Goal: Answer question/provide support: Share knowledge or assist other users

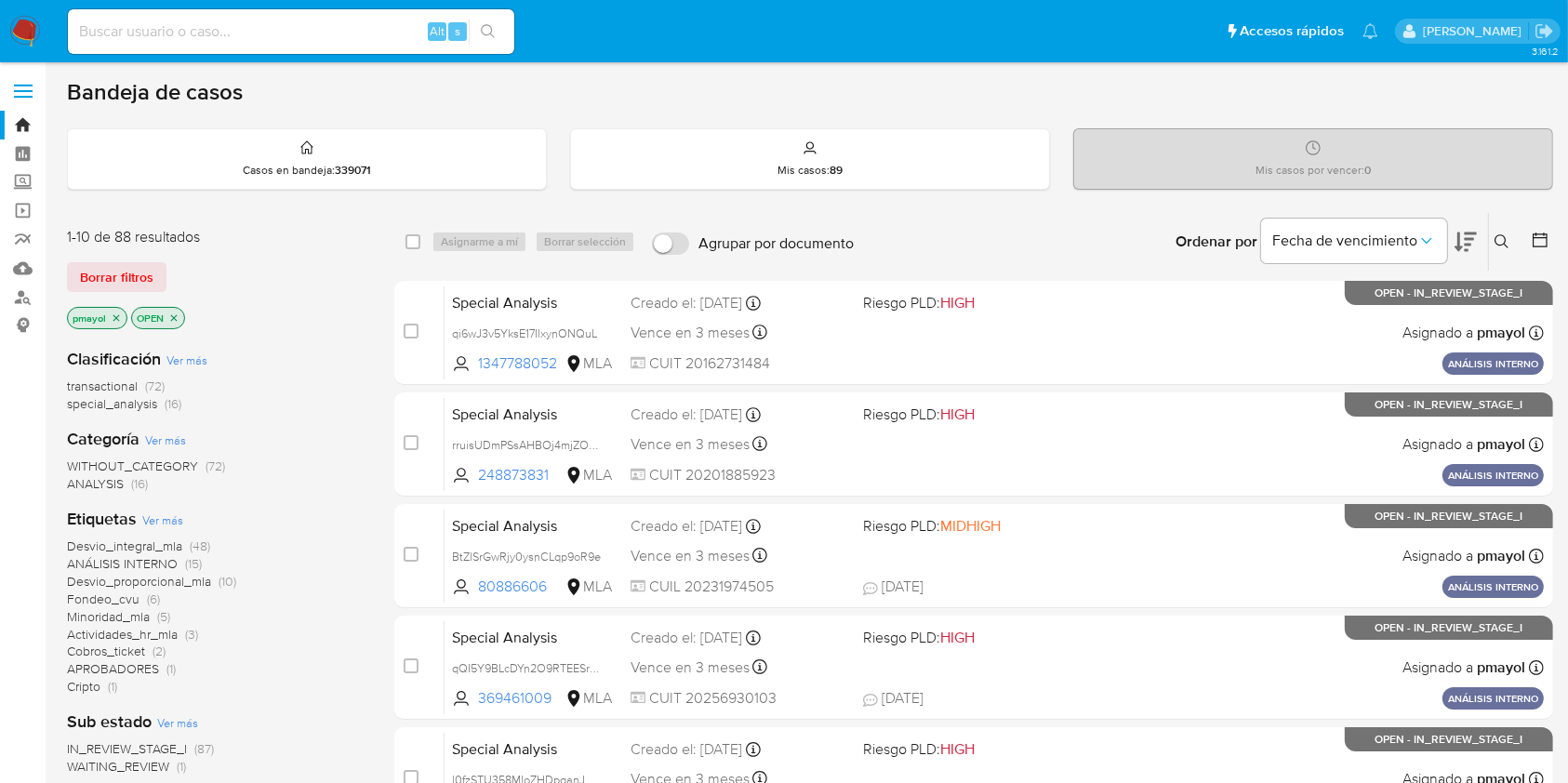
click at [269, 33] on input at bounding box center [291, 31] width 447 height 24
paste input "afmJTSzBz0bMYMJ4qspipOYP"
type input "afmJTSzBz0bMYMJ4qspipOYP"
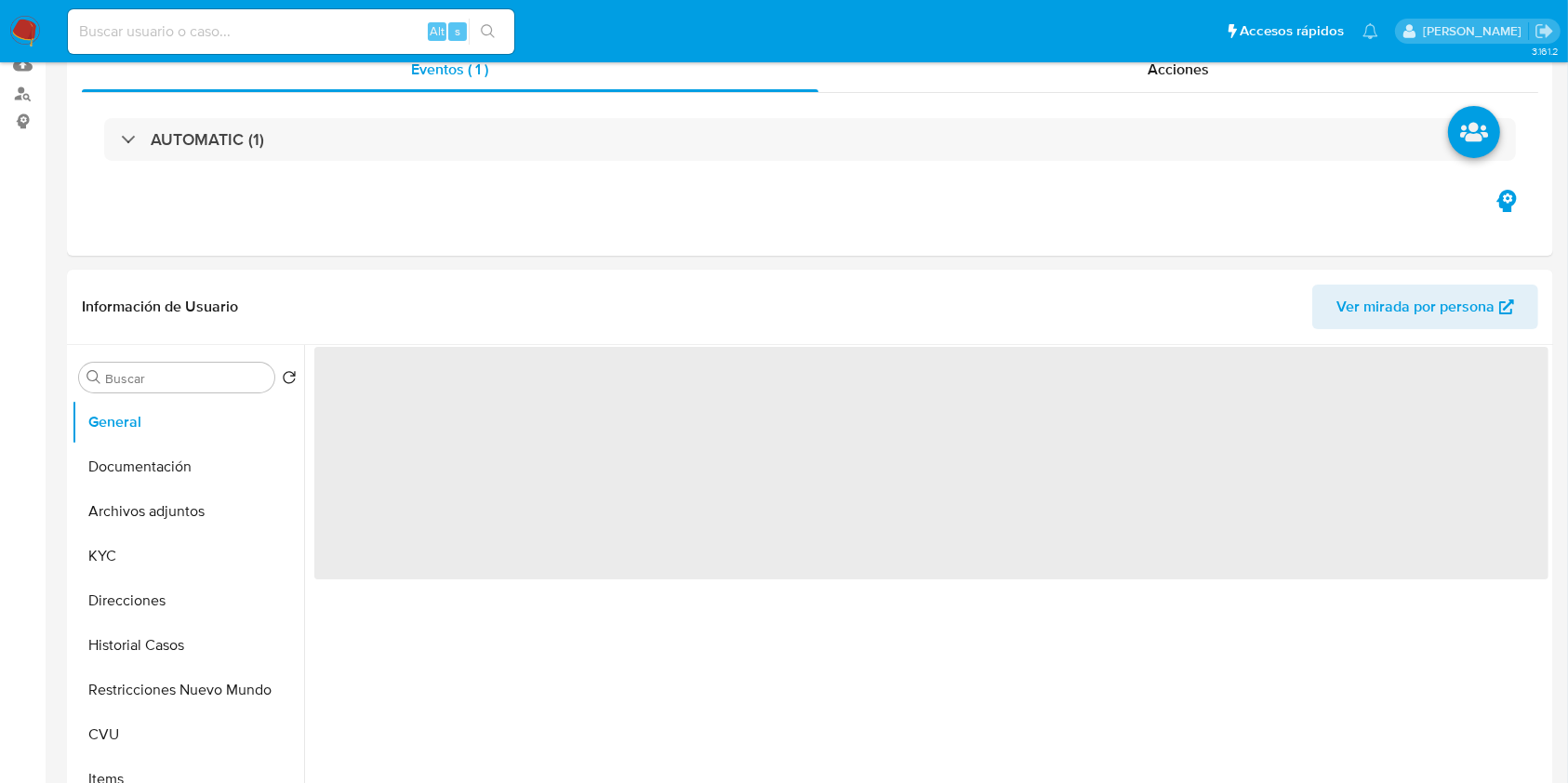
scroll to position [246, 0]
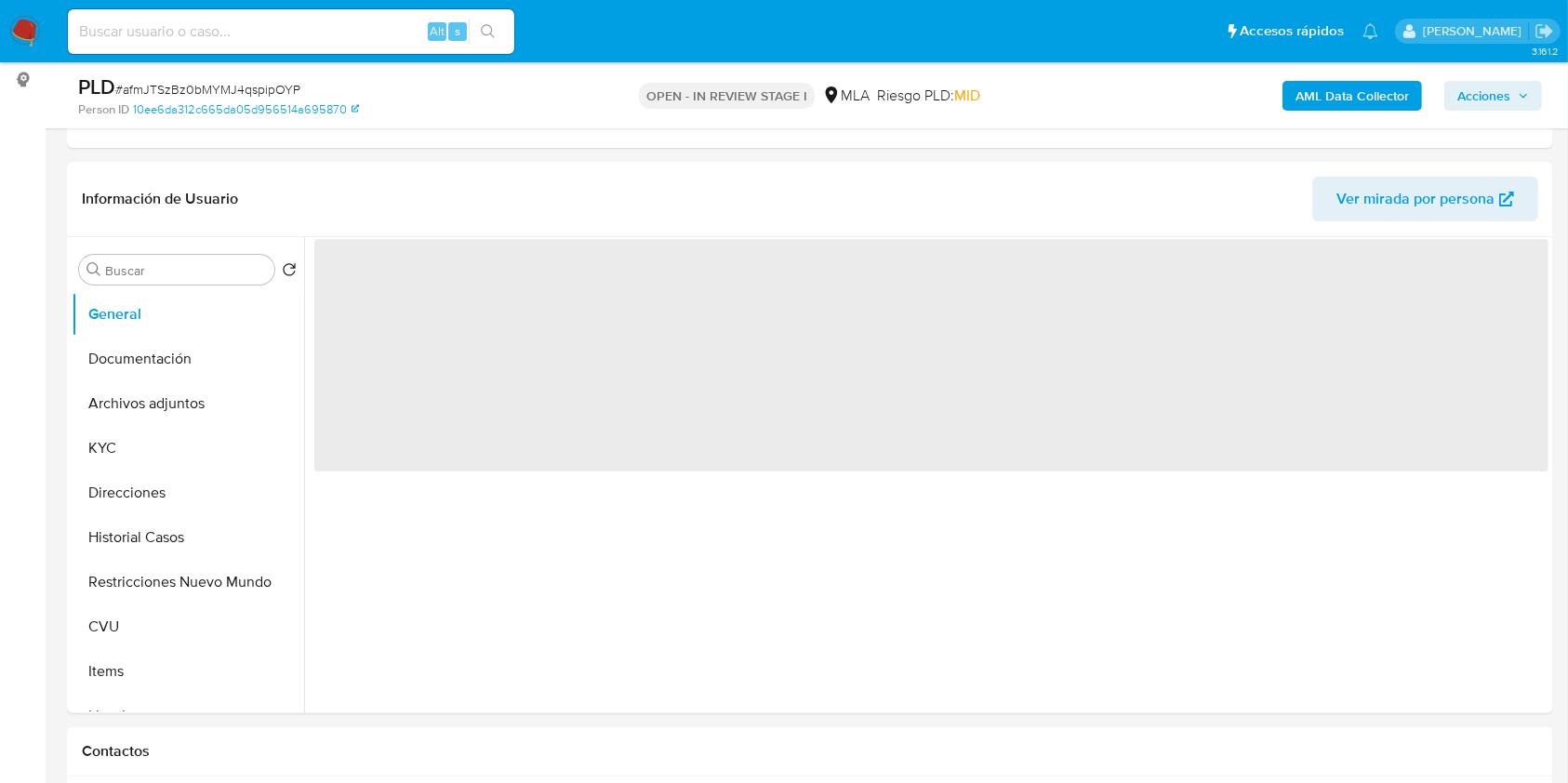
select select "10"
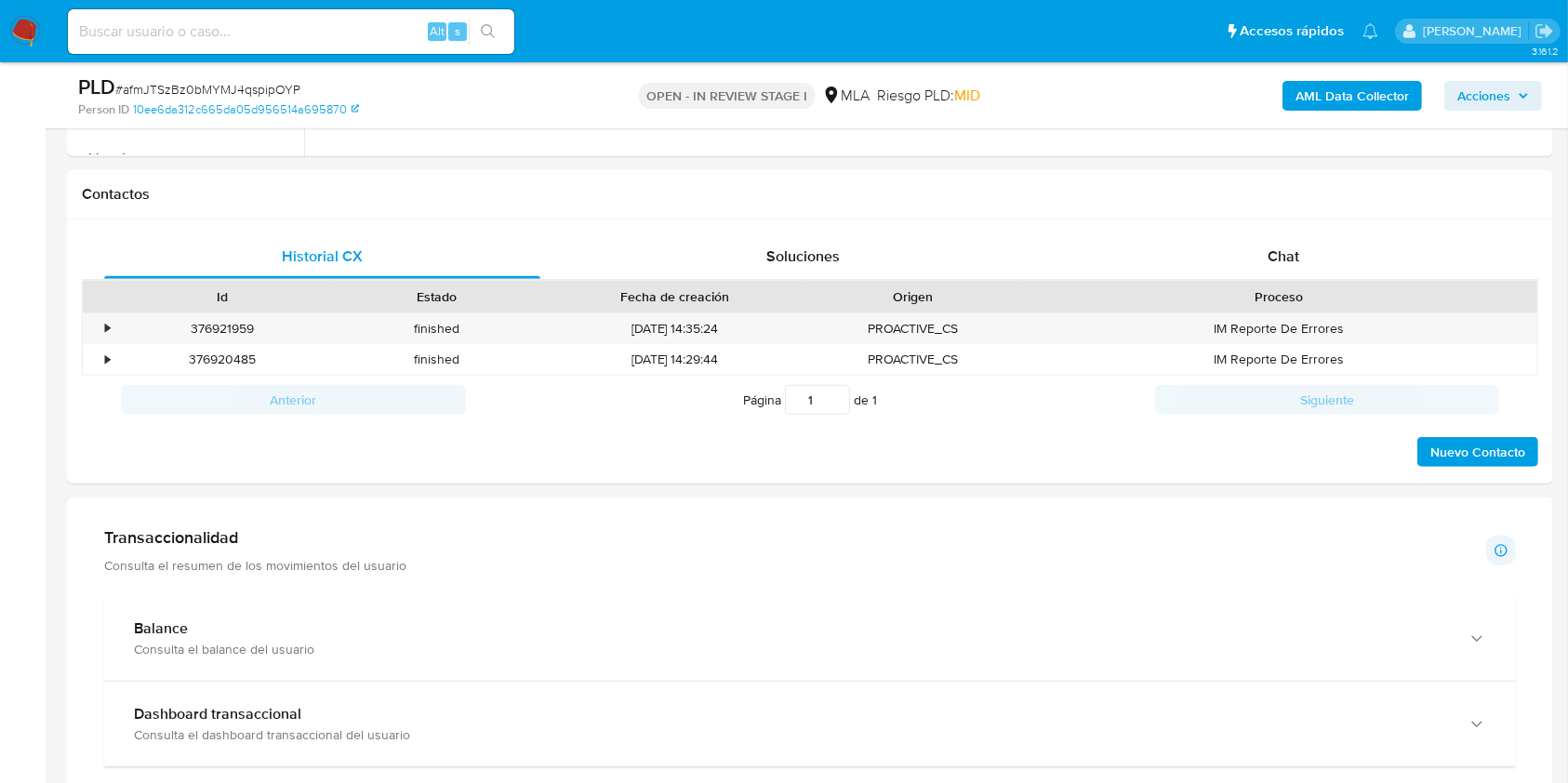
scroll to position [738, 0]
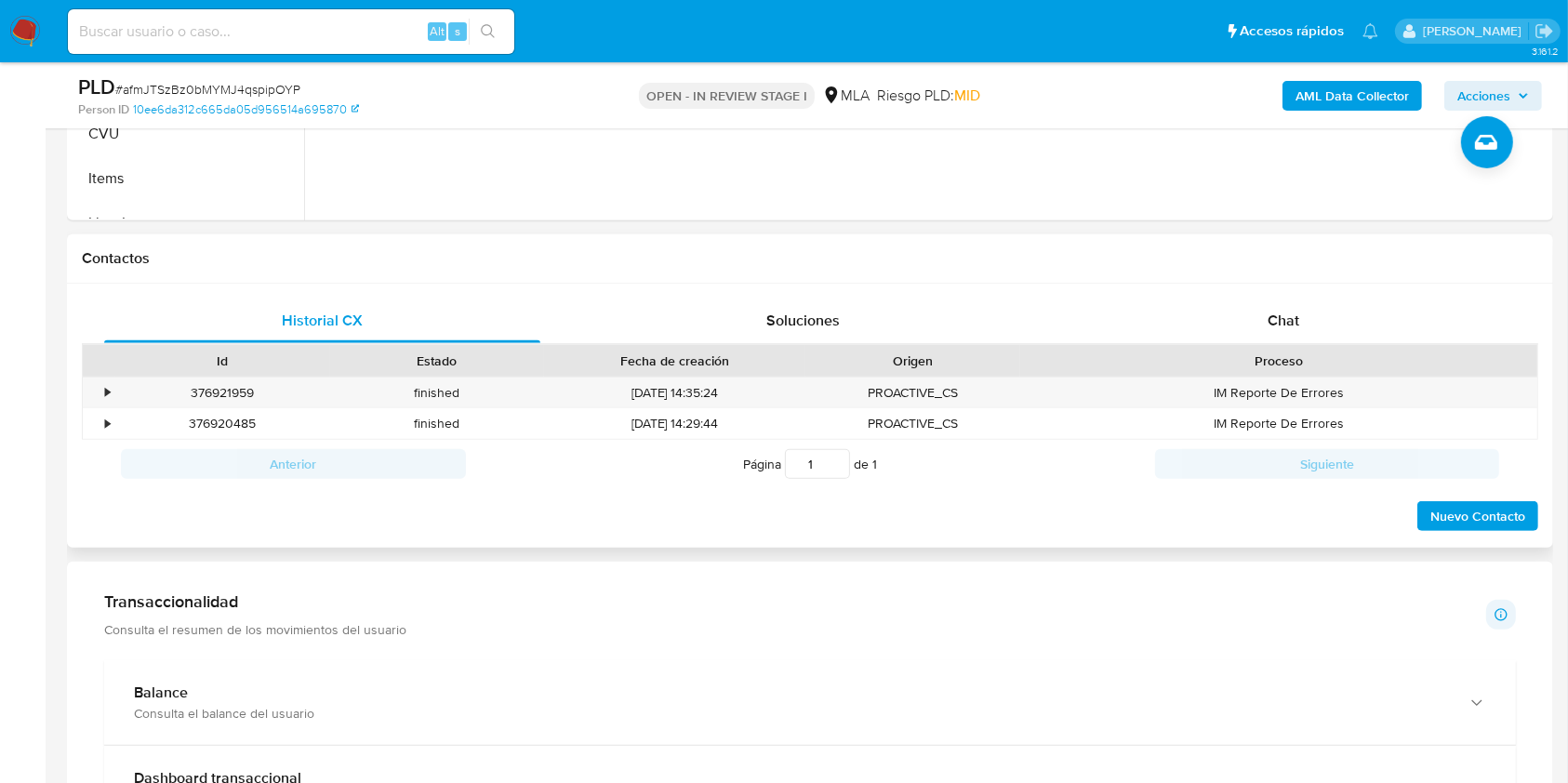
click at [1333, 291] on div "Historial CX Soluciones Chat Id Estado Fecha de creación Origen Proceso • 37692…" at bounding box center [810, 416] width 1486 height 265
click at [1346, 308] on div "Chat" at bounding box center [1283, 321] width 436 height 45
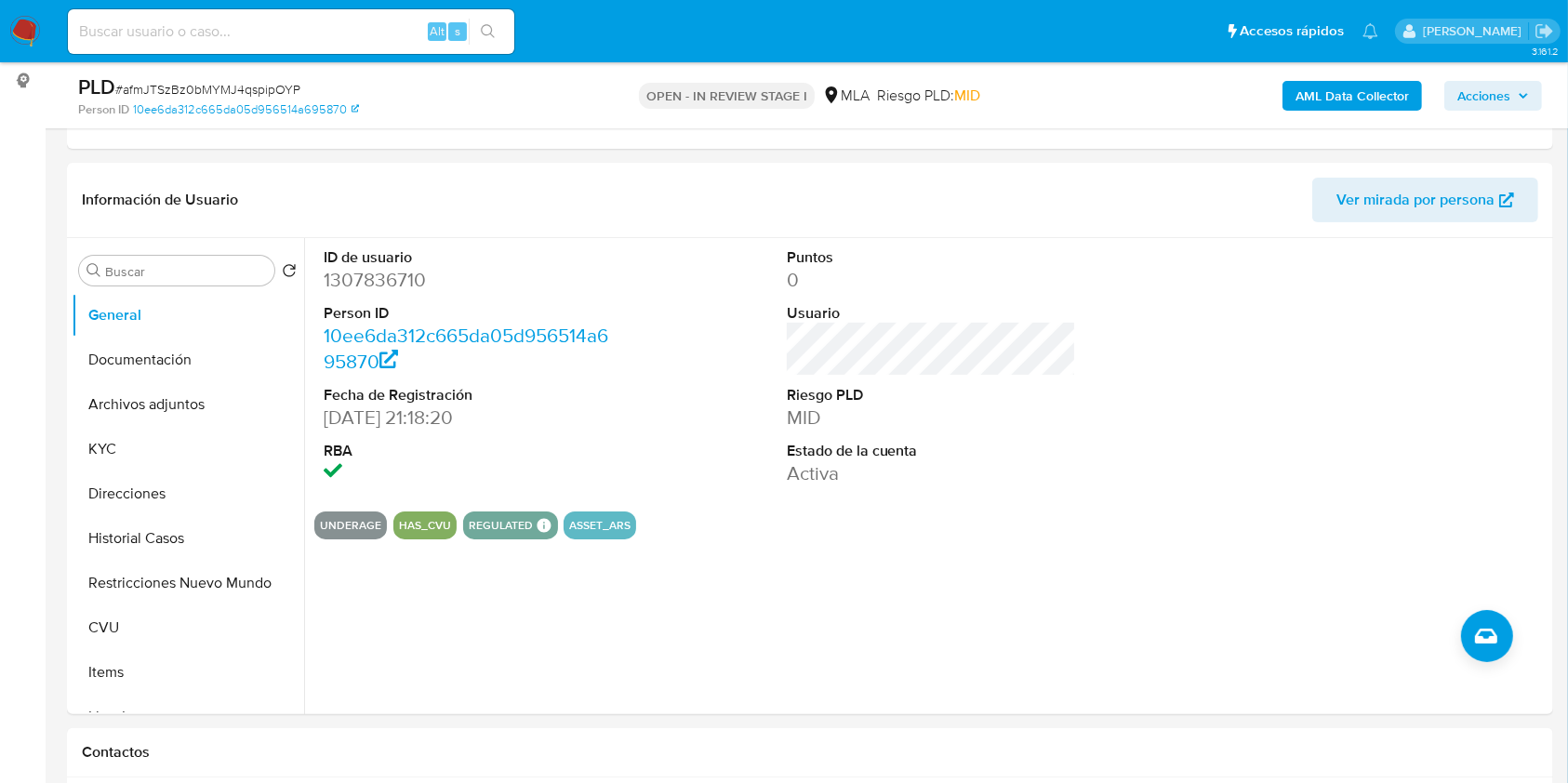
scroll to position [224, 0]
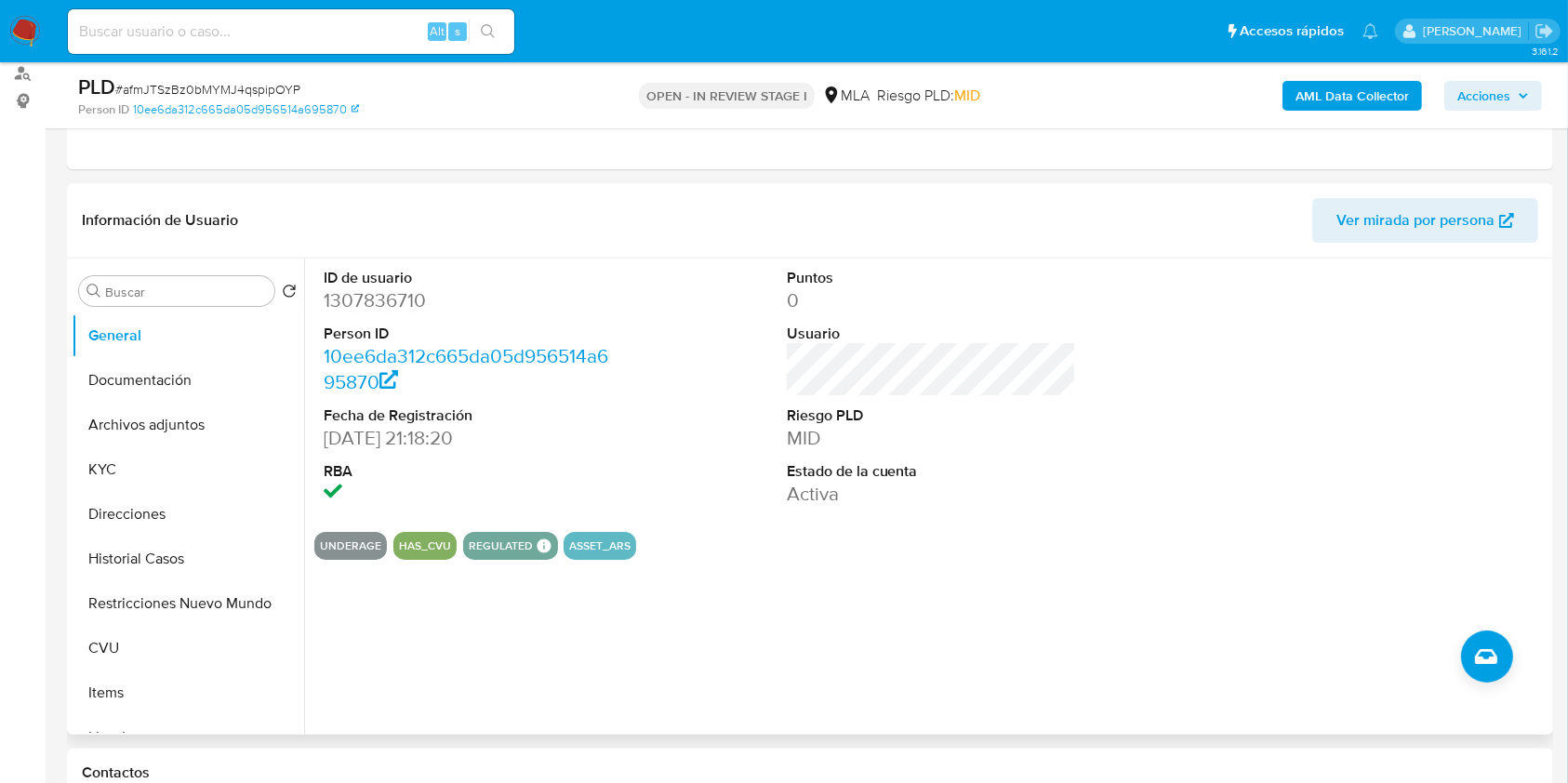
click at [378, 300] on dd "1307836710" at bounding box center [468, 300] width 290 height 26
copy dd "1307836710"
click at [156, 387] on button "Documentación" at bounding box center [181, 381] width 218 height 45
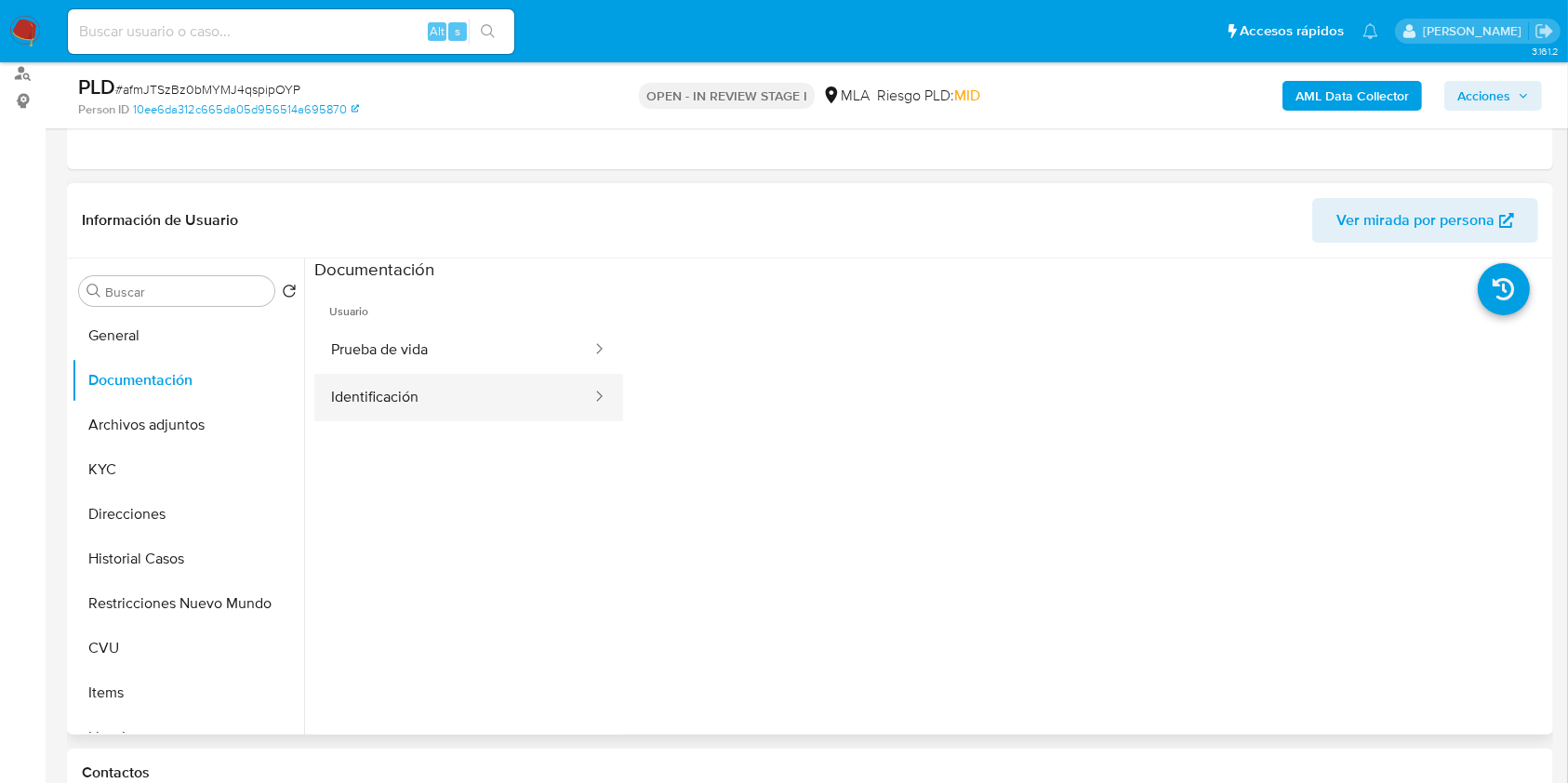
click at [397, 399] on button "Identificación" at bounding box center [454, 397] width 279 height 48
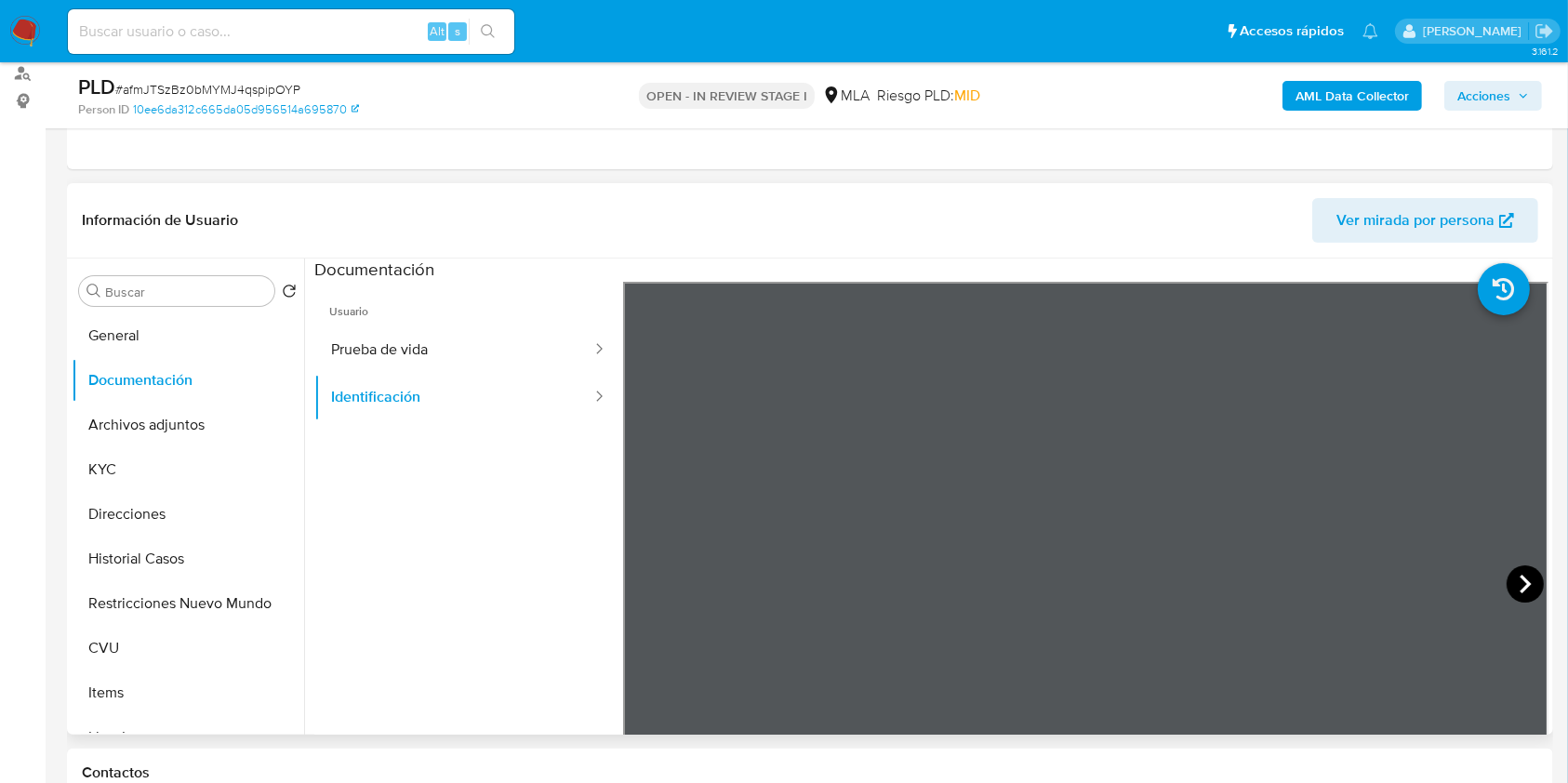
click at [1517, 575] on icon at bounding box center [1525, 584] width 37 height 37
click at [153, 290] on input "Buscar" at bounding box center [186, 291] width 162 height 17
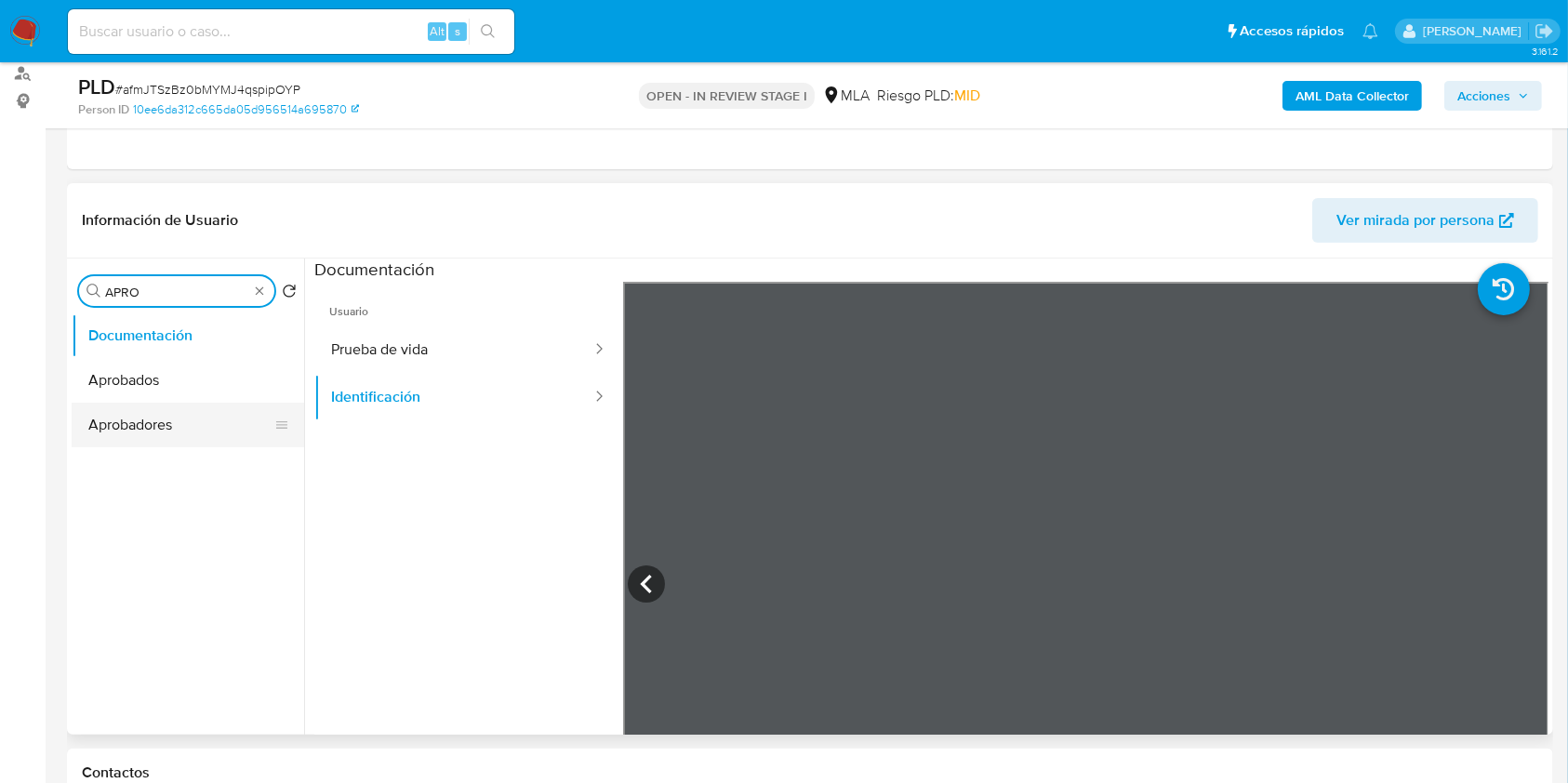
type input "APRO"
click at [156, 424] on button "Aprobadores" at bounding box center [181, 426] width 218 height 45
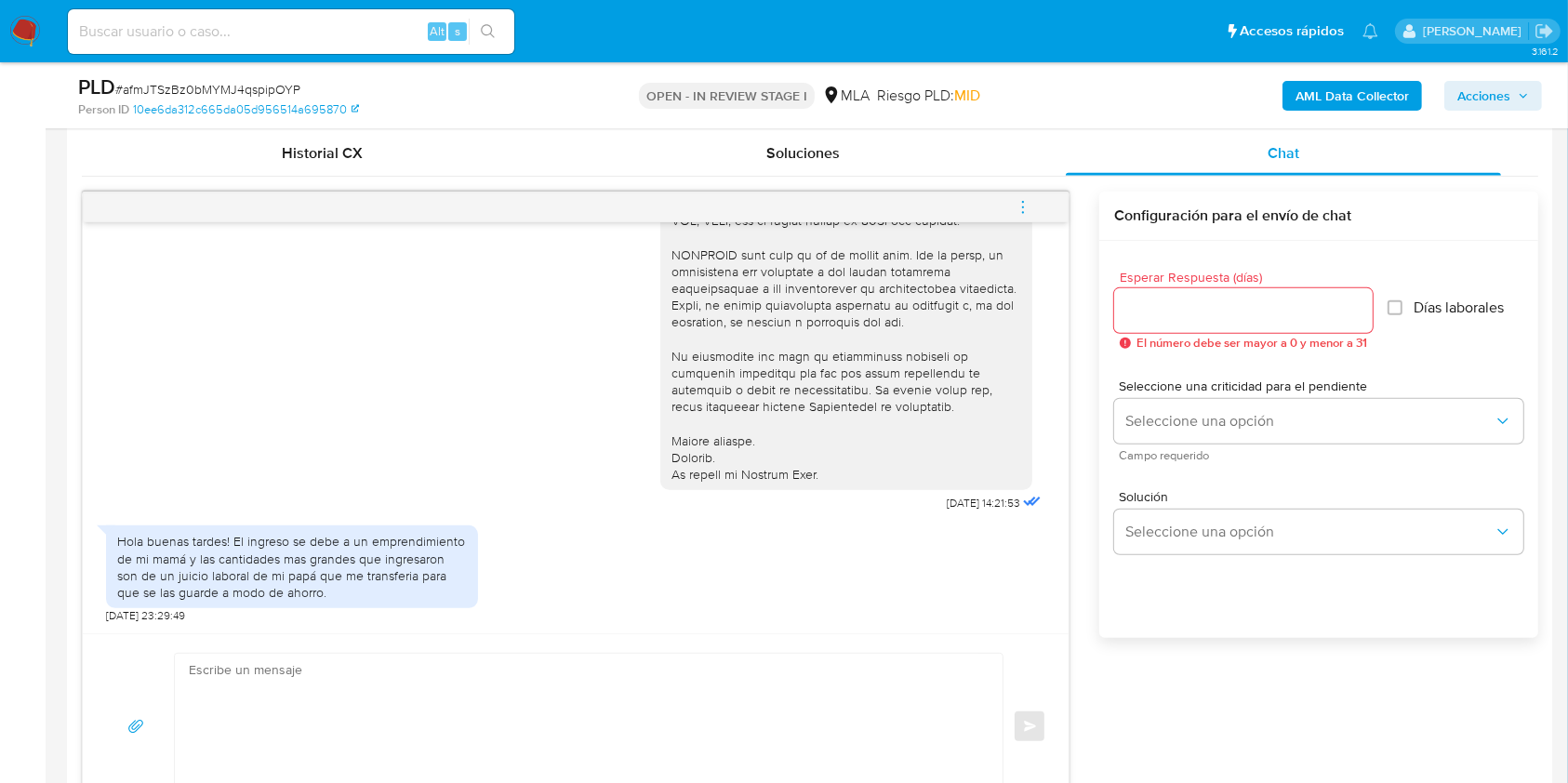
scroll to position [950, 0]
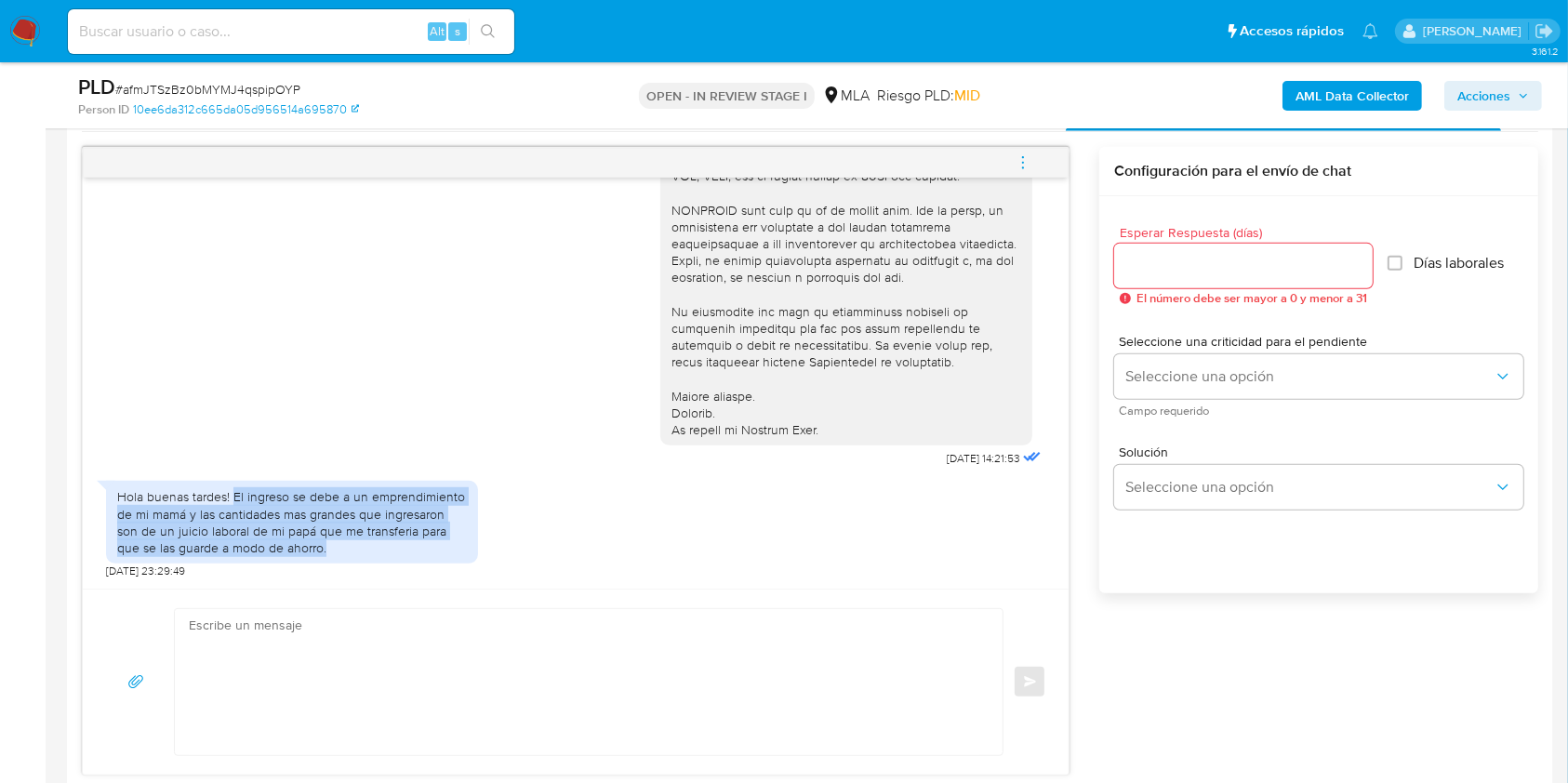
drag, startPoint x: 335, startPoint y: 552, endPoint x: 233, endPoint y: 501, distance: 114.0
click at [233, 501] on div "Hola buenas tardes! El ingreso se debe a un emprendimiento de mi mamá y las can…" at bounding box center [292, 523] width 350 height 68
copy div "El ingreso se debe a un emprendimiento de mi mamá y las cantidades mas grandes …"
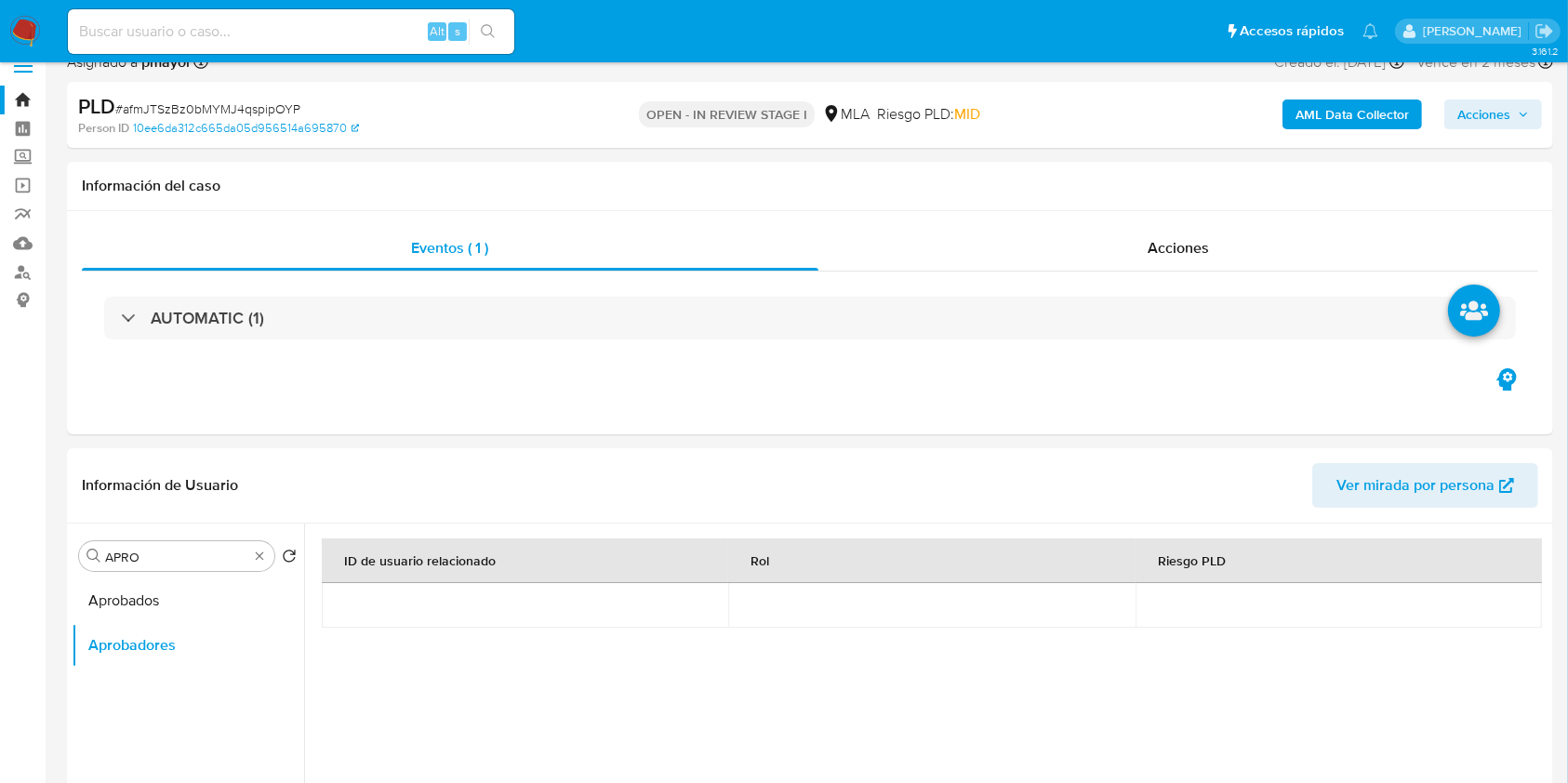
scroll to position [0, 0]
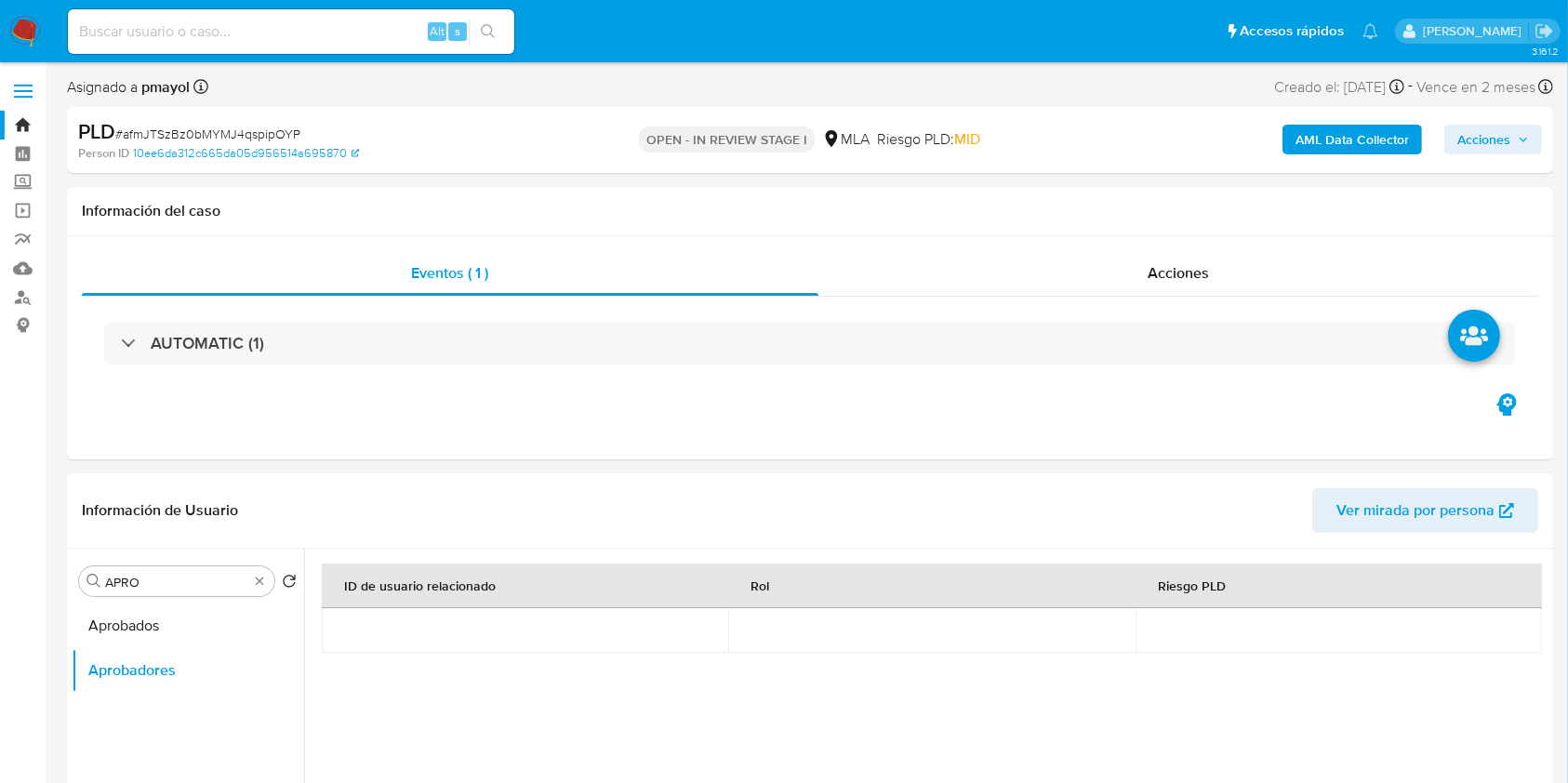
click at [250, 131] on span "# afmJTSzBz0bMYMJ4qspipOYP" at bounding box center [208, 133] width 186 height 18
copy span "afmJTSzBz0bMYMJ4qspipOYP"
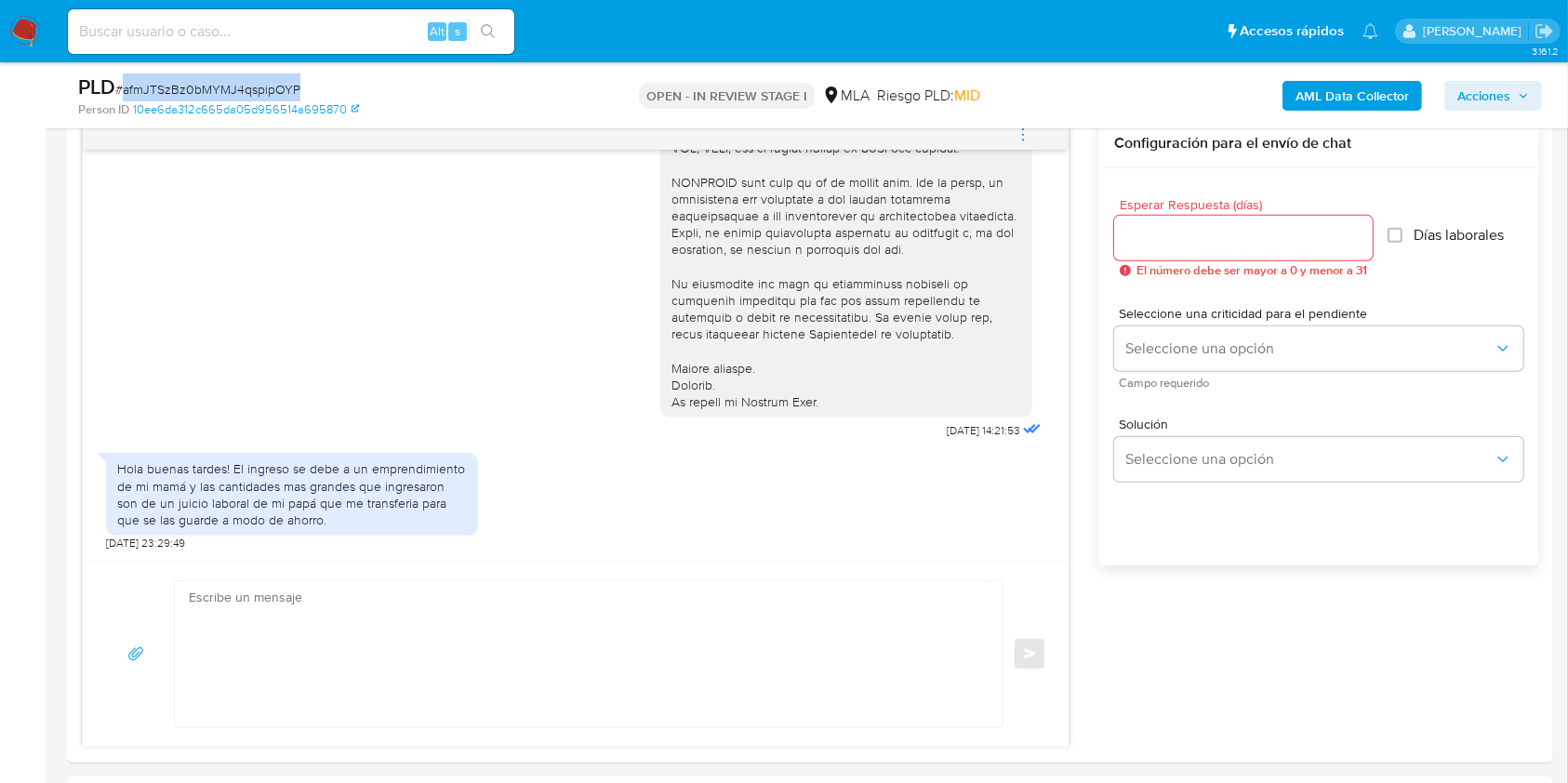
scroll to position [1019, 0]
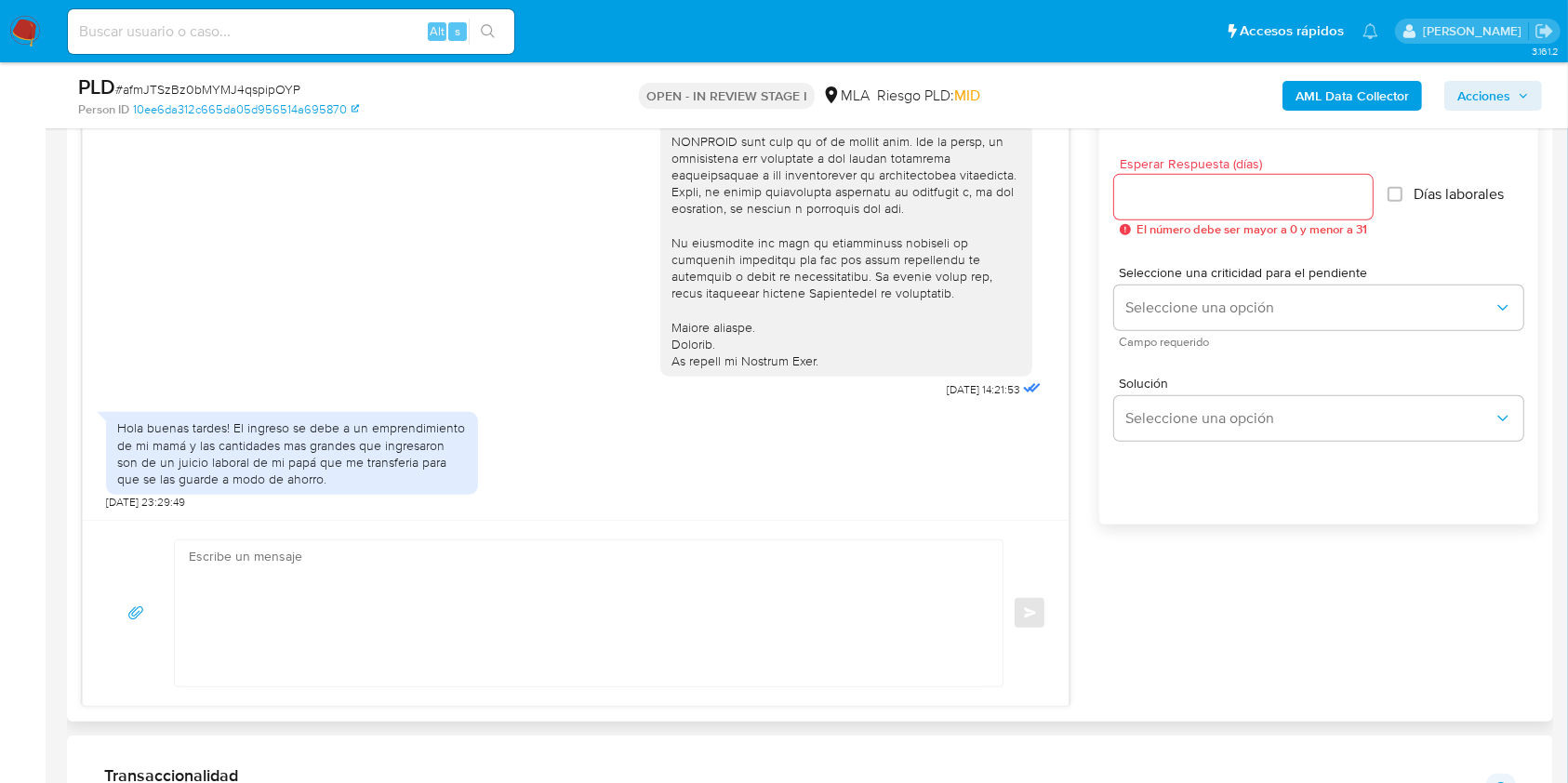
click at [507, 659] on textarea at bounding box center [584, 613] width 791 height 146
paste textarea "Hola, Muchas gracias por la respuesta. Analizamos tu caso y notamos que la info…"
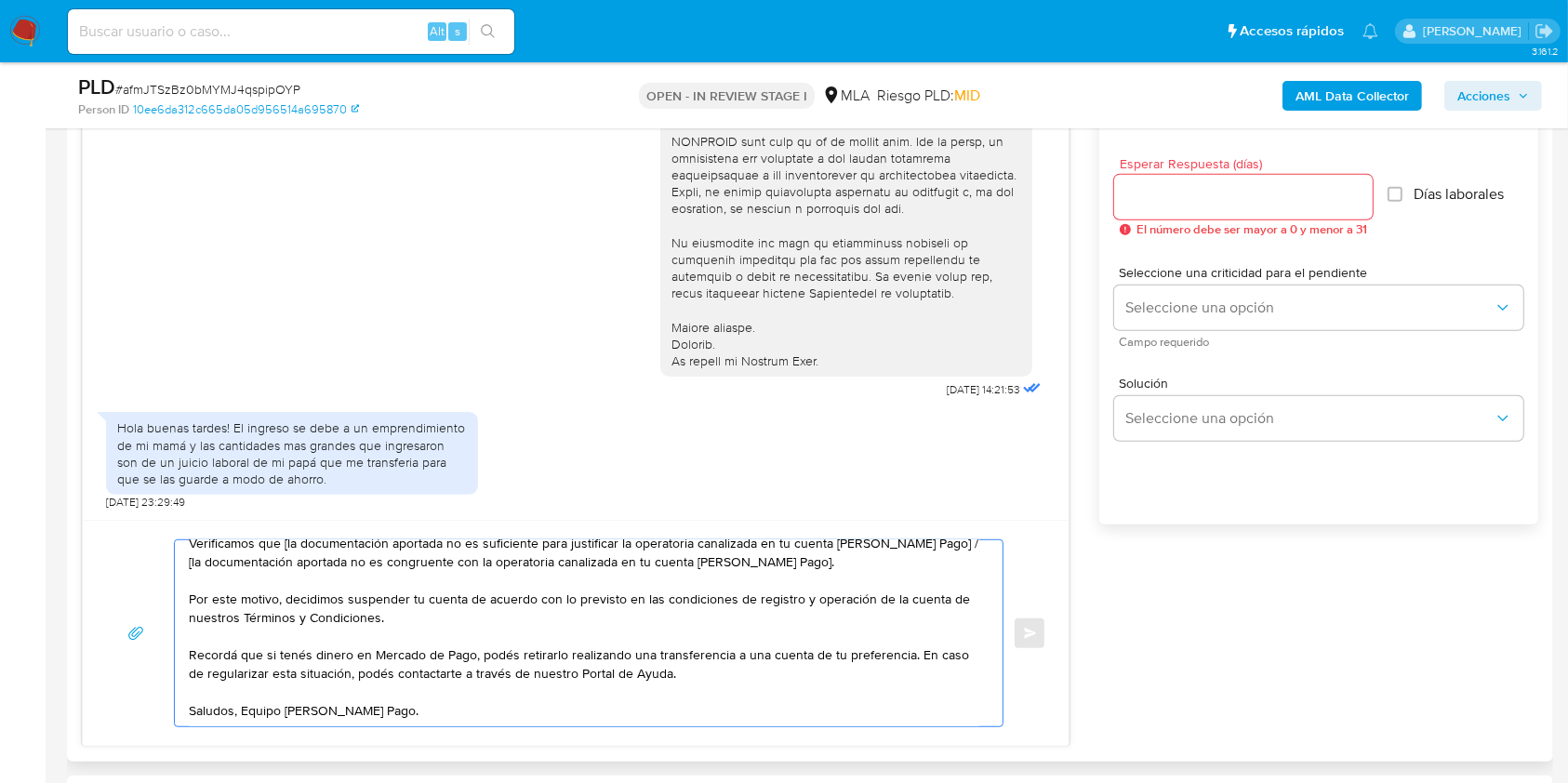
scroll to position [0, 0]
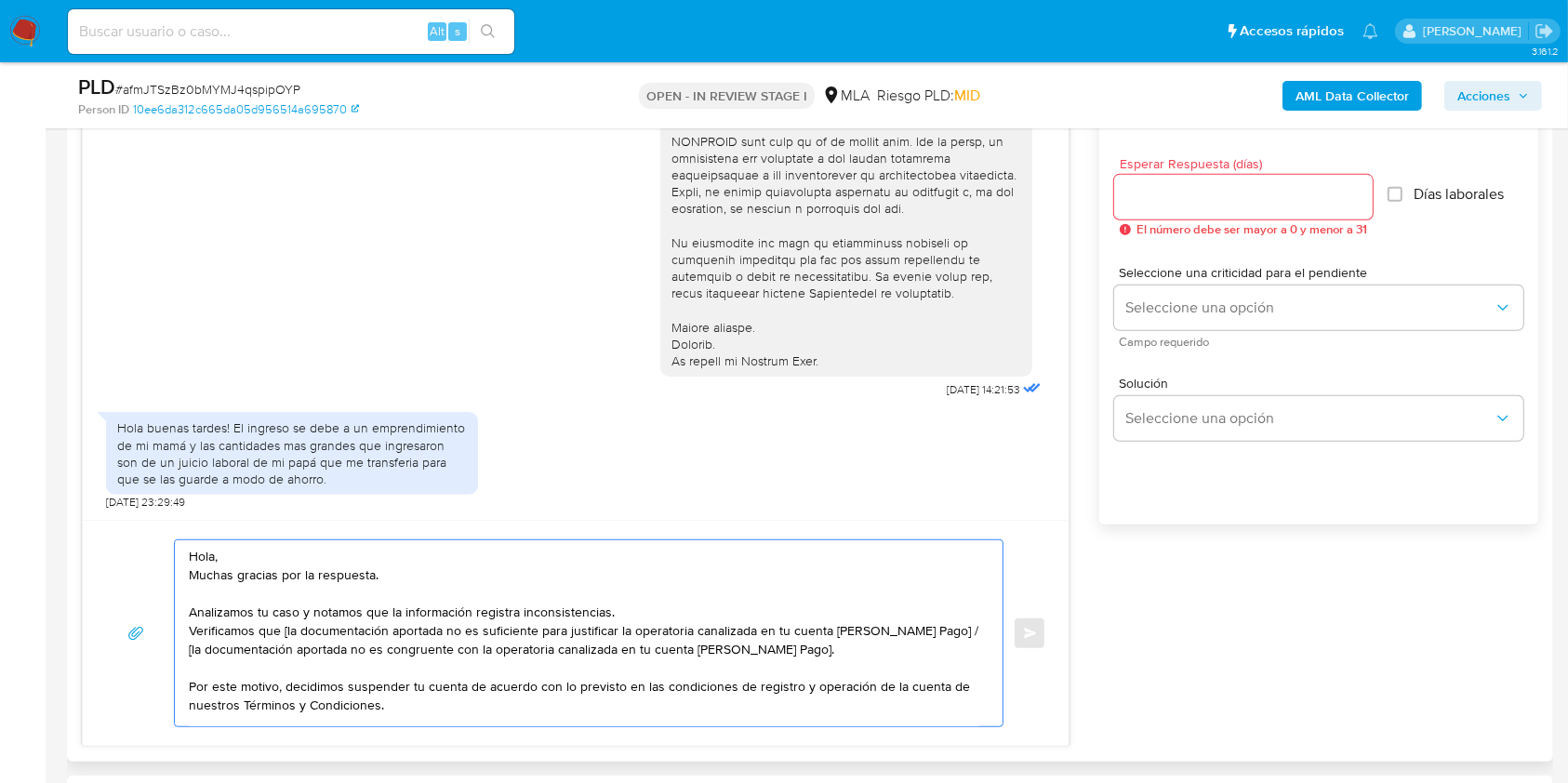
click at [280, 564] on textarea "Hola, Muchas gracias por la respuesta. Analizamos tu caso y notamos que la info…" at bounding box center [584, 632] width 791 height 186
click at [275, 557] on textarea "Hola, Muchas gracias por la respuesta. Analizamos tu caso y notamos que la info…" at bounding box center [584, 632] width 791 height 186
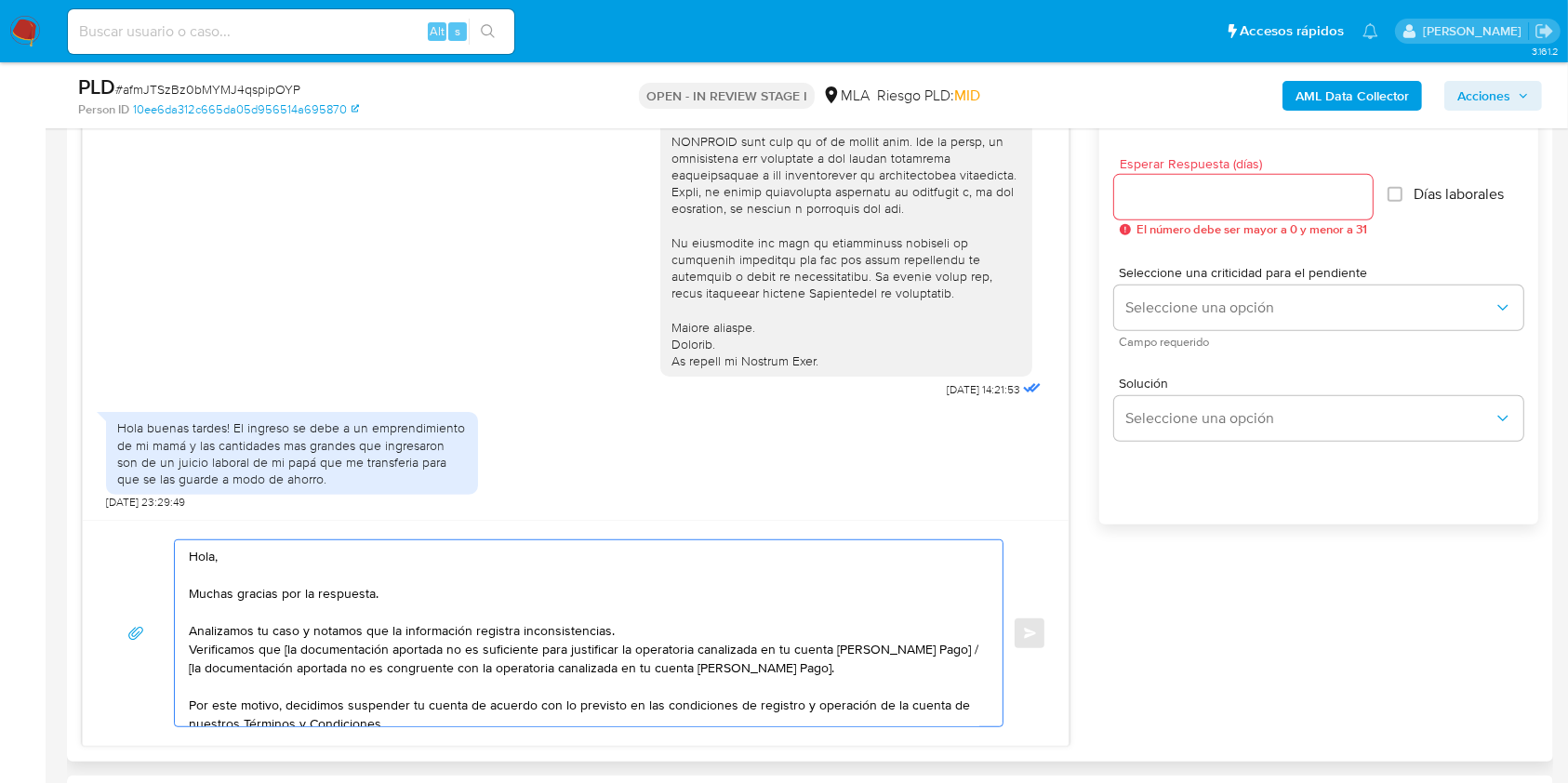
click at [194, 657] on textarea "Hola, Muchas gracias por la respuesta. Analizamos tu caso y notamos que la info…" at bounding box center [584, 632] width 791 height 186
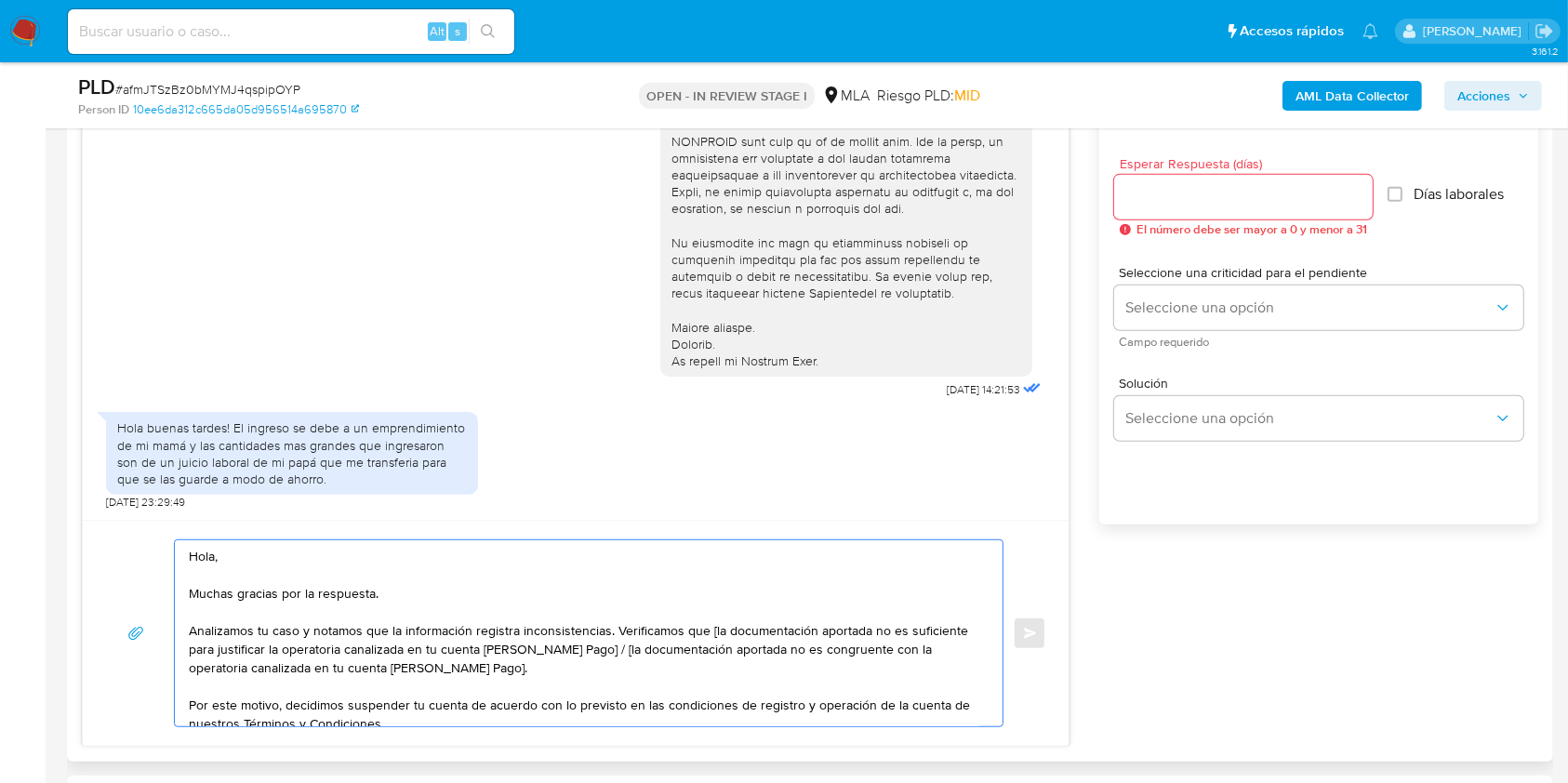
click at [706, 635] on textarea "Hola, Muchas gracias por la respuesta. Analizamos tu caso y notamos que la info…" at bounding box center [584, 632] width 791 height 186
drag, startPoint x: 812, startPoint y: 635, endPoint x: 725, endPoint y: 635, distance: 87.0
click at [725, 635] on textarea "Hola, Muchas gracias por la respuesta. Analizamos tu caso y notamos que la info…" at bounding box center [584, 632] width 791 height 186
drag, startPoint x: 495, startPoint y: 664, endPoint x: 581, endPoint y: 644, distance: 88.3
click at [581, 644] on textarea "Hola, Muchas gracias por la respuesta. Analizamos tu caso y notamos que la info…" at bounding box center [584, 632] width 791 height 186
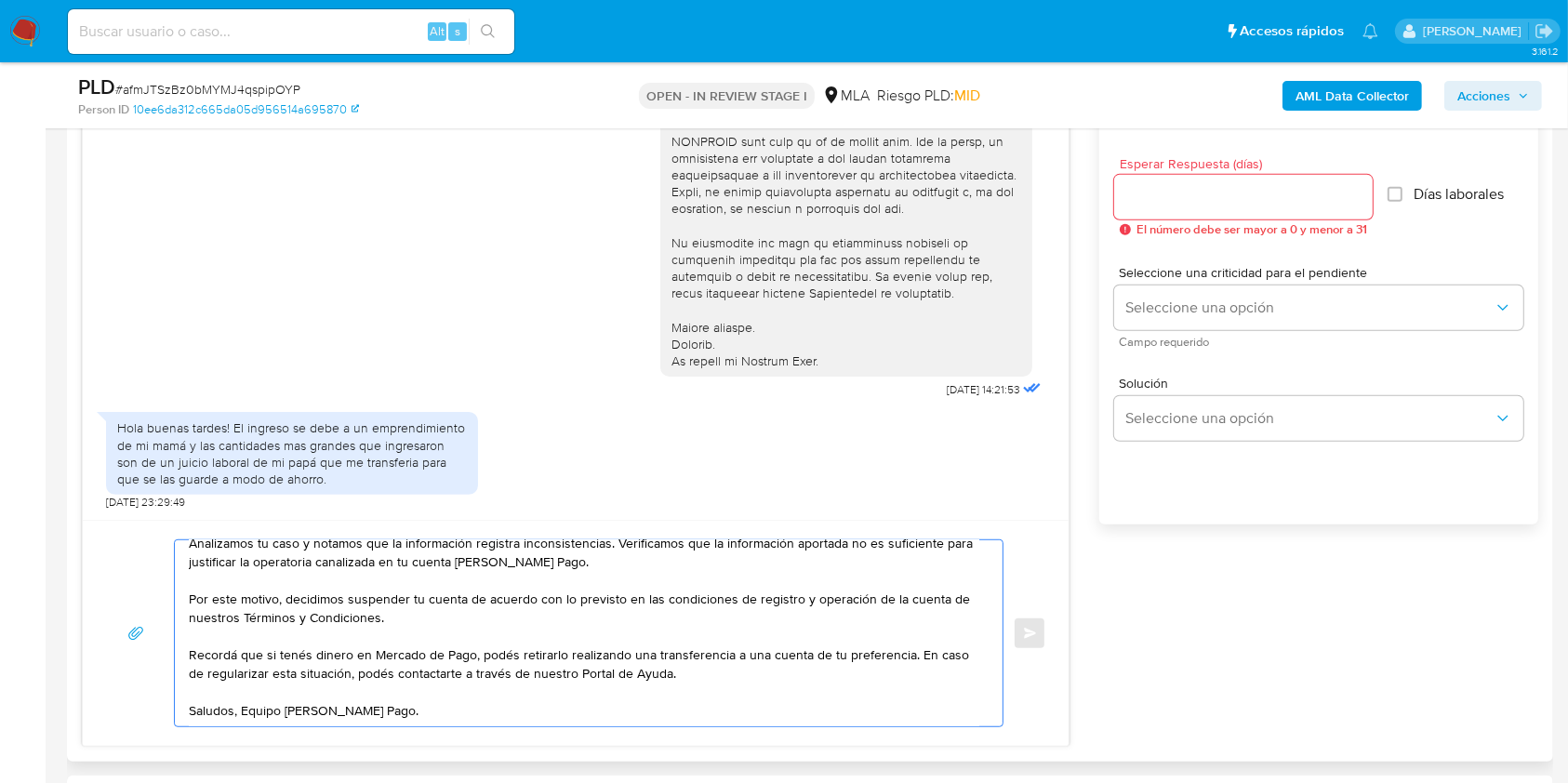
scroll to position [131, 0]
click at [244, 674] on textarea "Hola, Muchas gracias por la respuesta. Analizamos tu caso y notamos que la info…" at bounding box center [584, 632] width 791 height 186
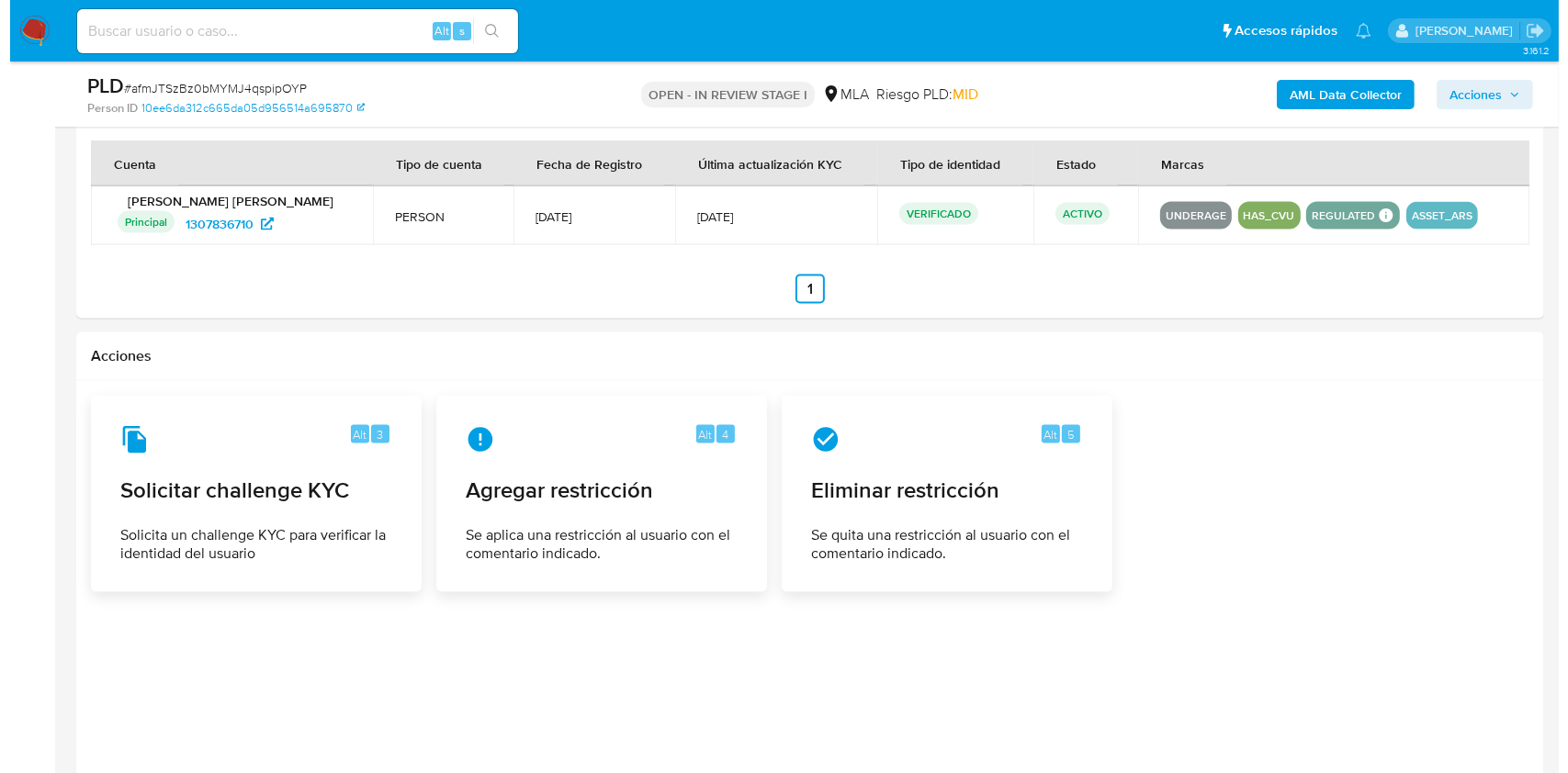
scroll to position [2814, 0]
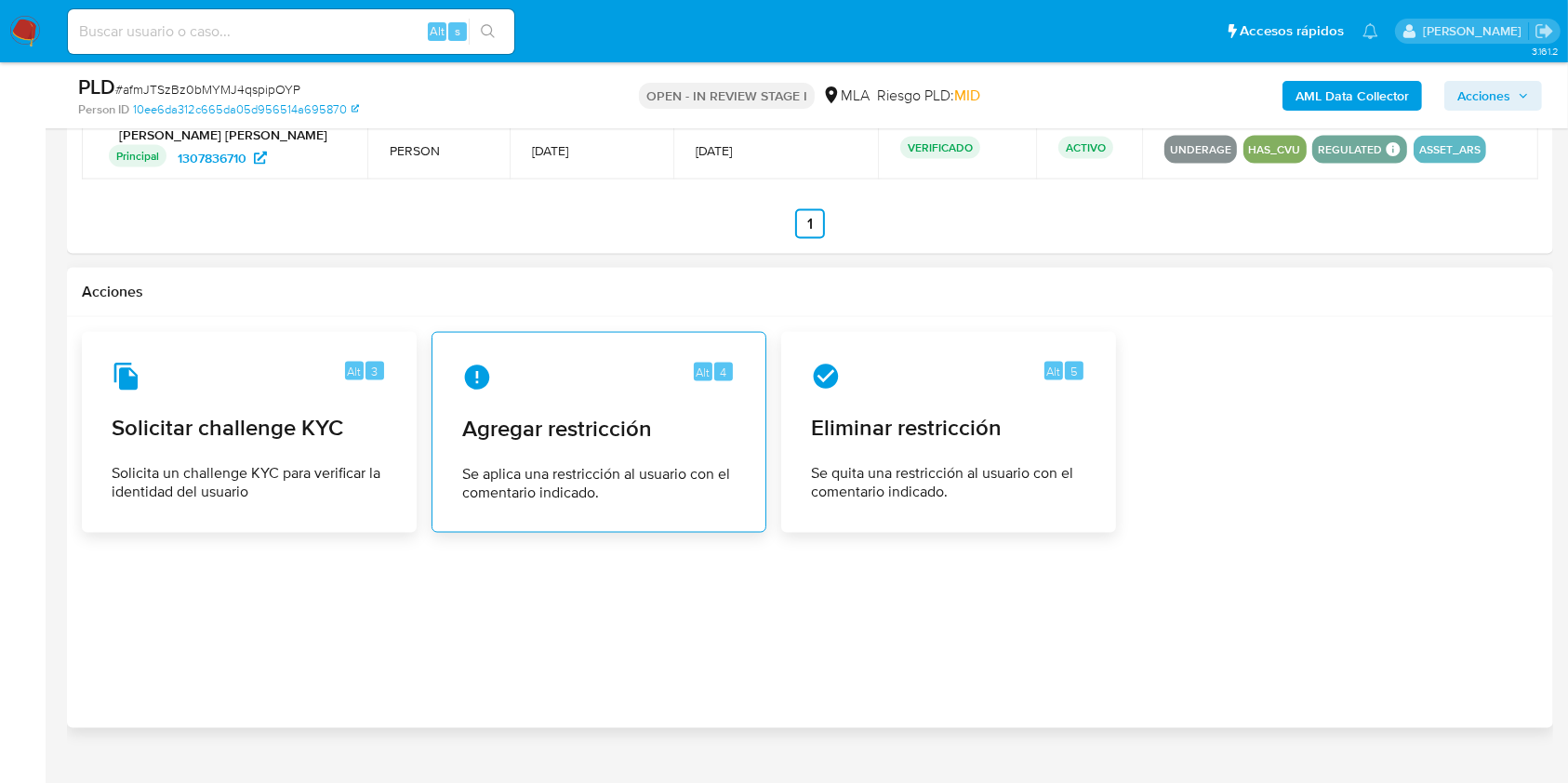
type textarea "Hola, Muchas gracias por la respuesta. Analizamos tu caso y notamos que la info…"
click at [543, 484] on span "Se aplica una restricción al usuario con el comentario indicado." at bounding box center [598, 484] width 273 height 37
click at [651, 404] on div "Alt 4 Agregar restricción Se aplica una restricción al usuario con el comentari…" at bounding box center [598, 432] width 303 height 169
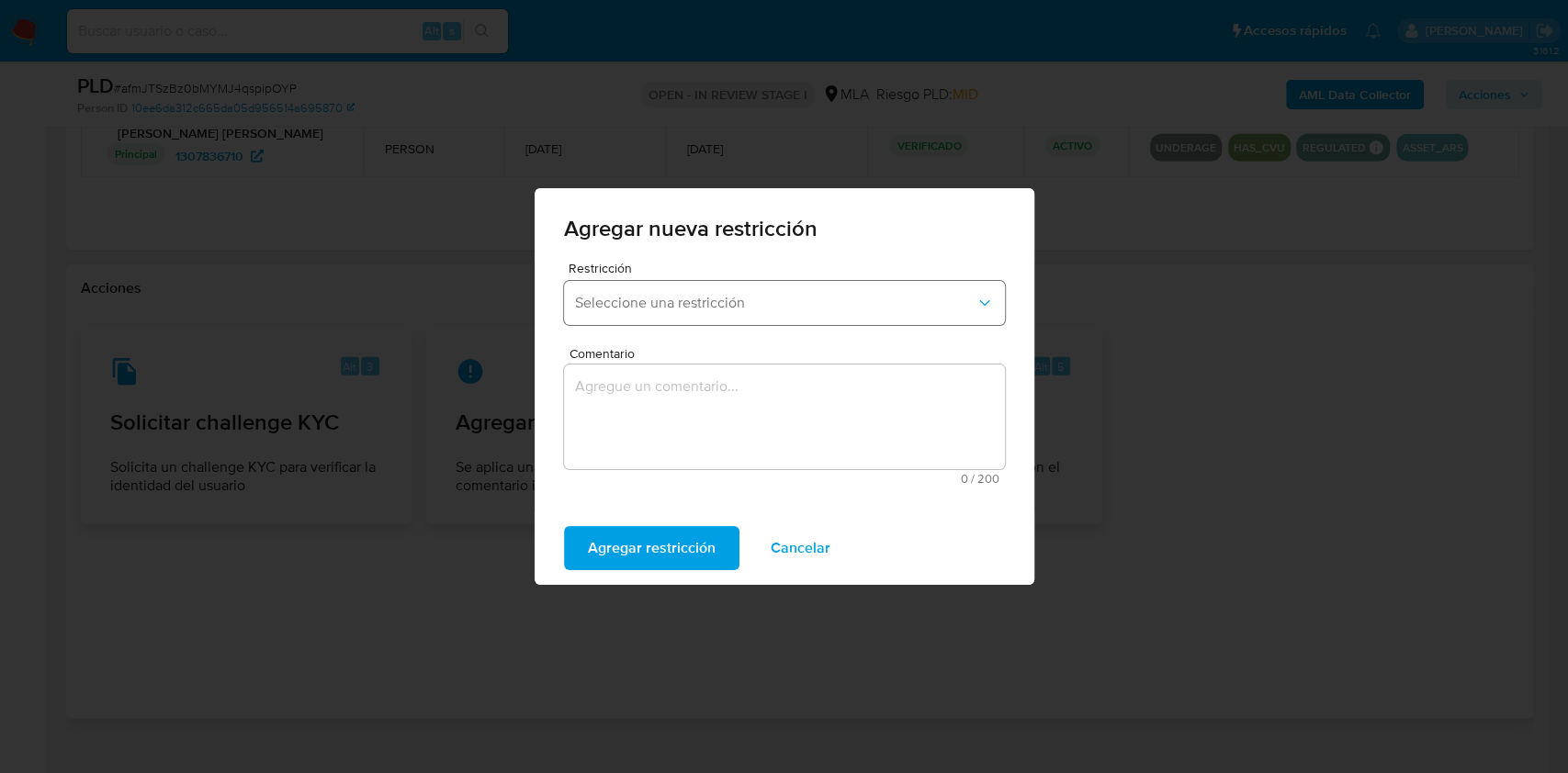
click at [908, 310] on span "Seleccione una restricción" at bounding box center [774, 302] width 400 height 18
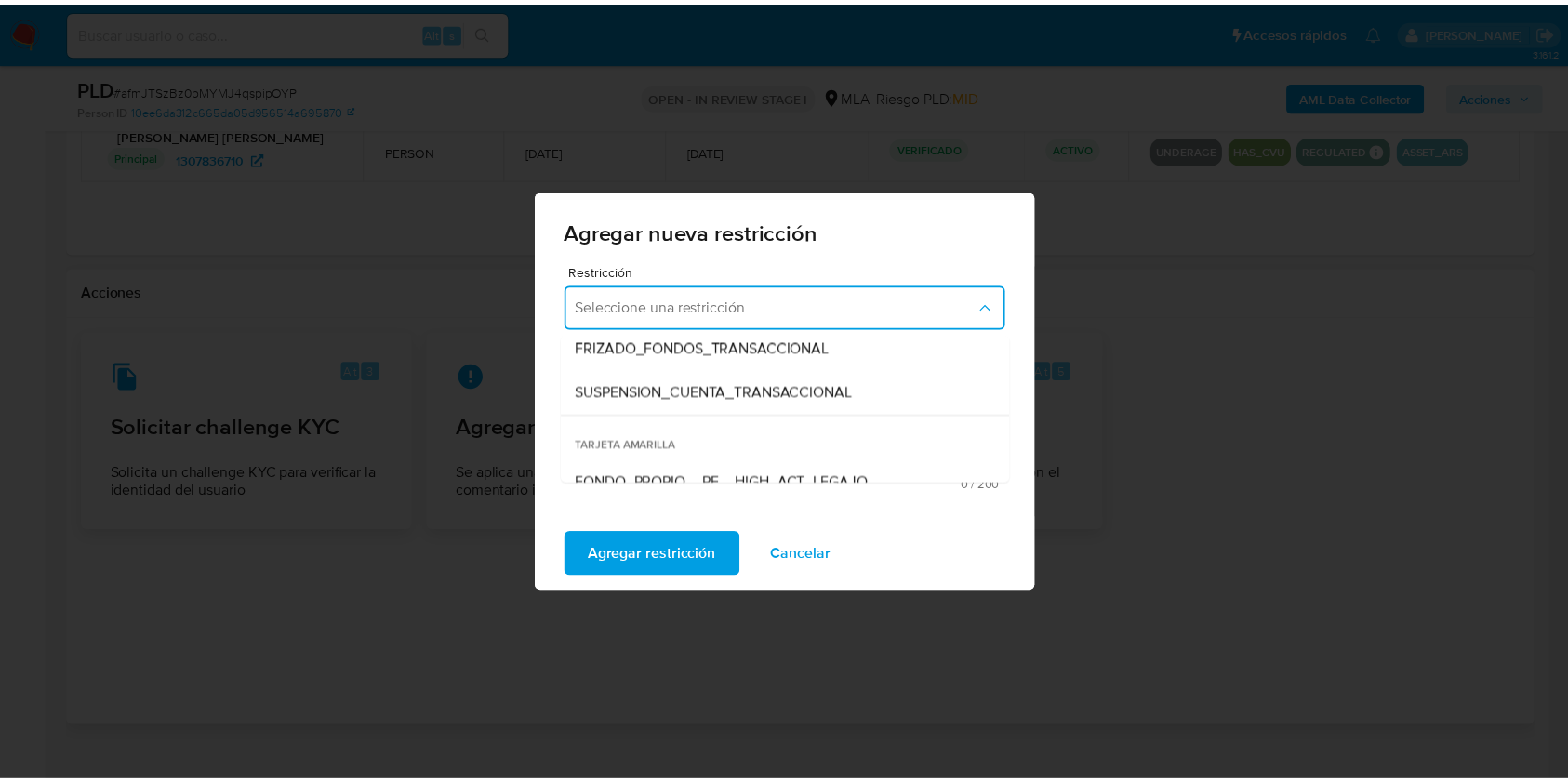
scroll to position [248, 0]
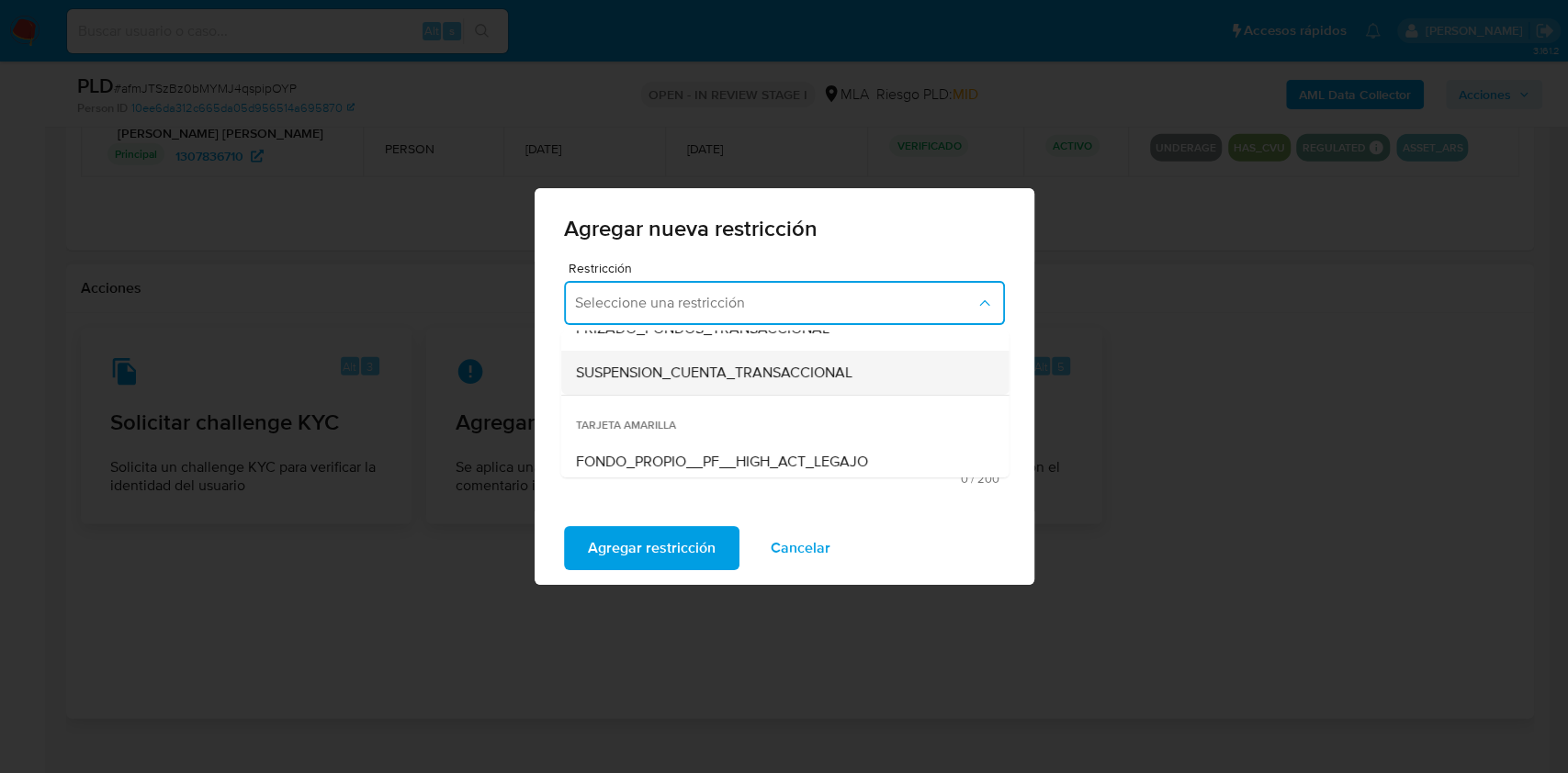
click at [817, 376] on span "SUSPENSION_CUENTA_TRANSACCIONAL" at bounding box center [713, 372] width 276 height 18
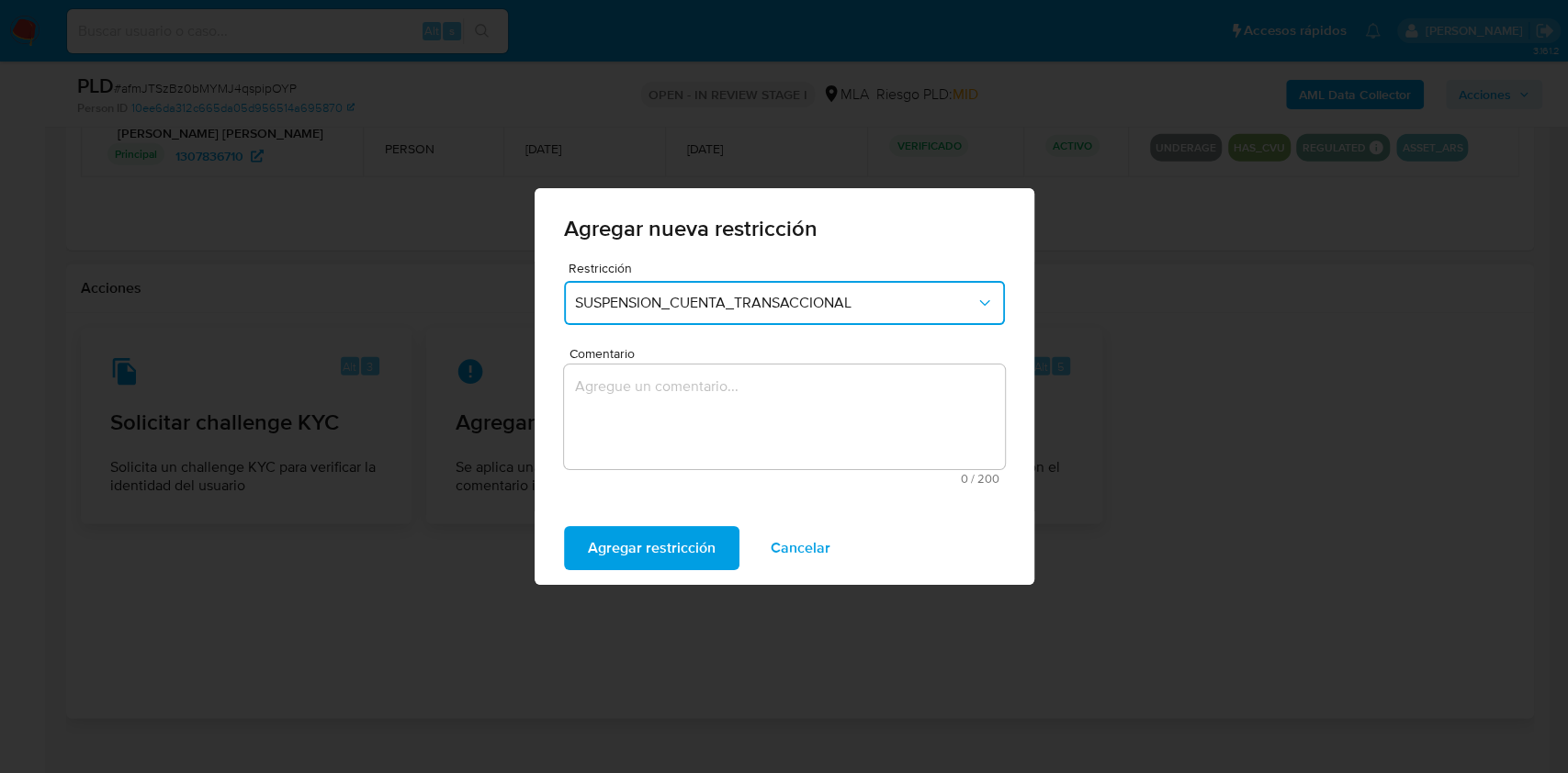
click at [757, 414] on textarea "Comentario" at bounding box center [785, 416] width 441 height 105
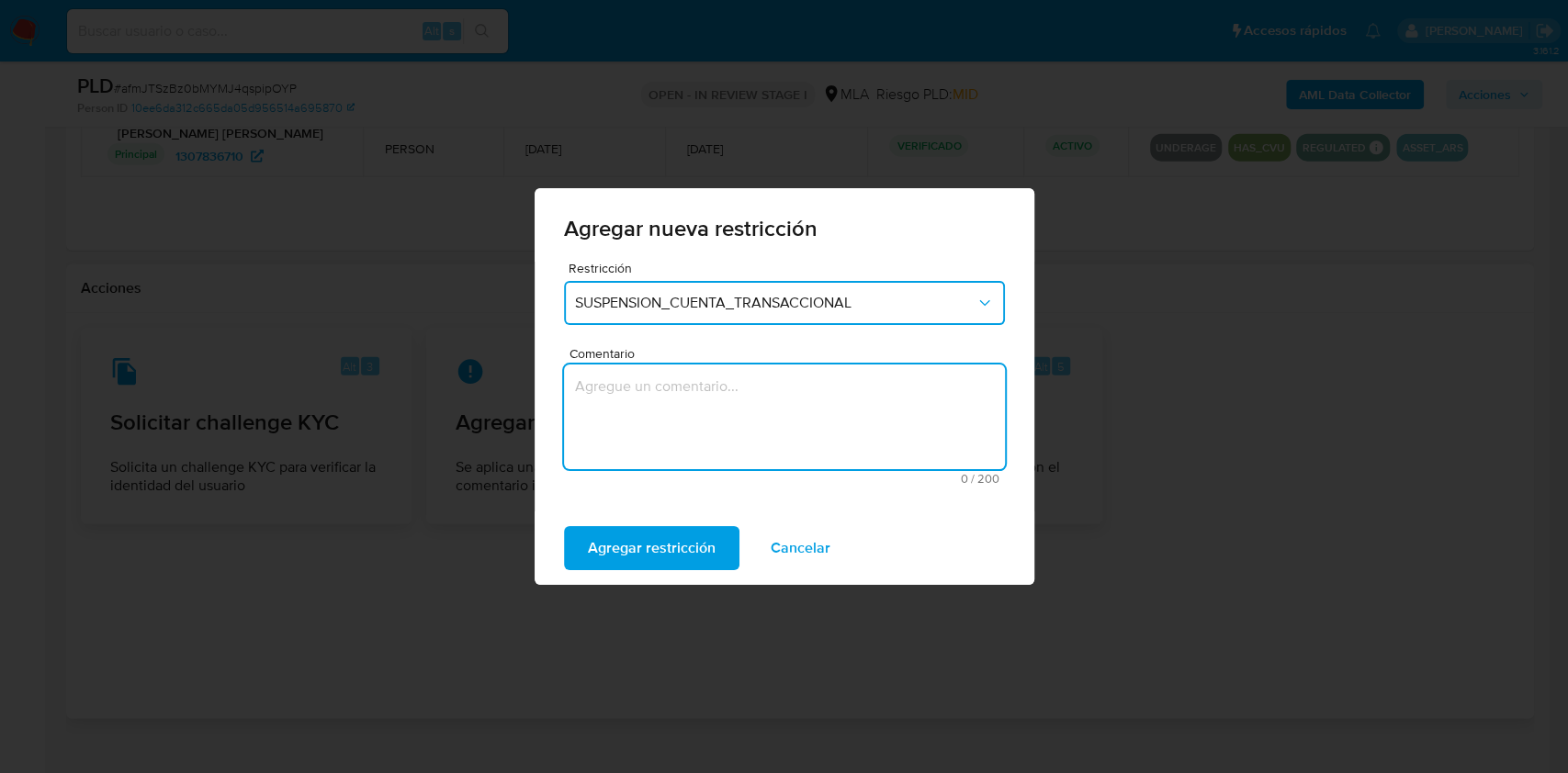
type textarea "M"
type textarea "AML"
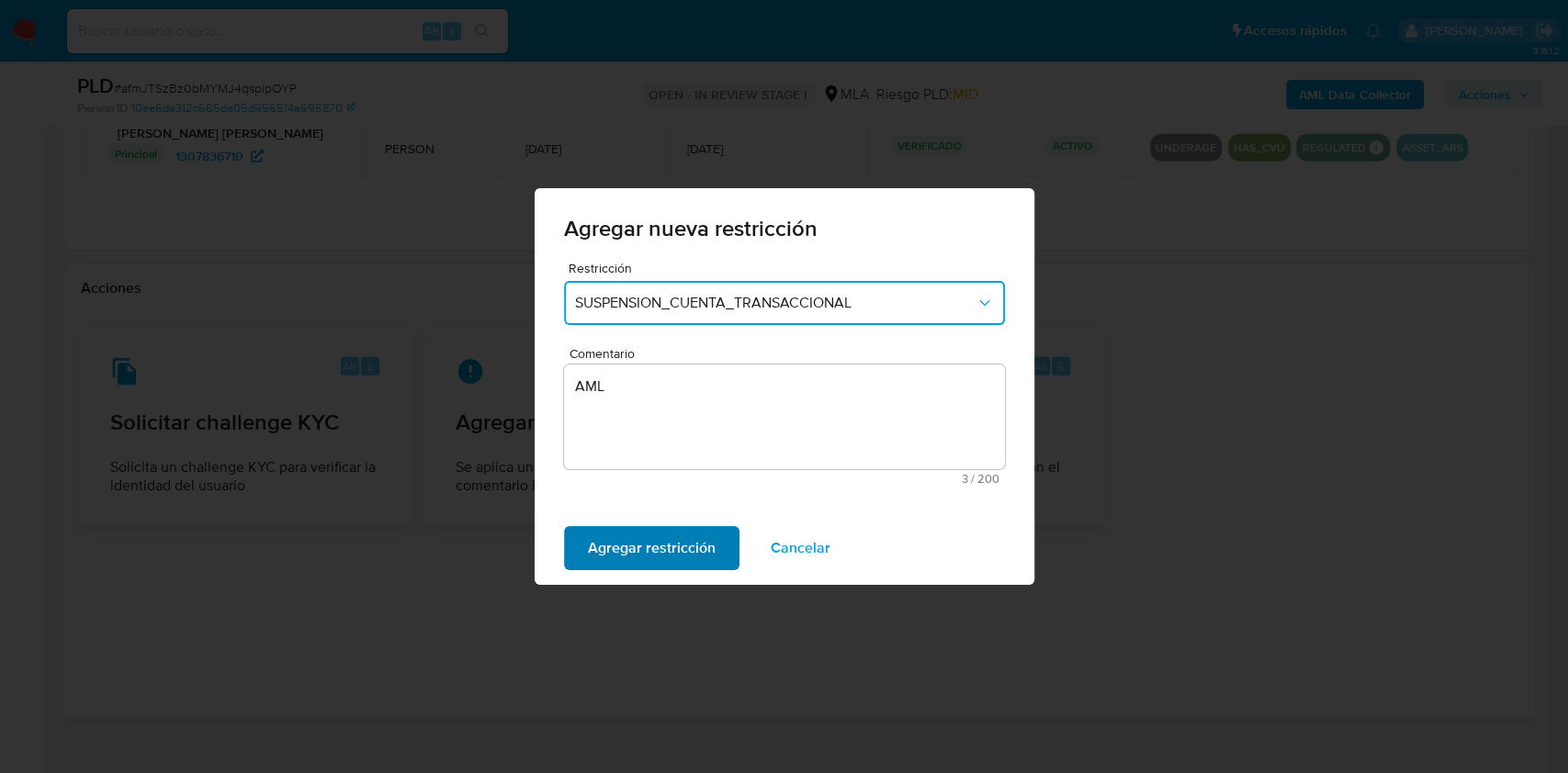
click at [664, 560] on span "Agregar restricción" at bounding box center [652, 548] width 128 height 40
click at [623, 548] on span "Confirmar" at bounding box center [621, 548] width 66 height 40
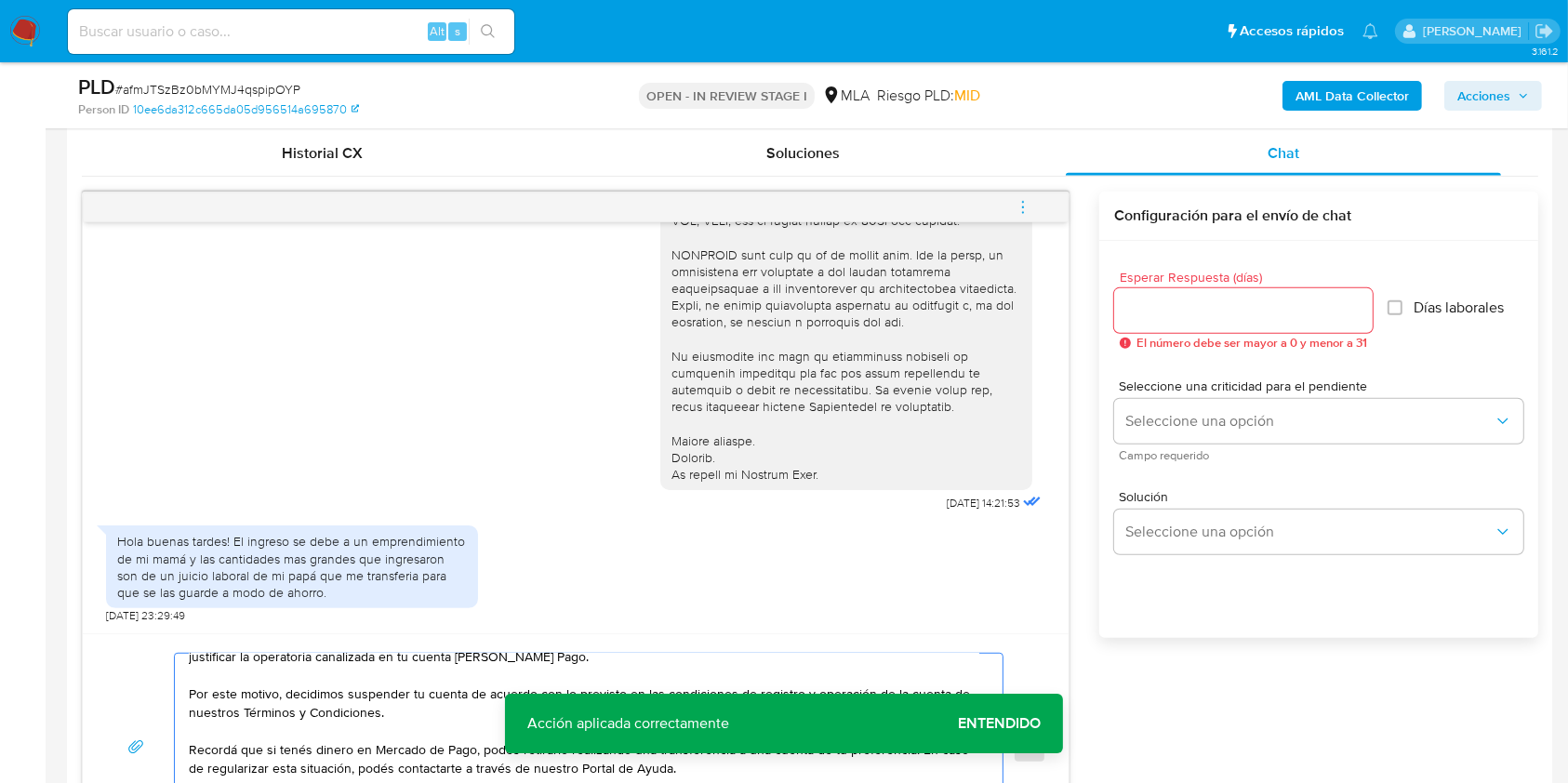
scroll to position [909, 0]
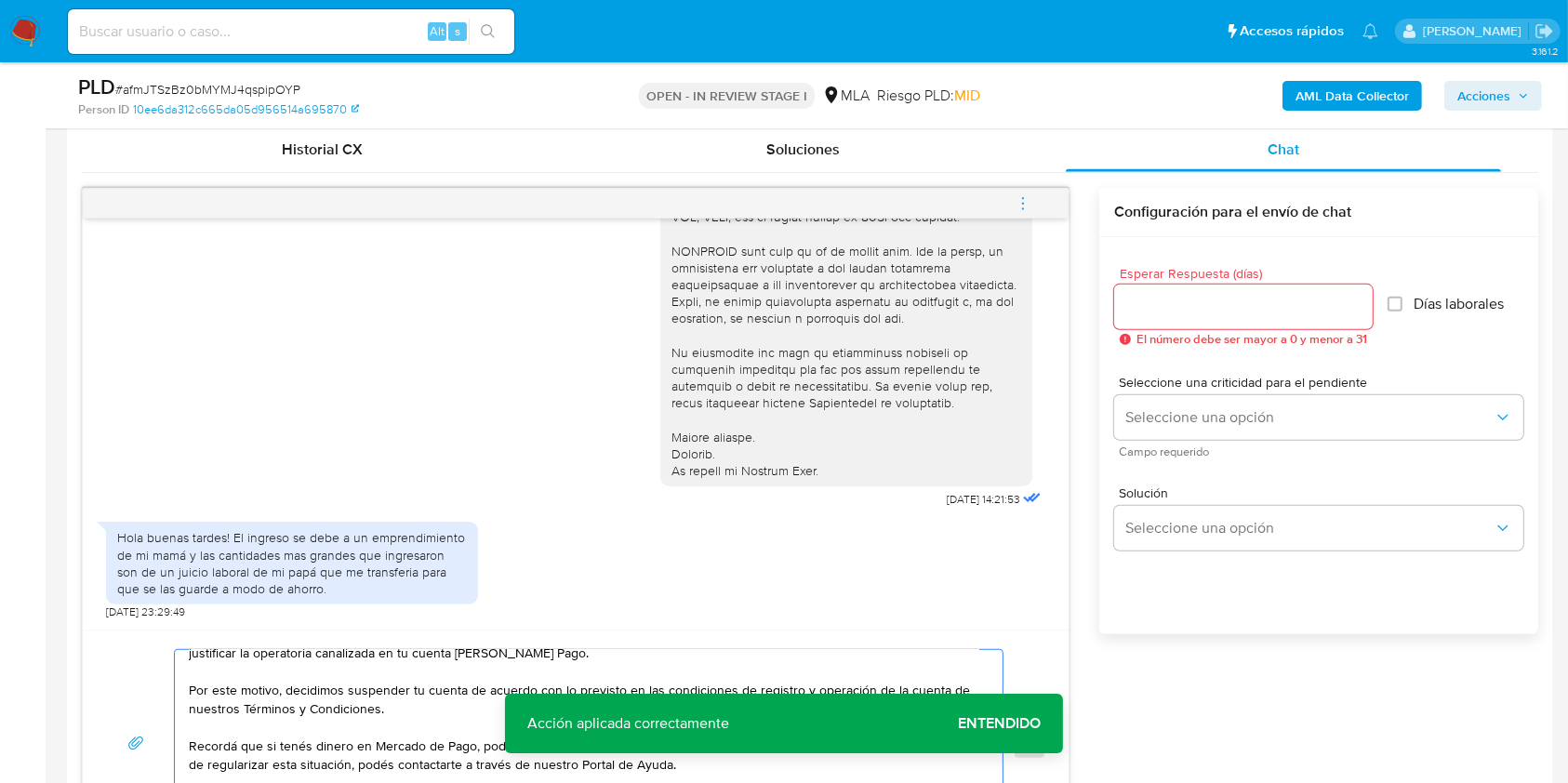
click at [1153, 309] on input "Esperar Respuesta (días)" at bounding box center [1244, 306] width 258 height 24
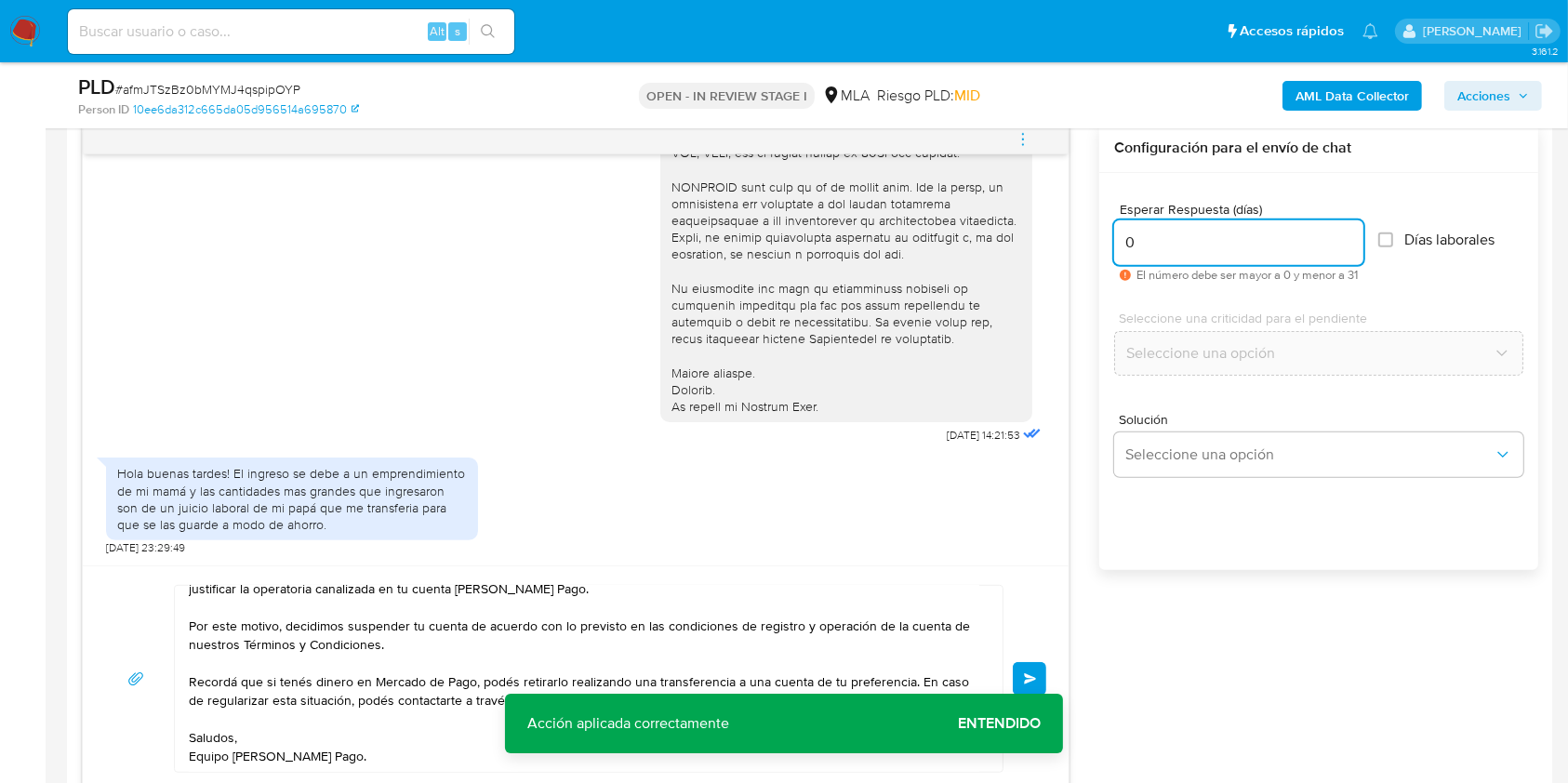
scroll to position [977, 0]
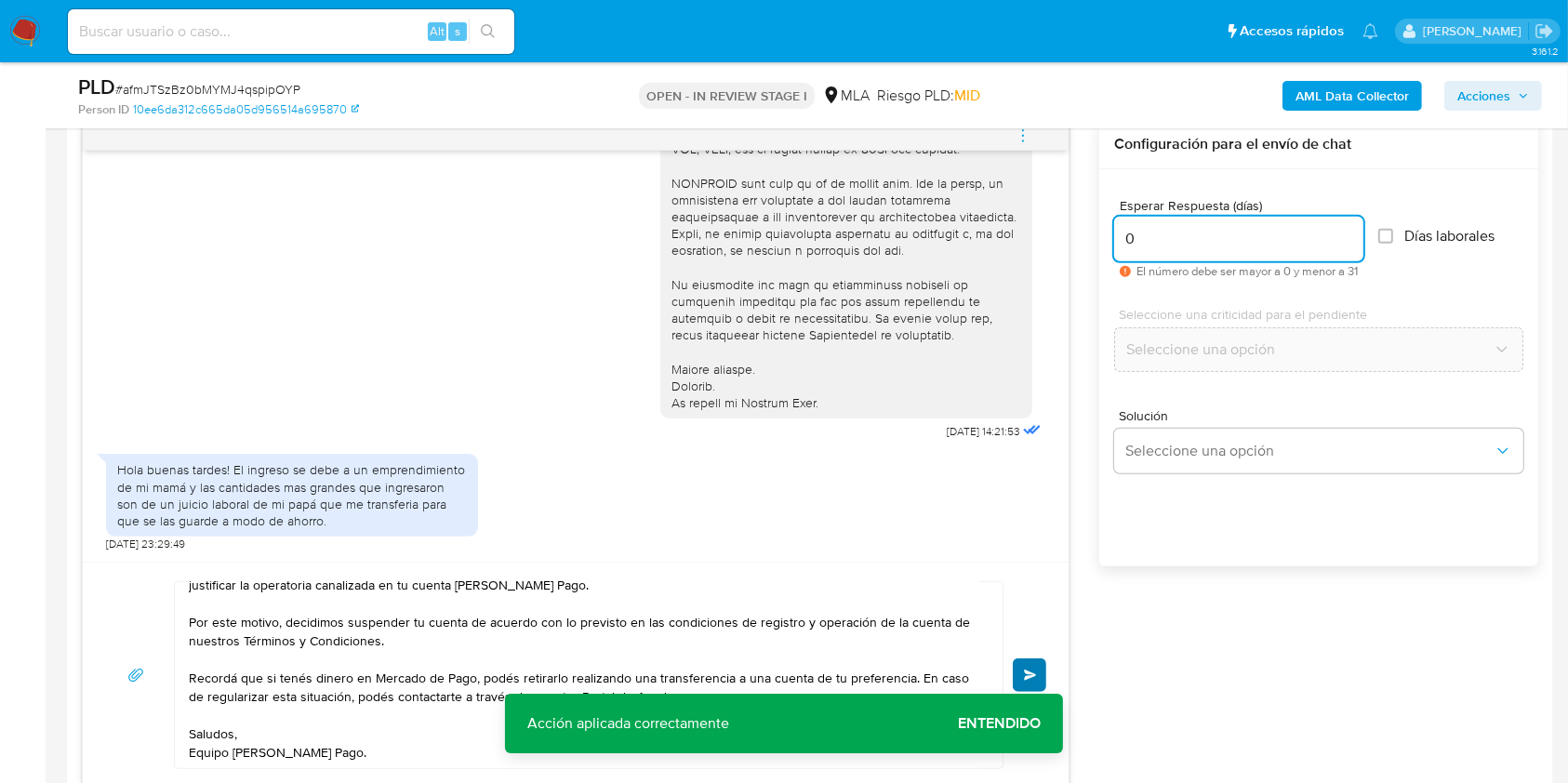
type input "0"
click at [1027, 660] on button "Enviar" at bounding box center [1030, 675] width 33 height 33
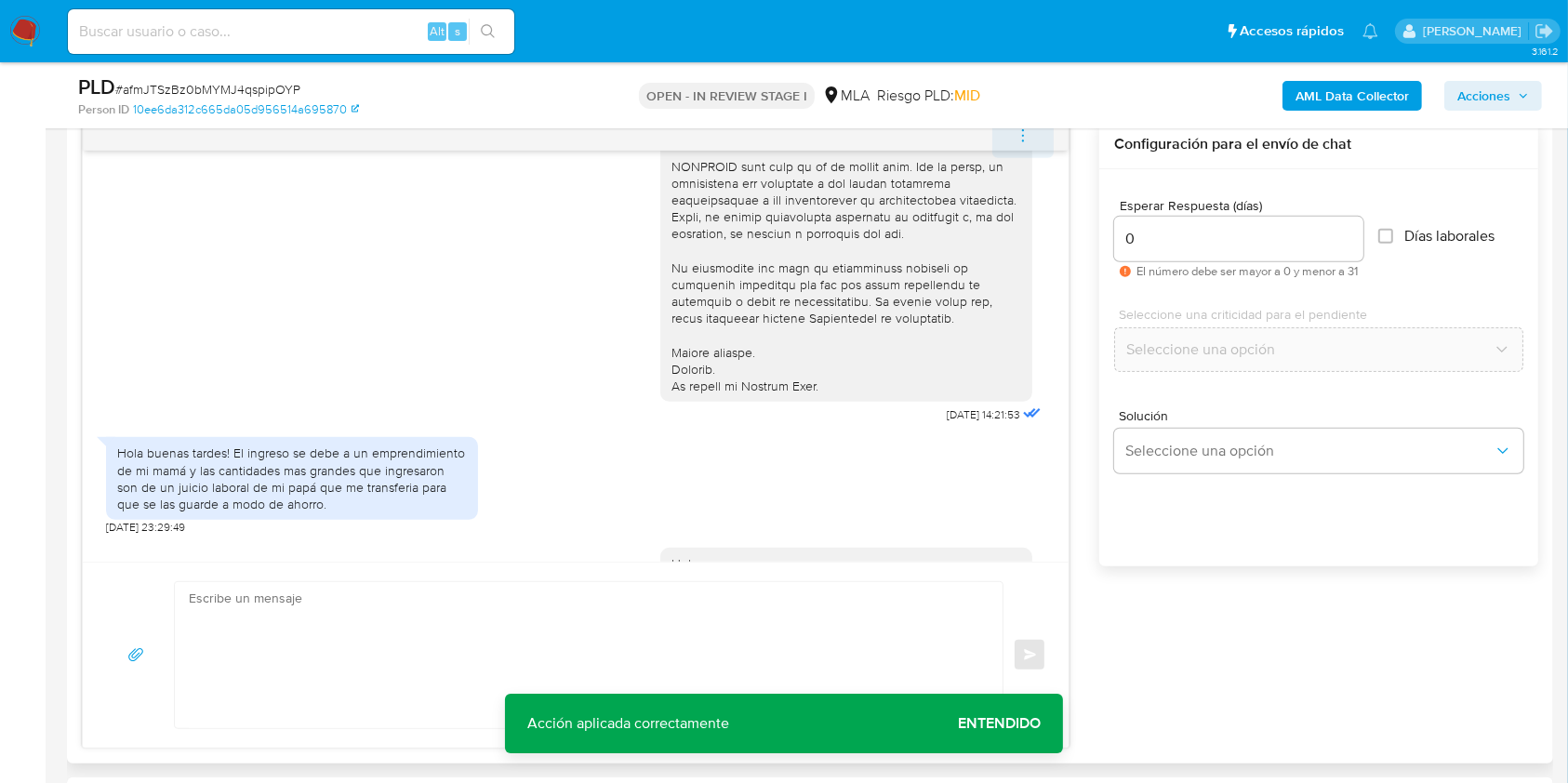
scroll to position [972, 0]
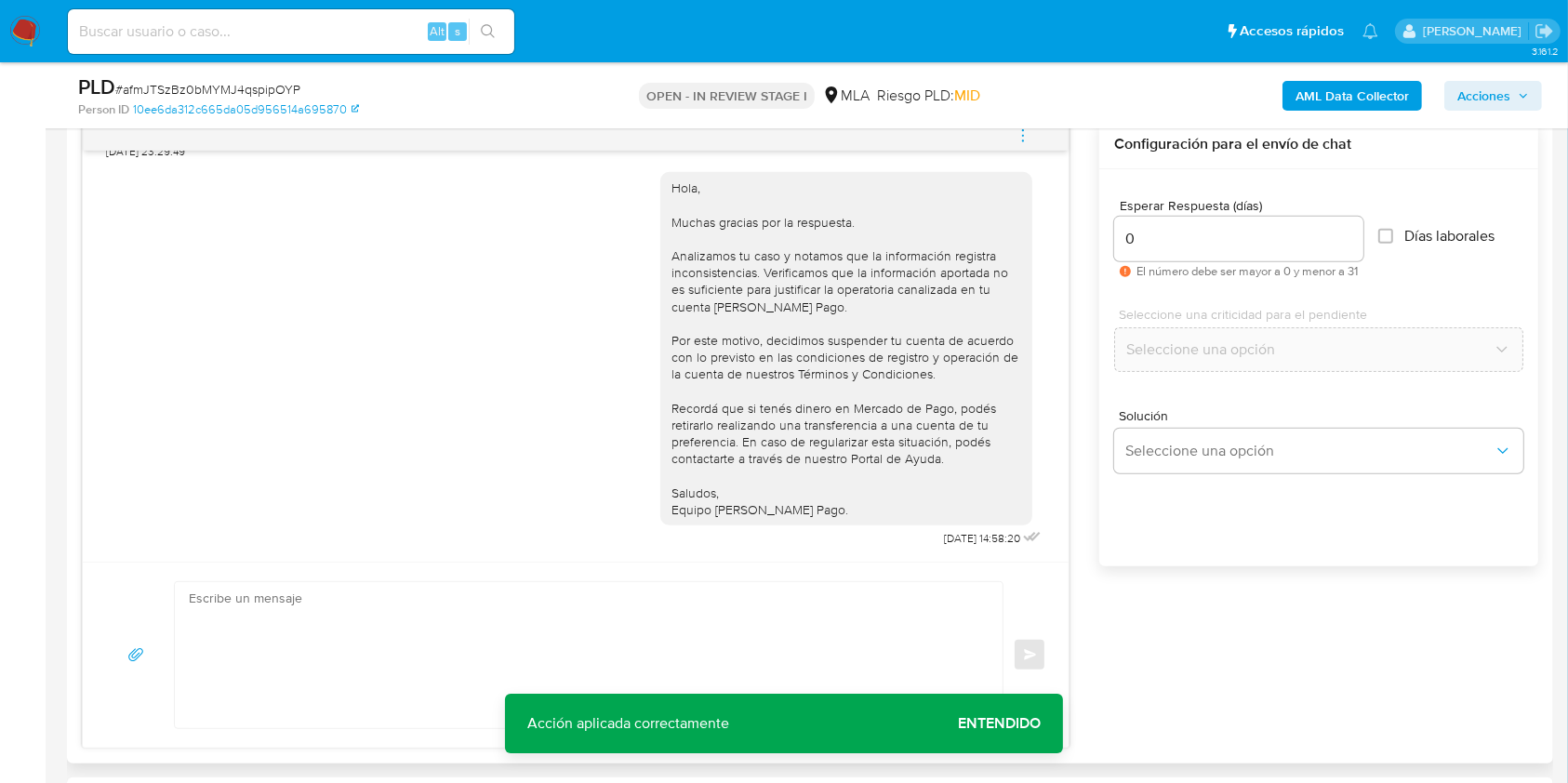
click at [1026, 140] on icon "menu-action" at bounding box center [1022, 135] width 17 height 17
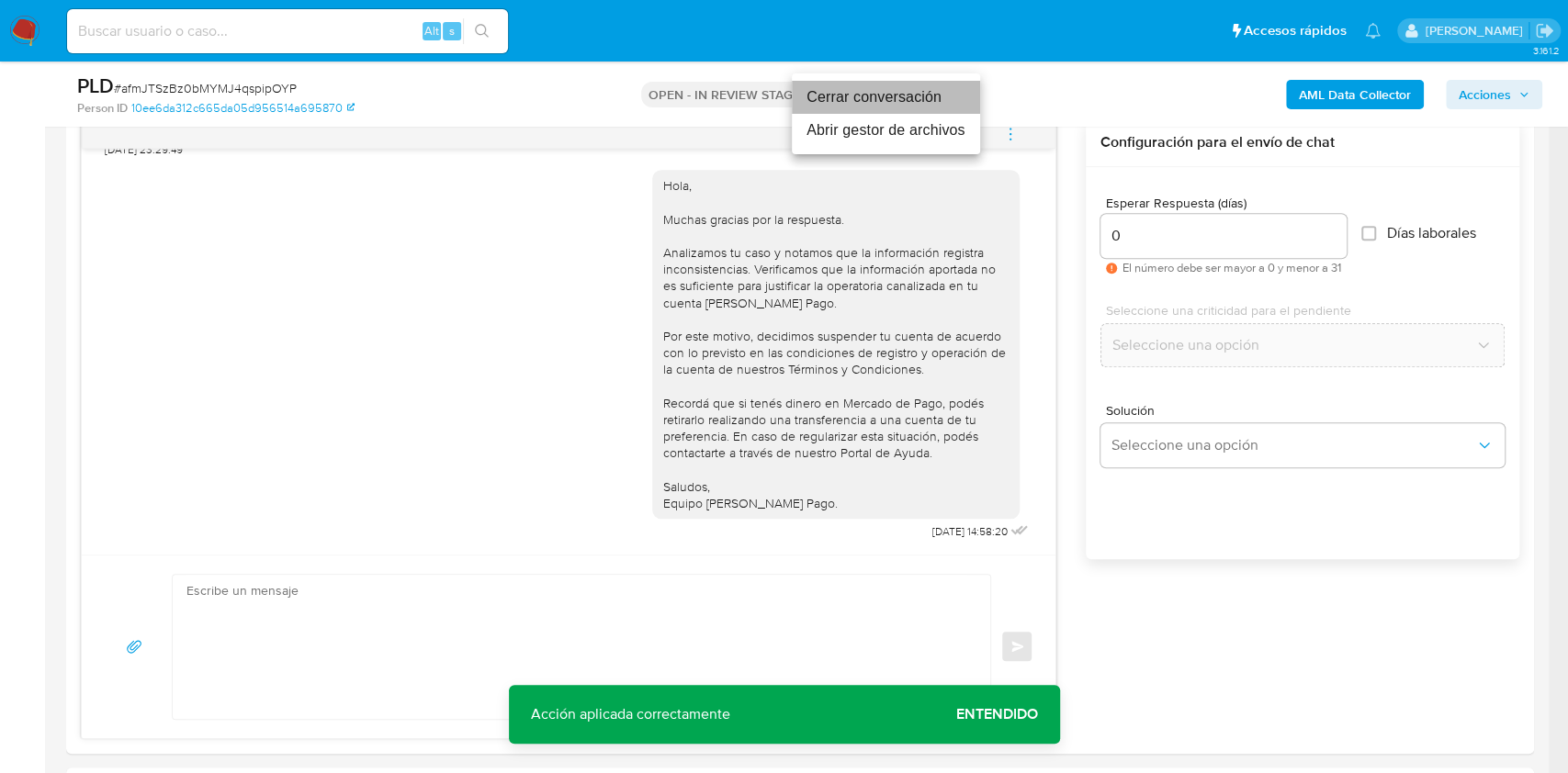
click at [890, 94] on li "Cerrar conversación" at bounding box center [886, 97] width 188 height 33
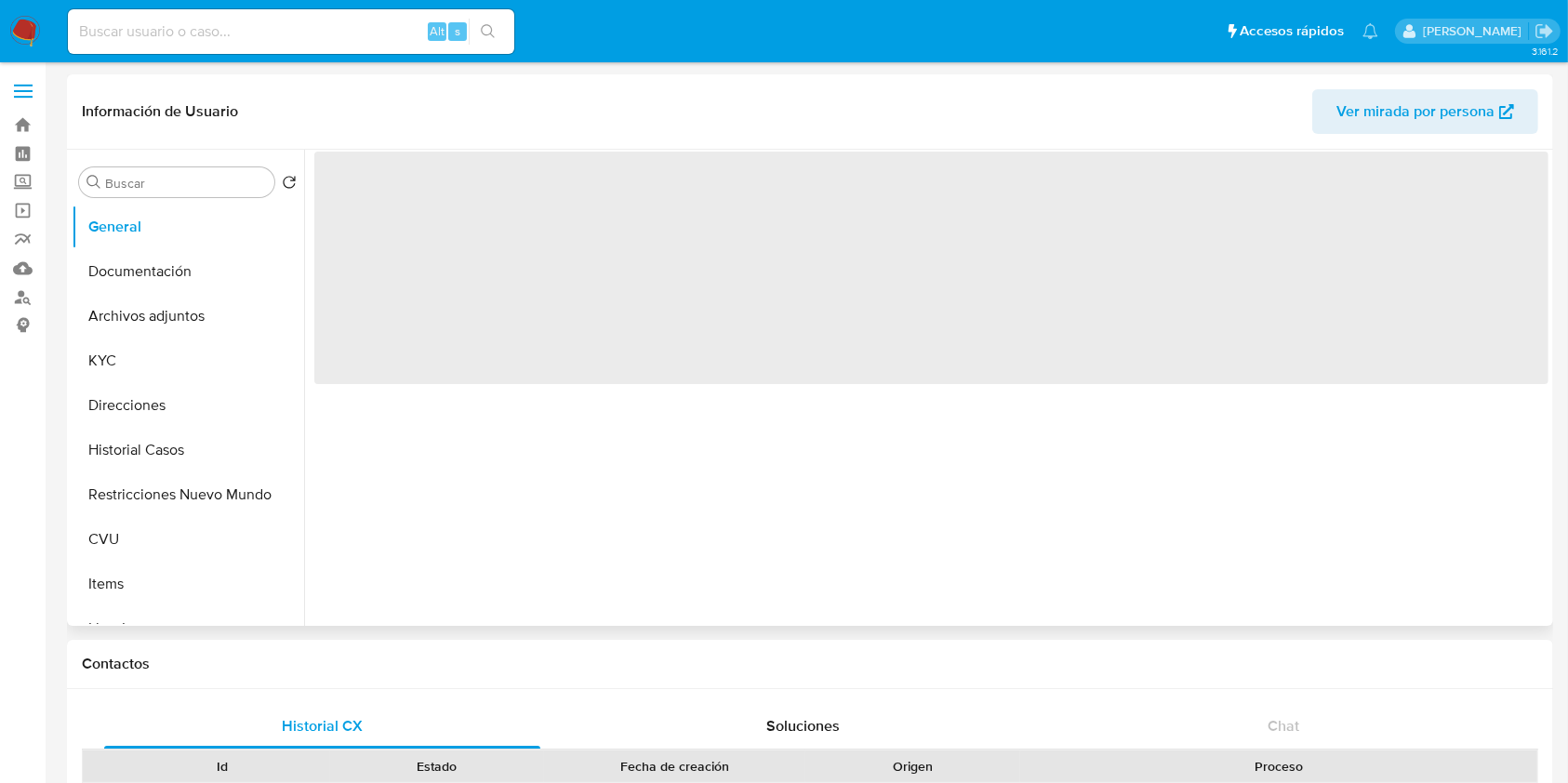
select select "10"
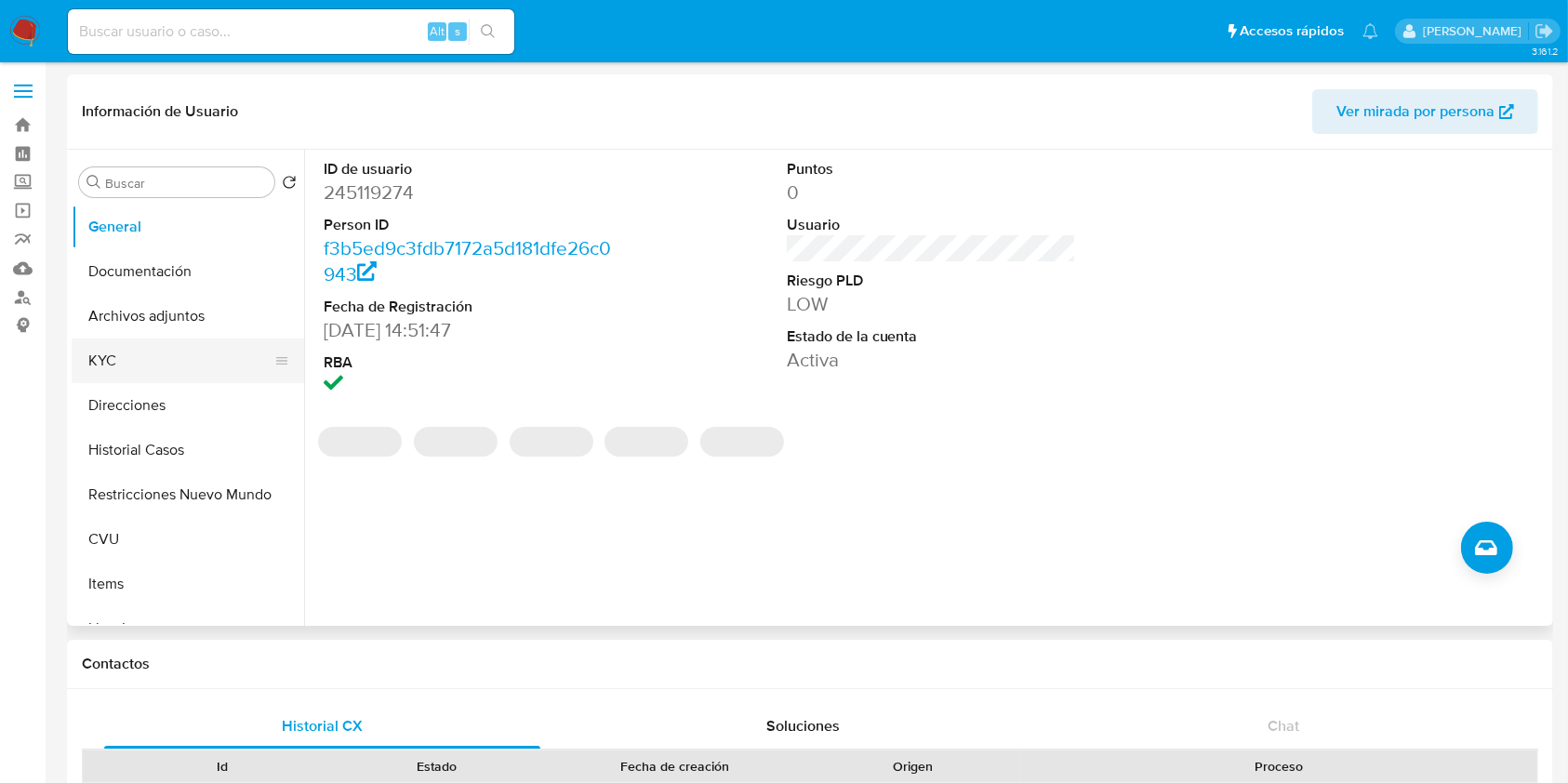
click at [133, 350] on button "KYC" at bounding box center [181, 360] width 218 height 45
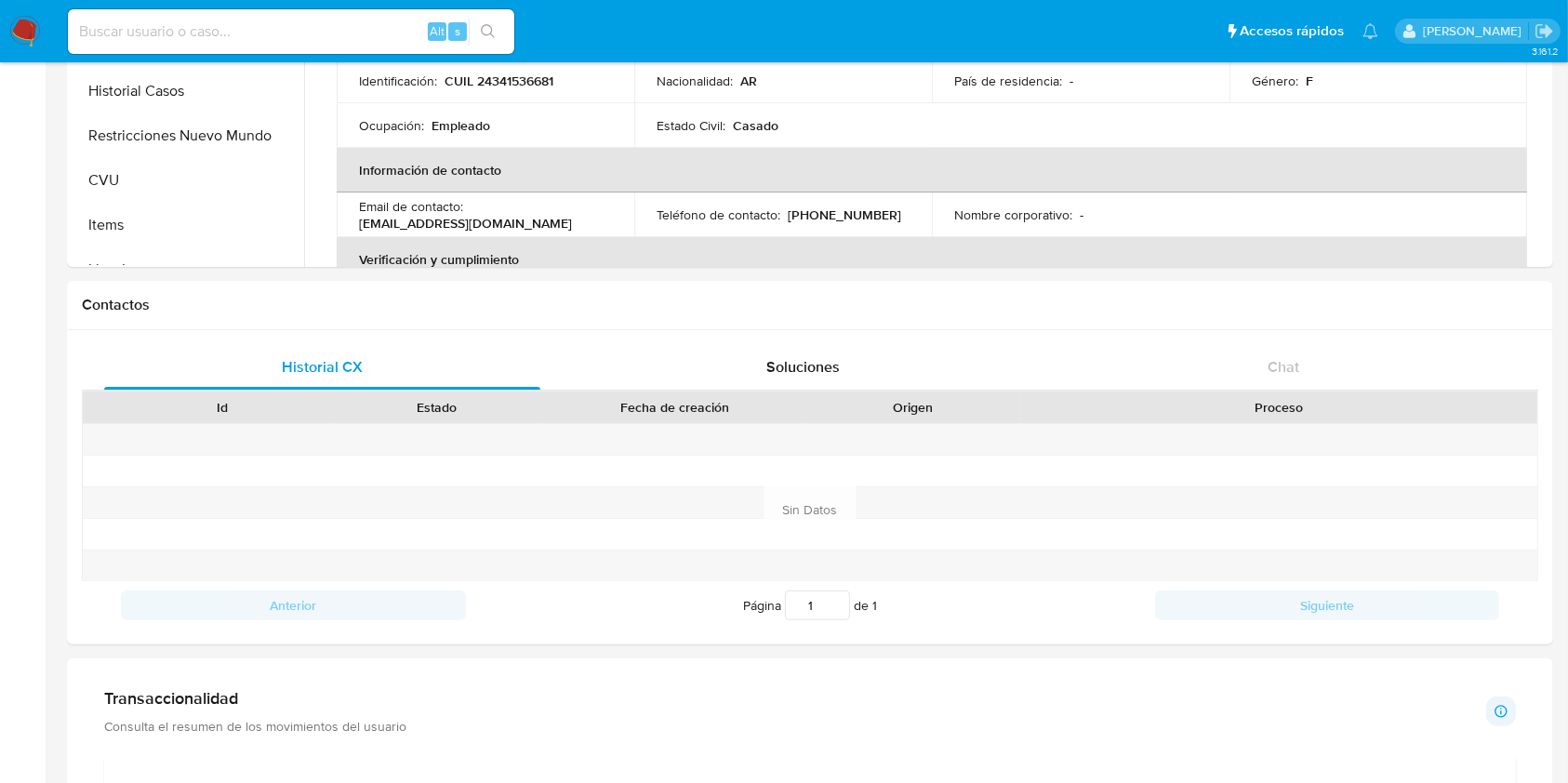
scroll to position [387, 0]
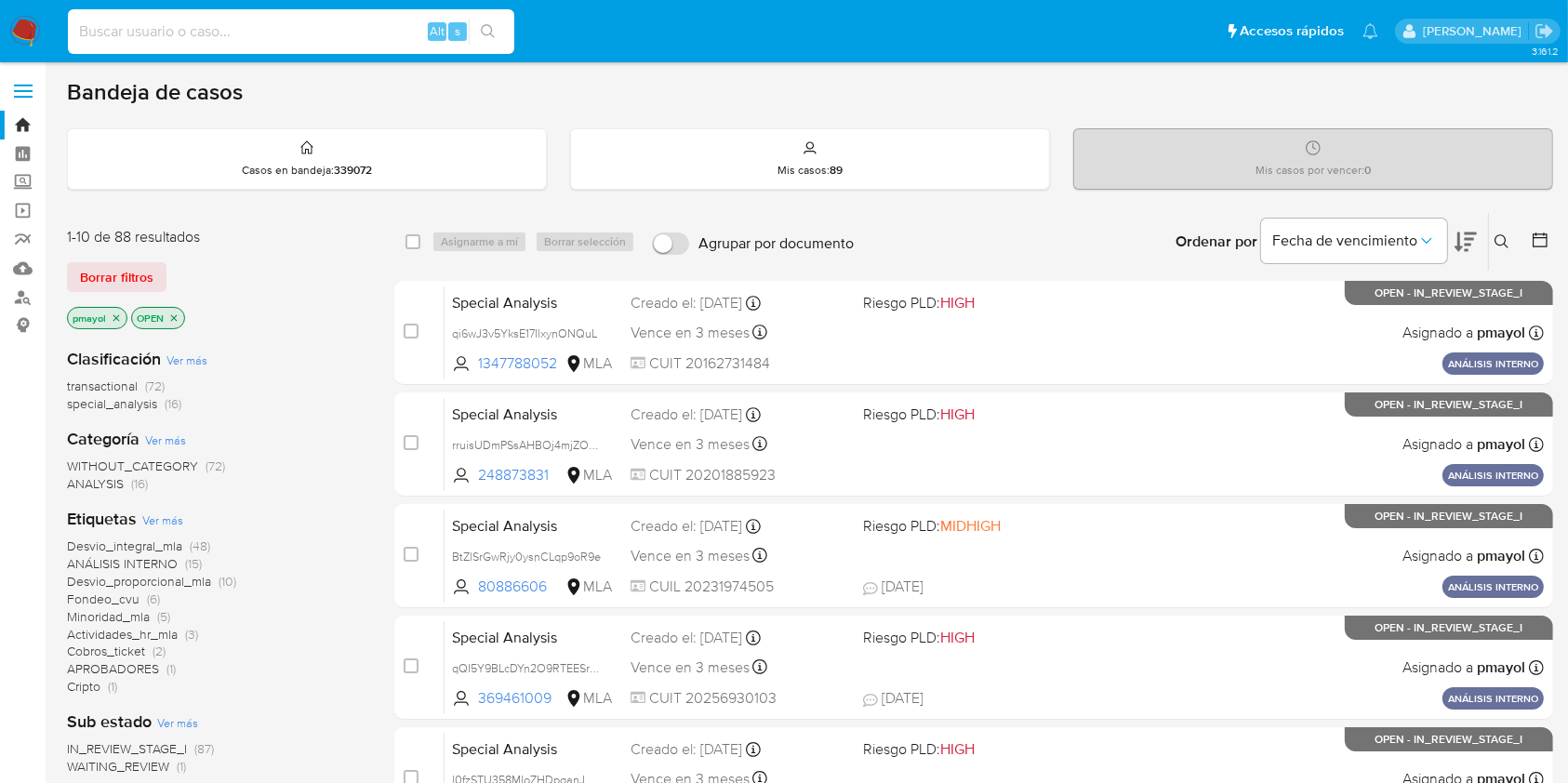
click at [338, 25] on input at bounding box center [291, 31] width 447 height 24
paste input "afmJTSzBz0bMYMJ4qspipOYP"
type input "afmJTSzBz0bMYMJ4qspipOYP"
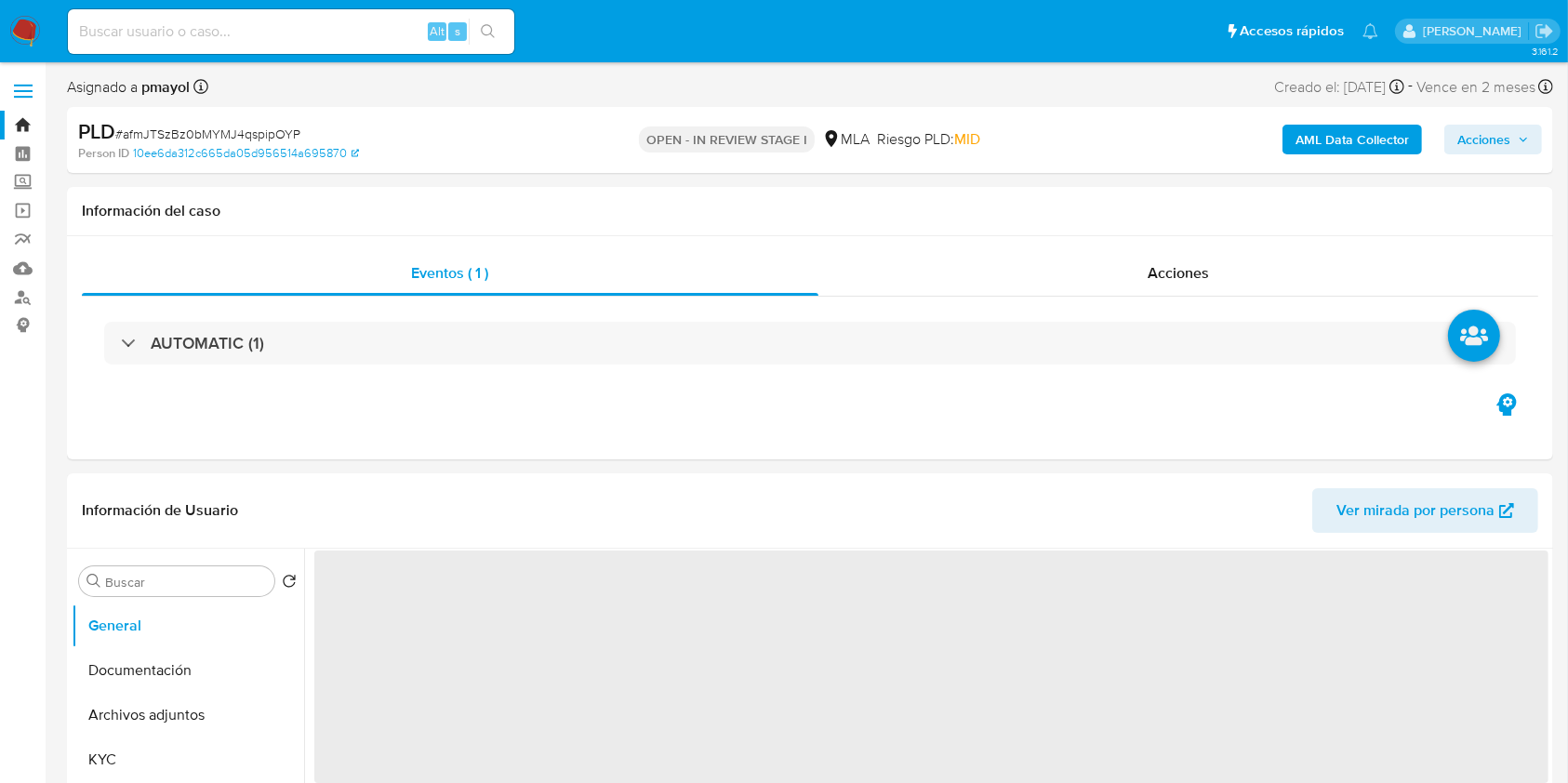
select select "10"
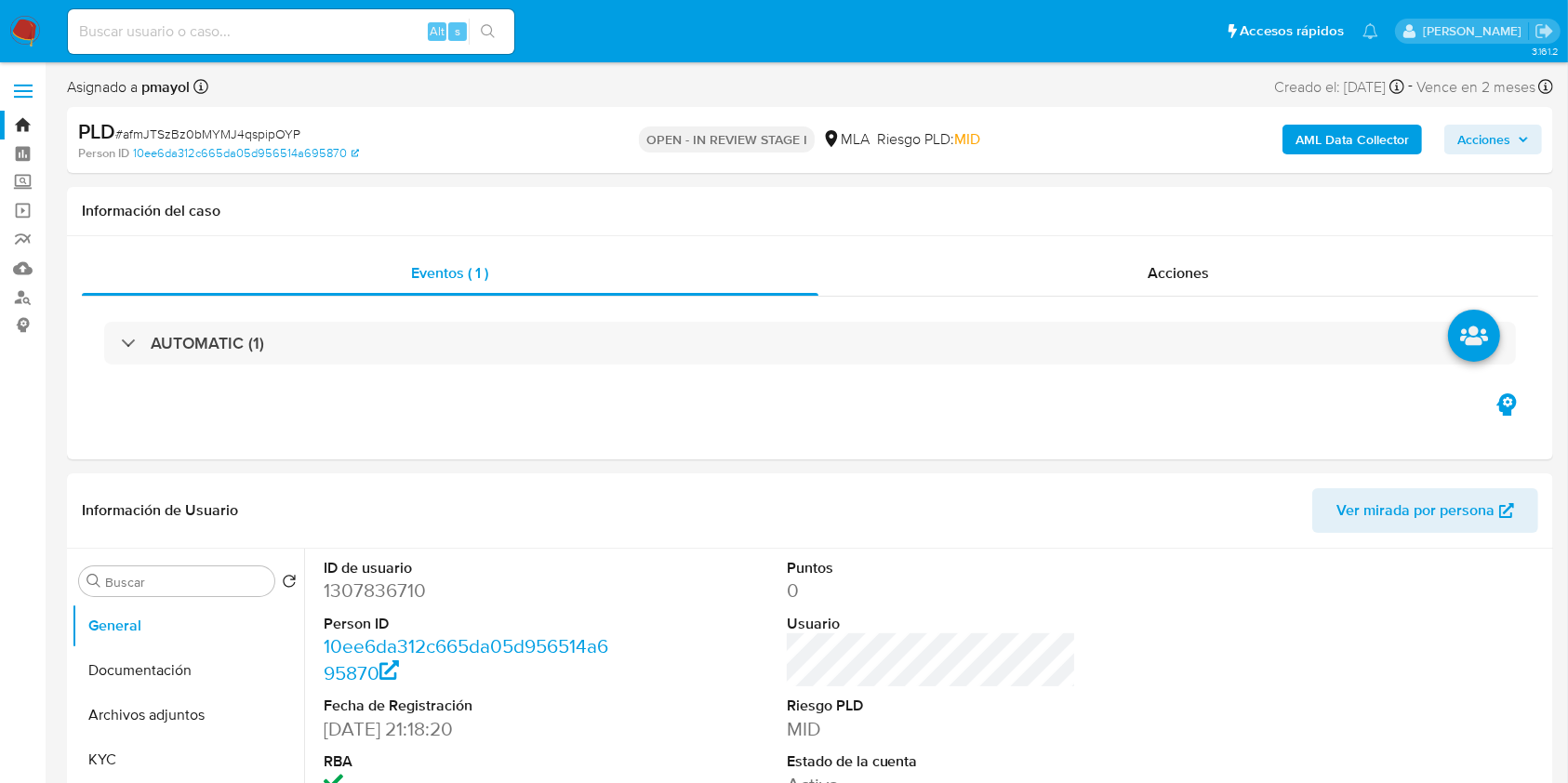
click at [215, 124] on span "# afmJTSzBz0bMYMJ4qspipOYP" at bounding box center [208, 133] width 186 height 18
copy span "afmJTSzBz0bMYMJ4qspipOYP"
click at [13, 33] on img at bounding box center [25, 31] width 32 height 32
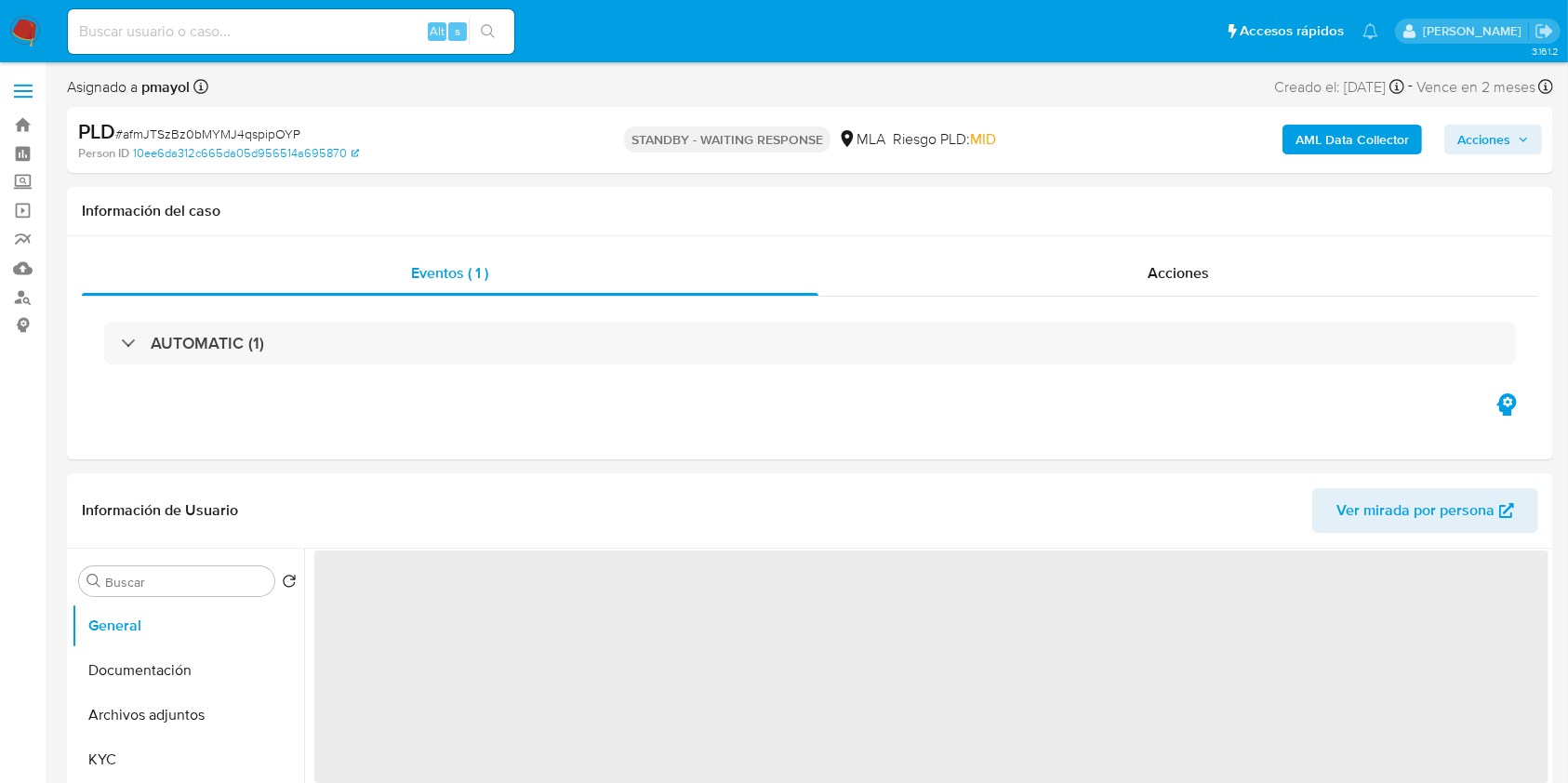
select select "10"
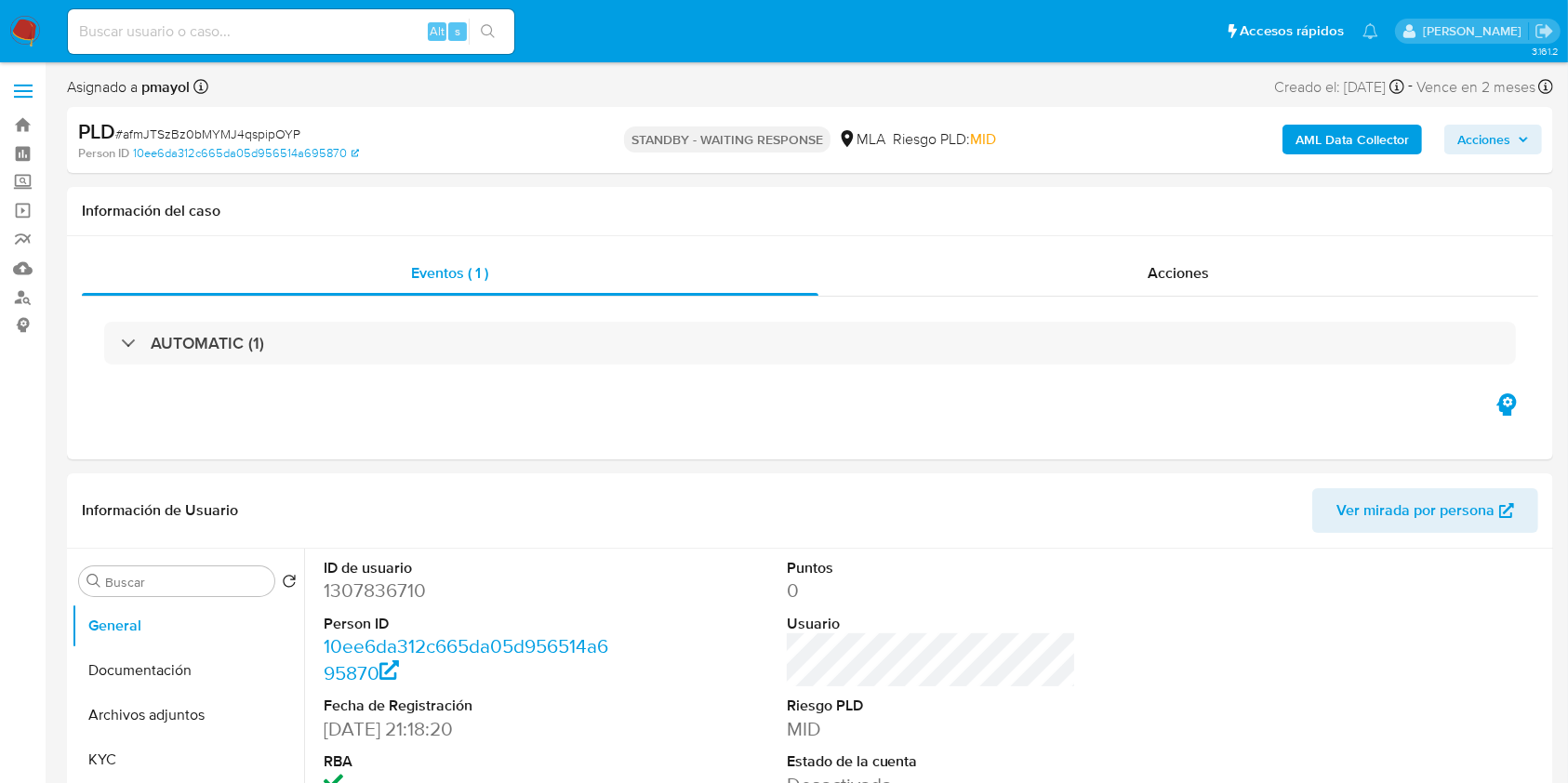
click at [21, 32] on img at bounding box center [25, 31] width 32 height 32
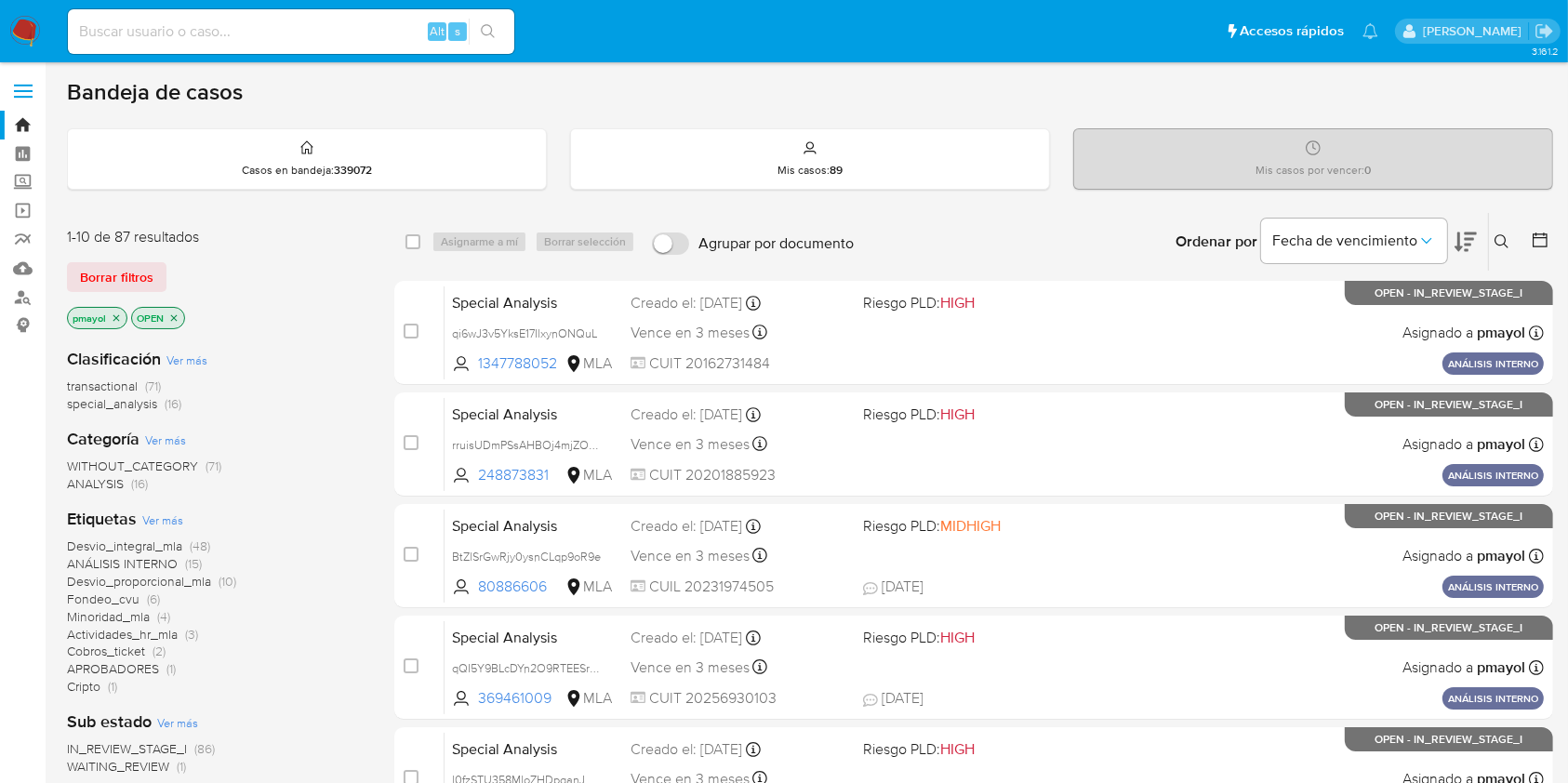
click at [1511, 231] on button at bounding box center [1505, 241] width 31 height 22
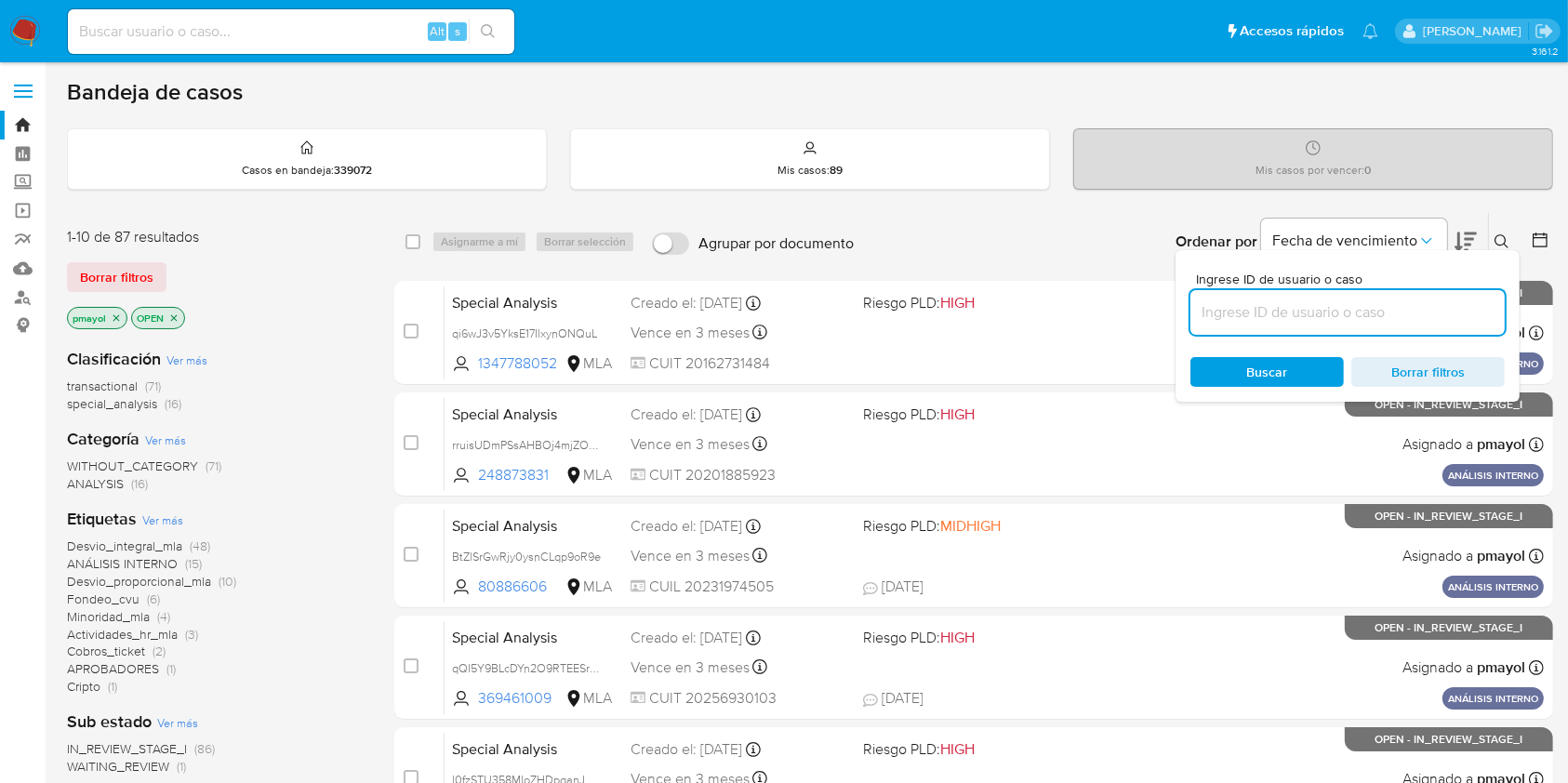
click at [1336, 300] on input at bounding box center [1347, 312] width 315 height 24
type input "afmJTSzBz0bMYMJ4qspipOYP"
click at [1274, 345] on div "Ingrese ID de usuario o caso afmJTSzBz0bMYMJ4qspipOYP Buscar Borrar filtros" at bounding box center [1347, 326] width 344 height 152
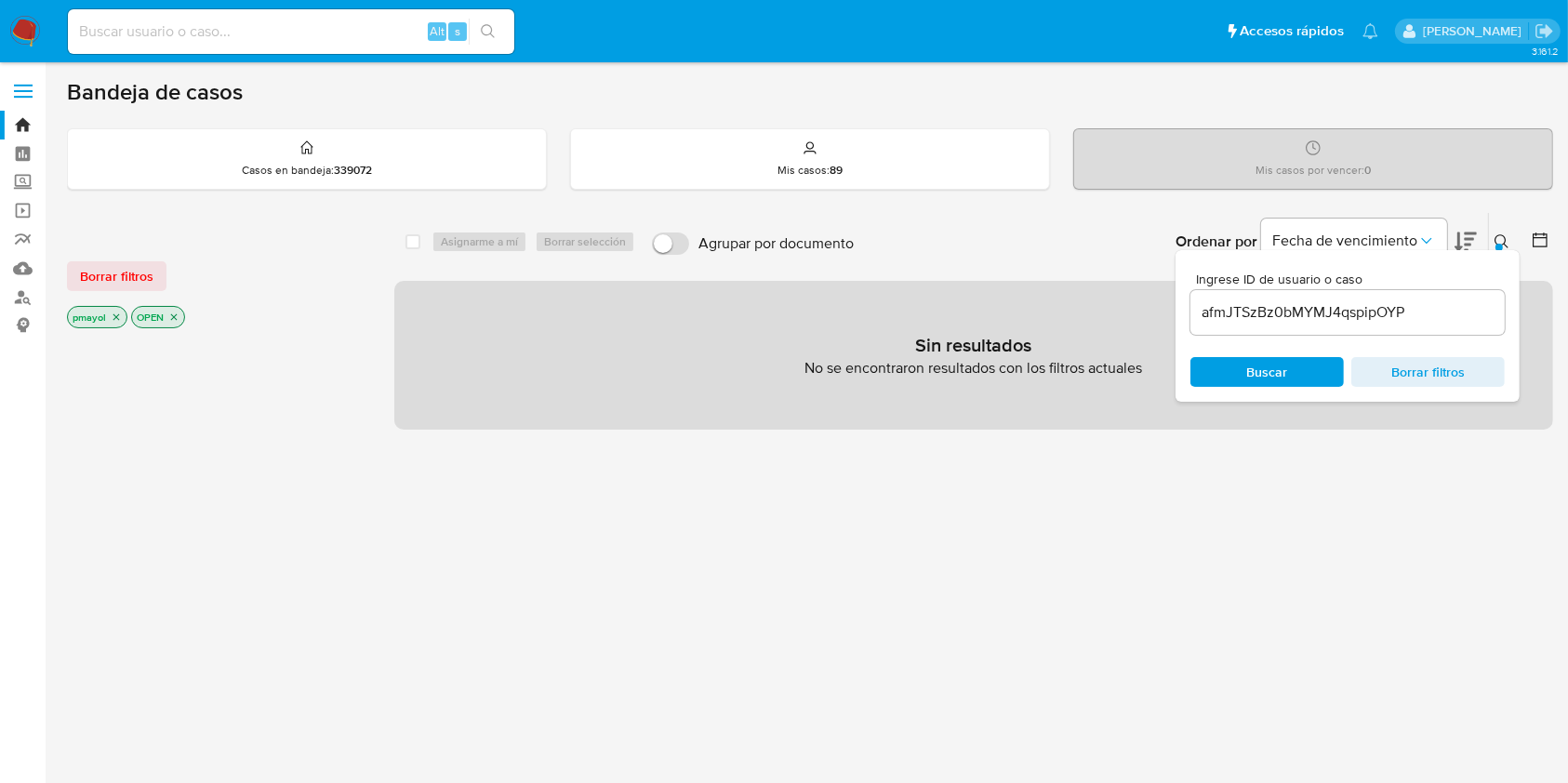
click at [1273, 363] on span "Buscar" at bounding box center [1268, 372] width 41 height 30
click at [170, 317] on icon "close-filter" at bounding box center [173, 317] width 11 height 11
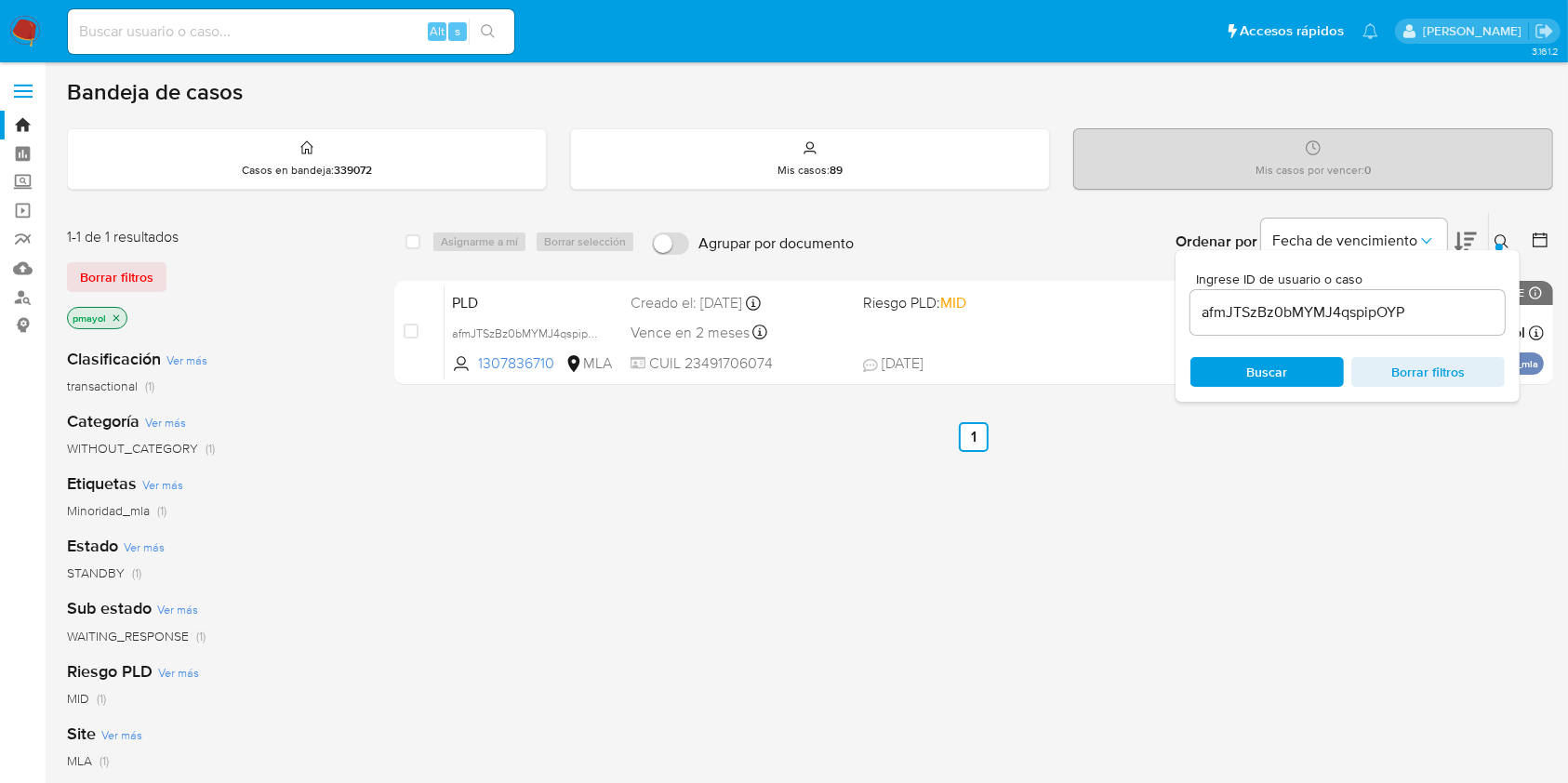
click at [25, 33] on img at bounding box center [25, 31] width 32 height 32
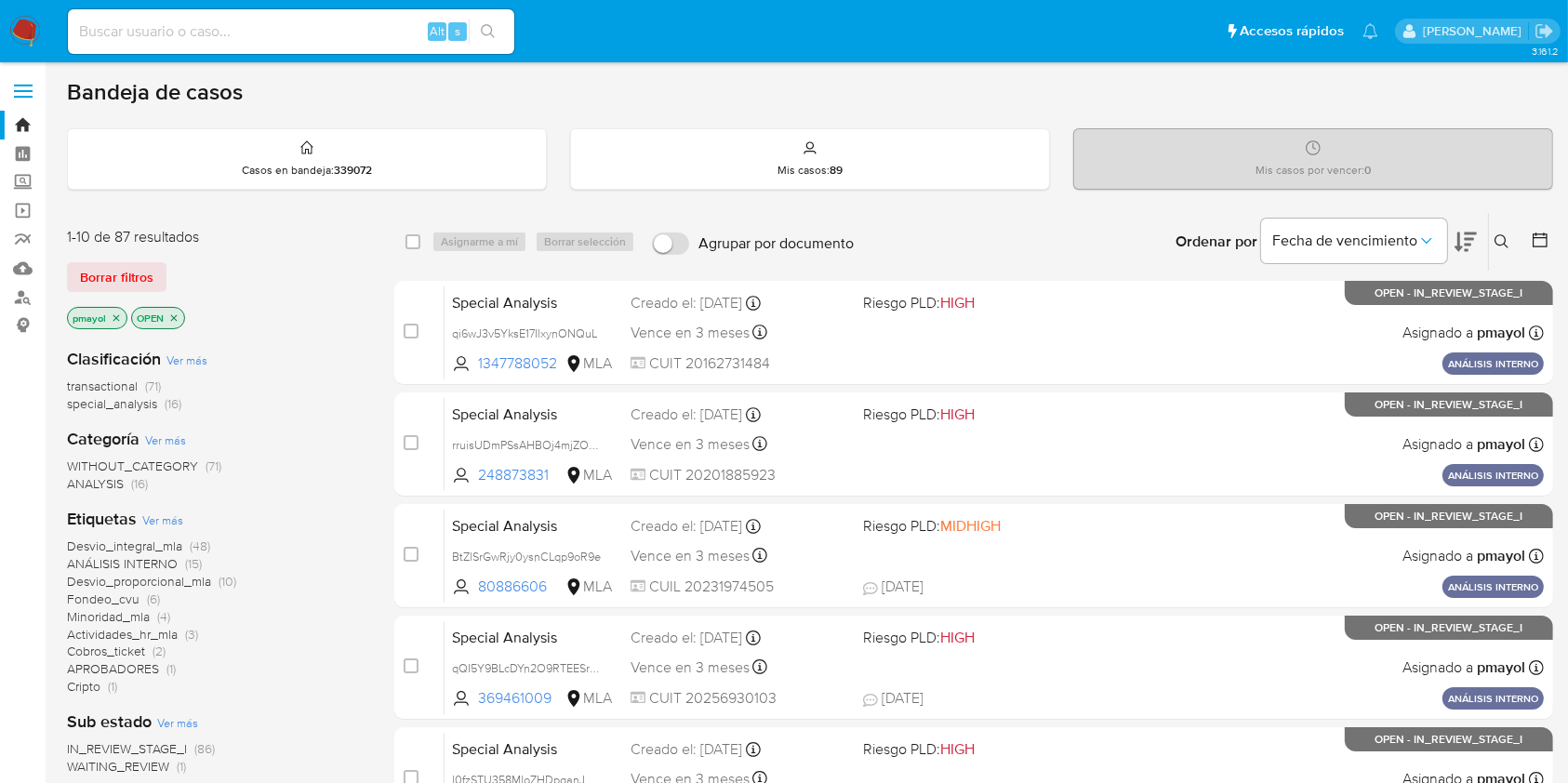
click at [297, 31] on input at bounding box center [291, 31] width 447 height 24
paste input "afmJTSzBz0bMYMJ4qspipOYP"
type input "afmJTSzBz0bMYMJ4qspipOYP"
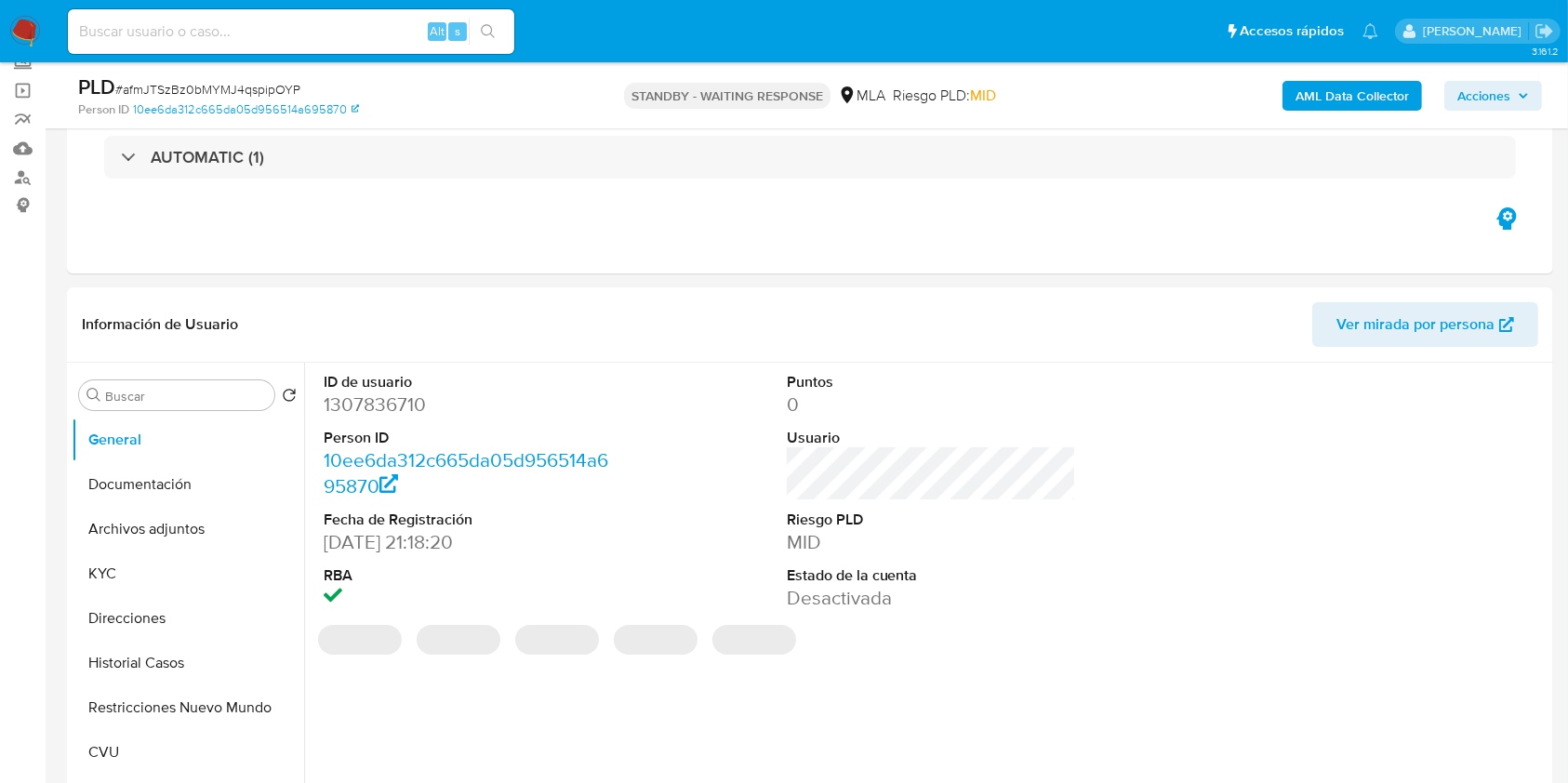
select select "10"
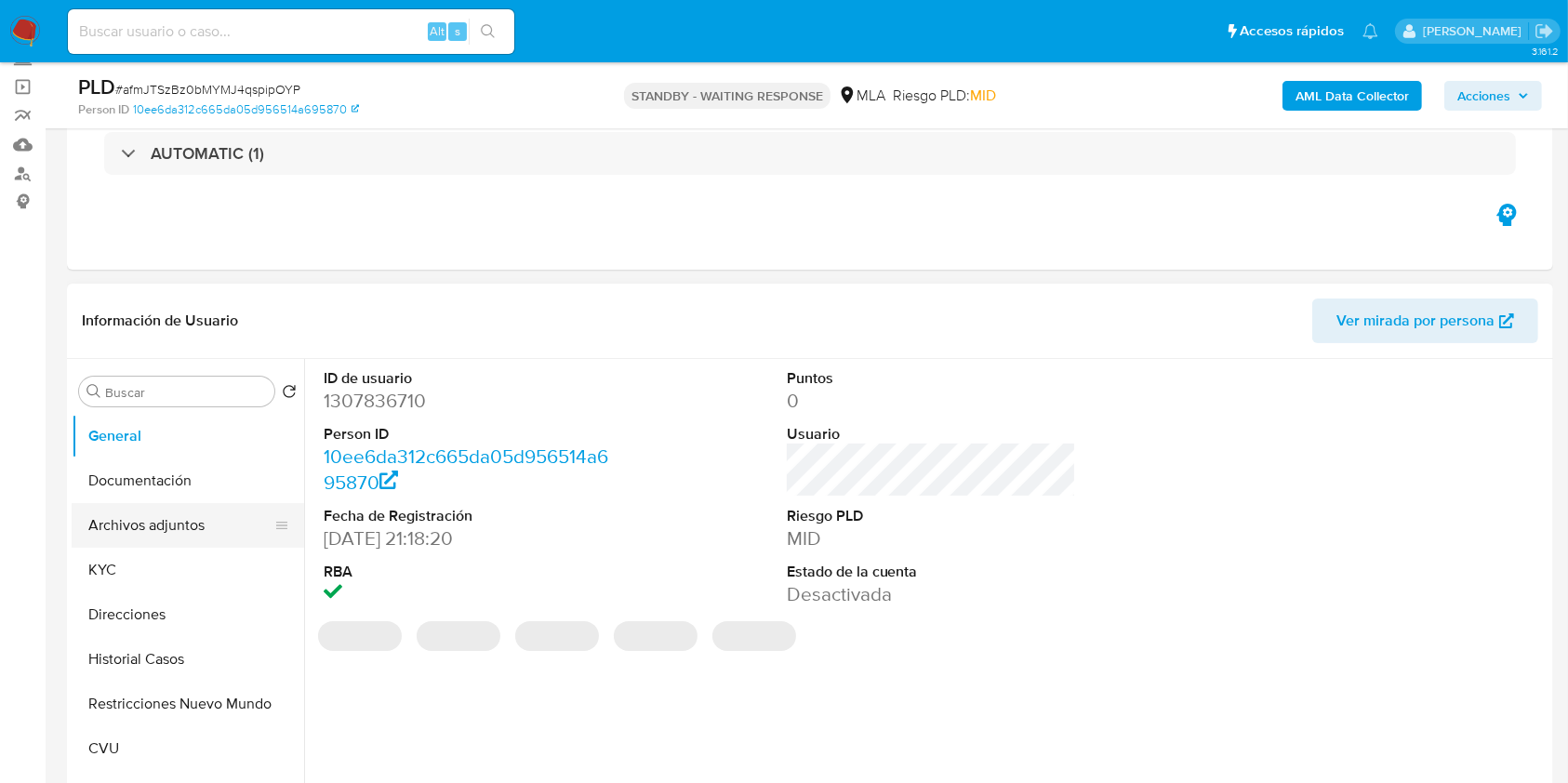
click at [145, 532] on button "Archivos adjuntos" at bounding box center [181, 526] width 218 height 45
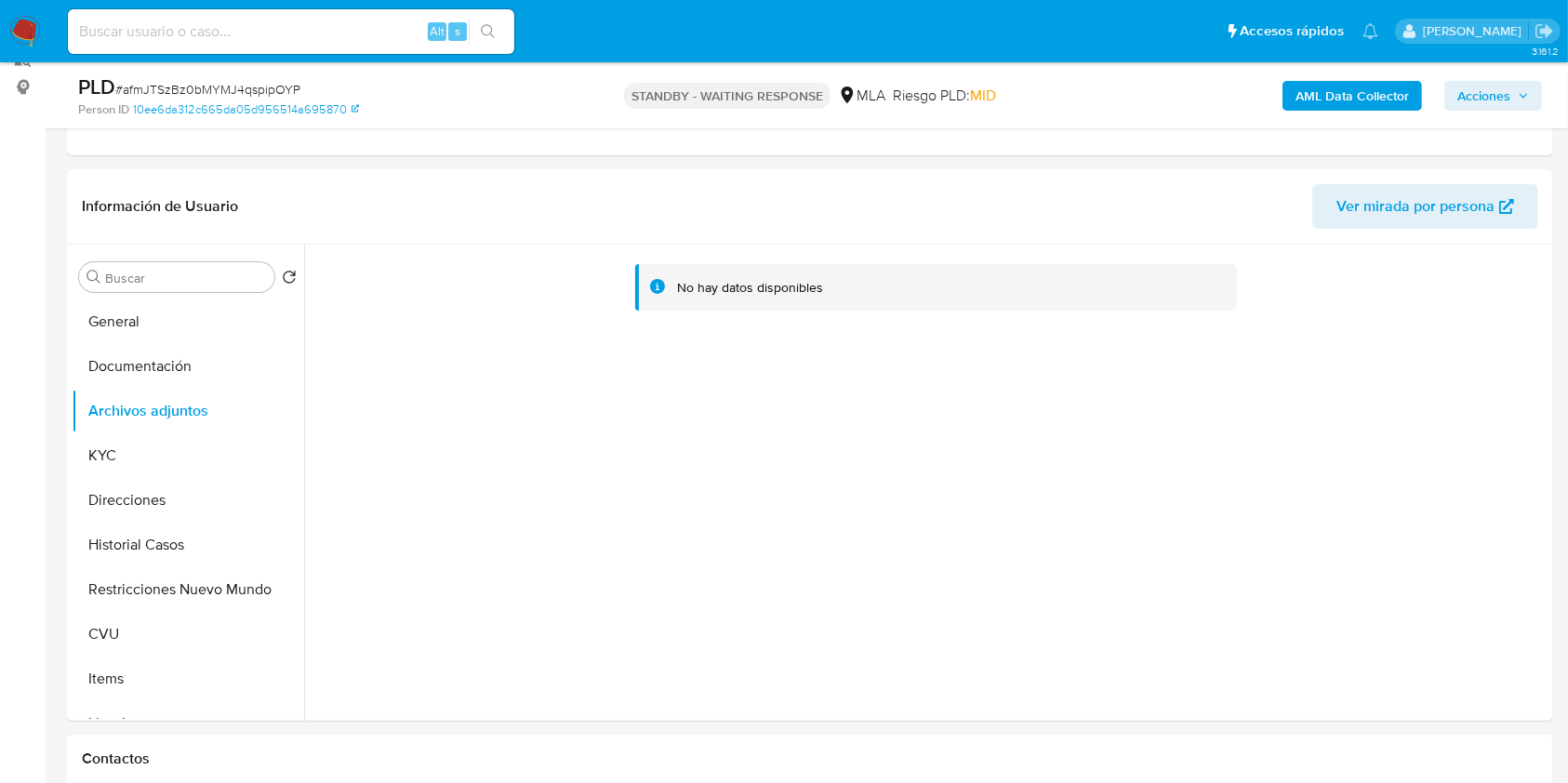
scroll to position [248, 0]
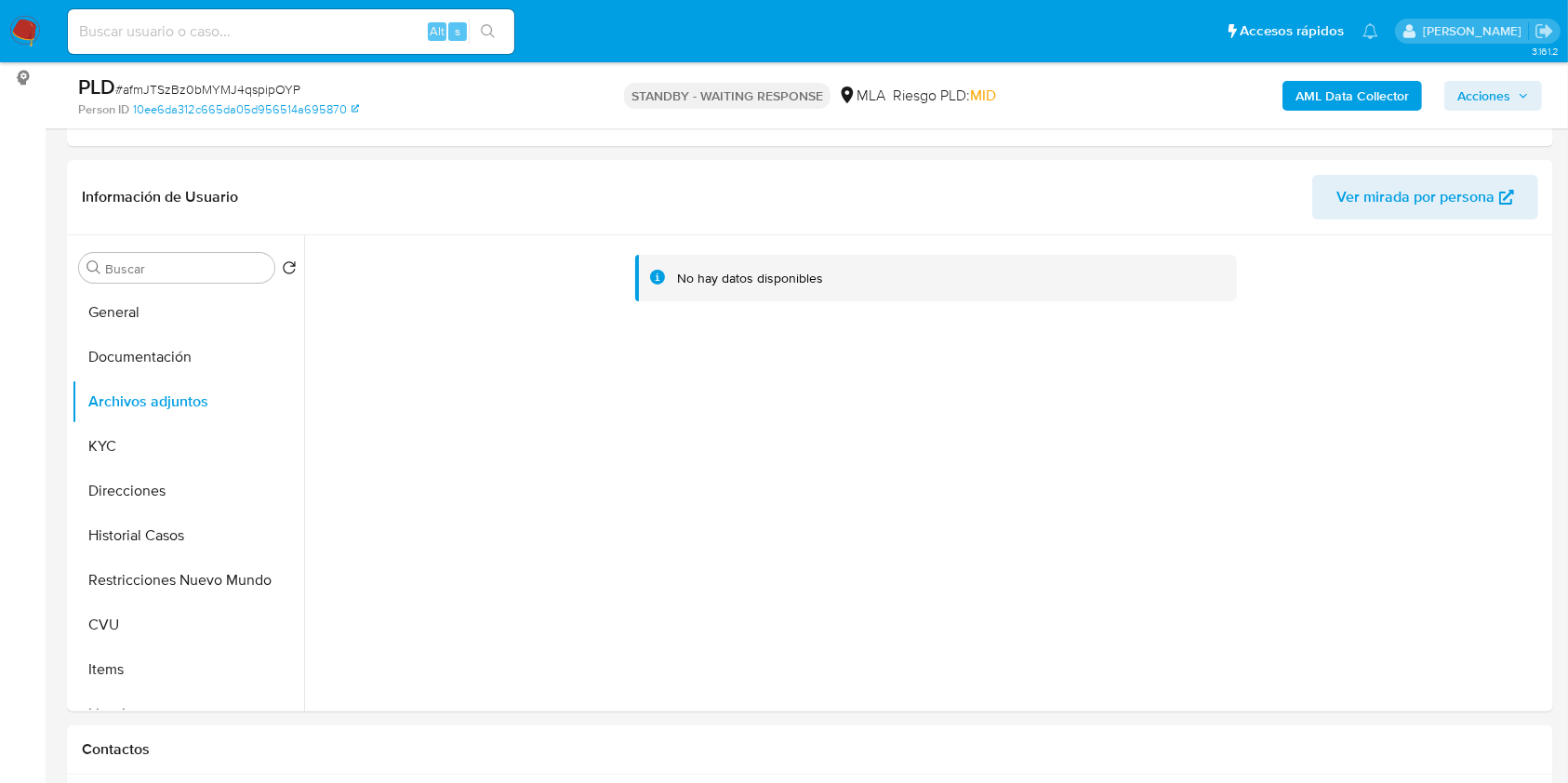
click at [1361, 89] on b "AML Data Collector" at bounding box center [1352, 95] width 114 height 30
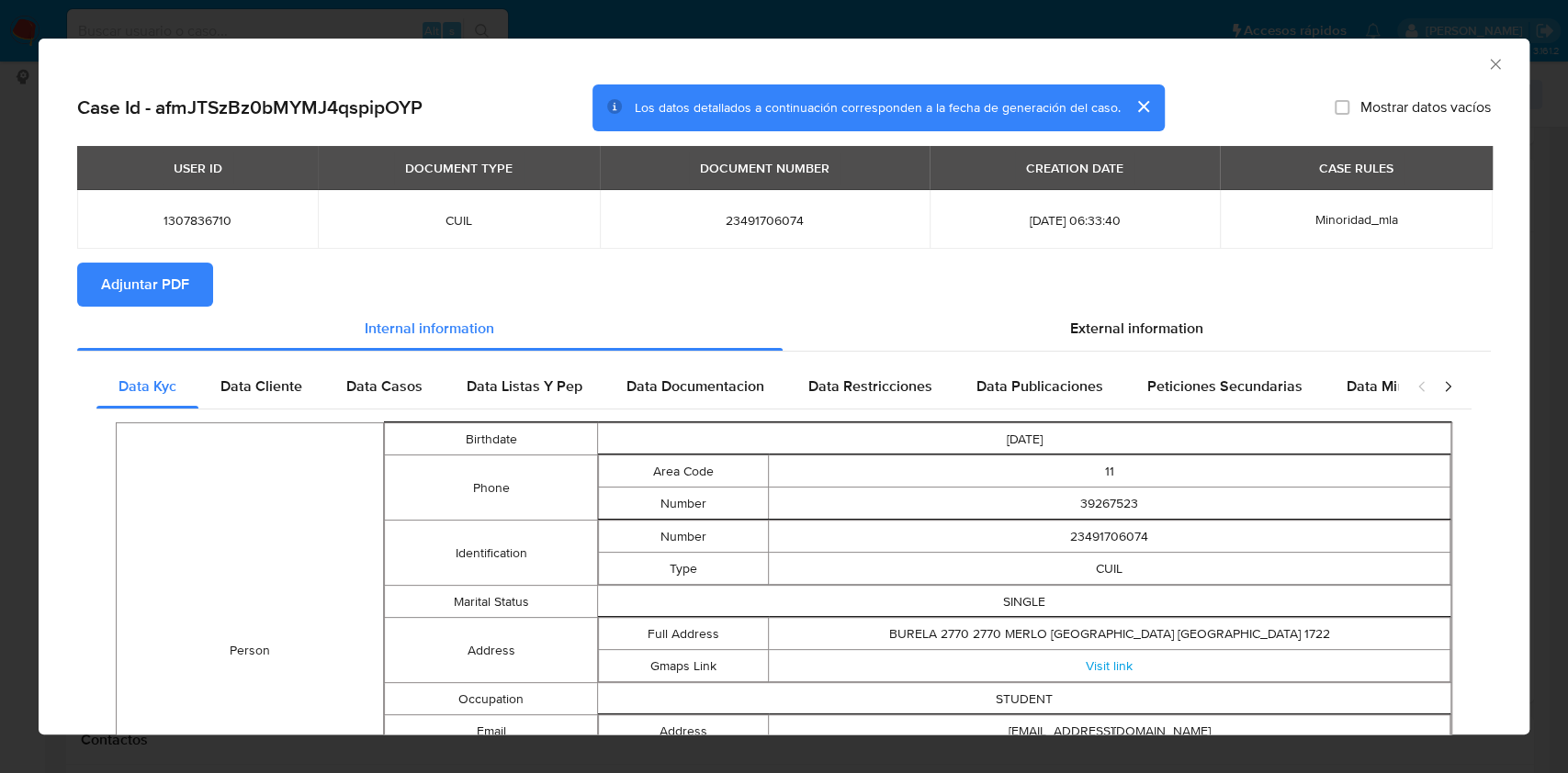
click at [126, 299] on span "Adjuntar PDF" at bounding box center [145, 285] width 88 height 40
click at [1486, 62] on icon "Cerrar ventana" at bounding box center [1495, 63] width 18 height 18
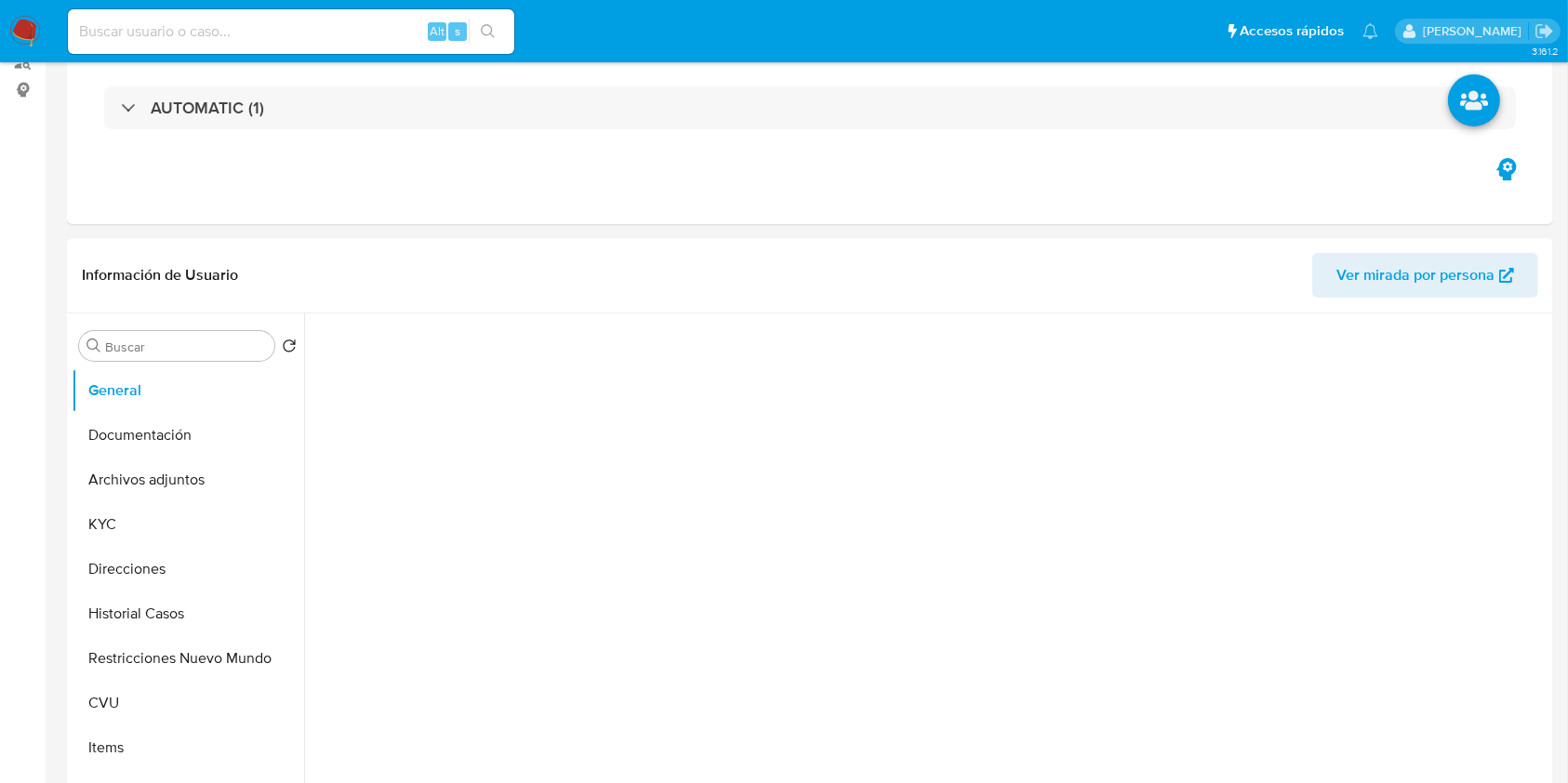
select select "10"
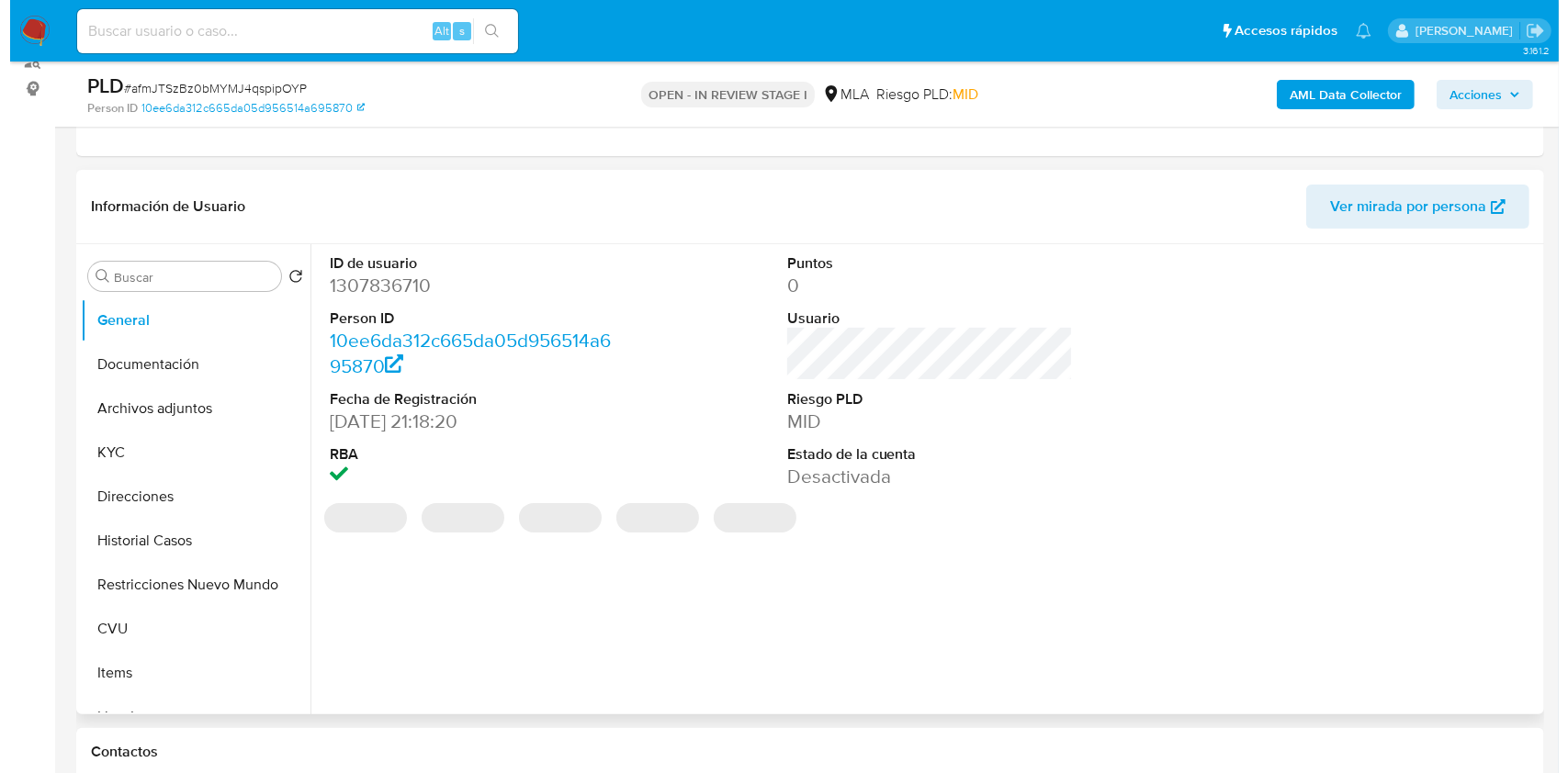
scroll to position [272, 0]
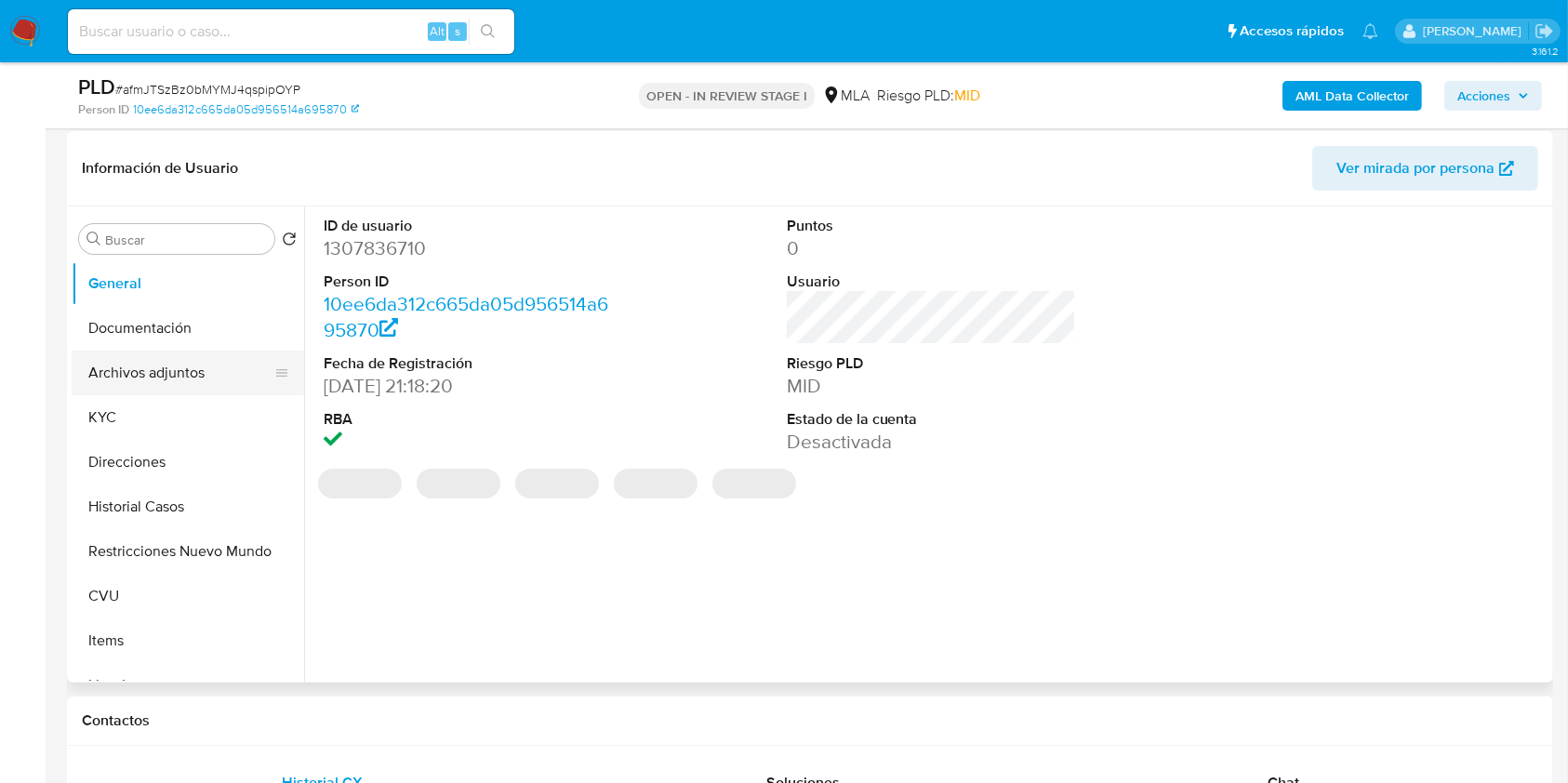
click at [206, 377] on button "Archivos adjuntos" at bounding box center [181, 373] width 218 height 45
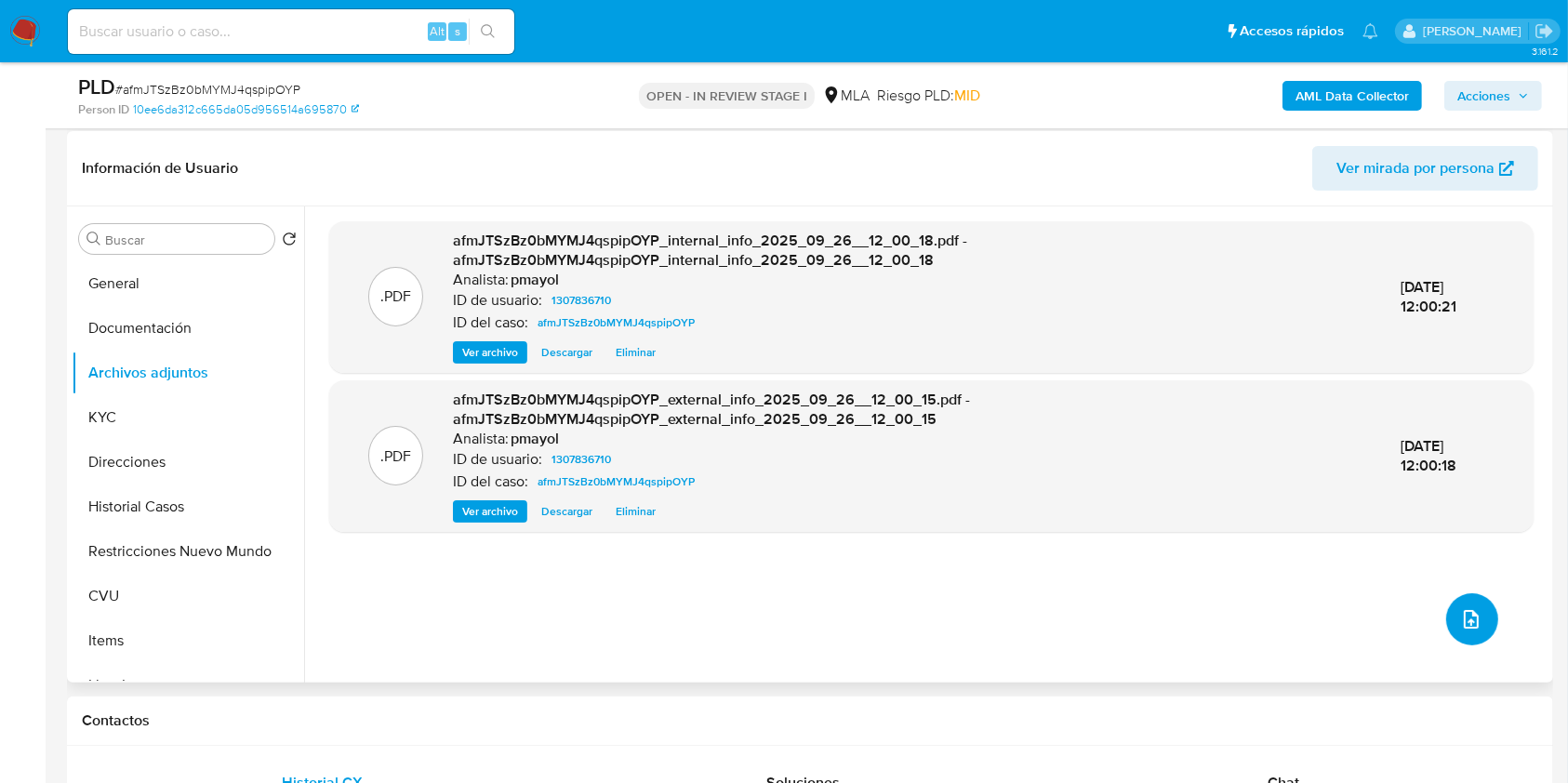
click at [1460, 609] on icon "upload-file" at bounding box center [1471, 619] width 22 height 22
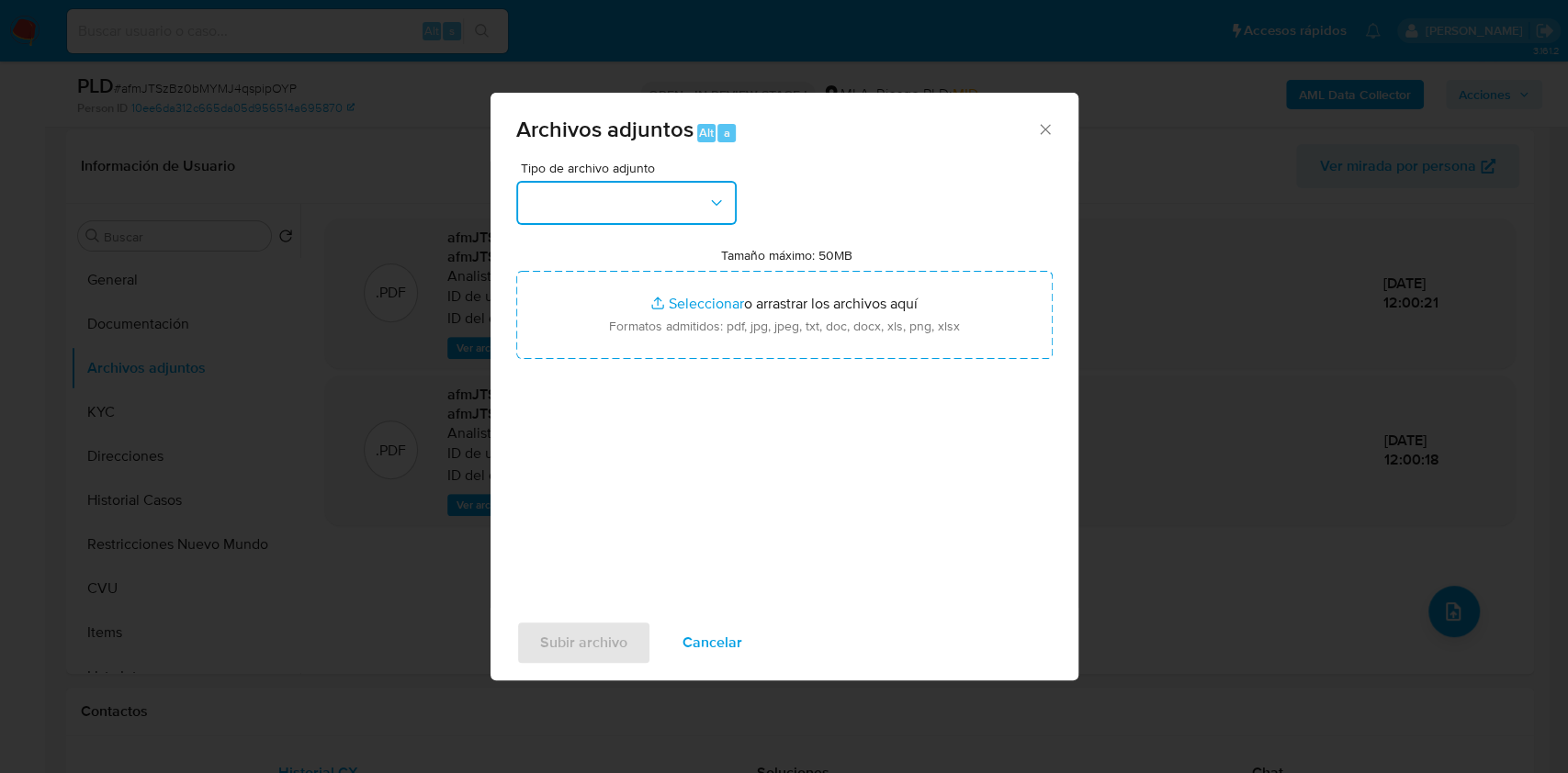
click at [687, 210] on button "button" at bounding box center [627, 203] width 221 height 44
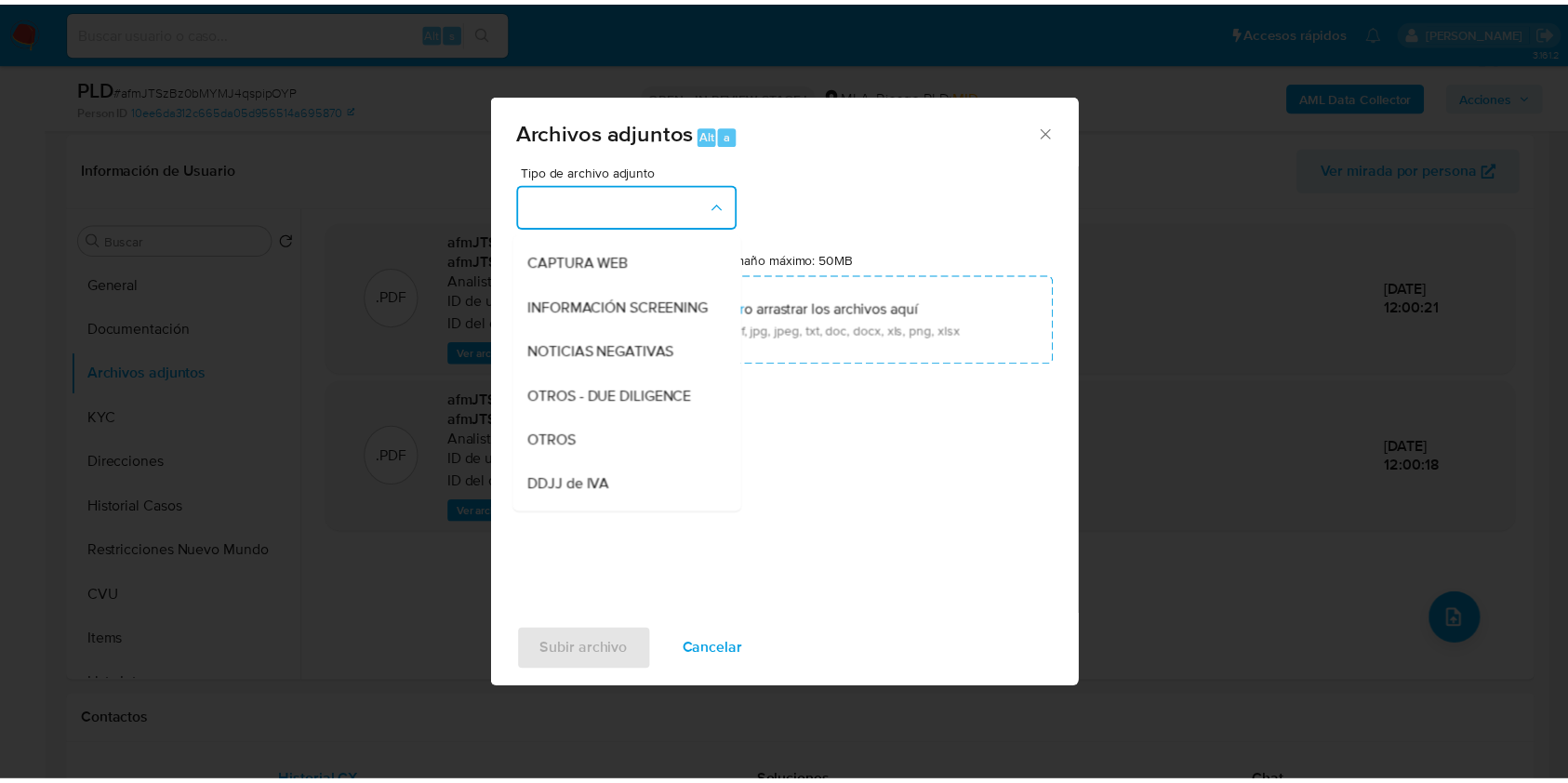
scroll to position [248, 0]
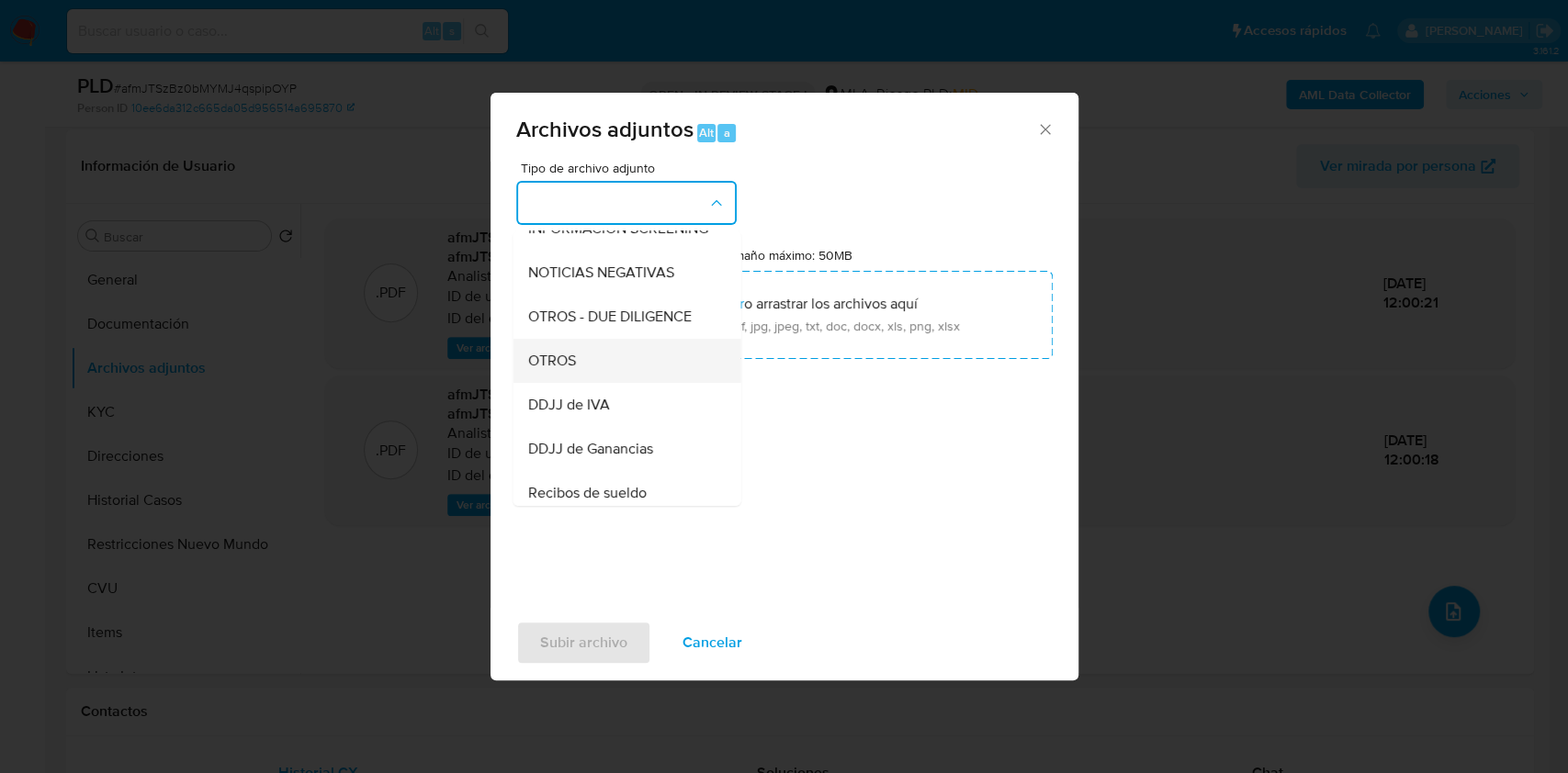
click at [588, 368] on div "OTROS" at bounding box center [621, 361] width 187 height 44
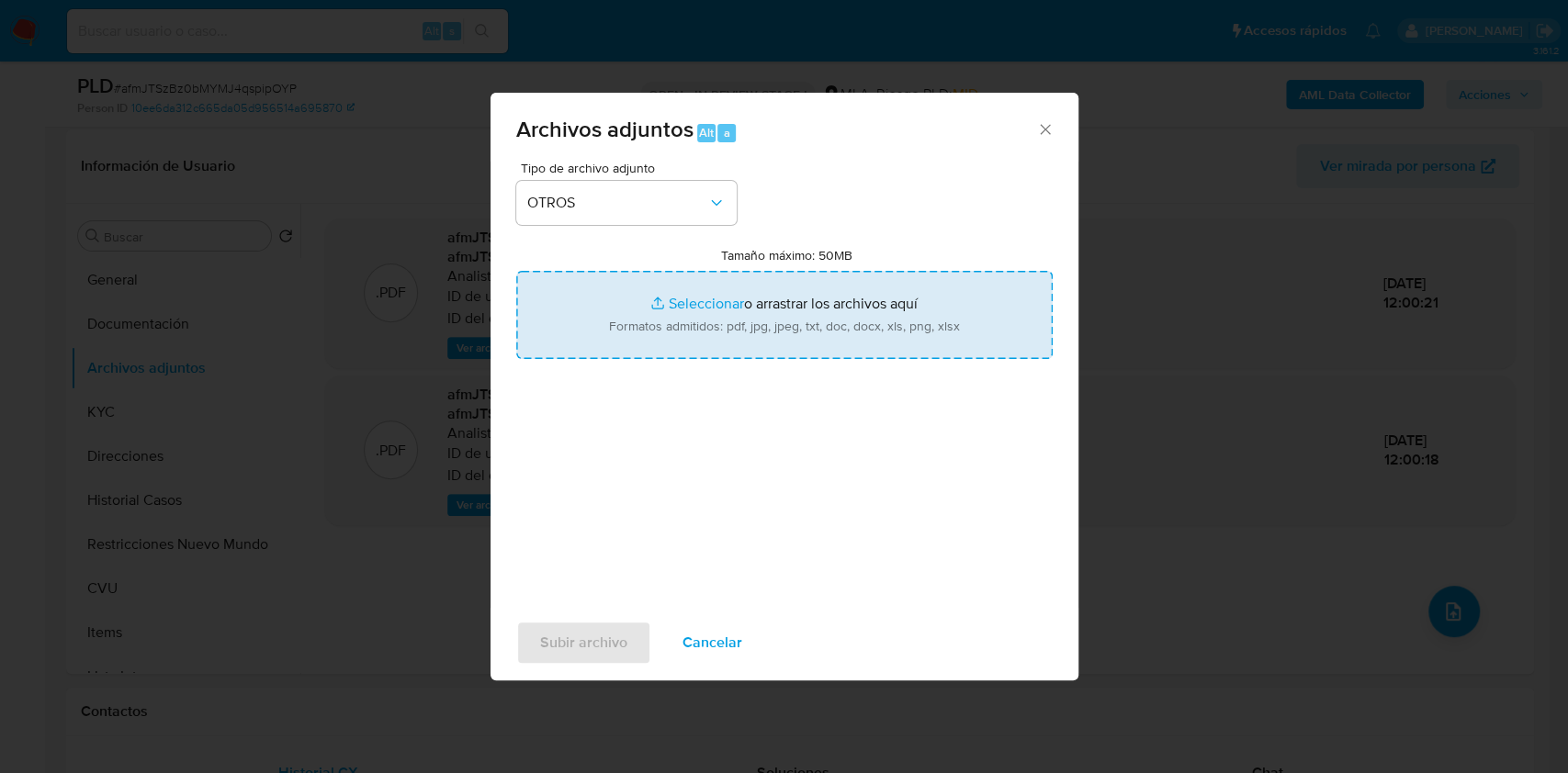
click at [722, 317] on input "Tamaño máximo: 50MB Seleccionar archivos" at bounding box center [784, 315] width 536 height 88
type input "C:\fakepath\Caselog afmJTSzBz0bMYMJ4qspipOYP.docx"
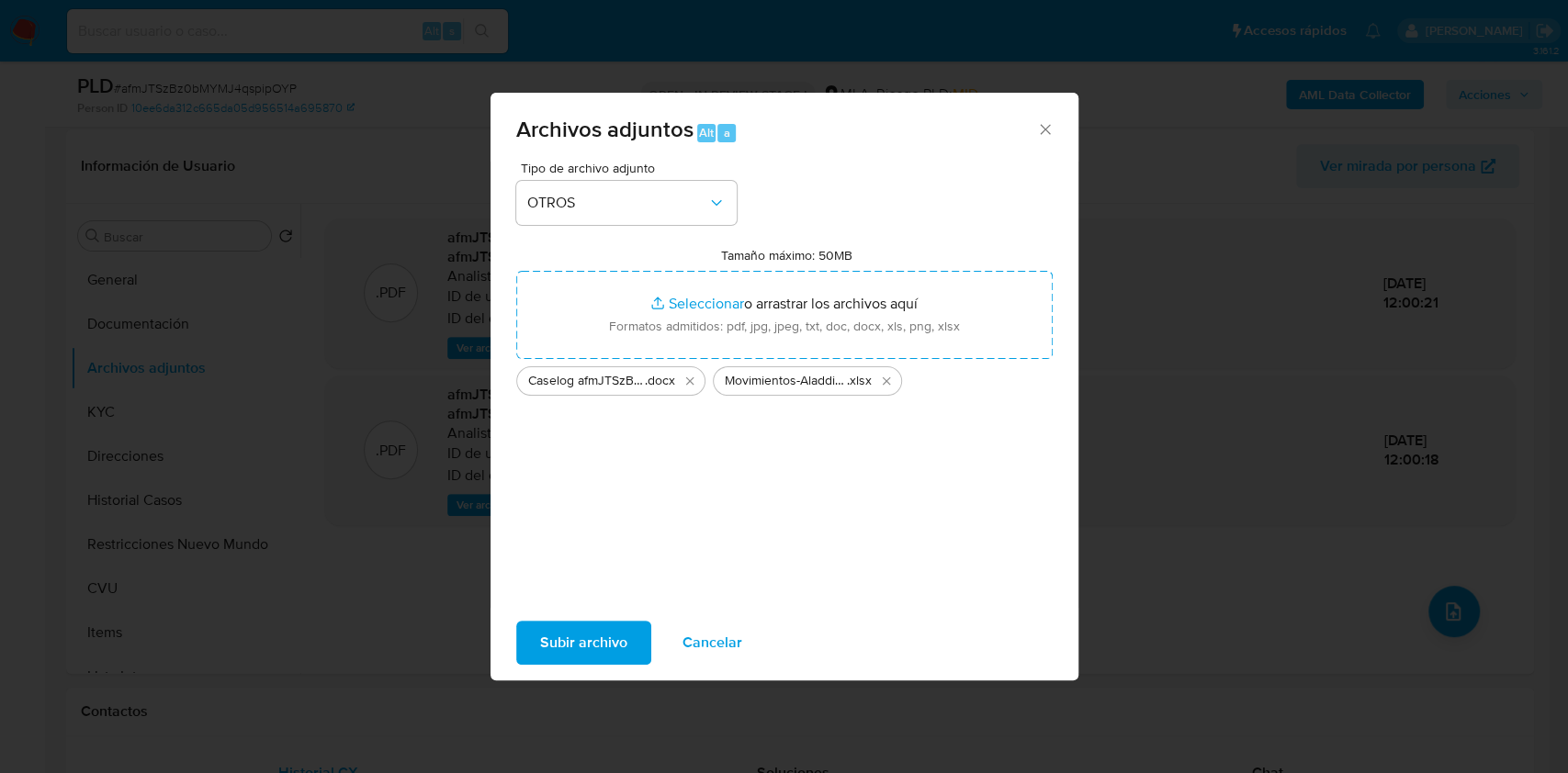
click at [591, 655] on span "Subir archivo" at bounding box center [583, 643] width 87 height 40
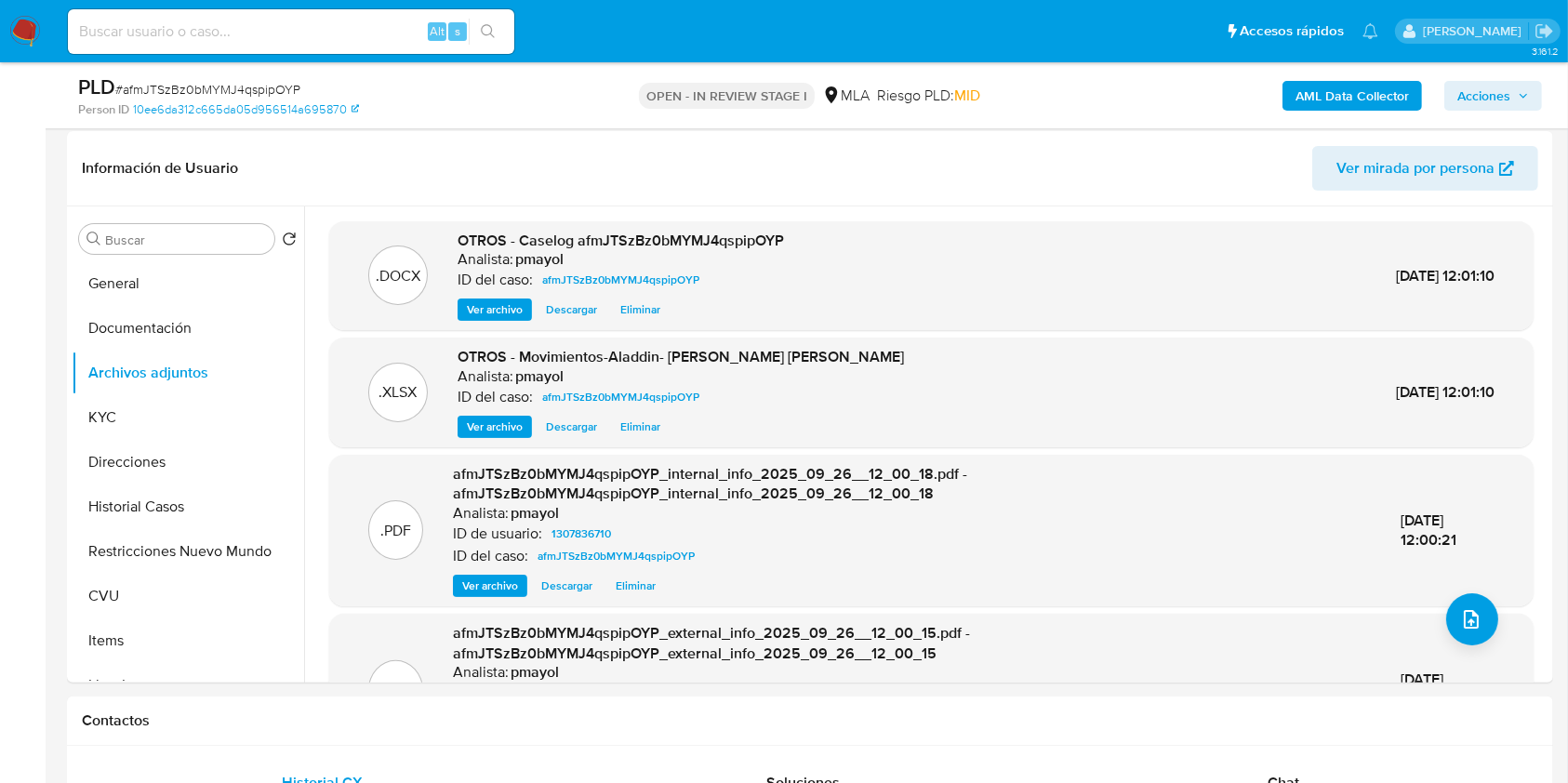
click at [1505, 94] on span "Acciones" at bounding box center [1483, 95] width 53 height 30
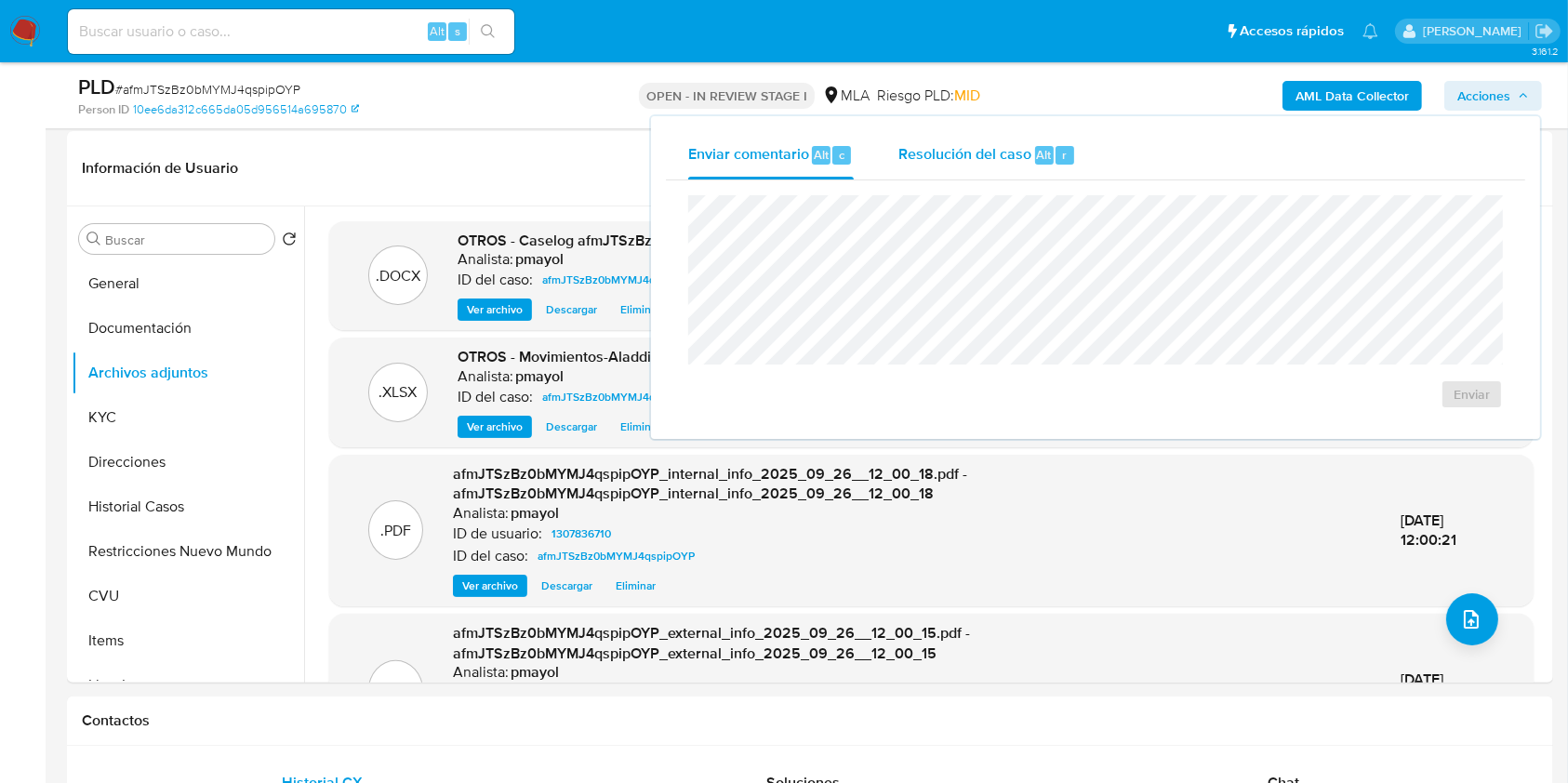
click at [992, 163] on span "Resolución del caso" at bounding box center [965, 153] width 133 height 21
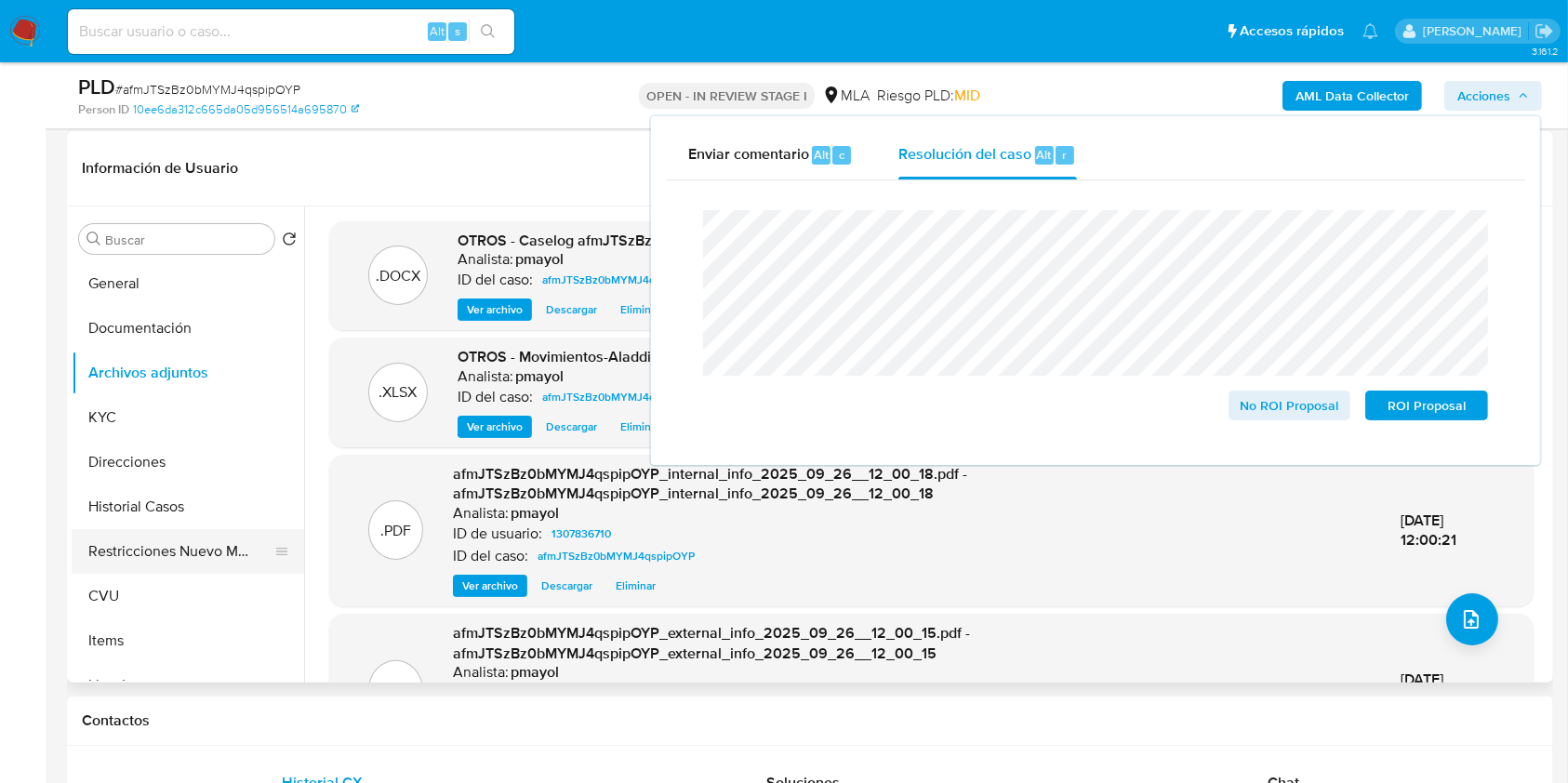
click at [150, 542] on button "Restricciones Nuevo Mundo" at bounding box center [181, 552] width 218 height 45
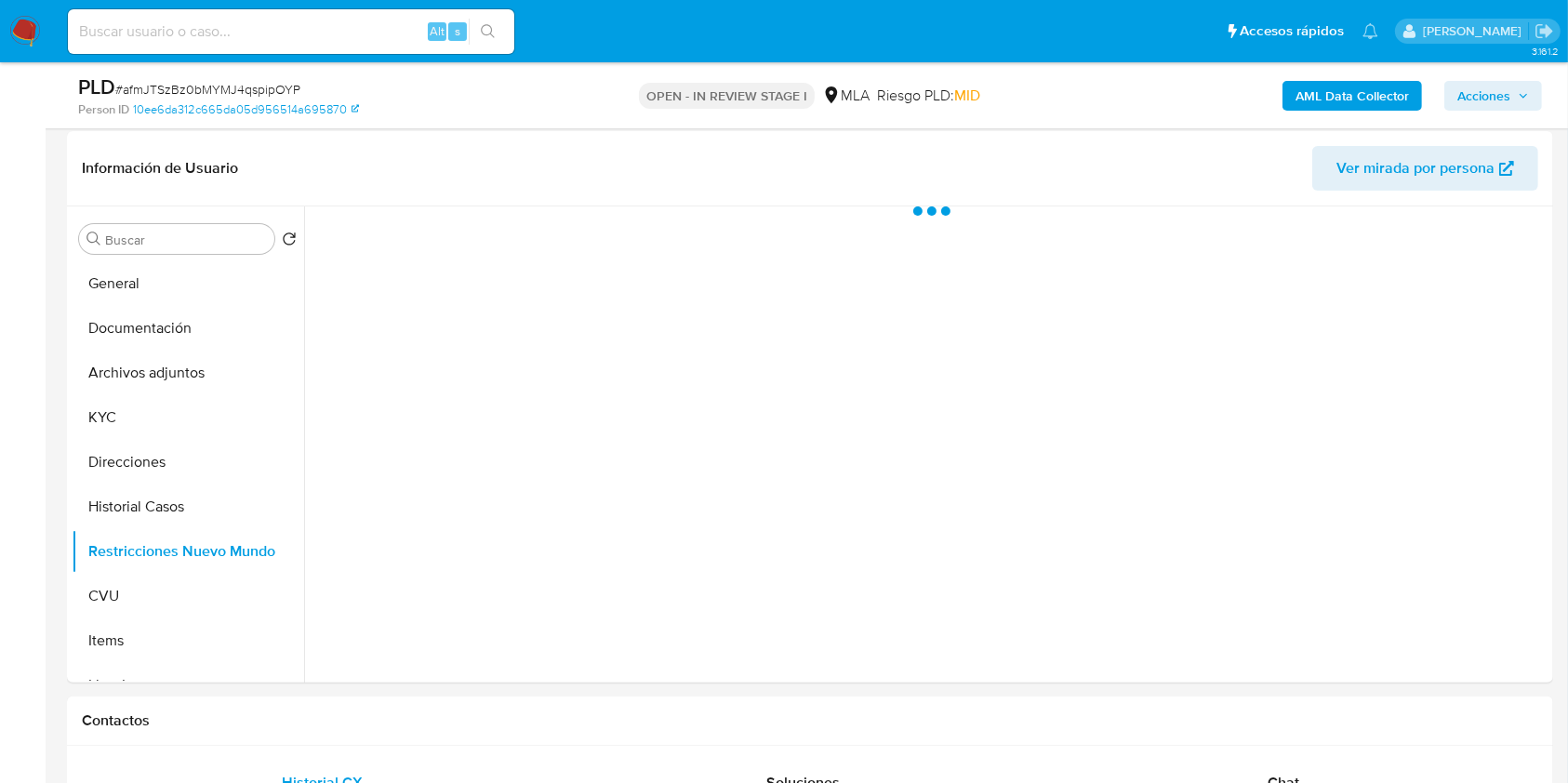
click at [1503, 95] on span "Acciones" at bounding box center [1483, 95] width 53 height 30
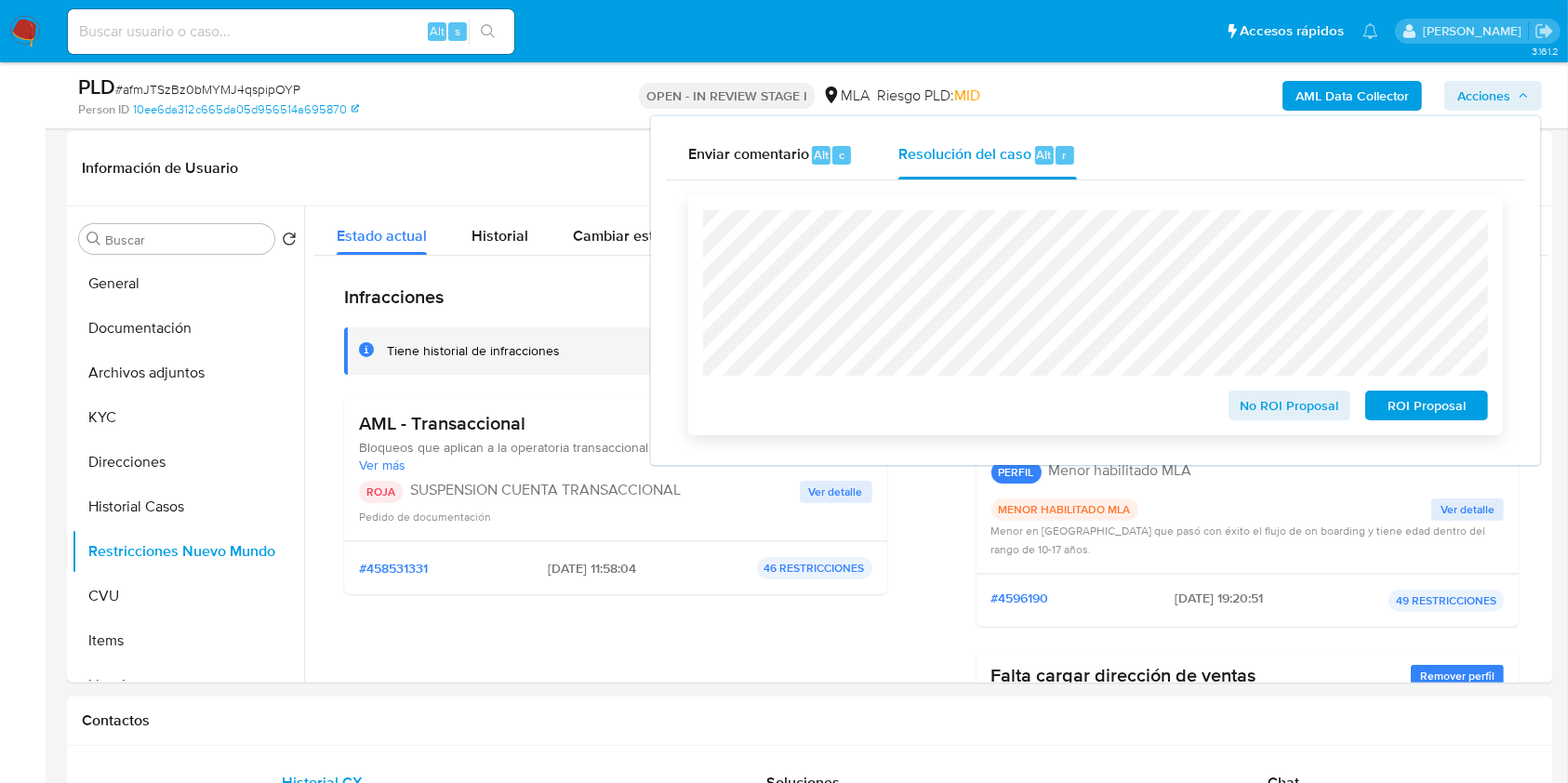
click at [1403, 403] on span "ROI Proposal" at bounding box center [1427, 405] width 97 height 26
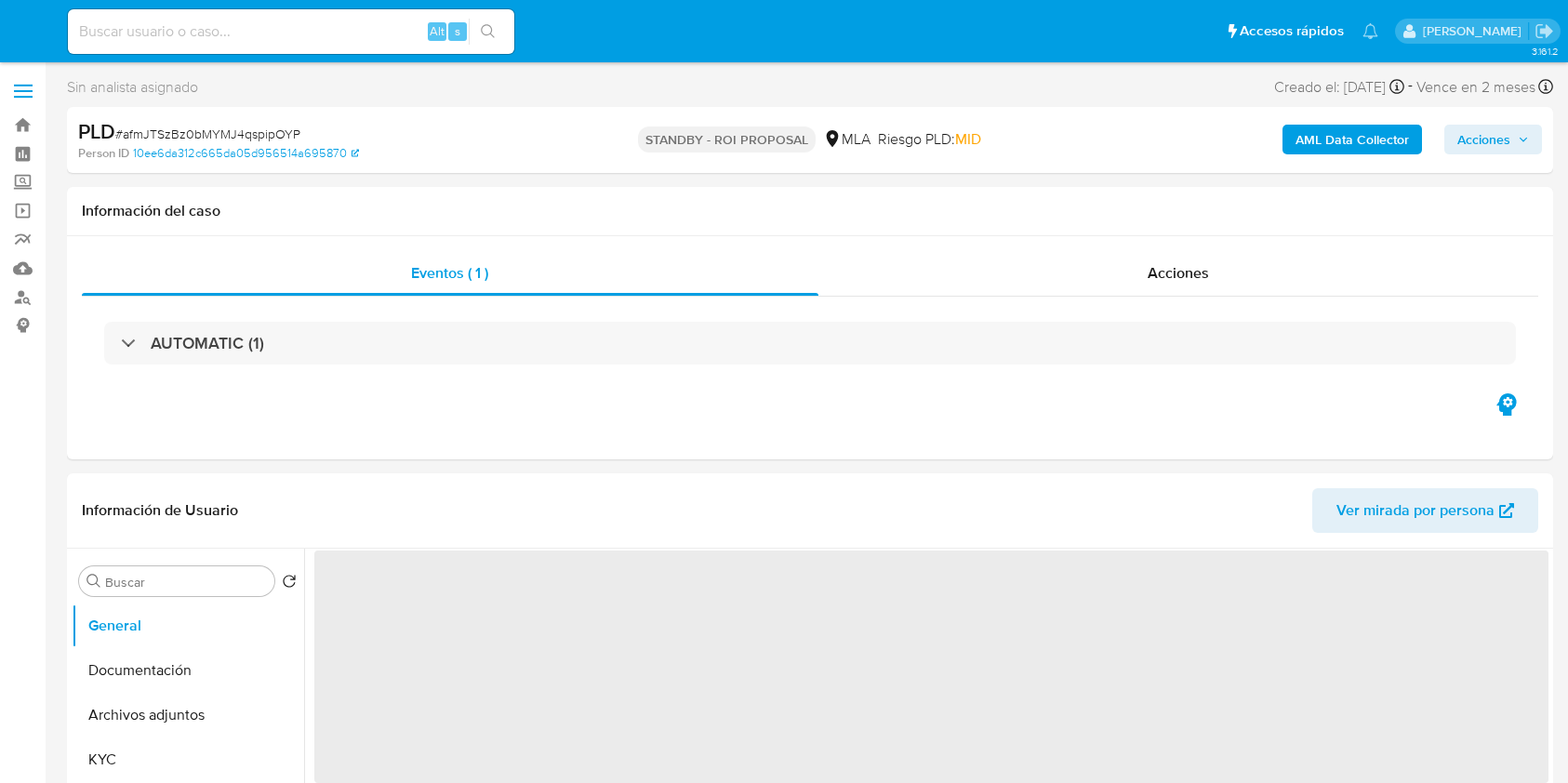
select select "10"
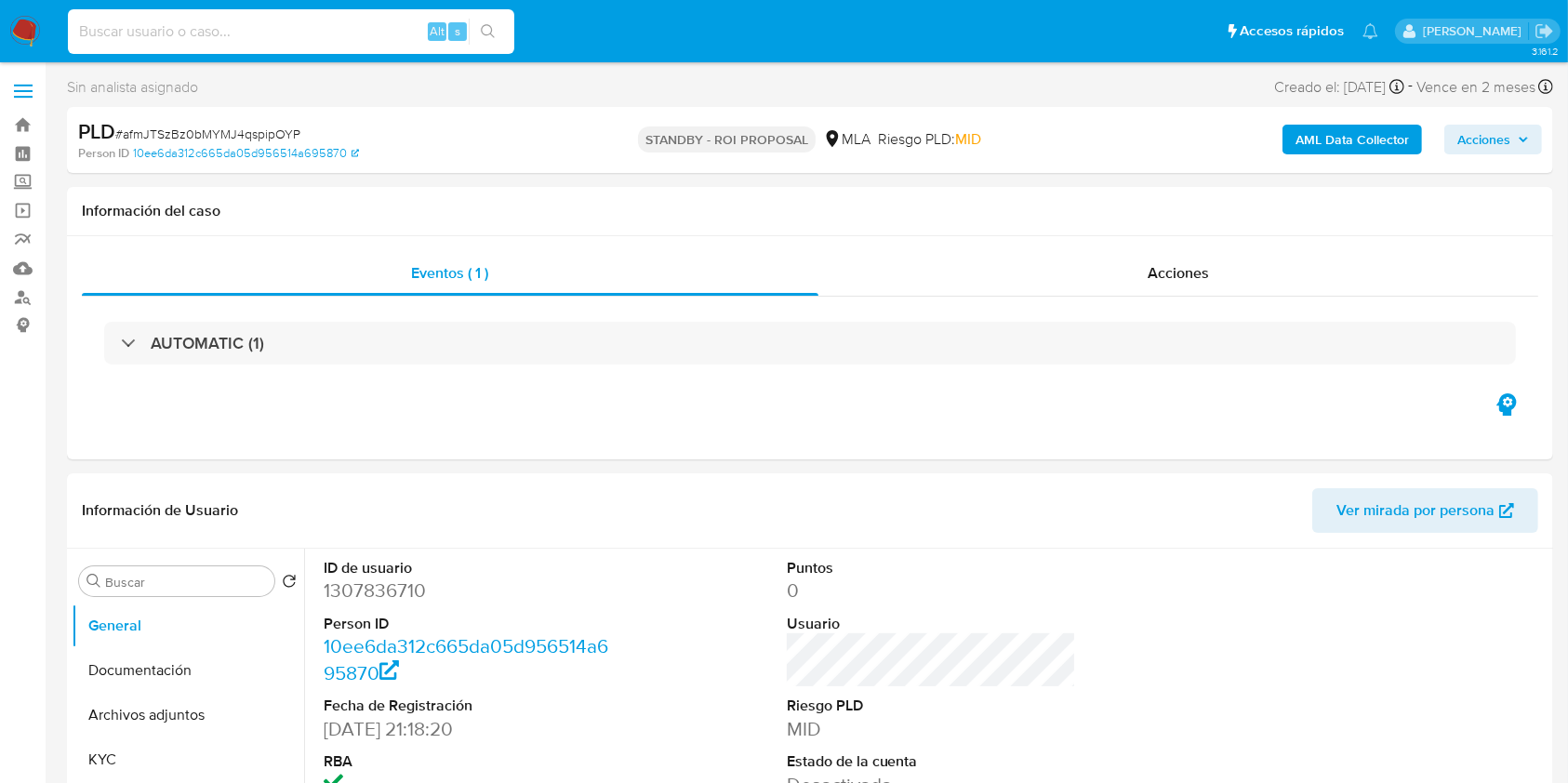
click at [345, 25] on input at bounding box center [291, 31] width 447 height 24
paste input "CD1GEMK7eemrW283HklOzeN2"
type input "CD1GEMK7eemrW283HklOzeN2"
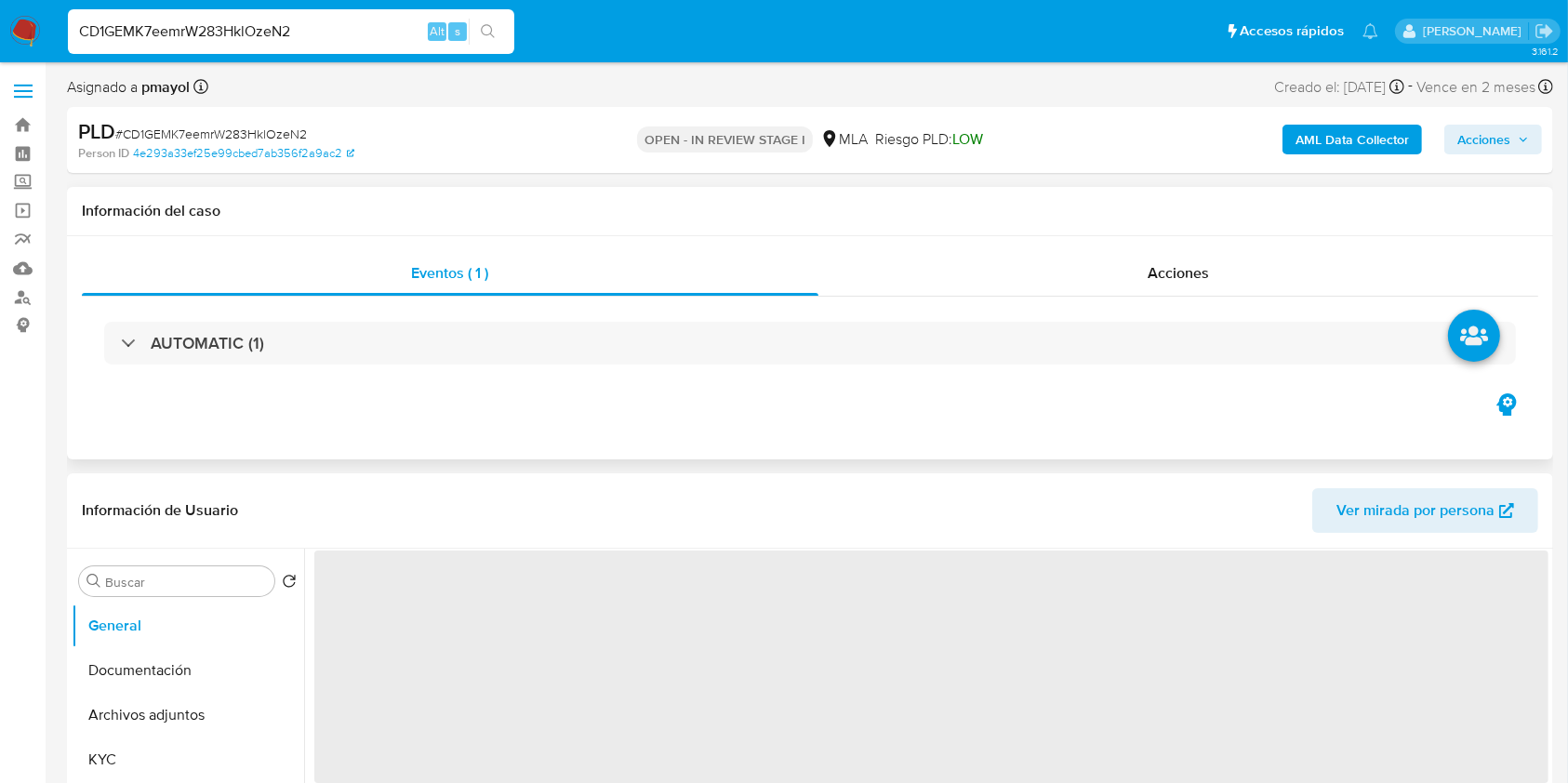
select select "10"
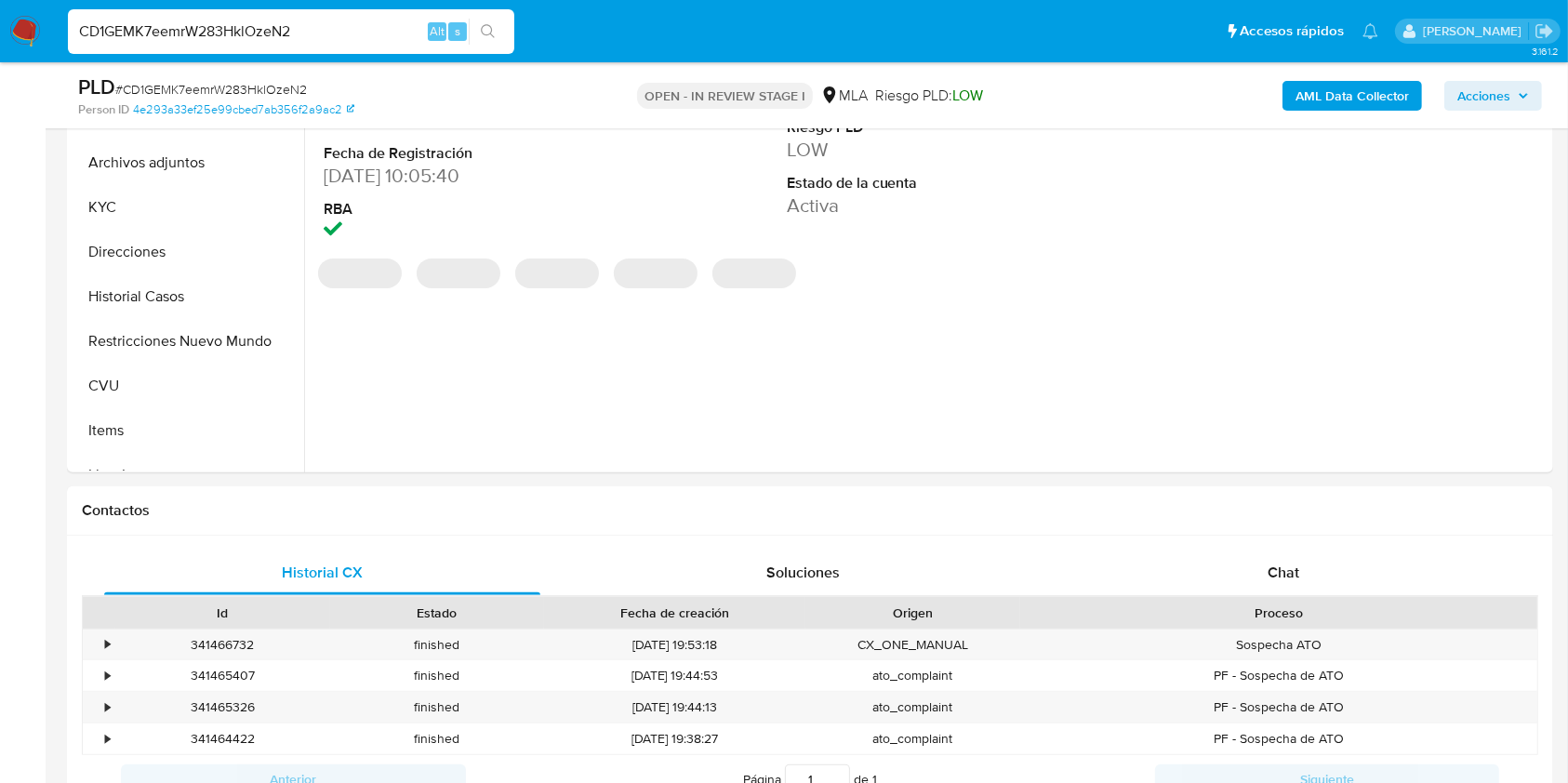
scroll to position [491, 0]
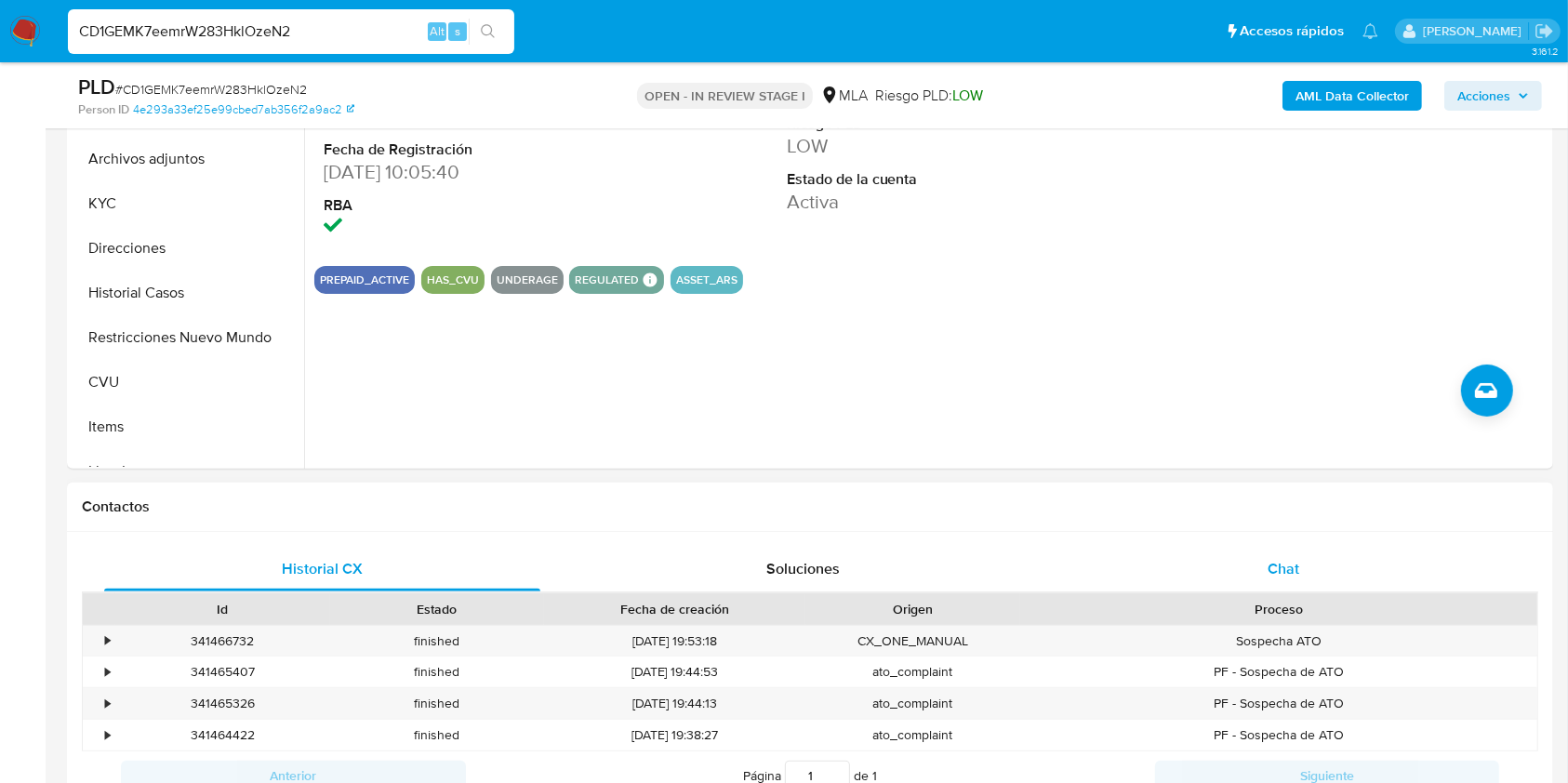
click at [1239, 557] on div "Chat" at bounding box center [1283, 569] width 436 height 45
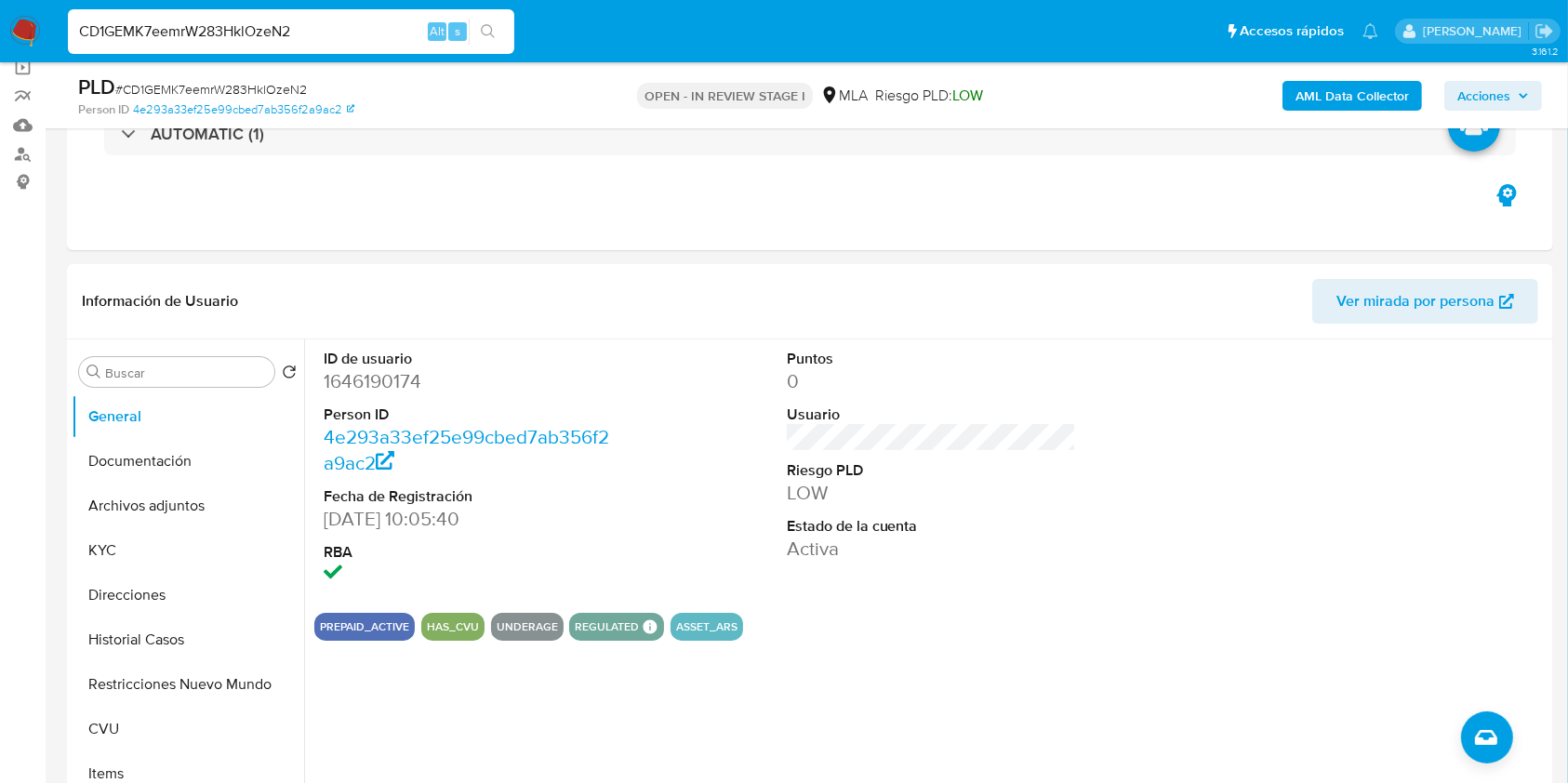
scroll to position [140, 0]
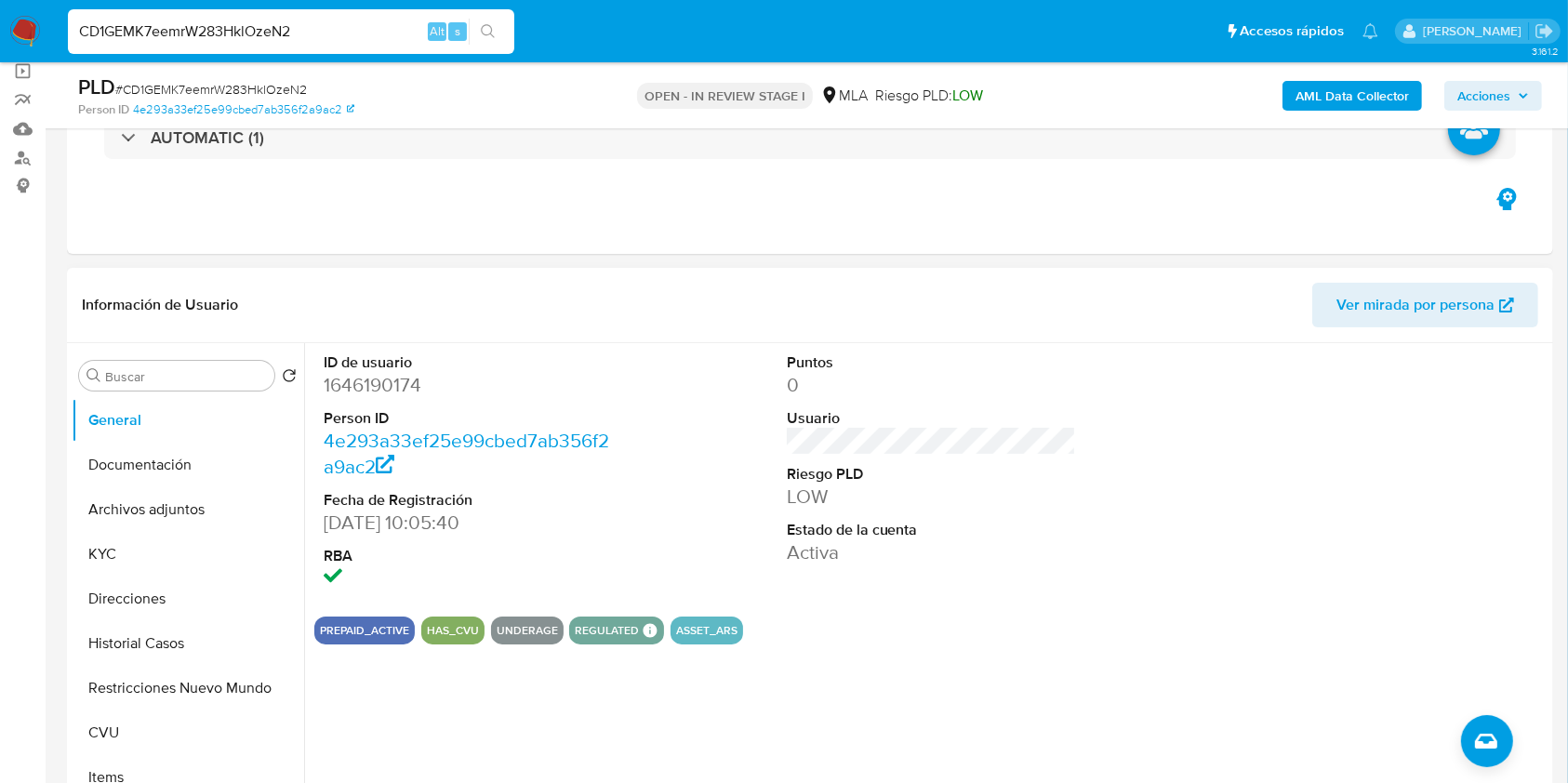
click at [373, 382] on dd "1646190174" at bounding box center [468, 385] width 290 height 26
copy dd "1646190174"
click at [121, 625] on button "Historial Casos" at bounding box center [181, 644] width 218 height 45
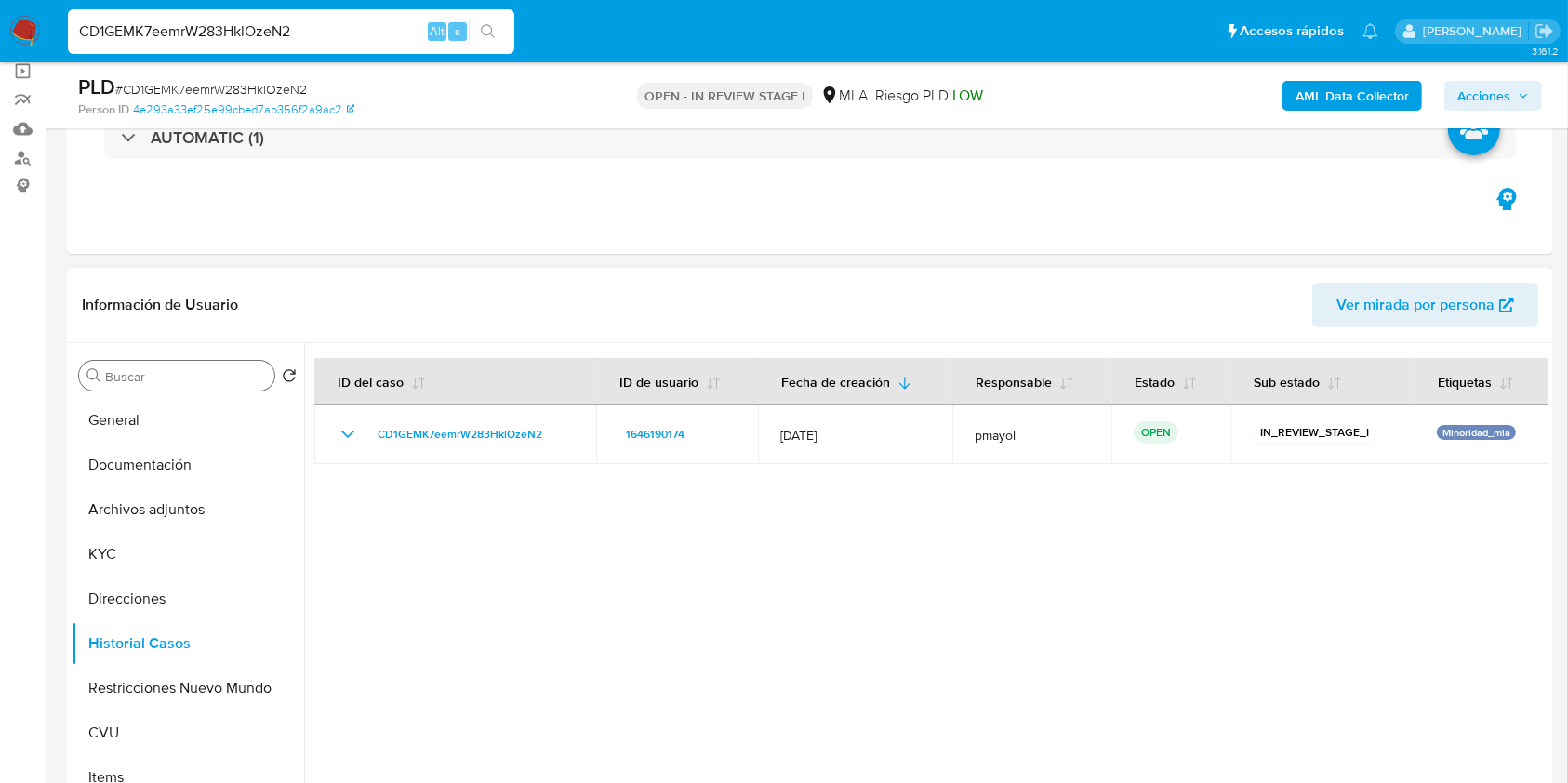
click at [163, 371] on input "Buscar" at bounding box center [186, 376] width 162 height 17
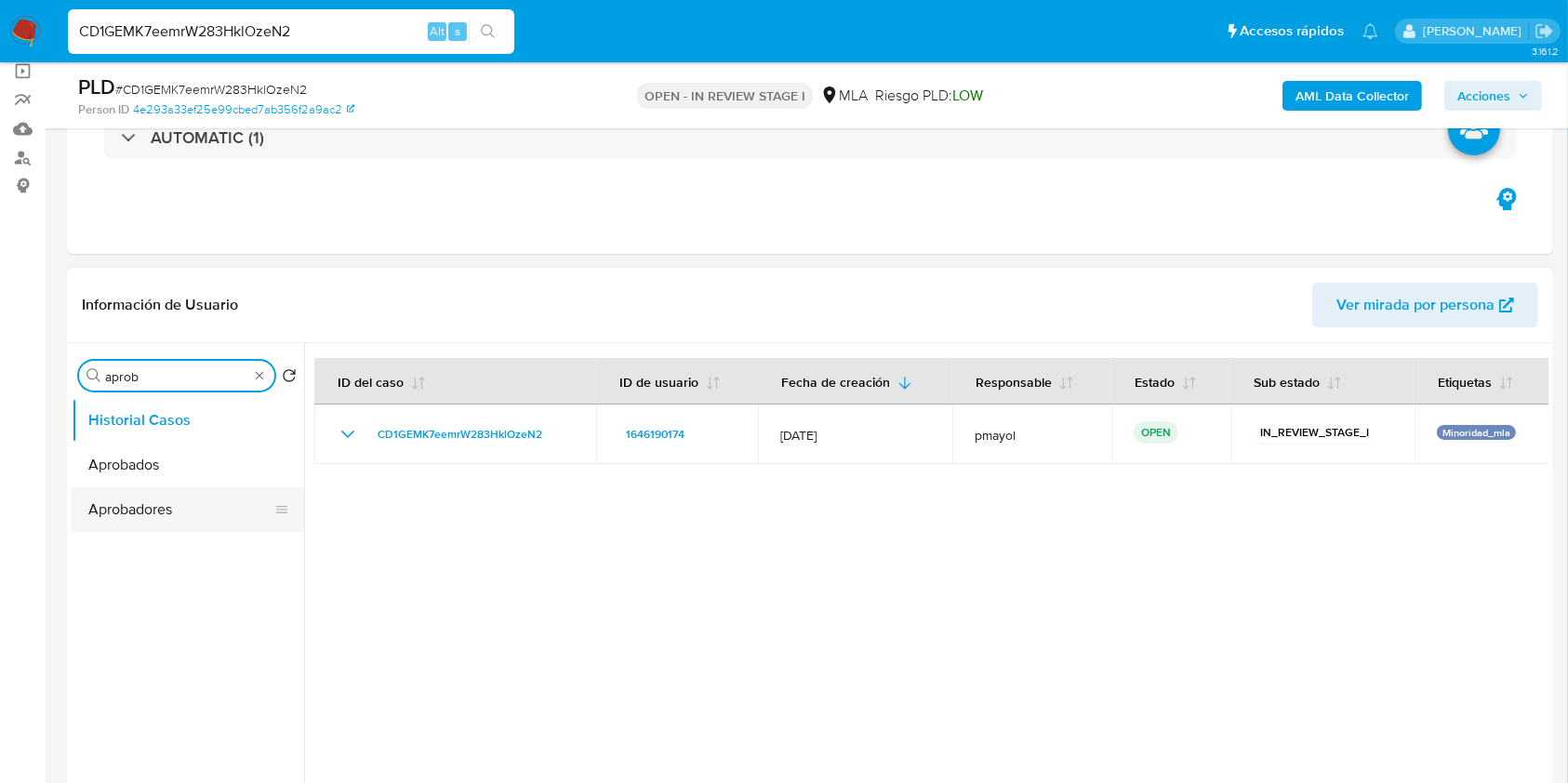
type input "aprob"
click at [152, 512] on button "Aprobadores" at bounding box center [181, 510] width 218 height 45
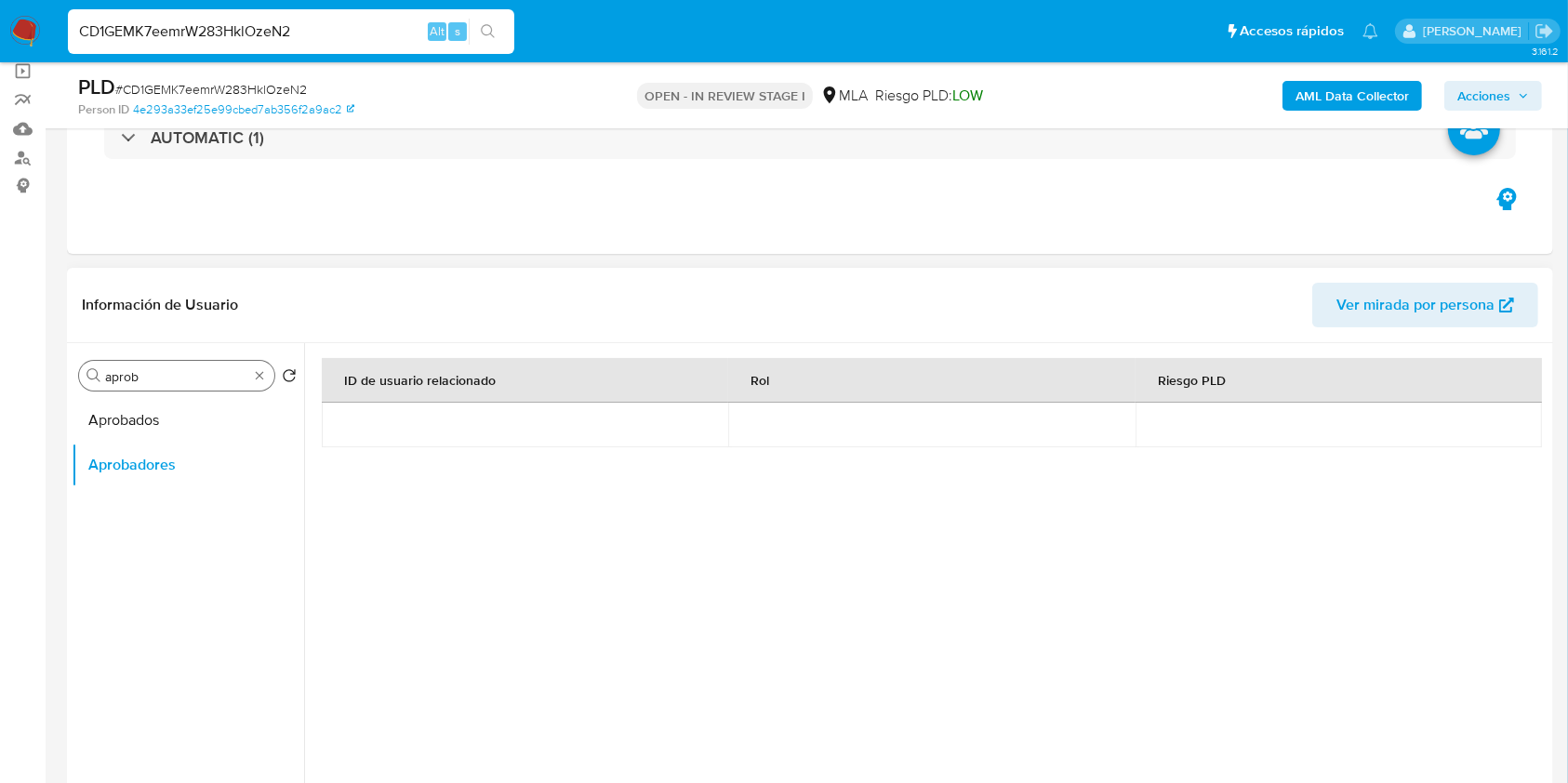
click at [153, 376] on input "aprob" at bounding box center [176, 376] width 143 height 17
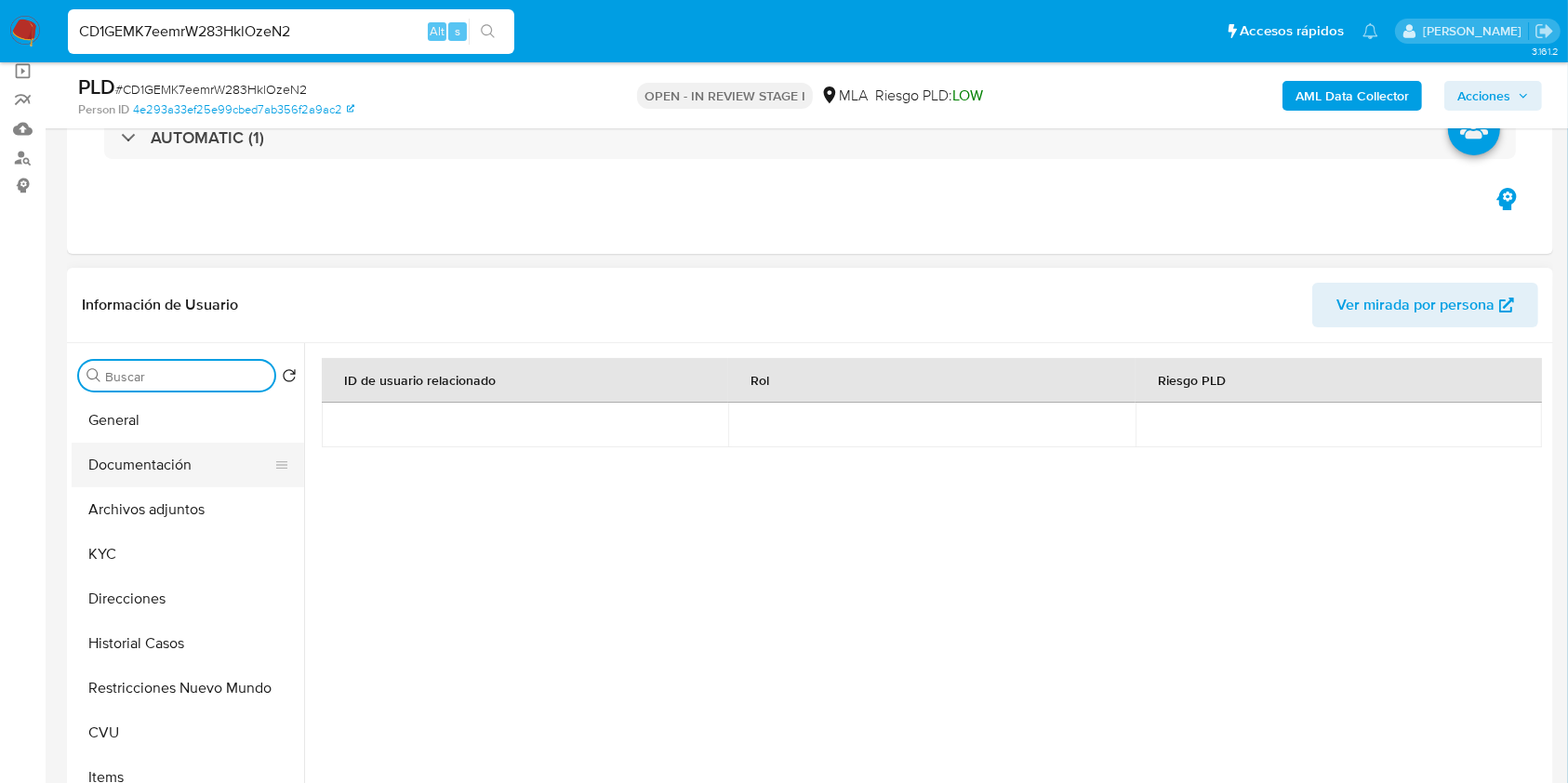
click at [144, 460] on button "Documentación" at bounding box center [181, 465] width 218 height 45
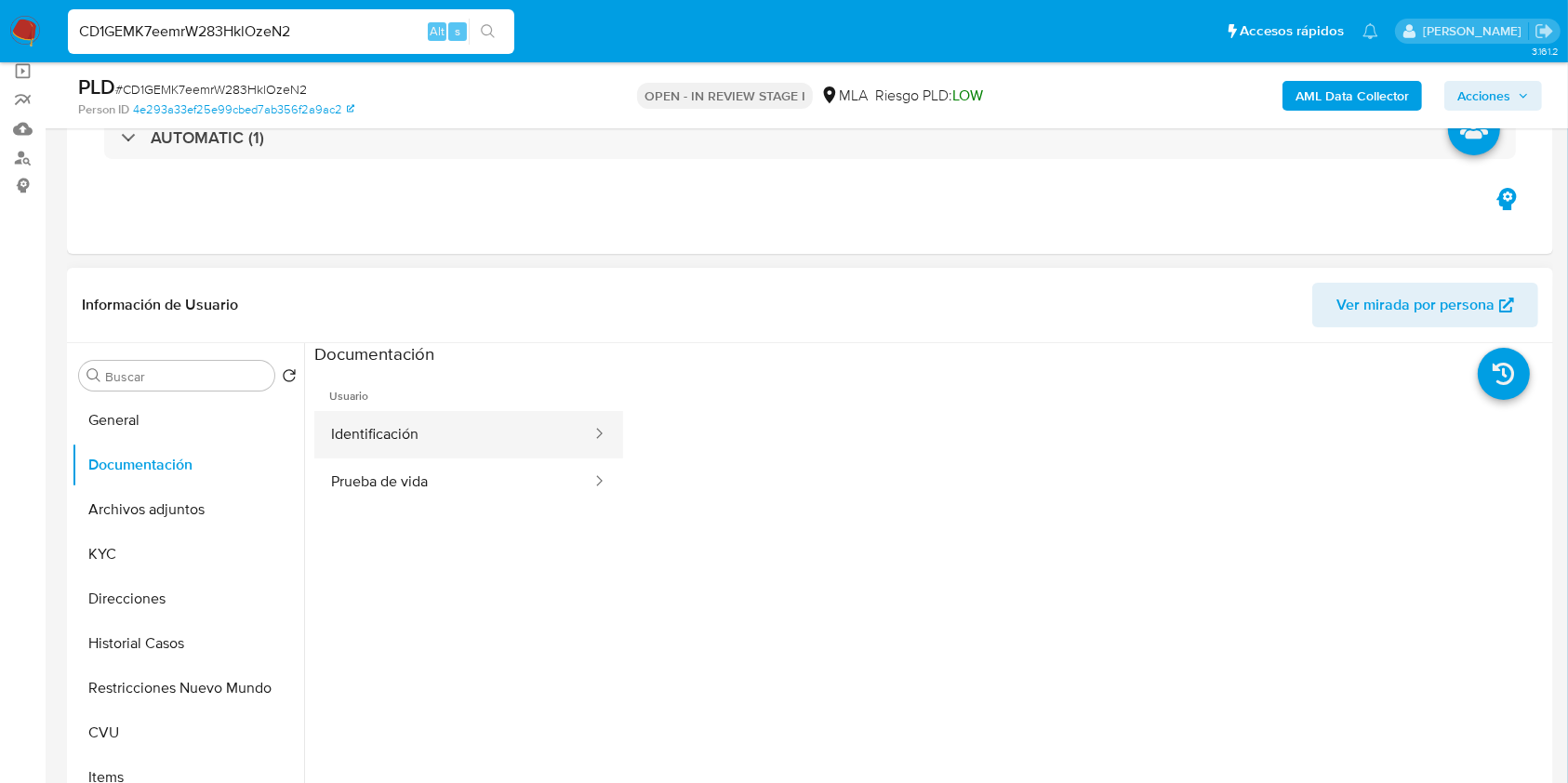
click at [528, 431] on button "Identificación" at bounding box center [454, 434] width 279 height 48
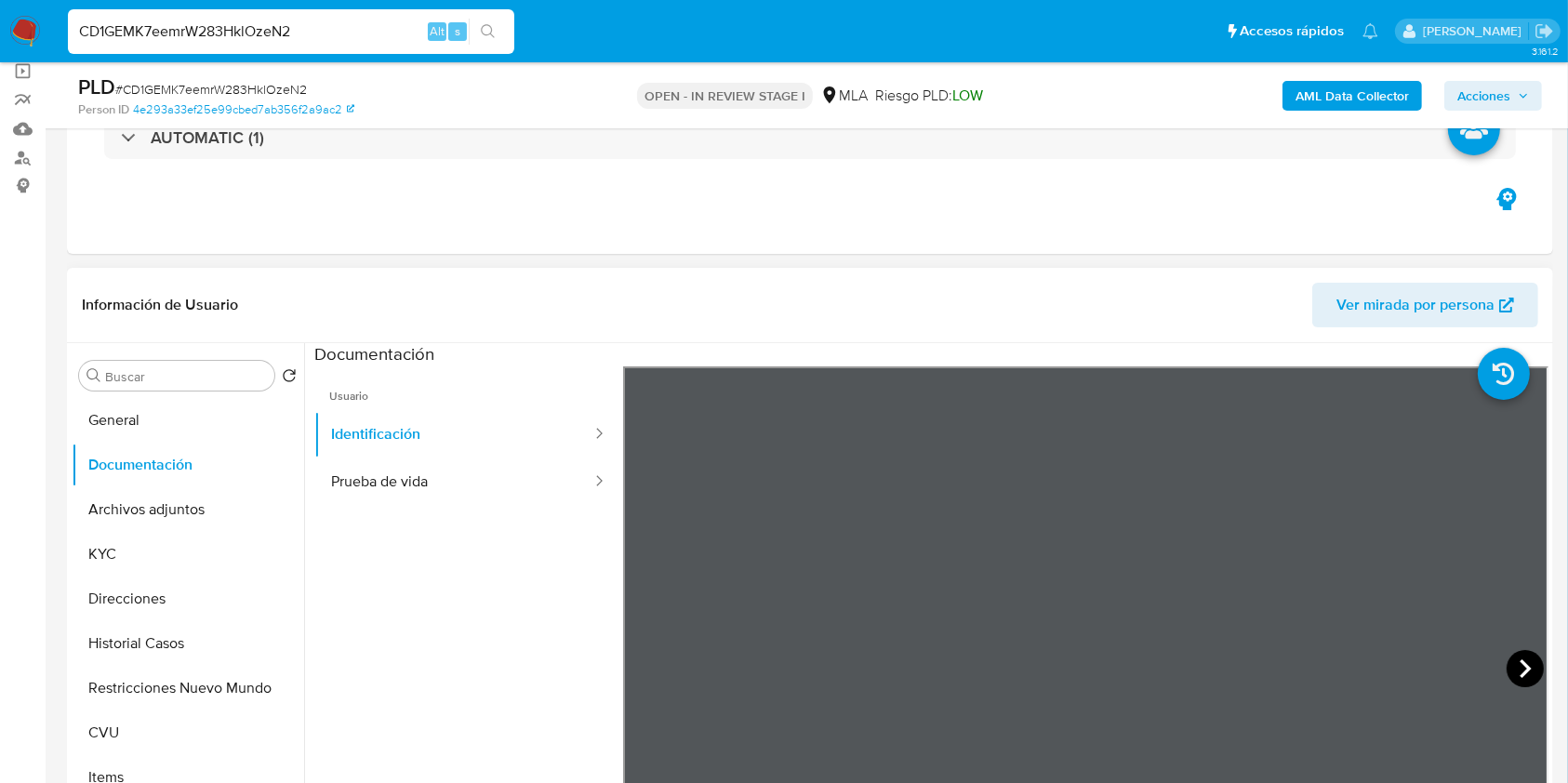
click at [1523, 653] on icon at bounding box center [1525, 668] width 37 height 37
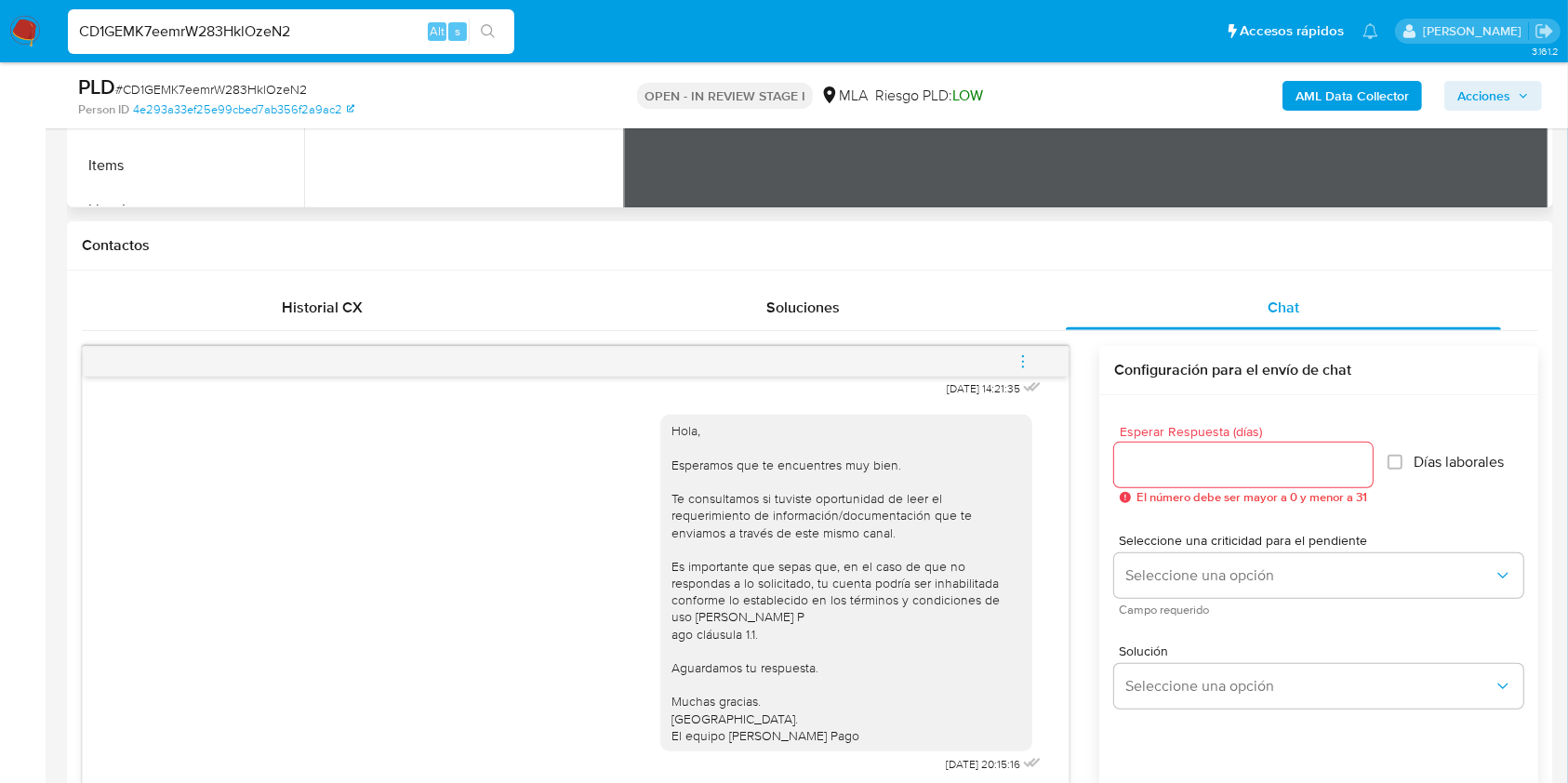
scroll to position [764, 0]
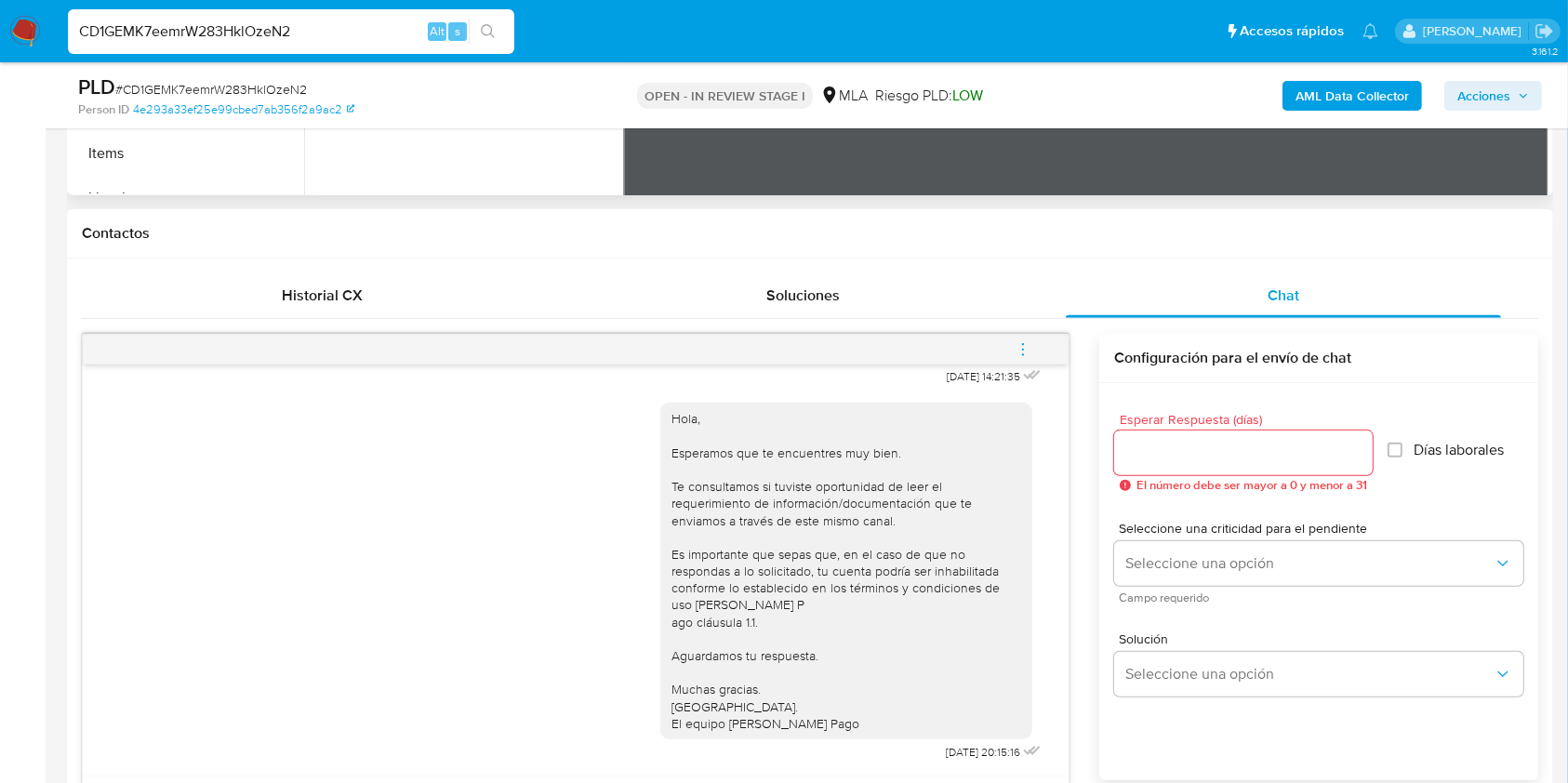
click at [1026, 345] on icon "menu-action" at bounding box center [1022, 349] width 17 height 17
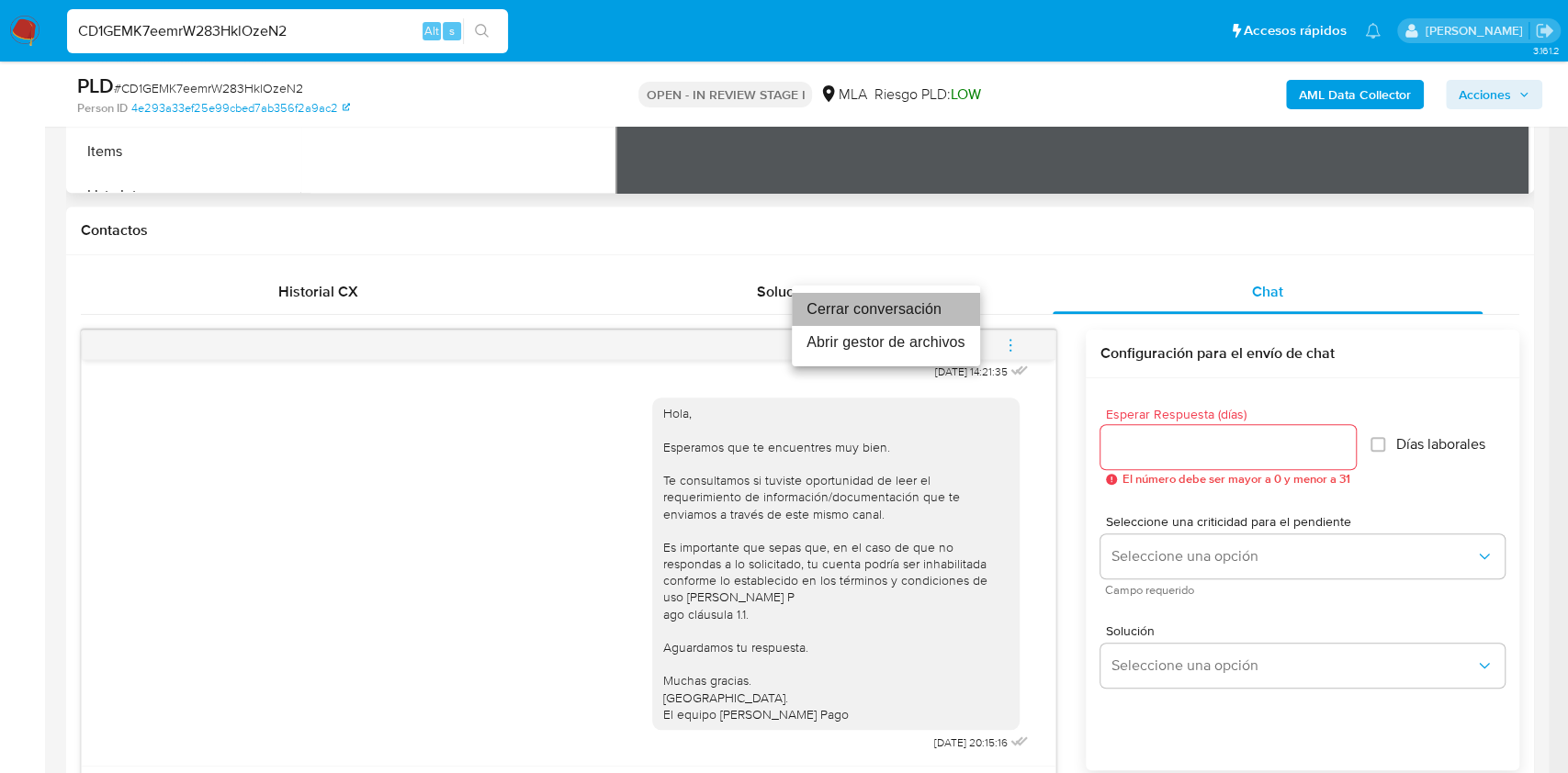
click at [908, 314] on li "Cerrar conversación" at bounding box center [886, 309] width 188 height 33
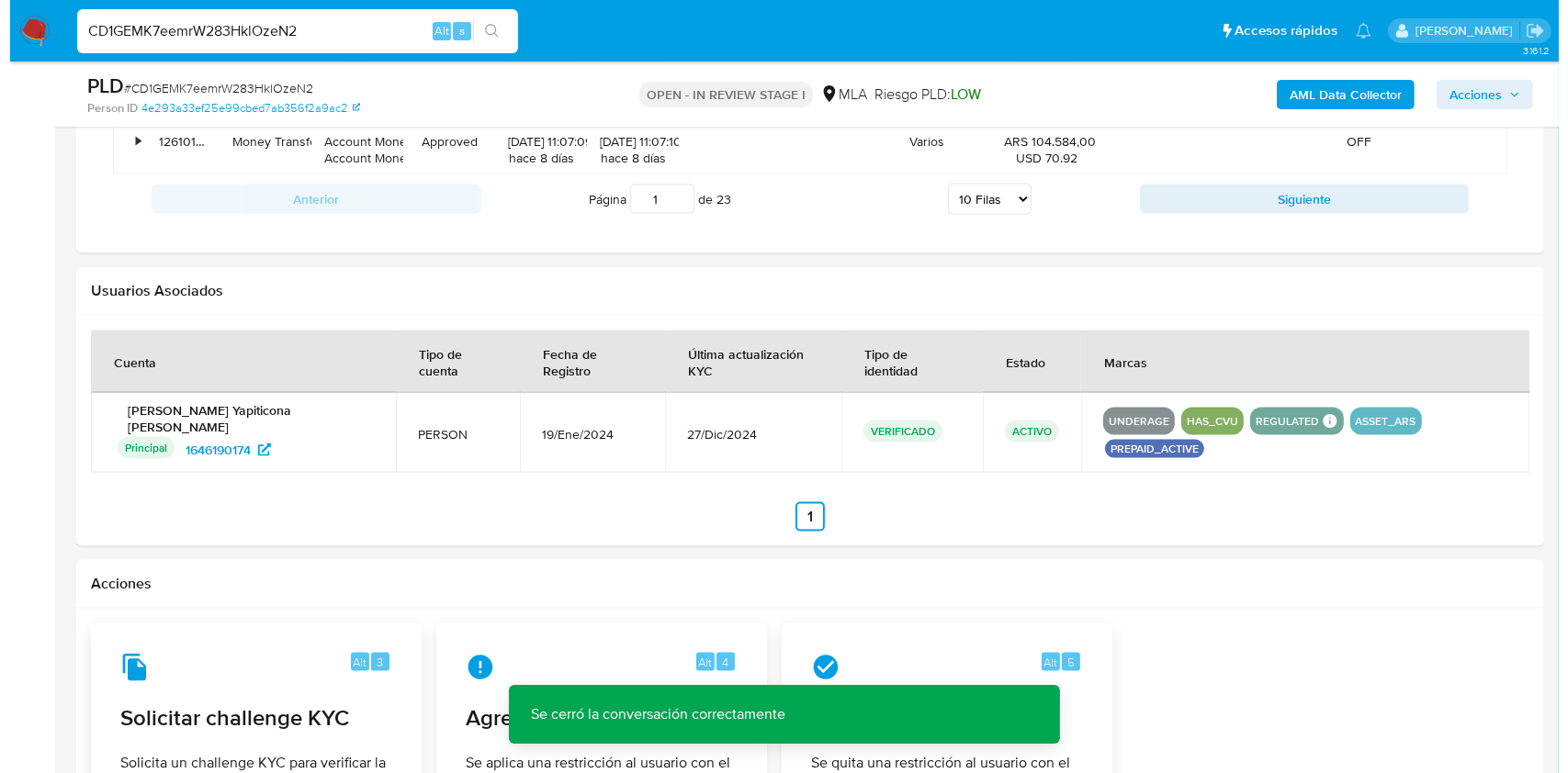
scroll to position [2810, 0]
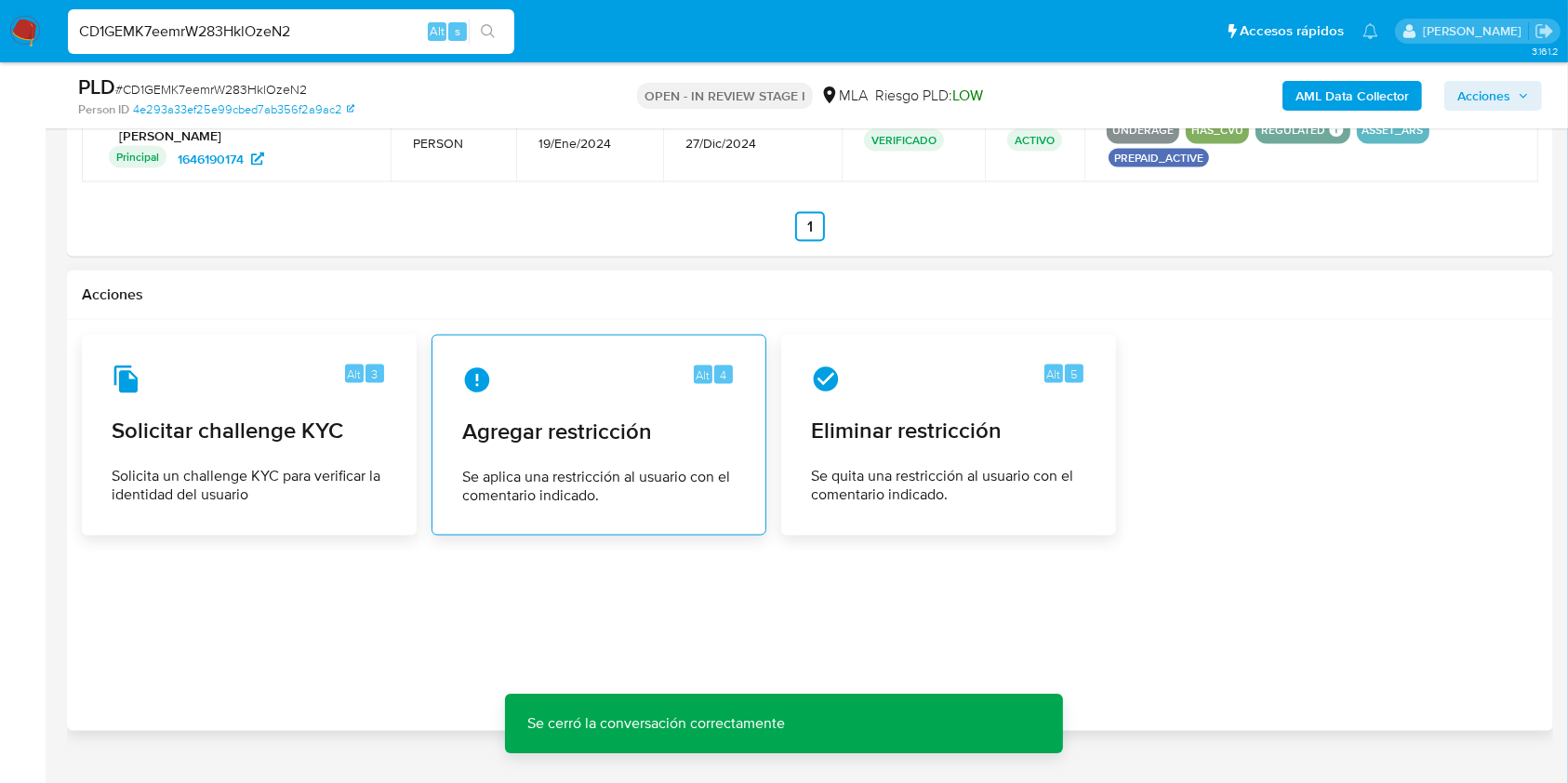
click at [647, 468] on span "Se aplica una restricción al usuario con el comentario indicado." at bounding box center [598, 487] width 273 height 37
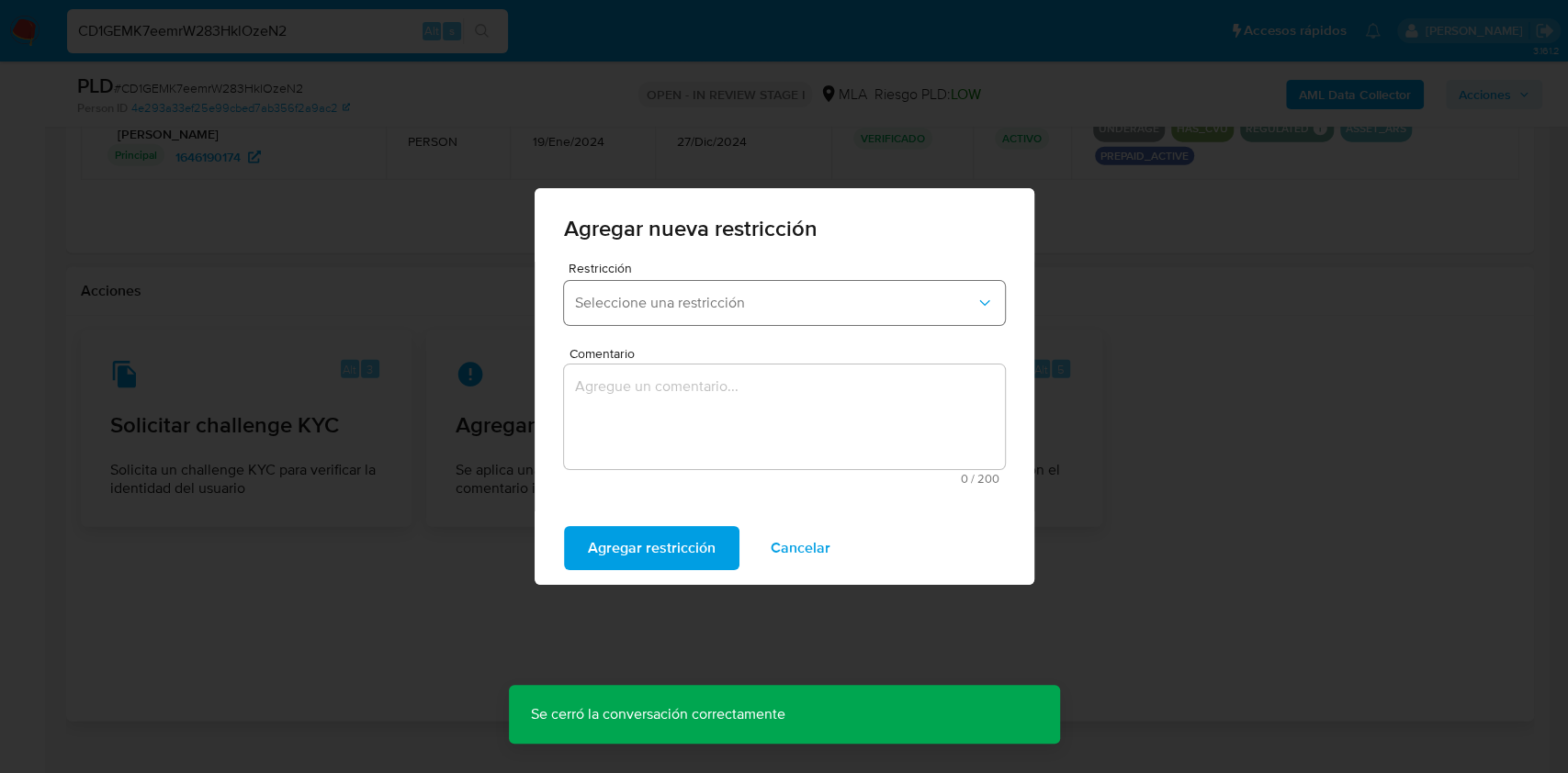
click at [897, 319] on button "Seleccione una restricción" at bounding box center [785, 303] width 441 height 44
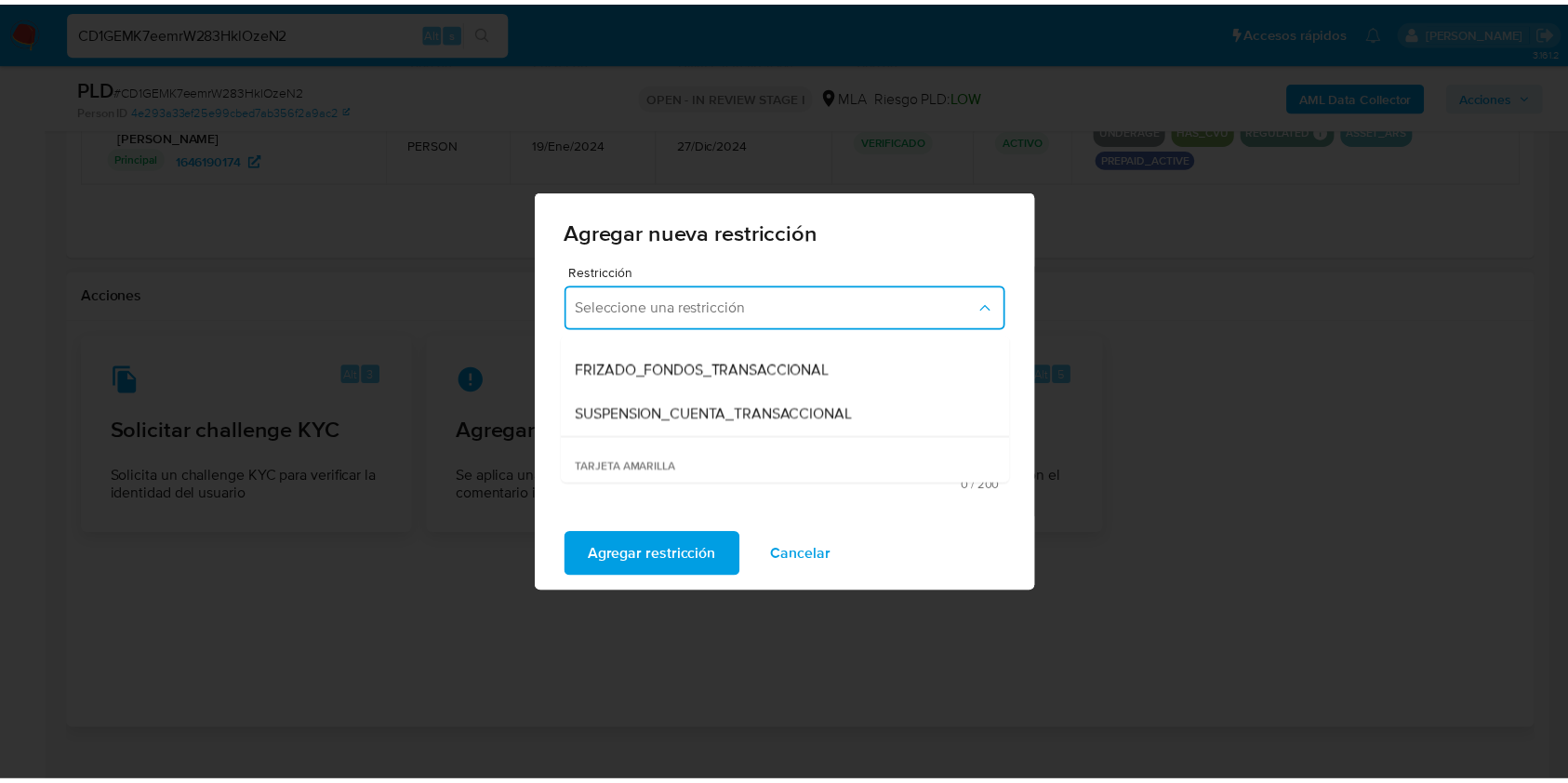
scroll to position [248, 0]
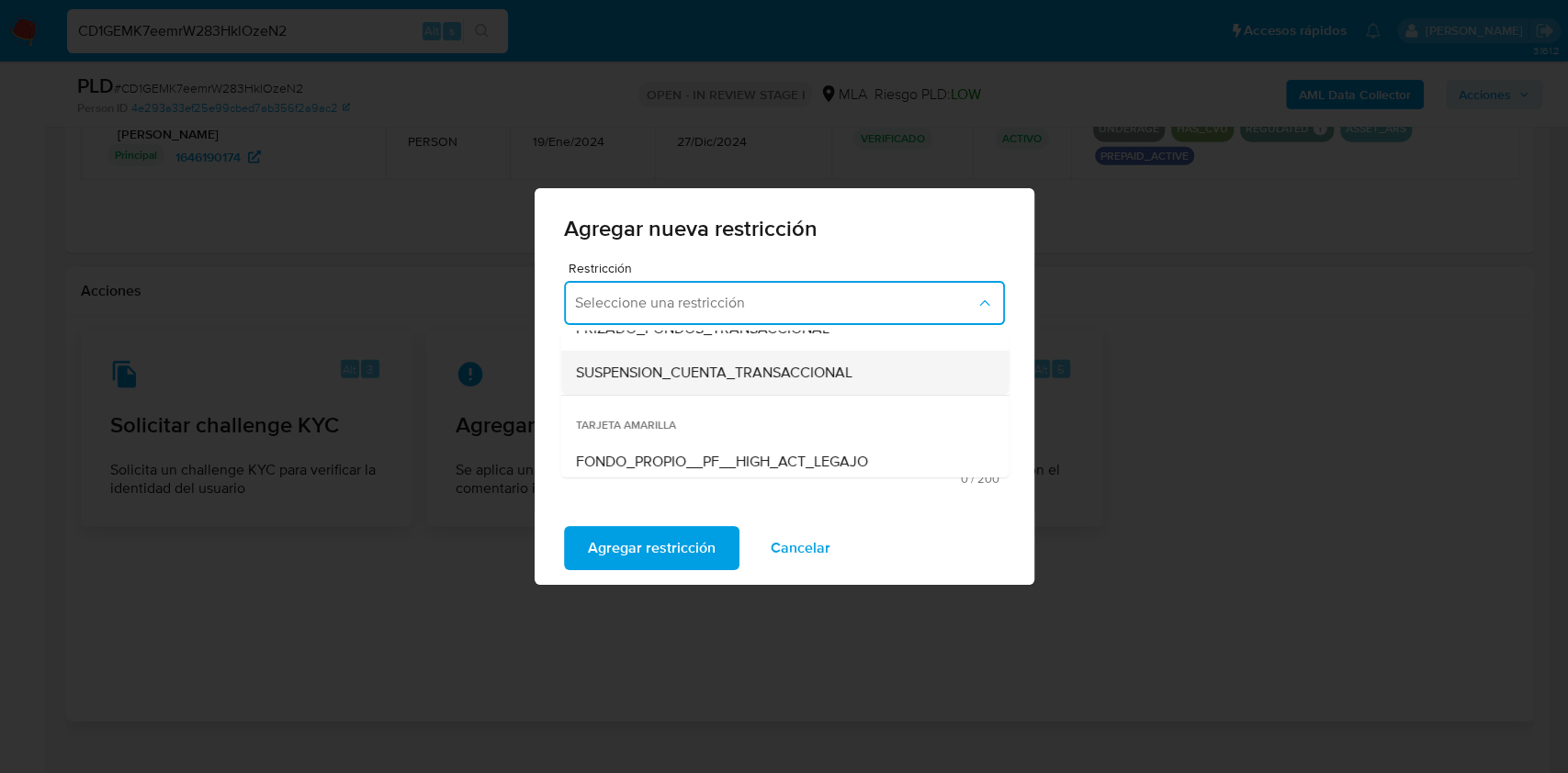
click at [831, 378] on span "SUSPENSION_CUENTA_TRANSACCIONAL" at bounding box center [713, 372] width 276 height 18
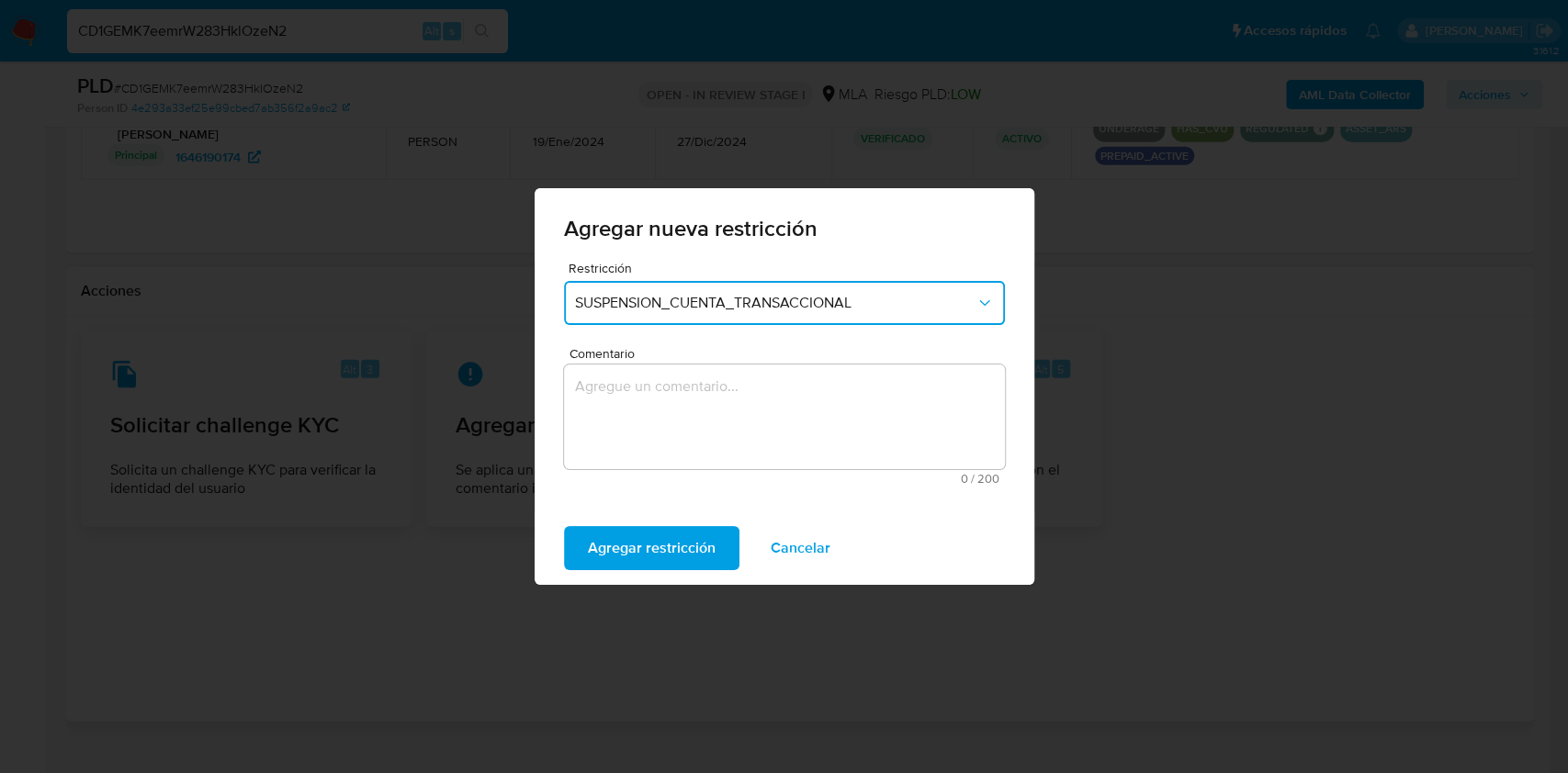
click at [805, 410] on textarea "Comentario" at bounding box center [785, 416] width 441 height 105
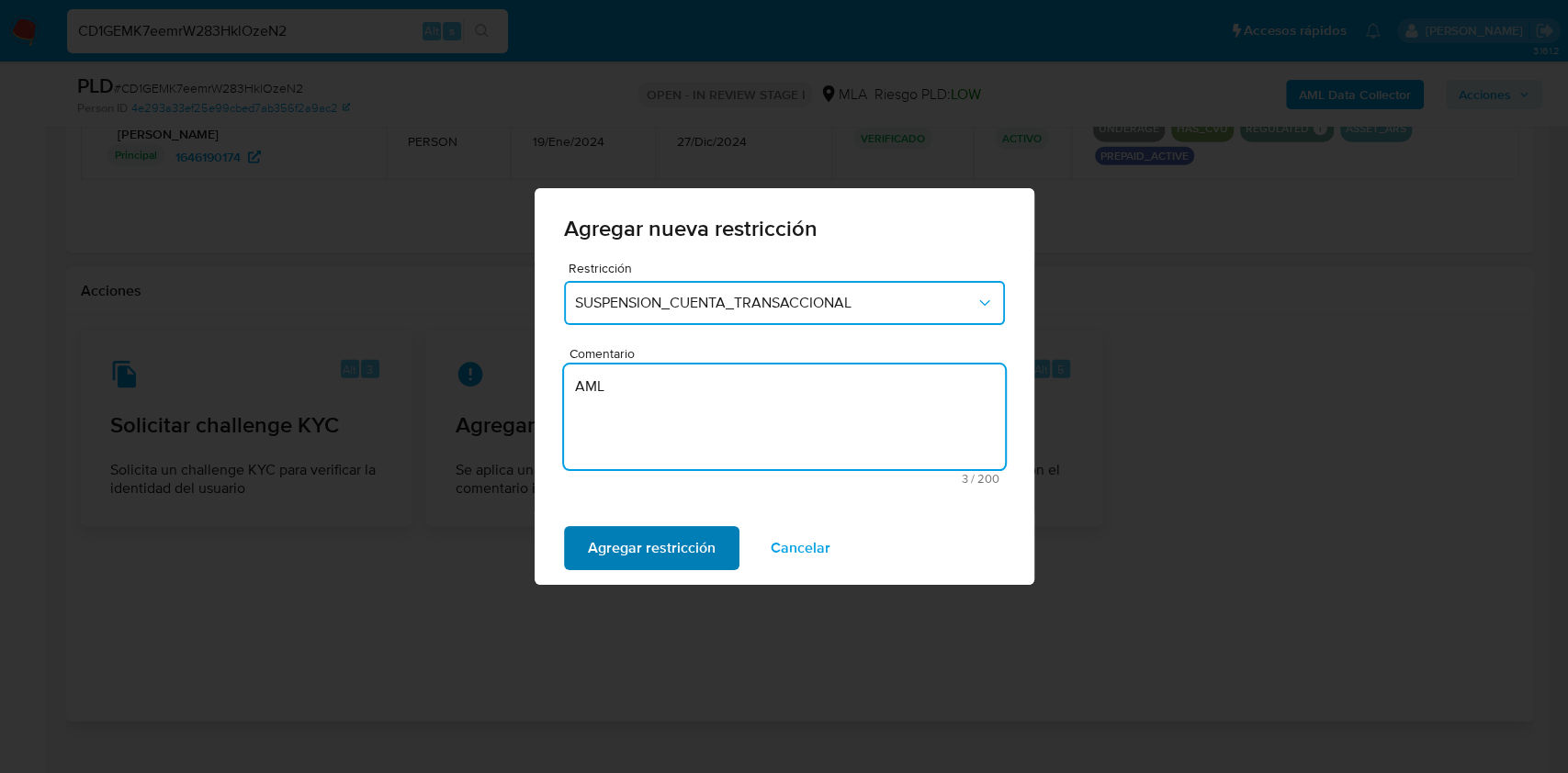
type textarea "AML"
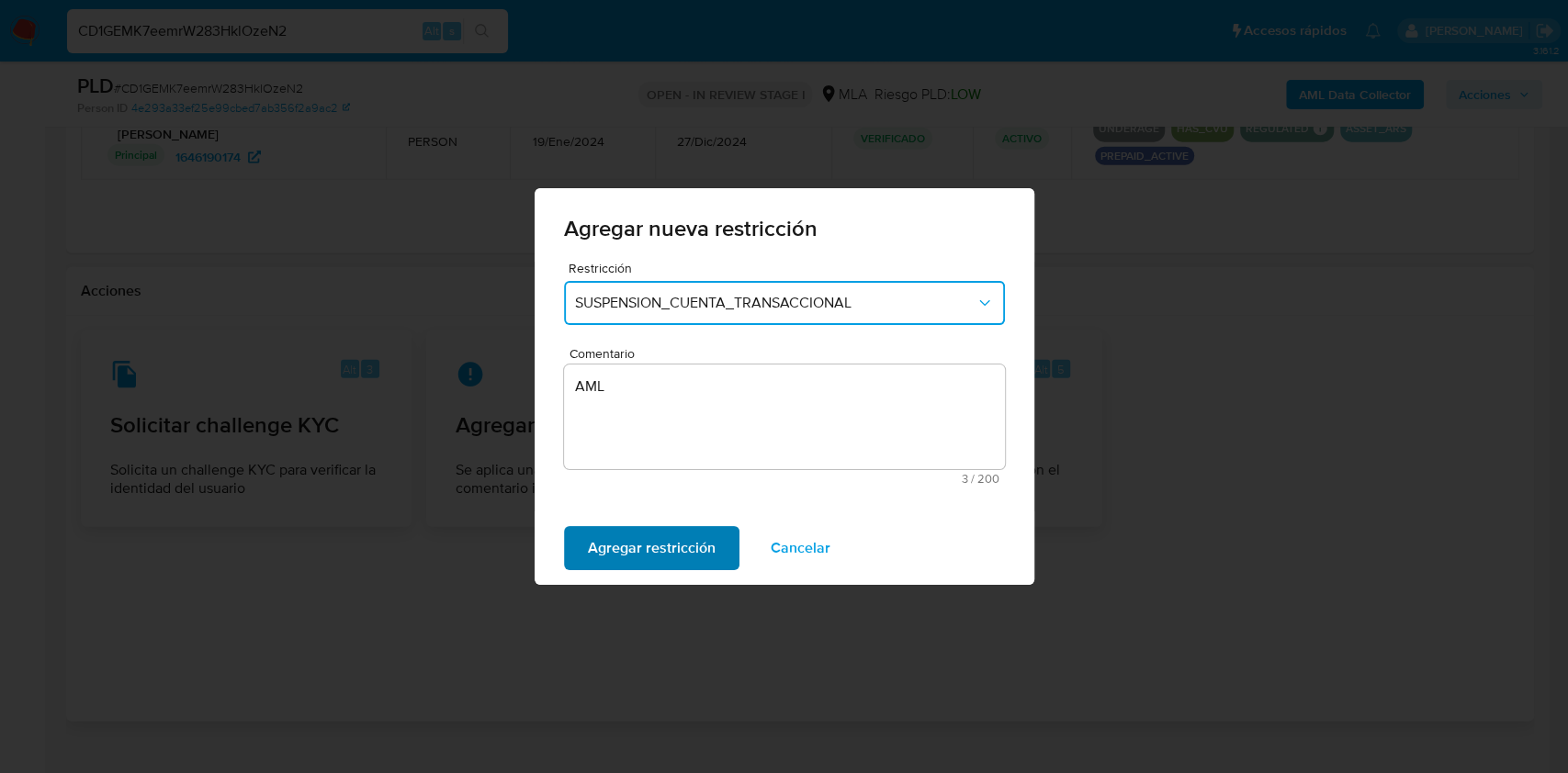
click at [654, 540] on span "Agregar restricción" at bounding box center [652, 548] width 128 height 40
click at [620, 548] on span "Confirmar" at bounding box center [621, 548] width 66 height 40
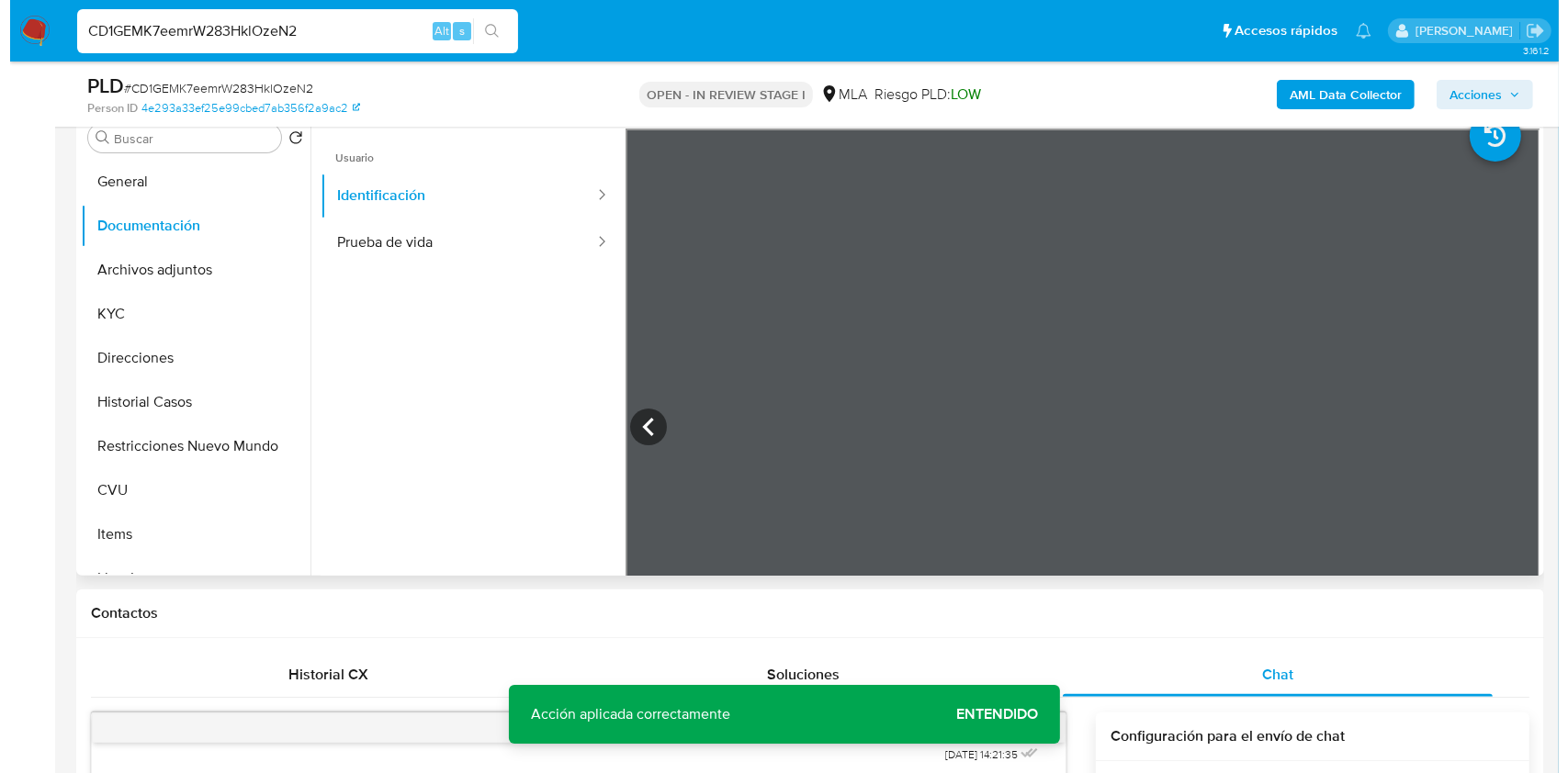
scroll to position [331, 0]
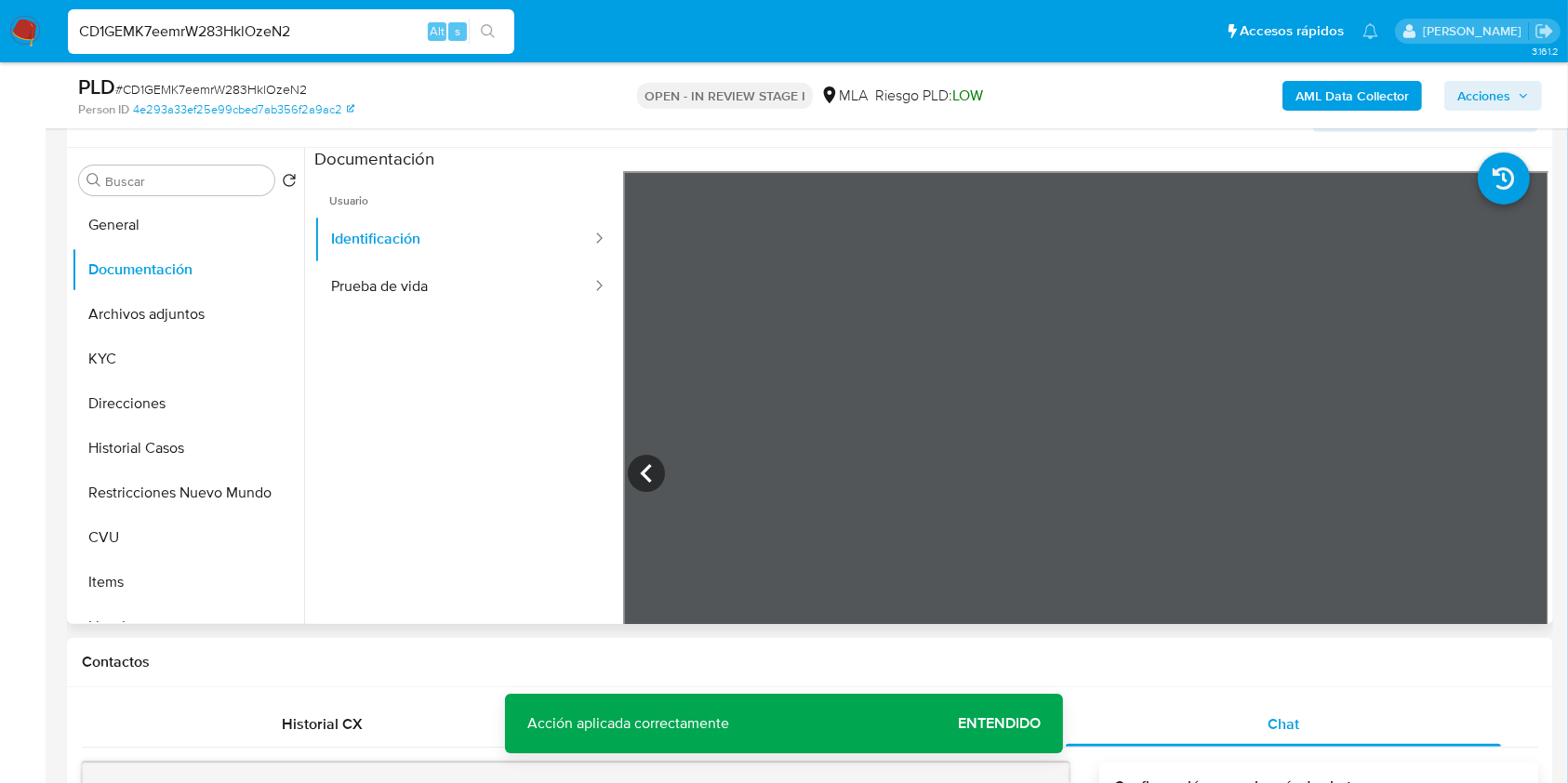
click at [1387, 106] on b "AML Data Collector" at bounding box center [1352, 95] width 114 height 30
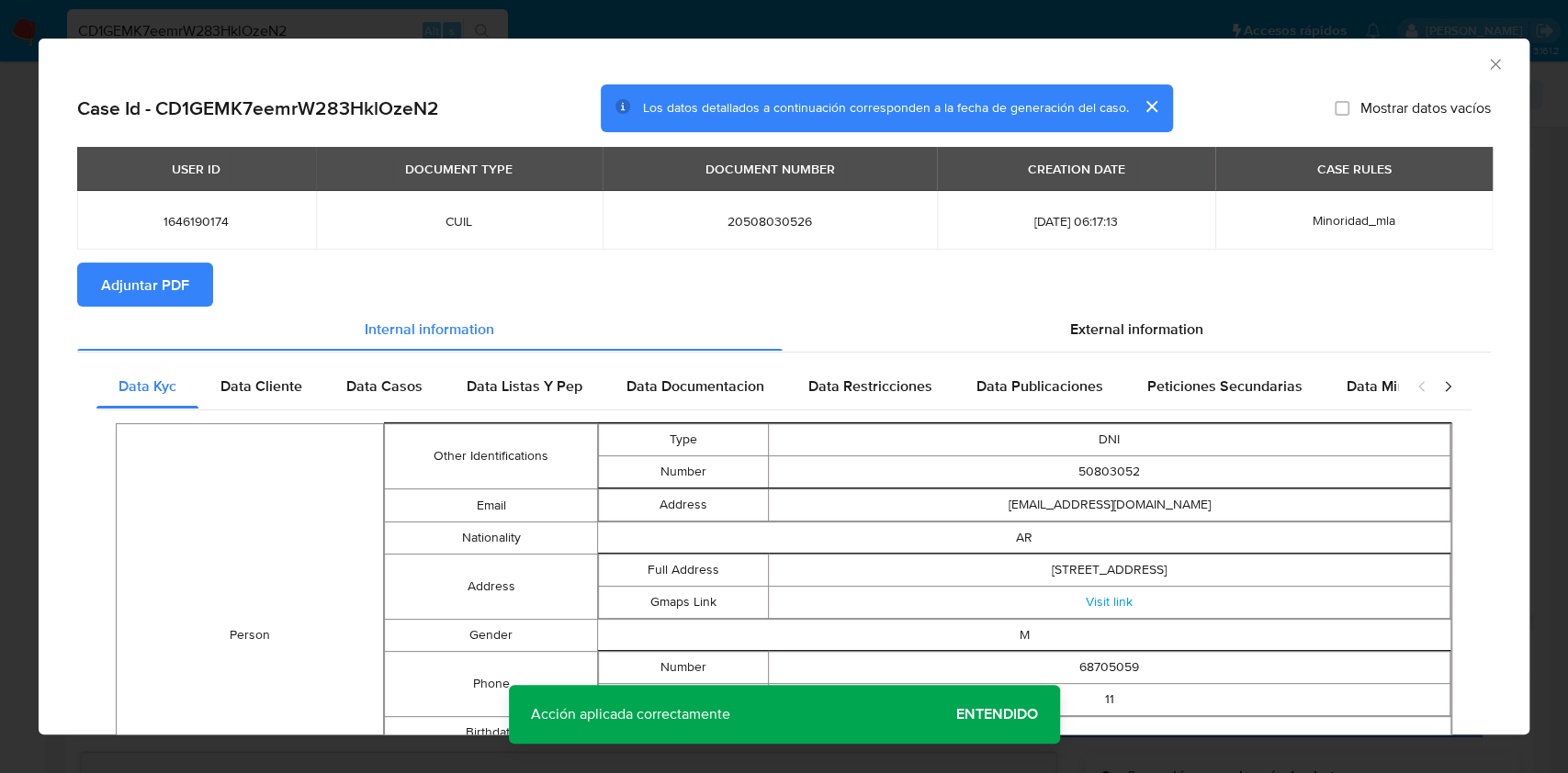
click at [202, 292] on button "Adjuntar PDF" at bounding box center [145, 285] width 136 height 44
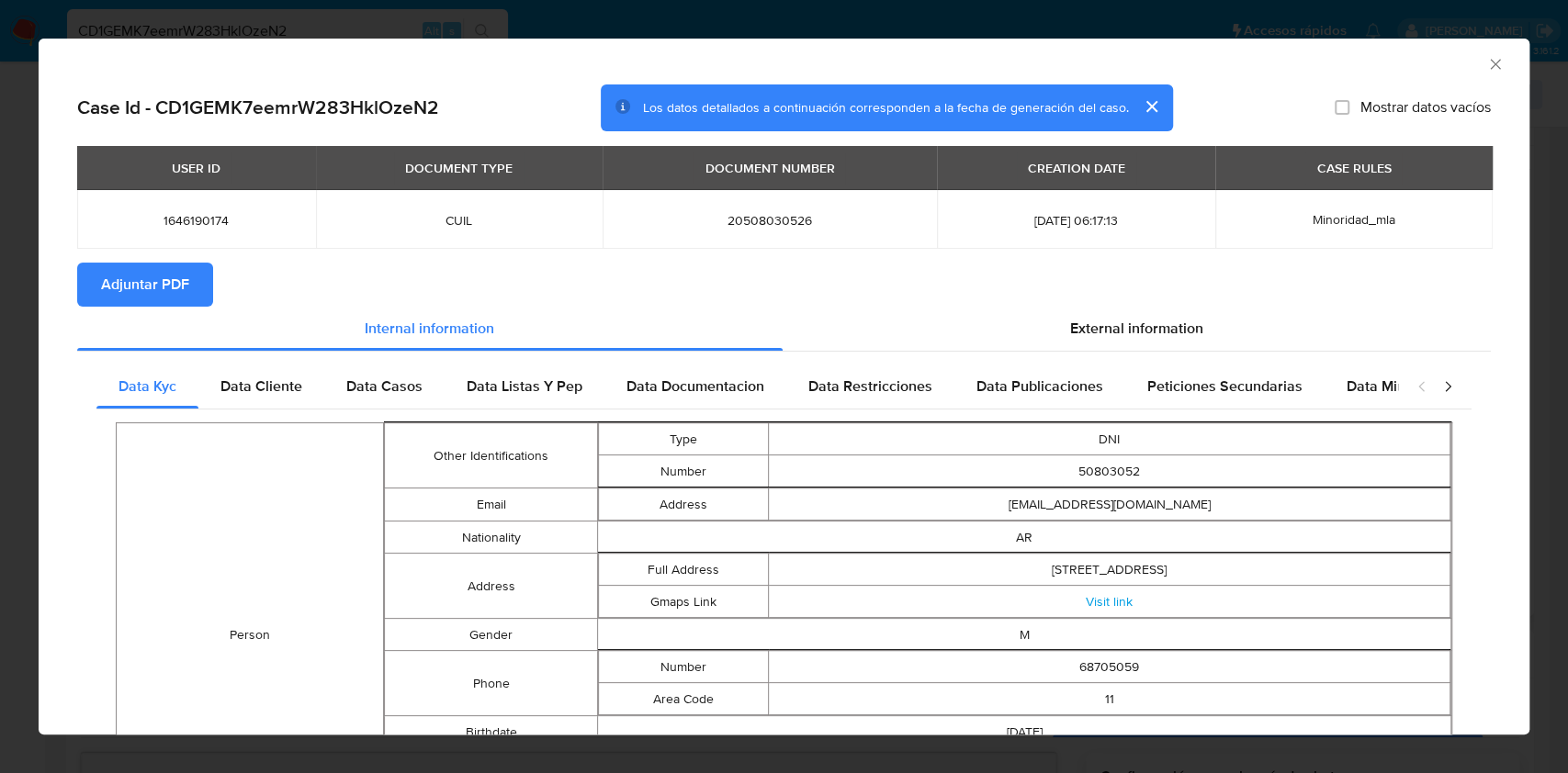
click at [1486, 62] on icon "Cerrar ventana" at bounding box center [1495, 63] width 18 height 18
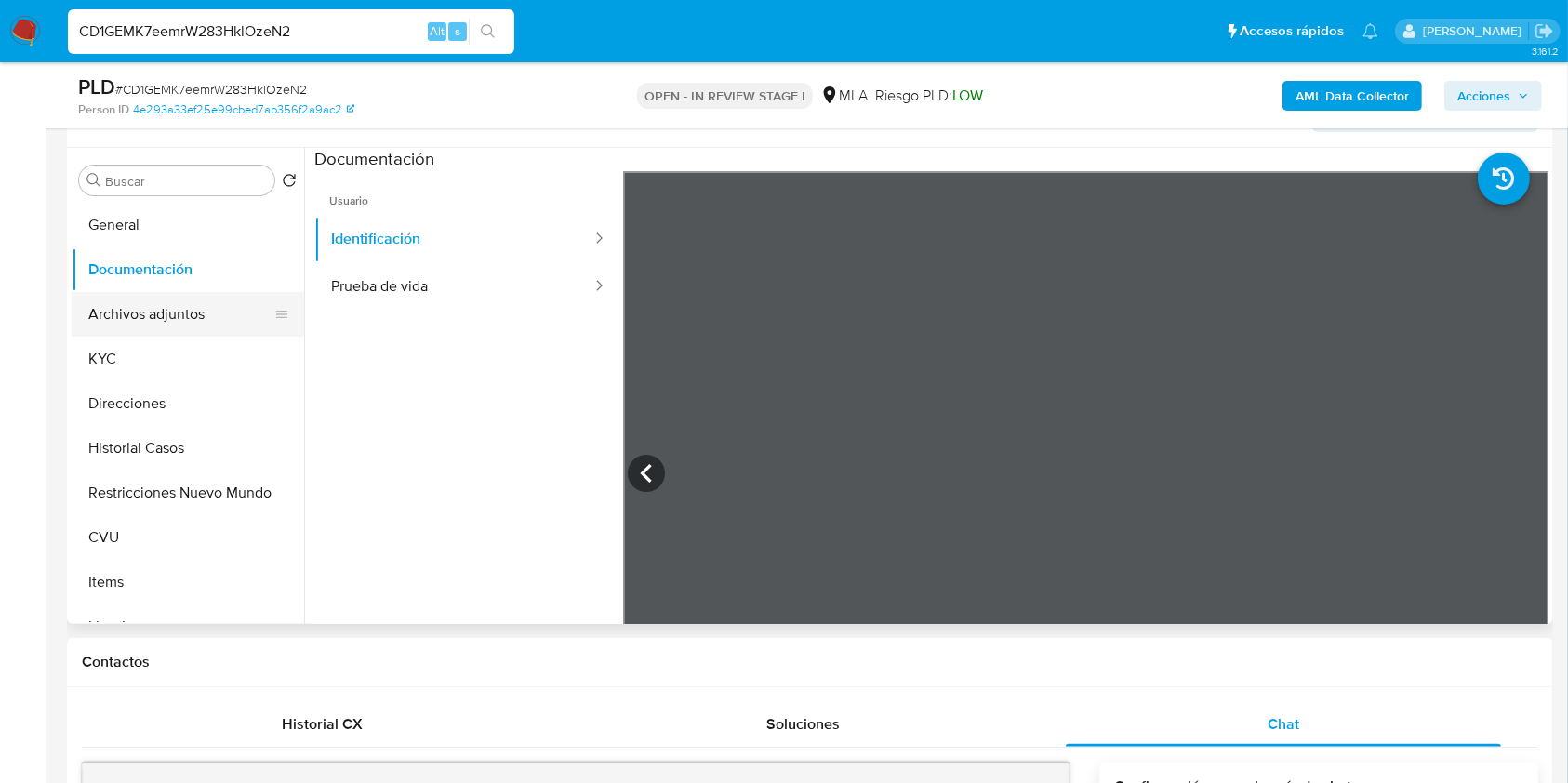
click at [178, 323] on button "Archivos adjuntos" at bounding box center [181, 315] width 218 height 45
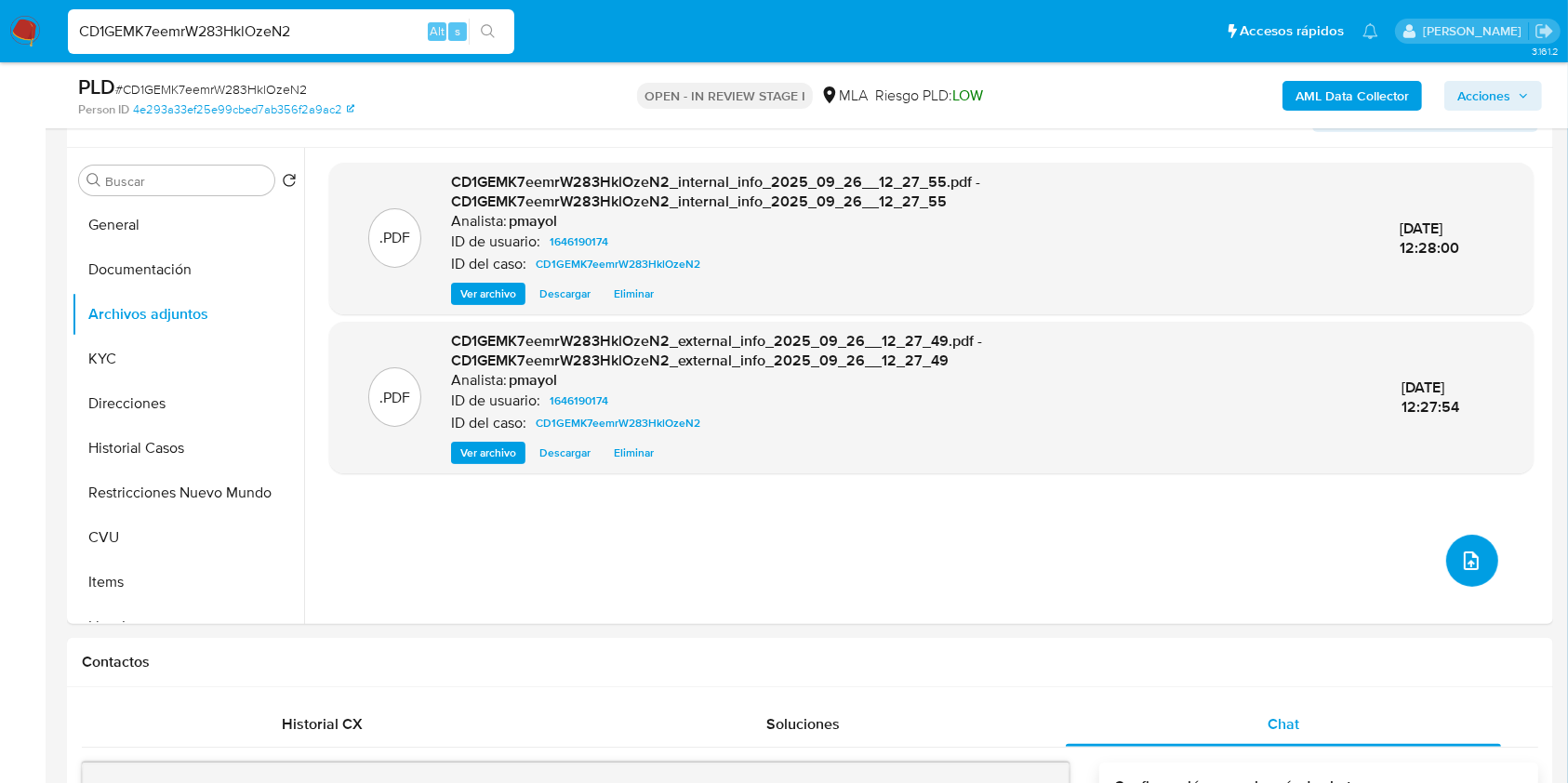
click at [1465, 553] on icon "upload-file" at bounding box center [1471, 561] width 22 height 22
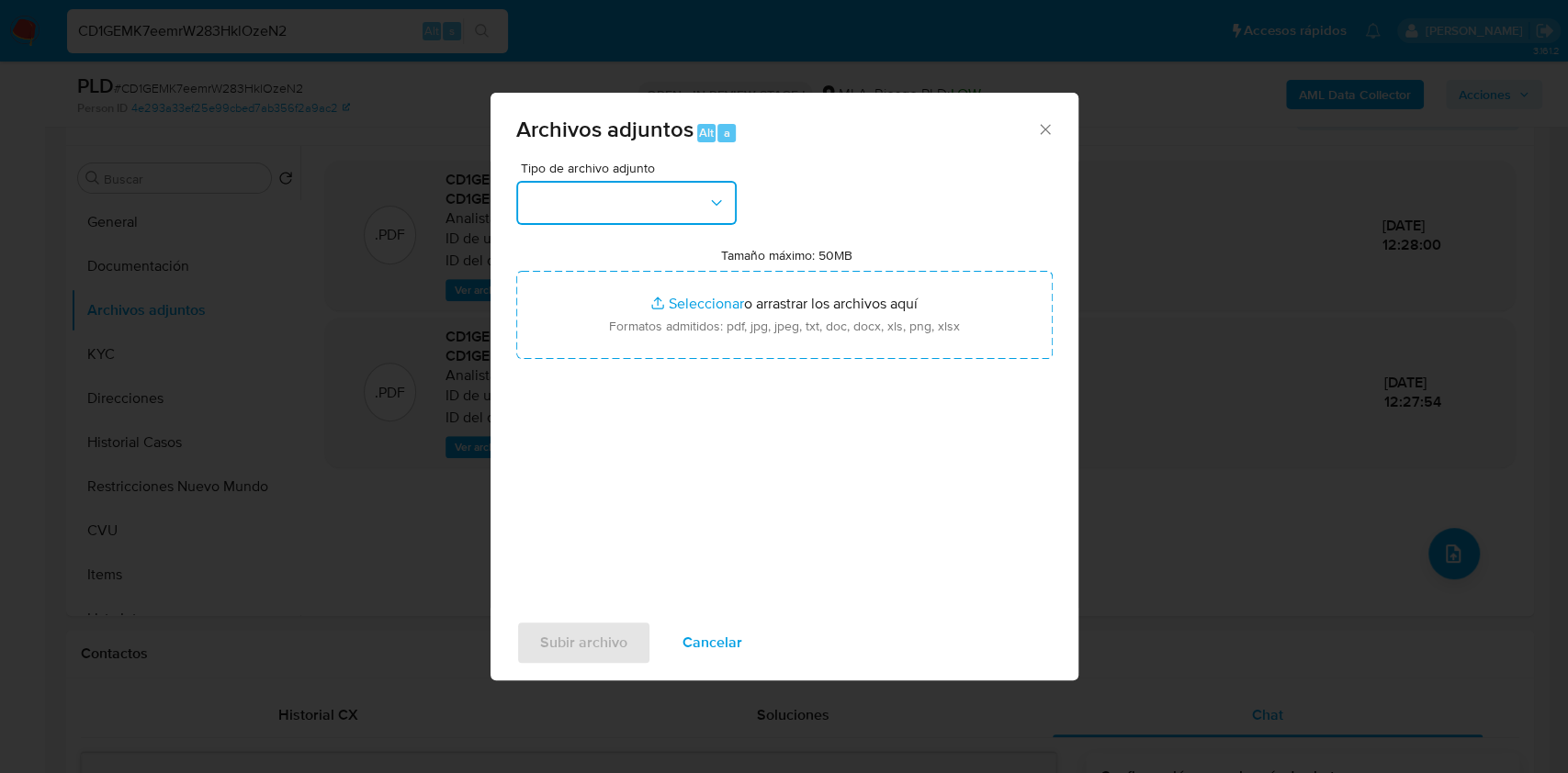
click at [722, 214] on button "button" at bounding box center [627, 203] width 221 height 44
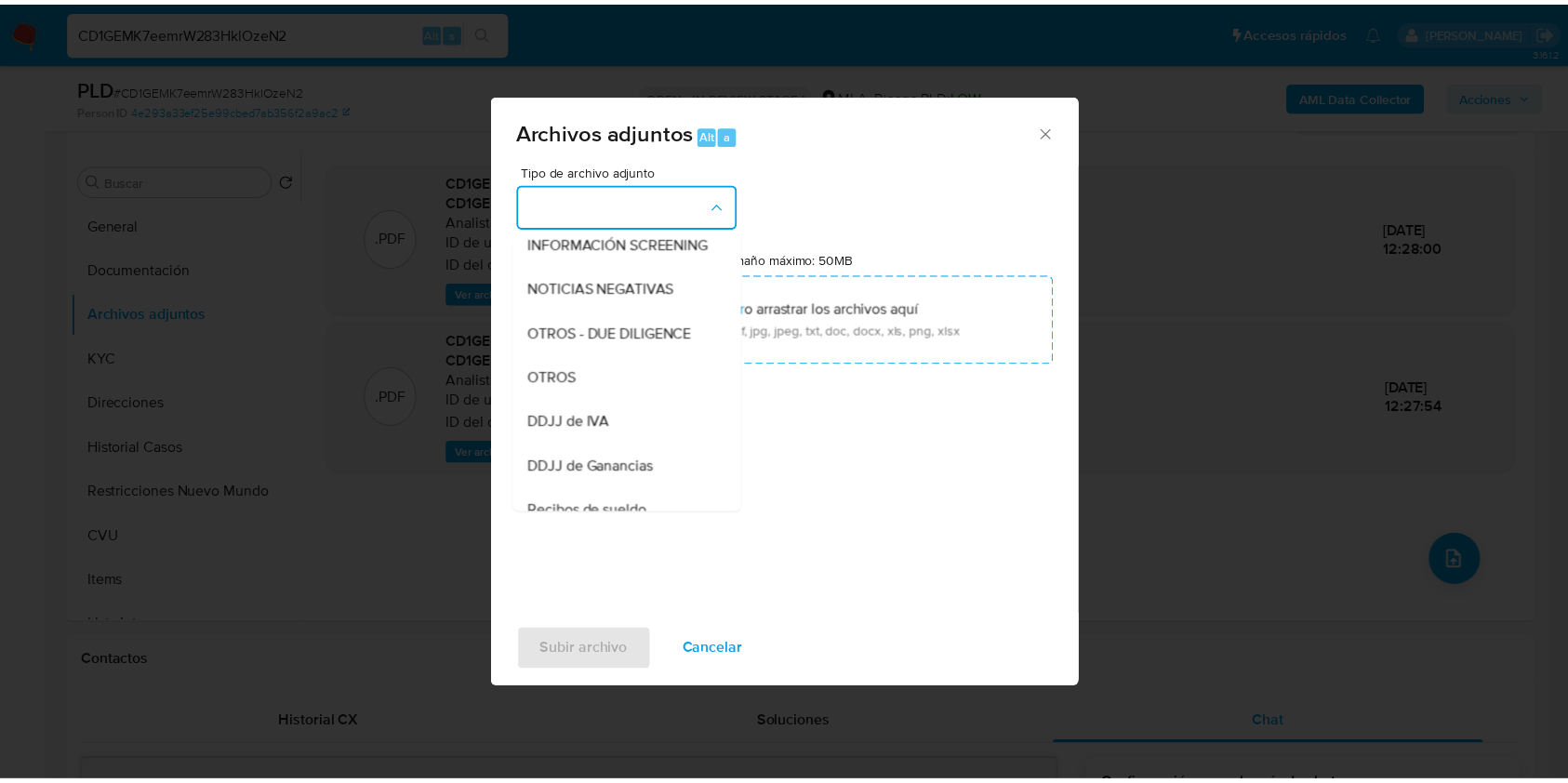
scroll to position [263, 0]
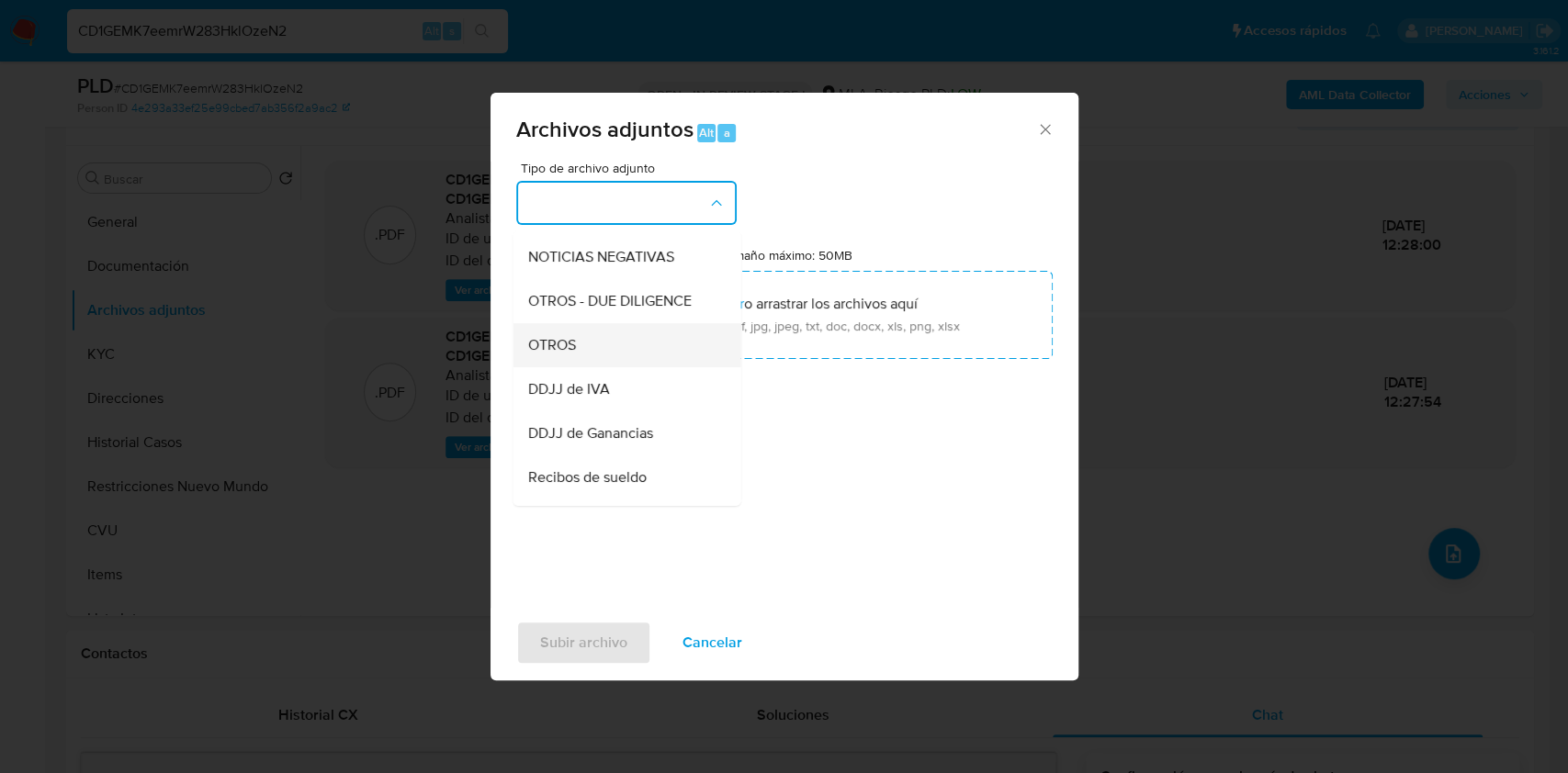
click at [570, 355] on span "OTROS" at bounding box center [552, 344] width 48 height 18
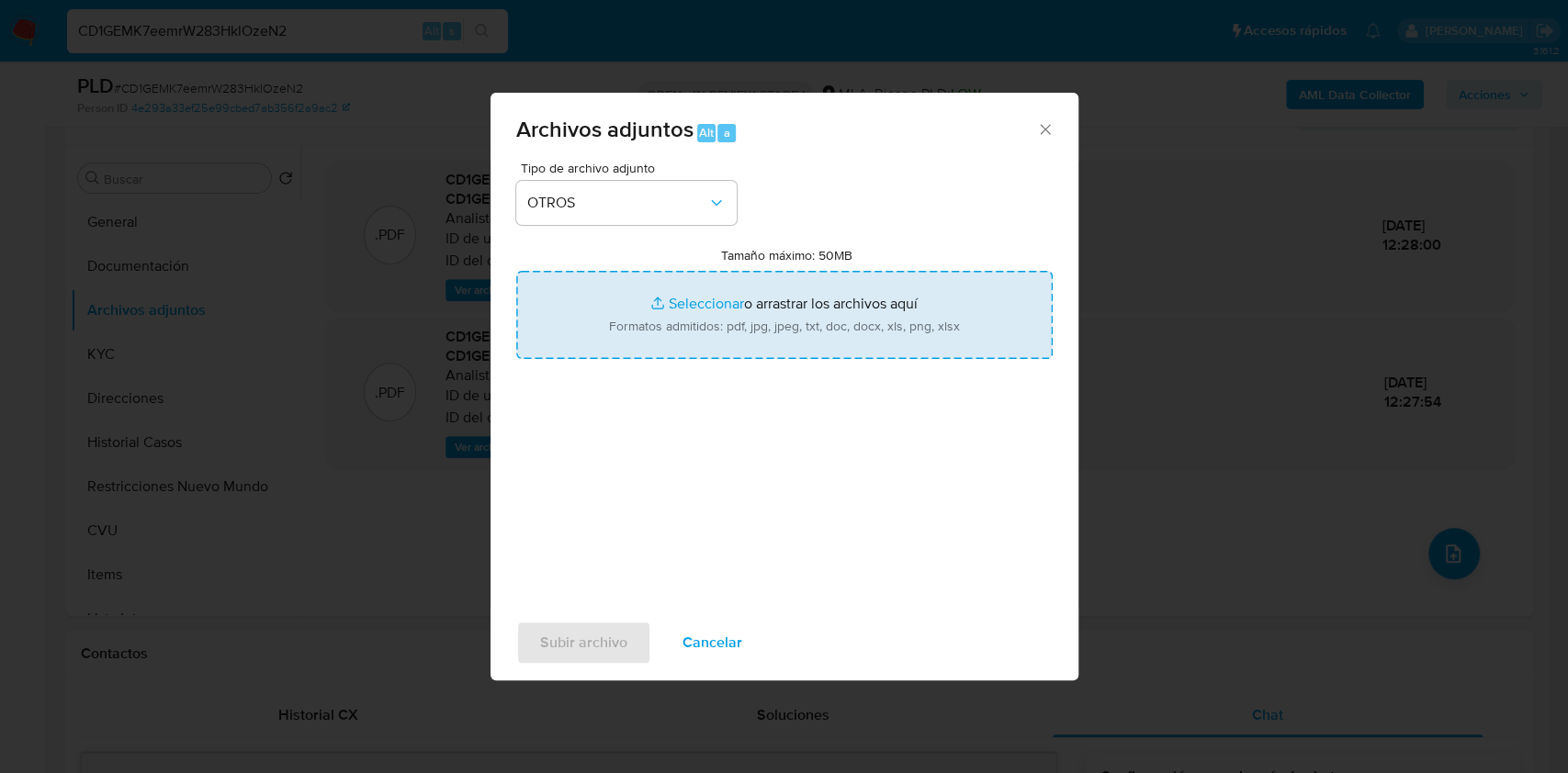
click at [722, 336] on input "Tamaño máximo: 50MB Seleccionar archivos" at bounding box center [784, 315] width 536 height 88
type input "C:\fakepath\Caselog CD1GEMK7eemrW283HklOzeN2.docx"
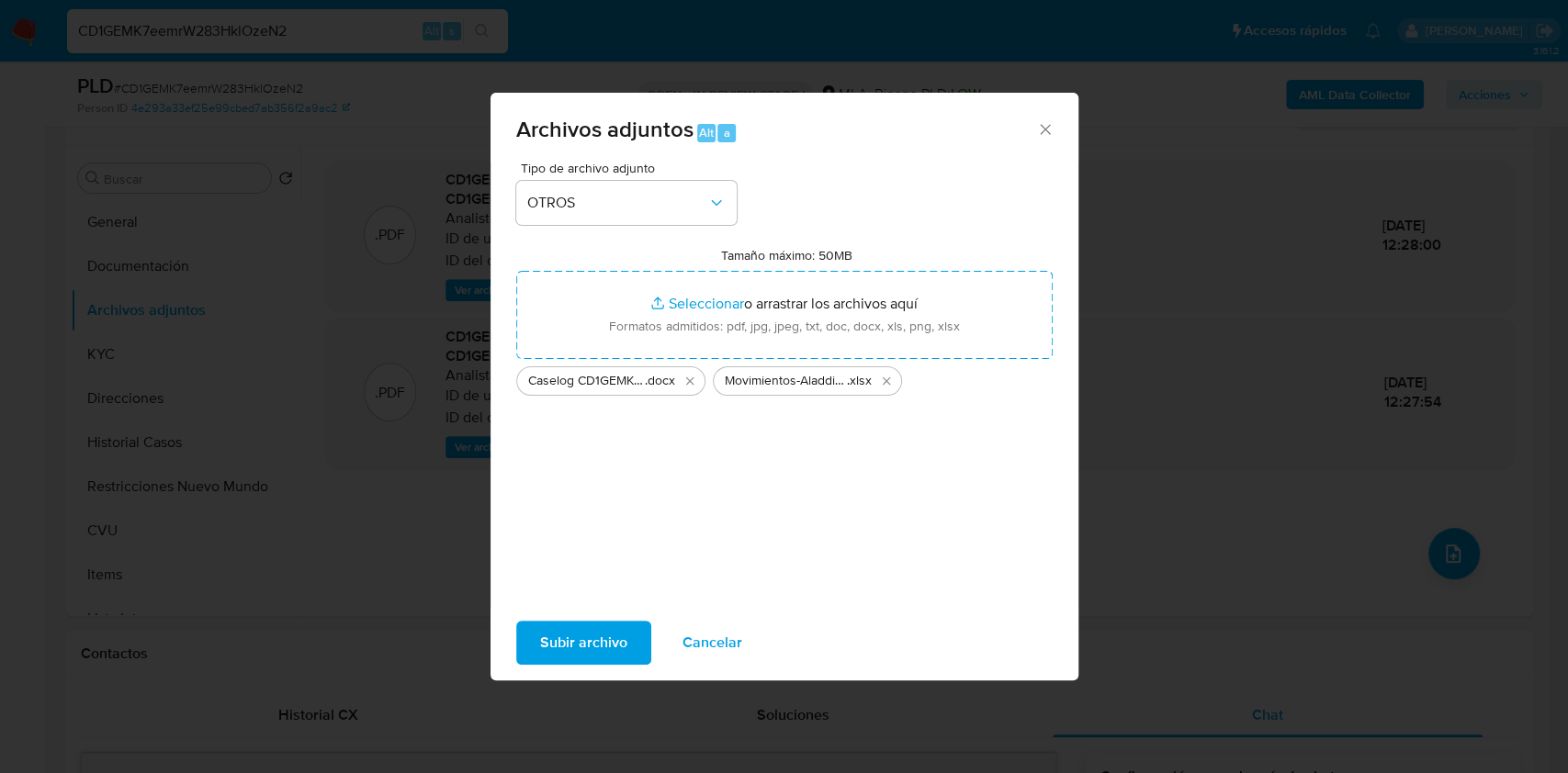
click at [565, 663] on span "Subir archivo" at bounding box center [583, 643] width 87 height 40
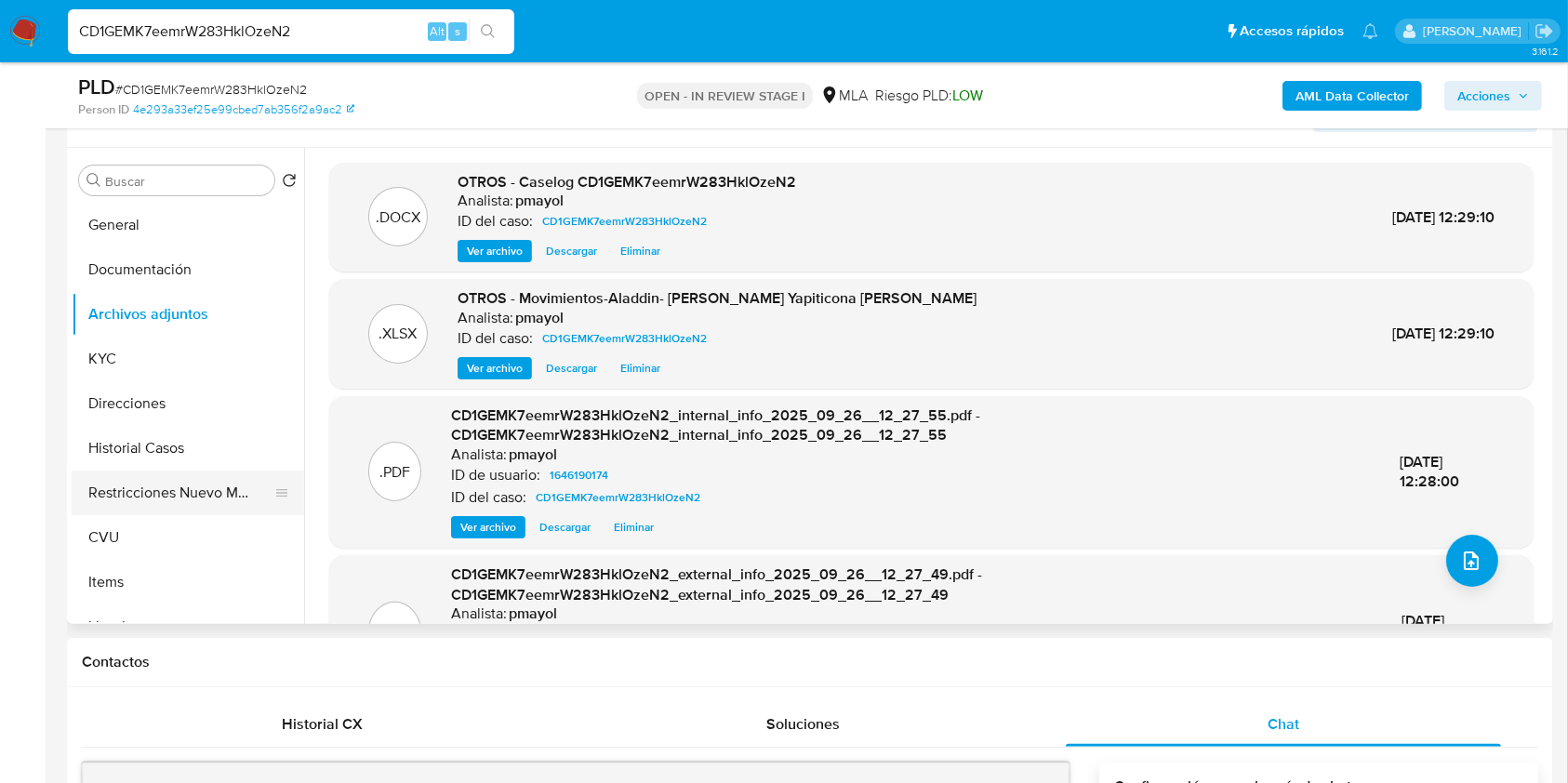
click at [175, 482] on button "Restricciones Nuevo Mundo" at bounding box center [181, 493] width 218 height 45
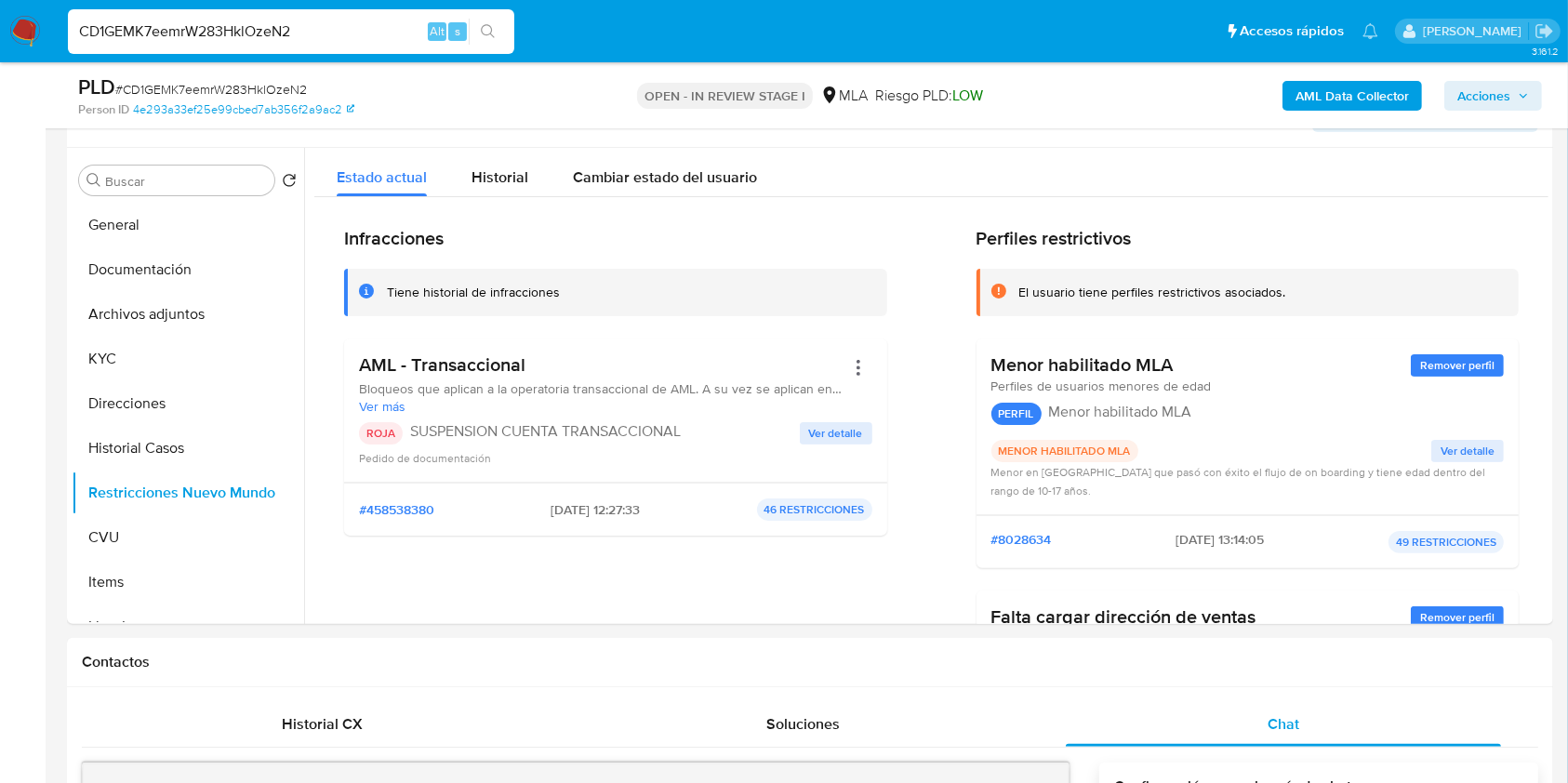
click at [1530, 104] on button "Acciones" at bounding box center [1493, 95] width 98 height 30
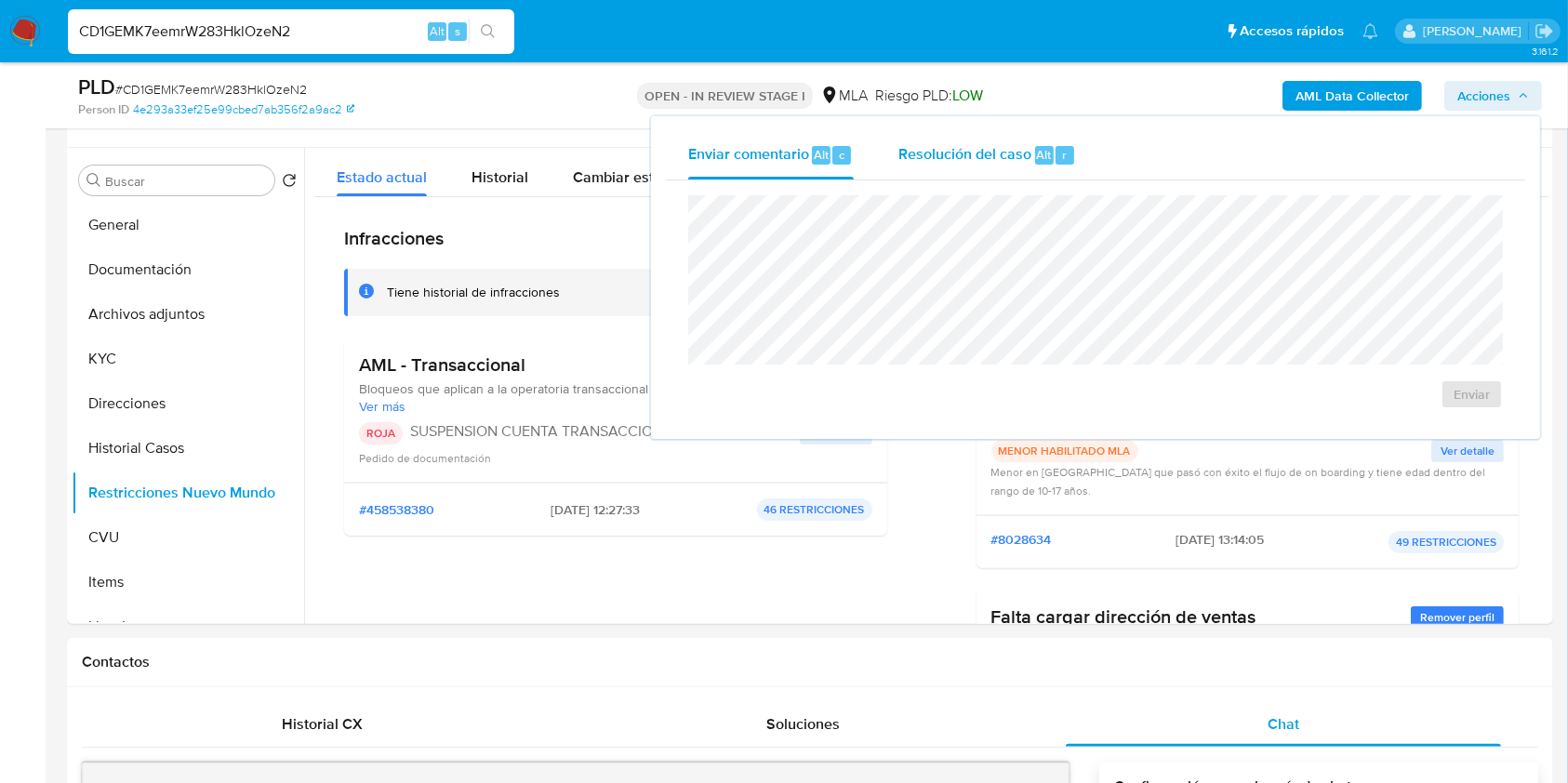
click at [1045, 175] on div "Resolución del caso Alt r" at bounding box center [987, 155] width 178 height 49
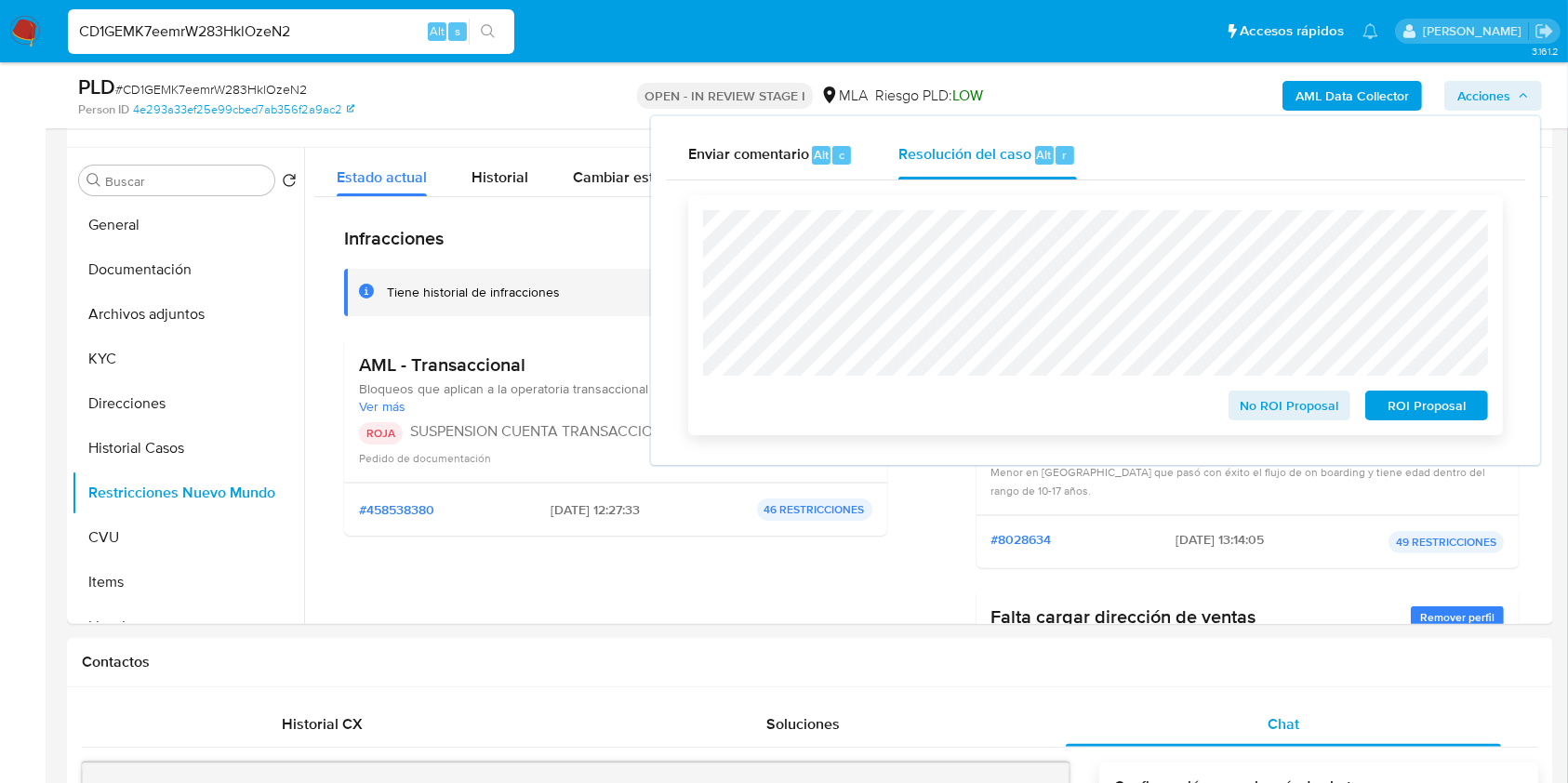
click at [1429, 399] on span "ROI Proposal" at bounding box center [1427, 405] width 97 height 26
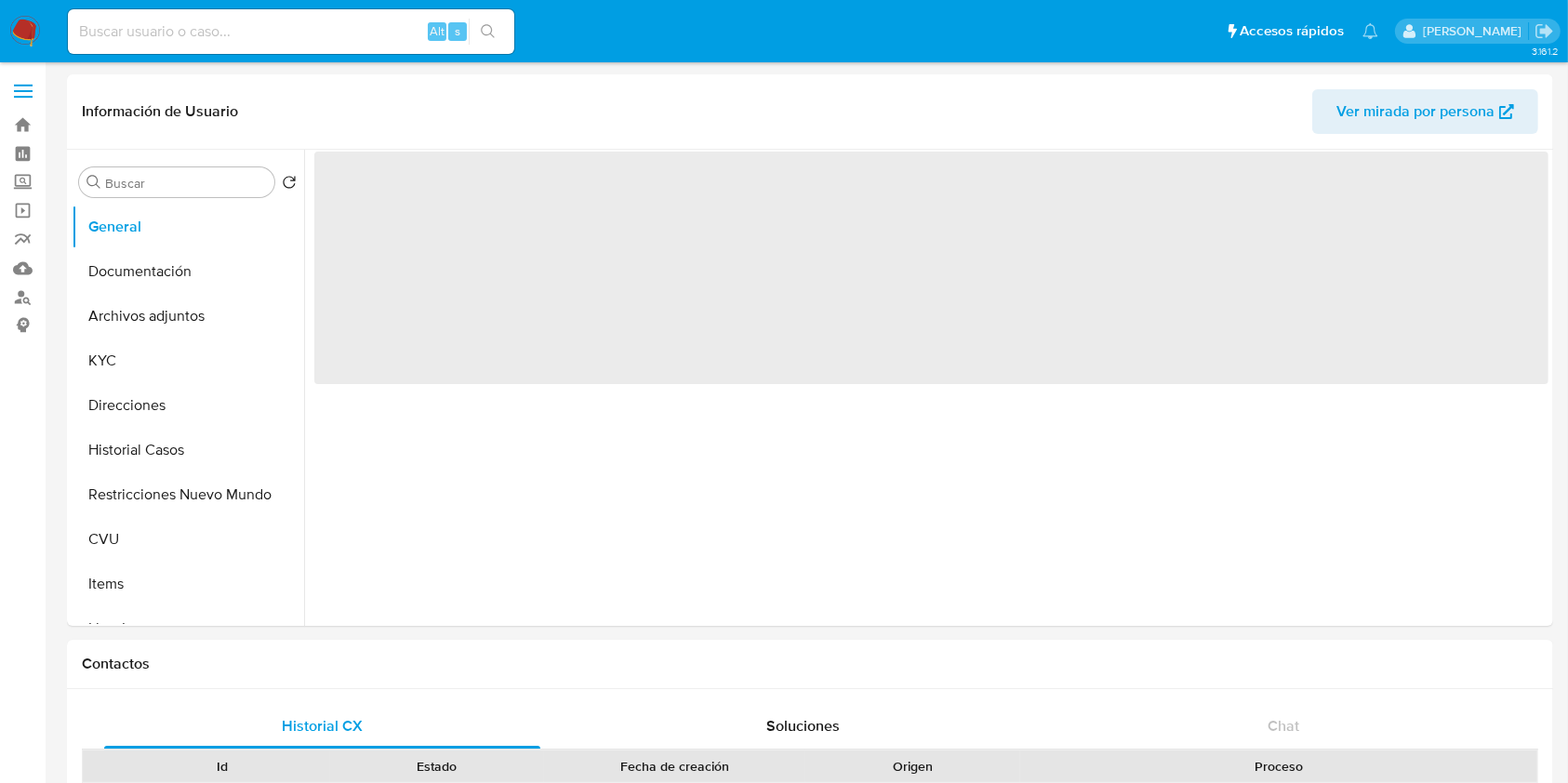
select select "10"
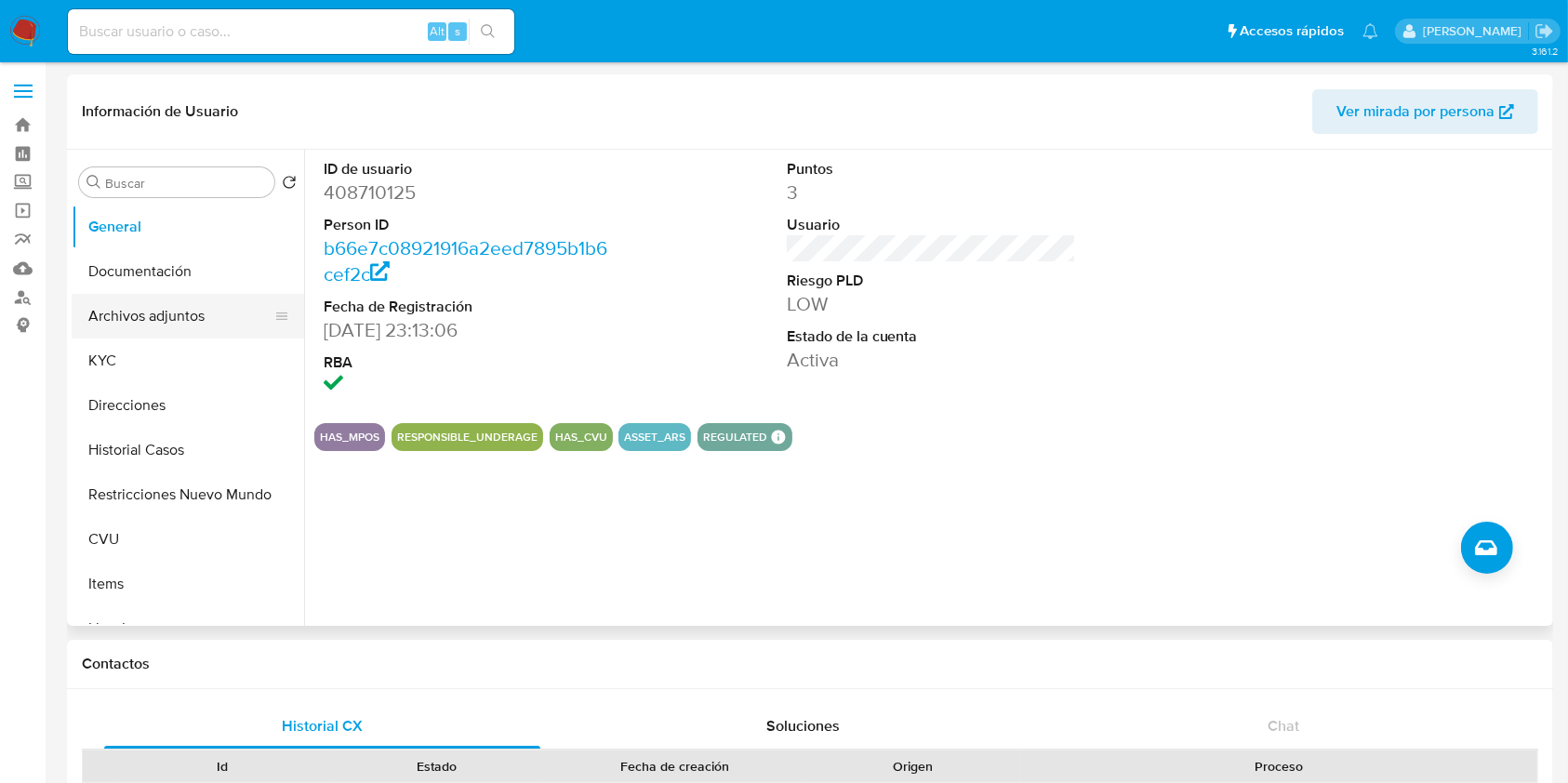
click at [162, 334] on button "Archivos adjuntos" at bounding box center [181, 317] width 218 height 45
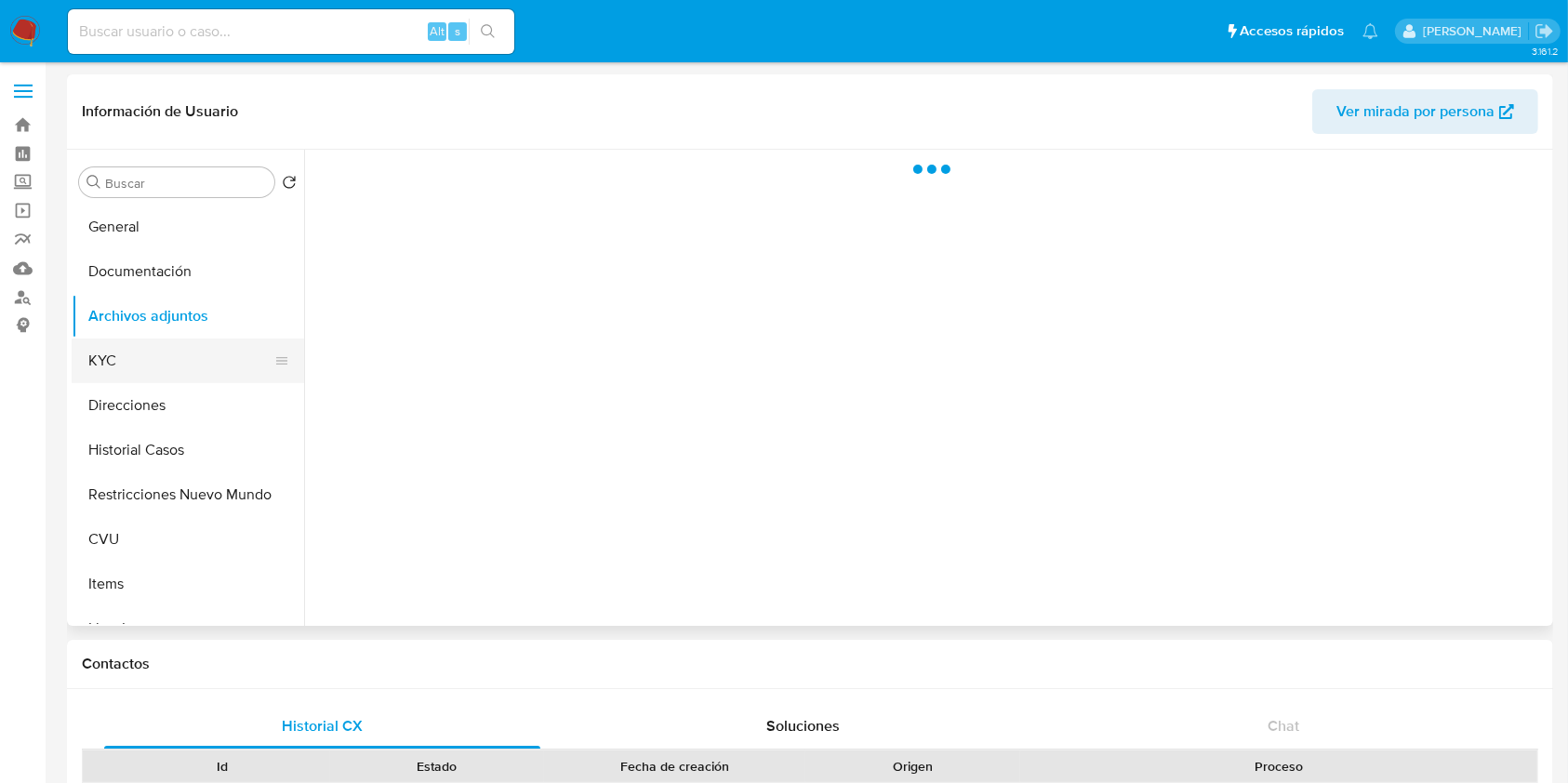
click at [155, 353] on button "KYC" at bounding box center [181, 360] width 218 height 45
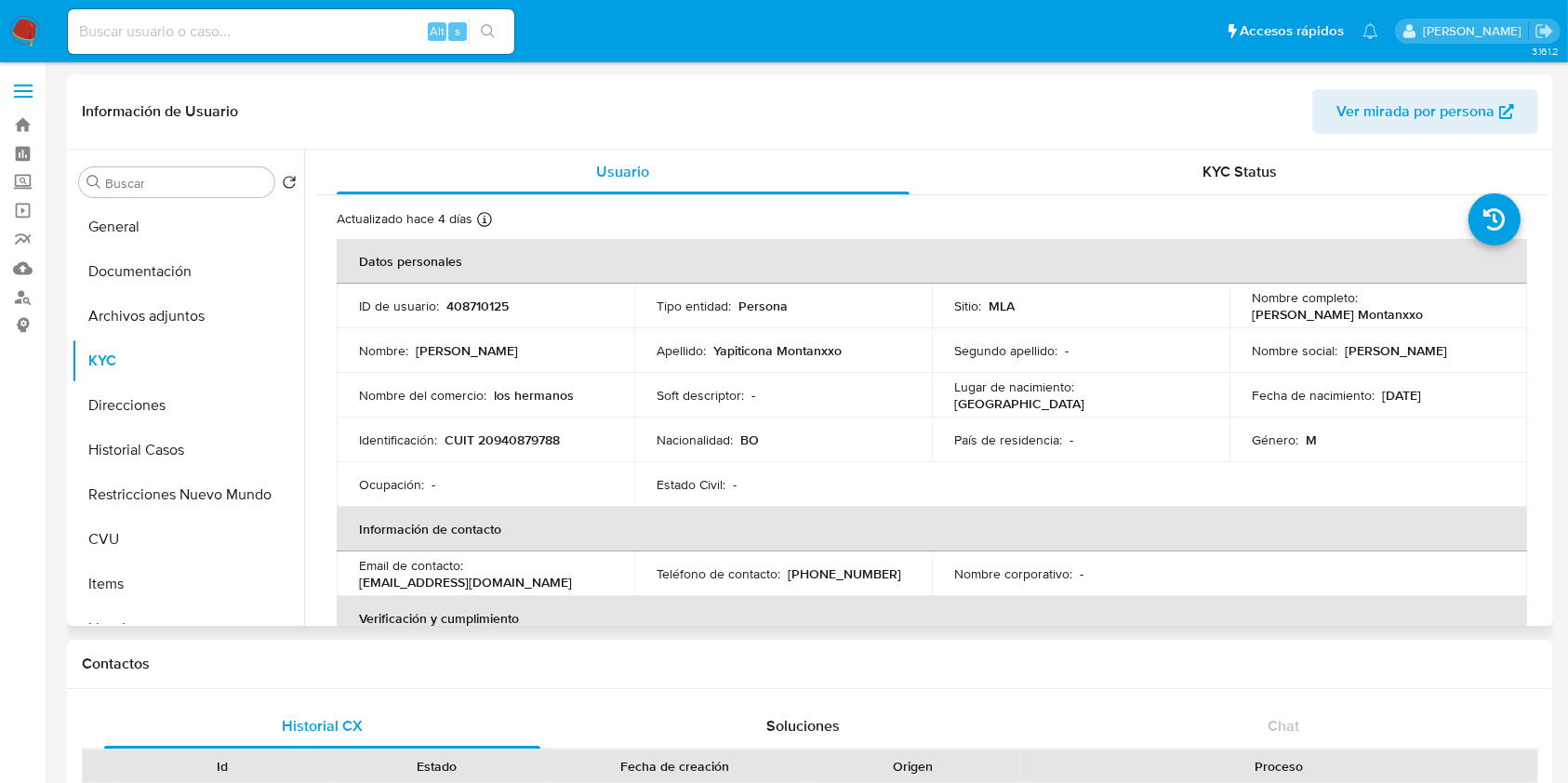
drag, startPoint x: 1446, startPoint y: 308, endPoint x: 1250, endPoint y: 309, distance: 196.0
click at [1252, 309] on div "Nombre completo : [PERSON_NAME]" at bounding box center [1379, 306] width 253 height 33
click at [169, 276] on button "Documentación" at bounding box center [181, 272] width 218 height 45
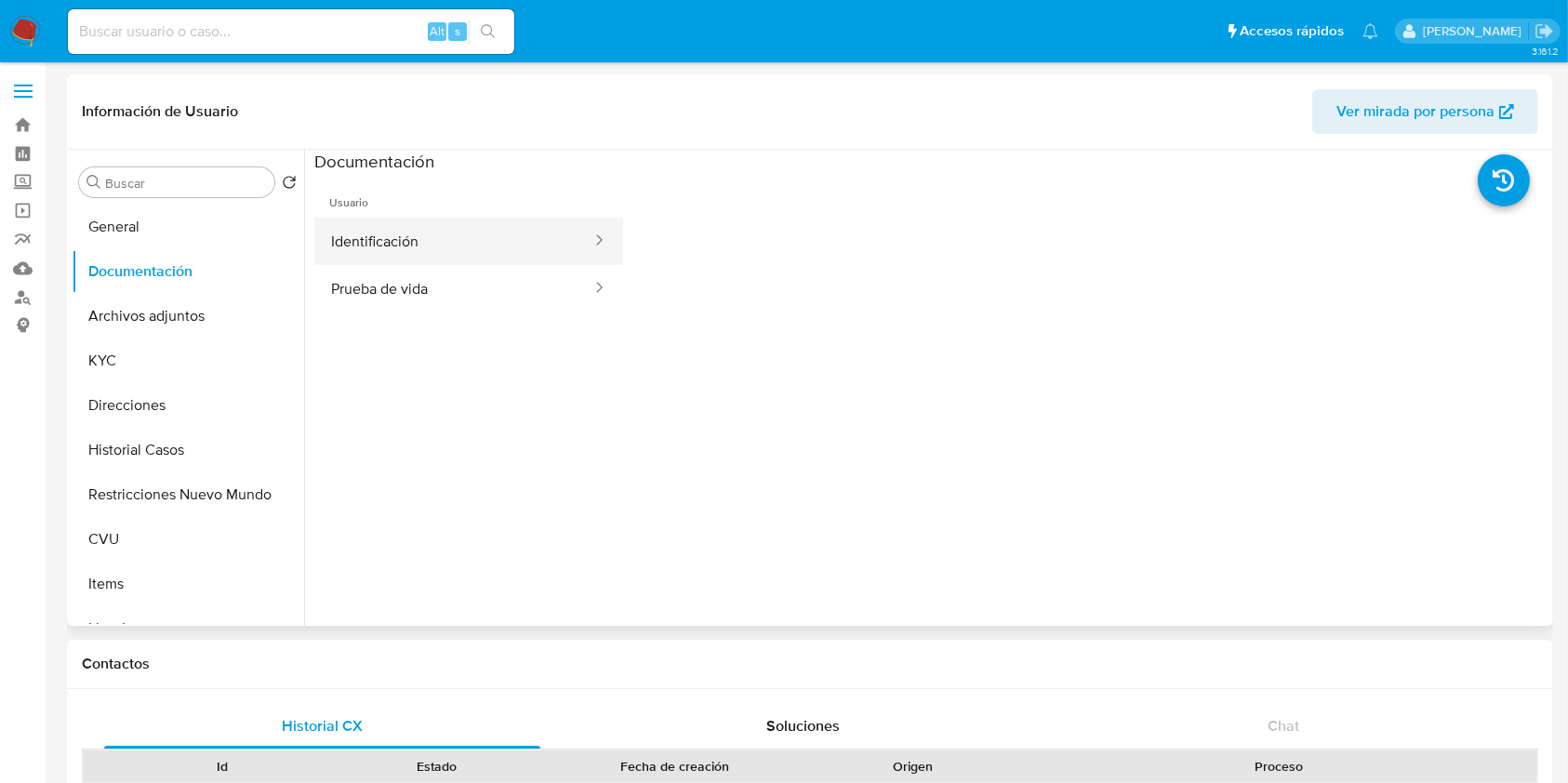
click at [536, 252] on button "Identificación" at bounding box center [454, 241] width 279 height 48
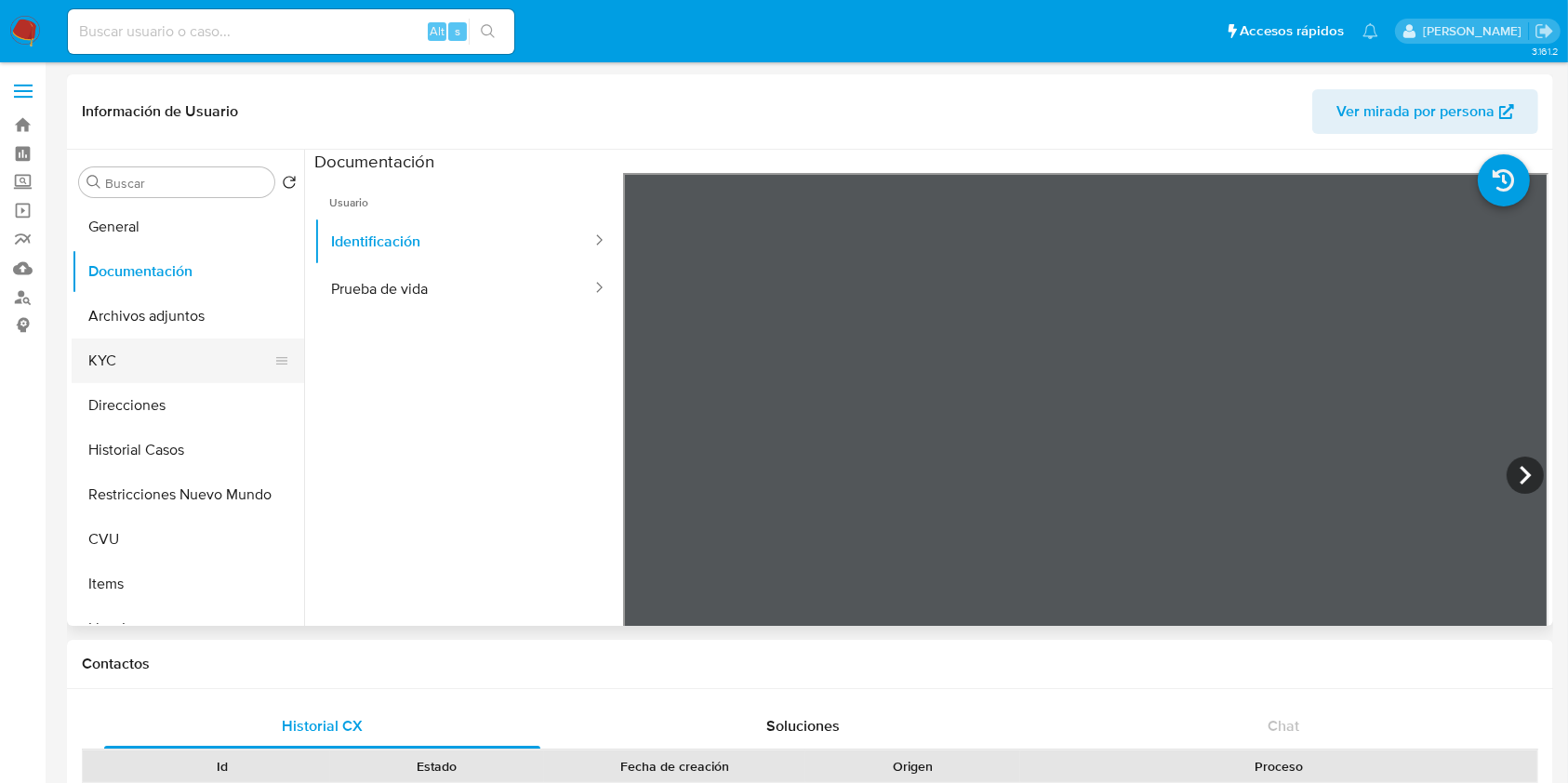
click at [148, 343] on button "KYC" at bounding box center [181, 360] width 218 height 45
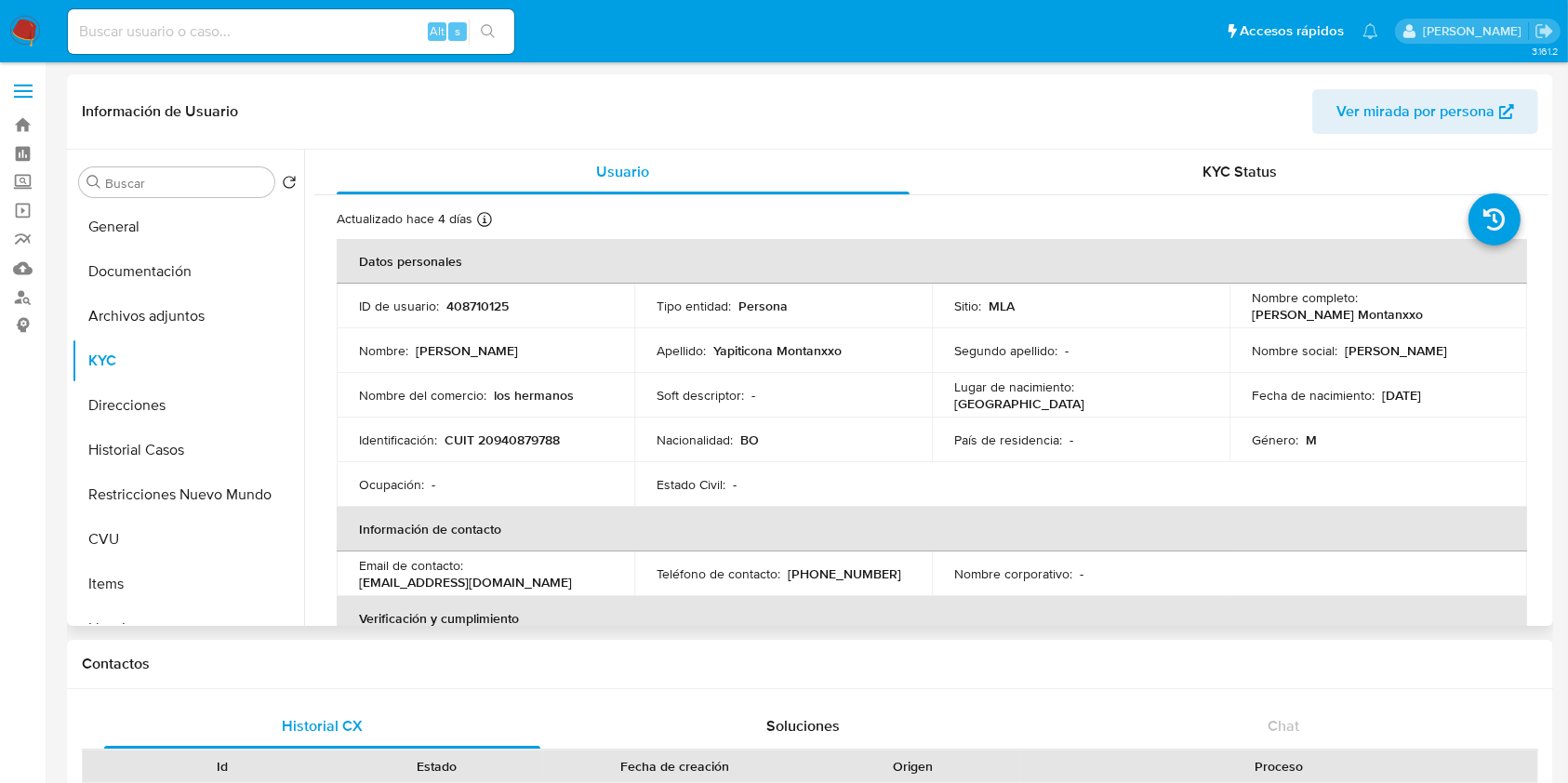
drag, startPoint x: 1443, startPoint y: 315, endPoint x: 1243, endPoint y: 308, distance: 200.1
click at [1243, 308] on td "Nombre completo : [PERSON_NAME]" at bounding box center [1379, 306] width 297 height 45
copy p "[PERSON_NAME] Montanxxo"
click at [491, 431] on p "CUIT 20940879788" at bounding box center [502, 439] width 116 height 17
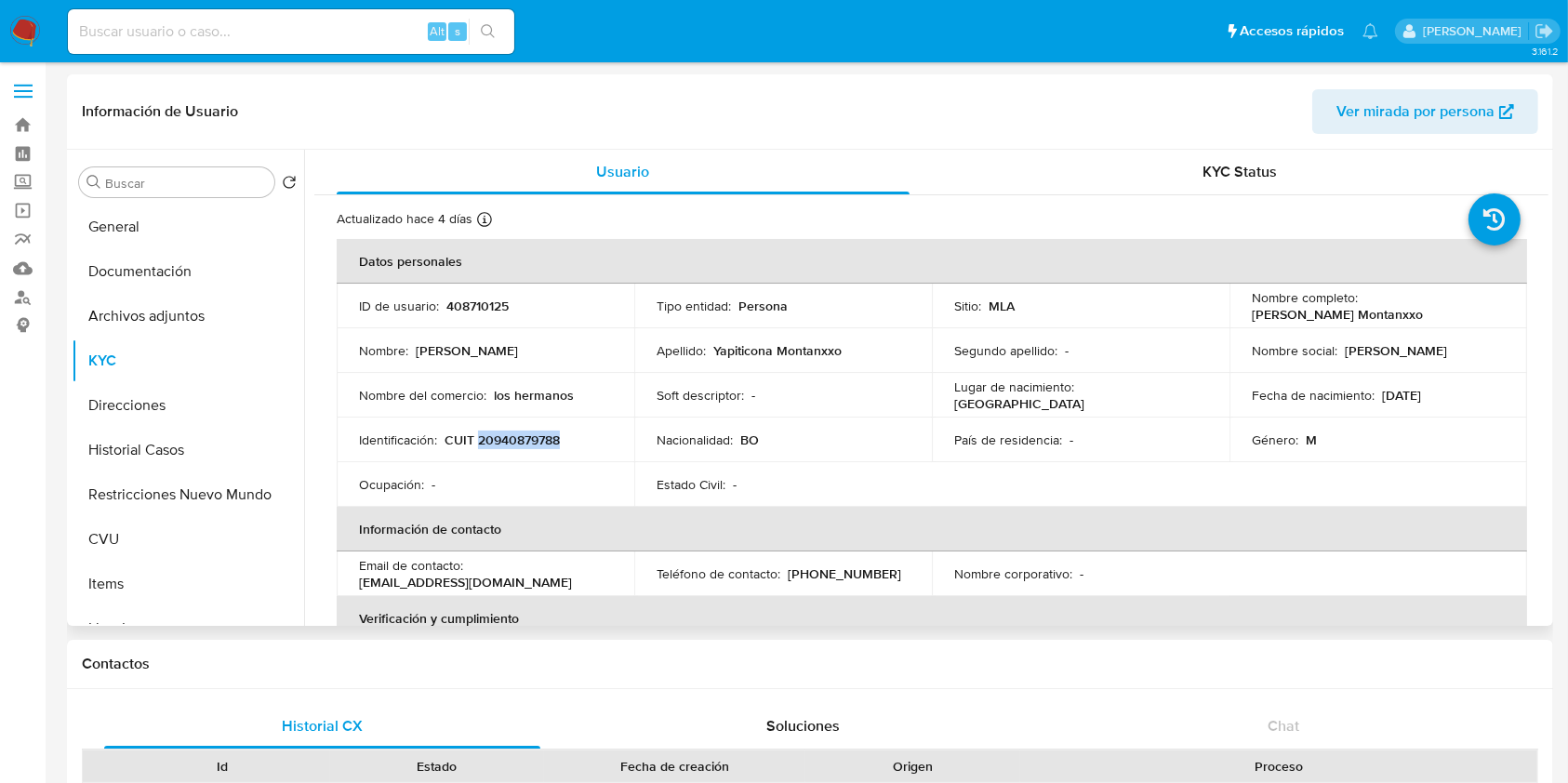
copy p "20940879788"
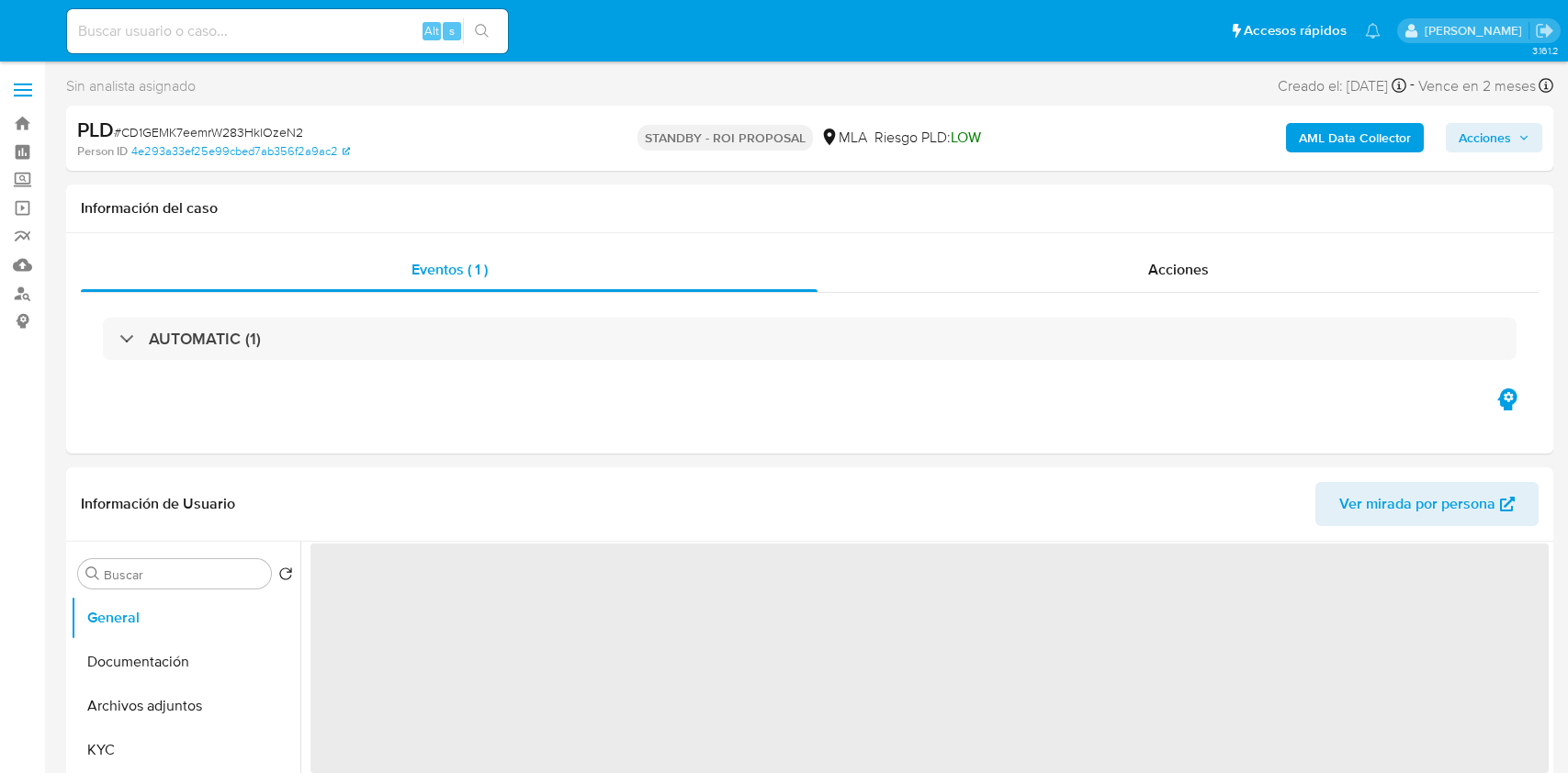
select select "10"
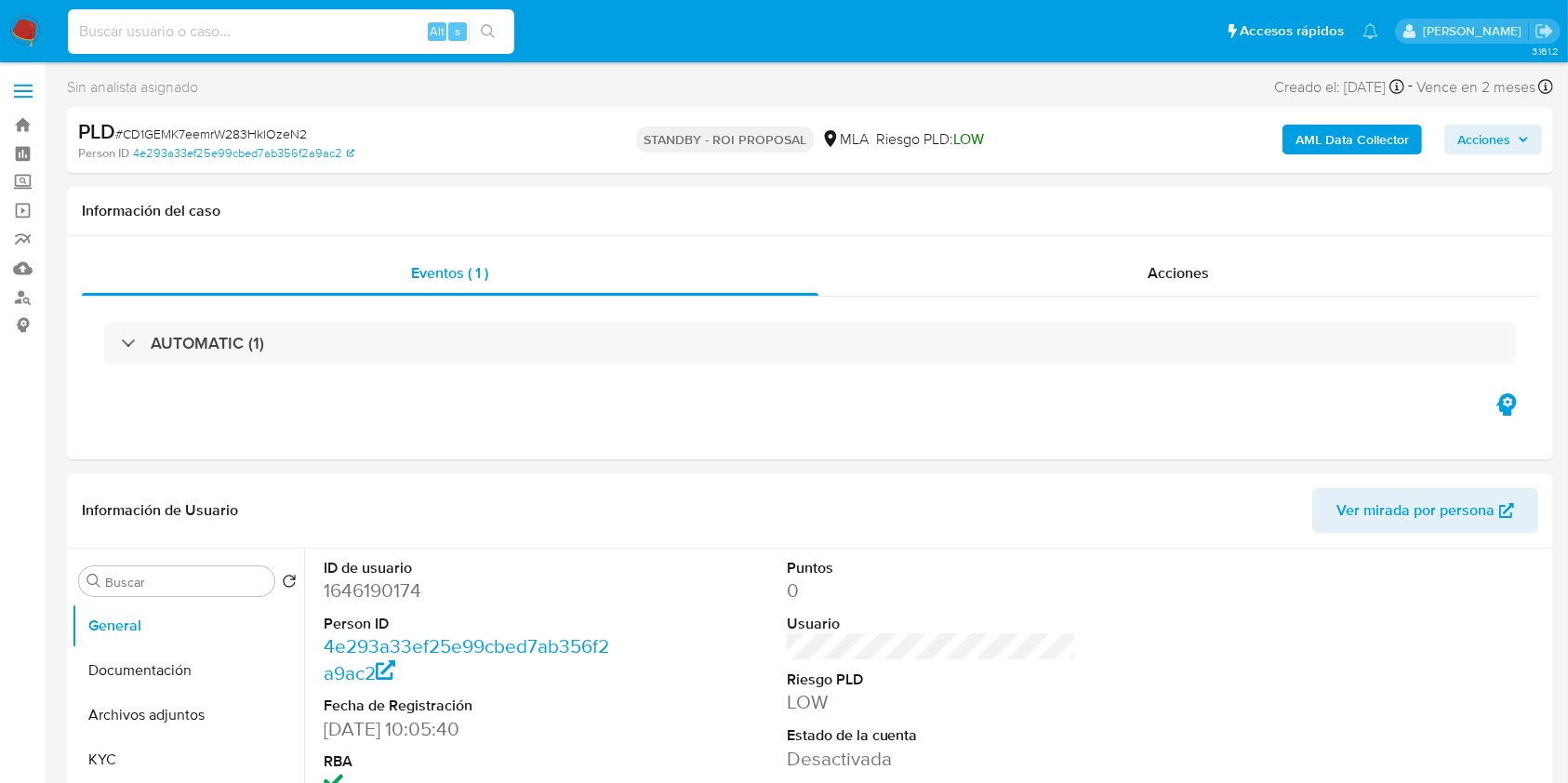
click at [350, 30] on input at bounding box center [291, 31] width 447 height 24
paste input "dyRBcu0NKaQoOMgBDnqYjgOh"
type input "dyRBcu0NKaQoOMgBDnqYjgOh"
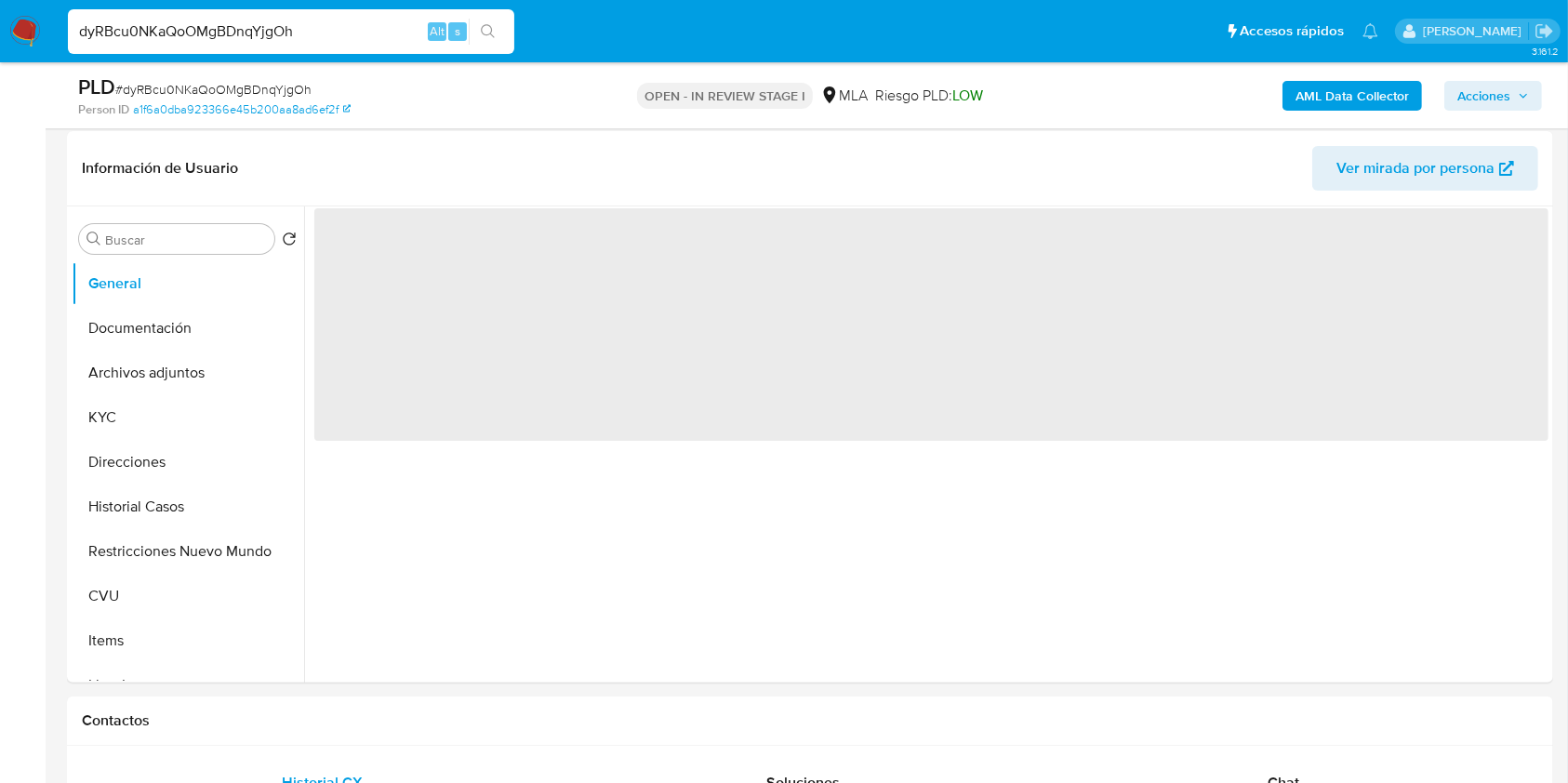
scroll to position [305, 0]
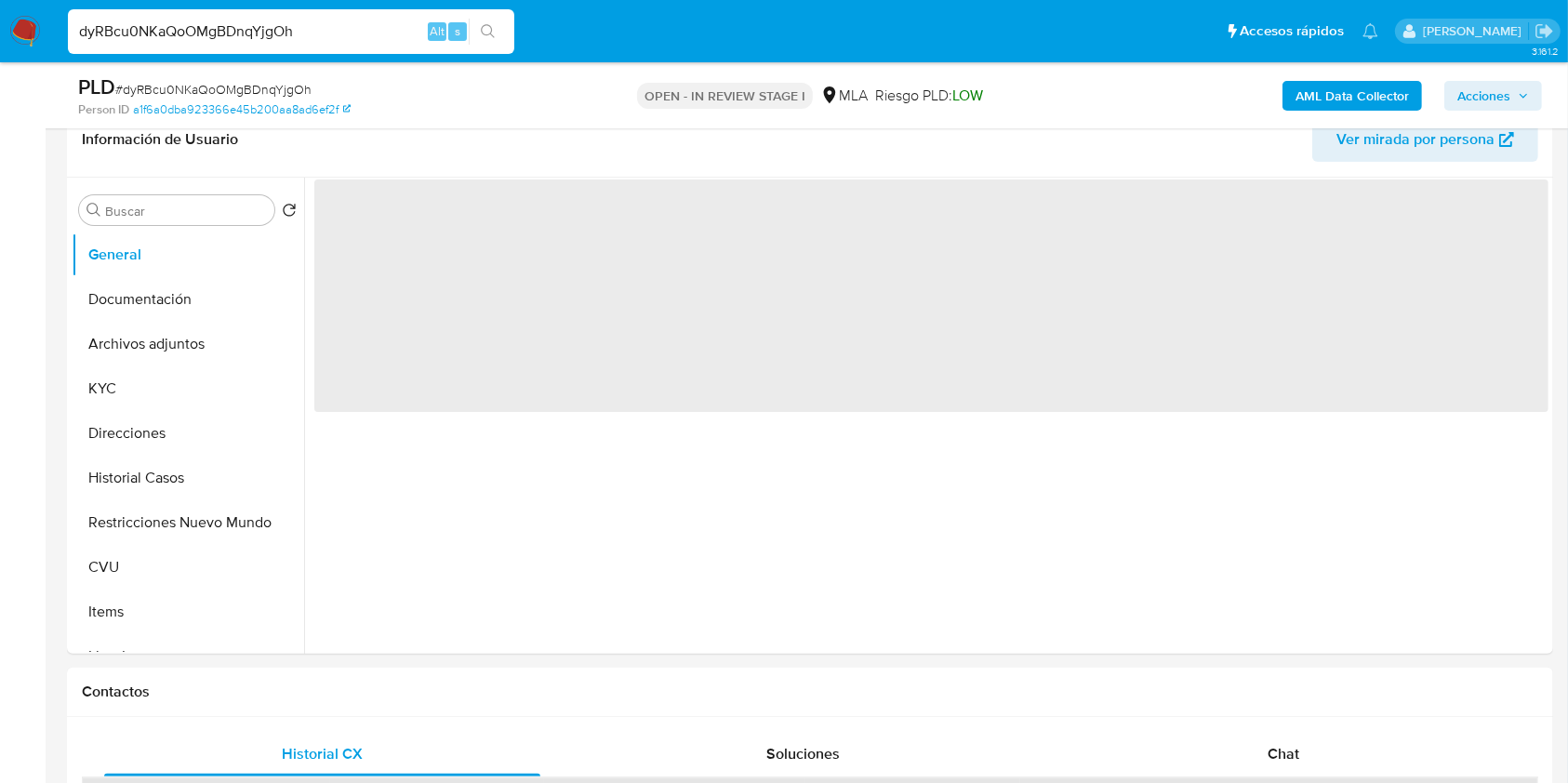
select select "10"
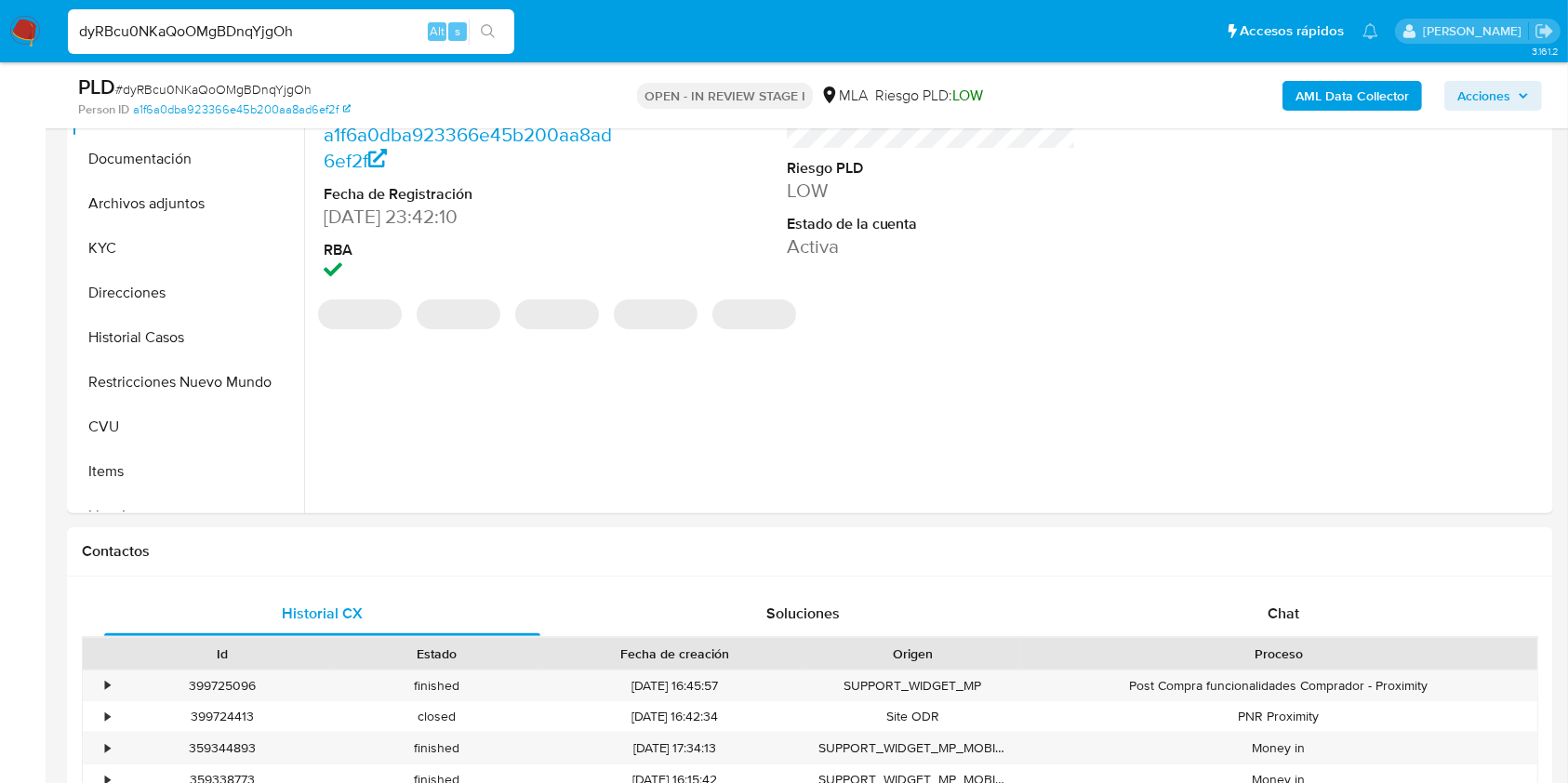
scroll to position [504, 0]
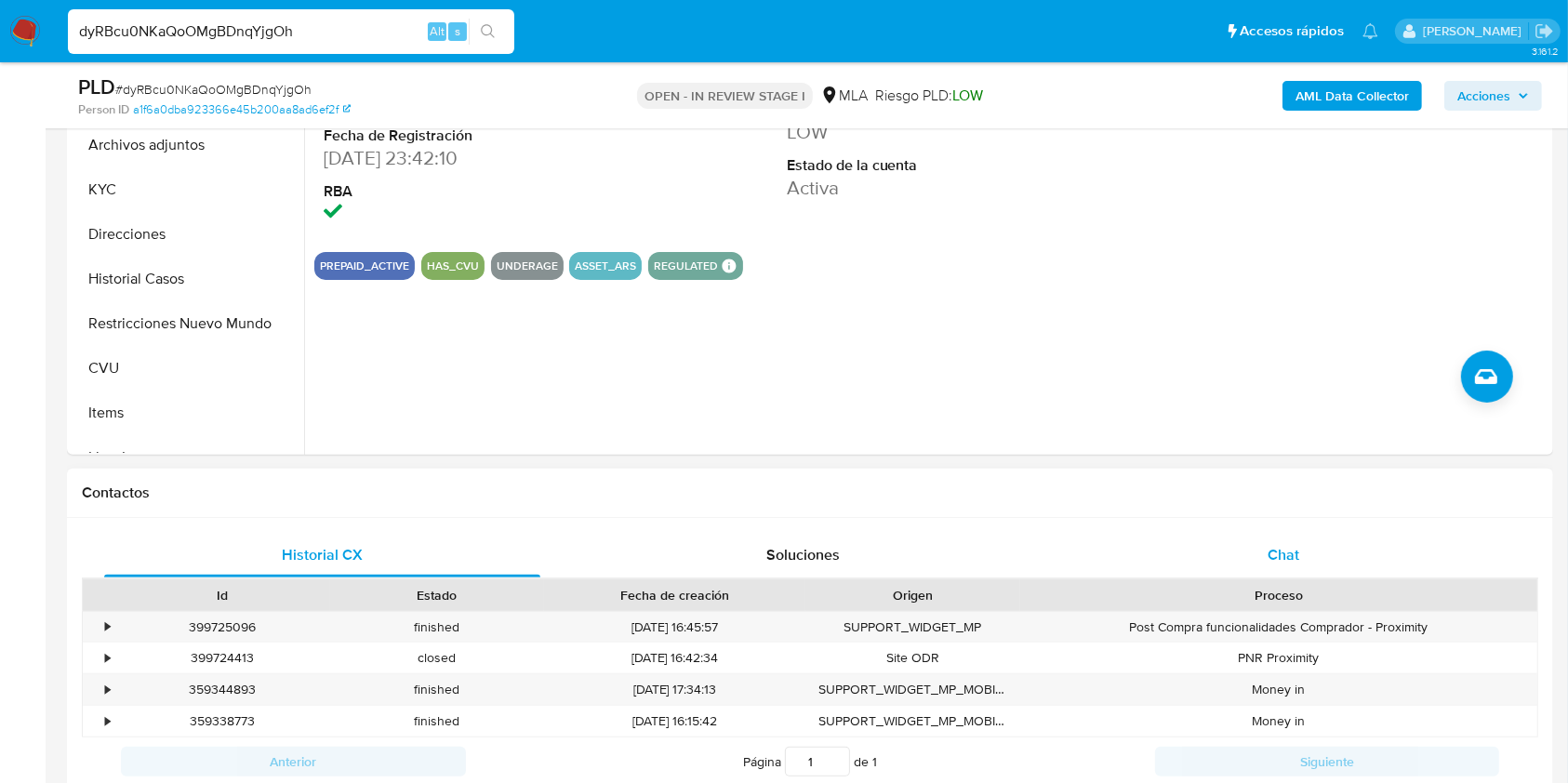
click at [1212, 553] on div "Chat" at bounding box center [1283, 556] width 436 height 45
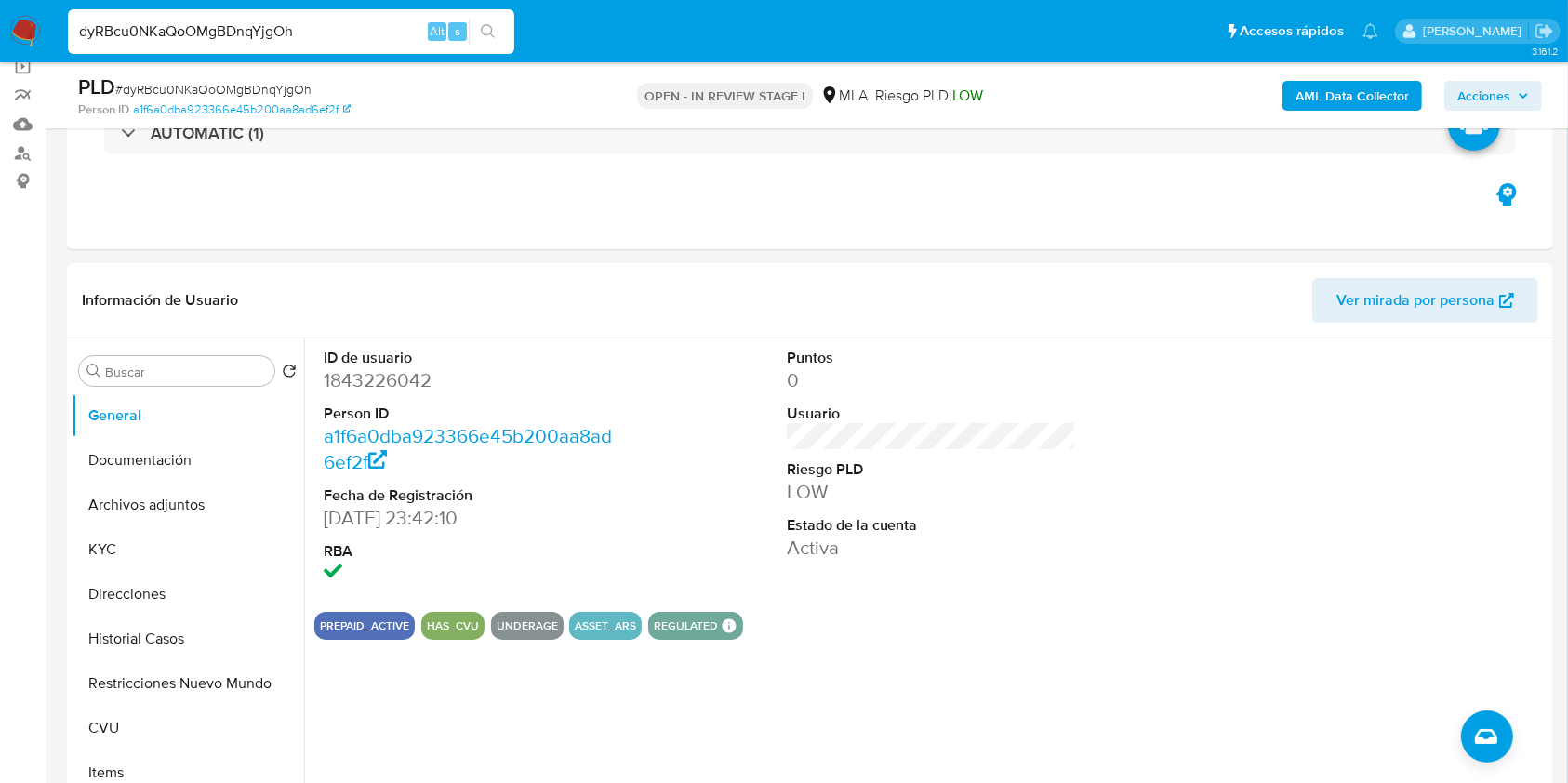
scroll to position [132, 0]
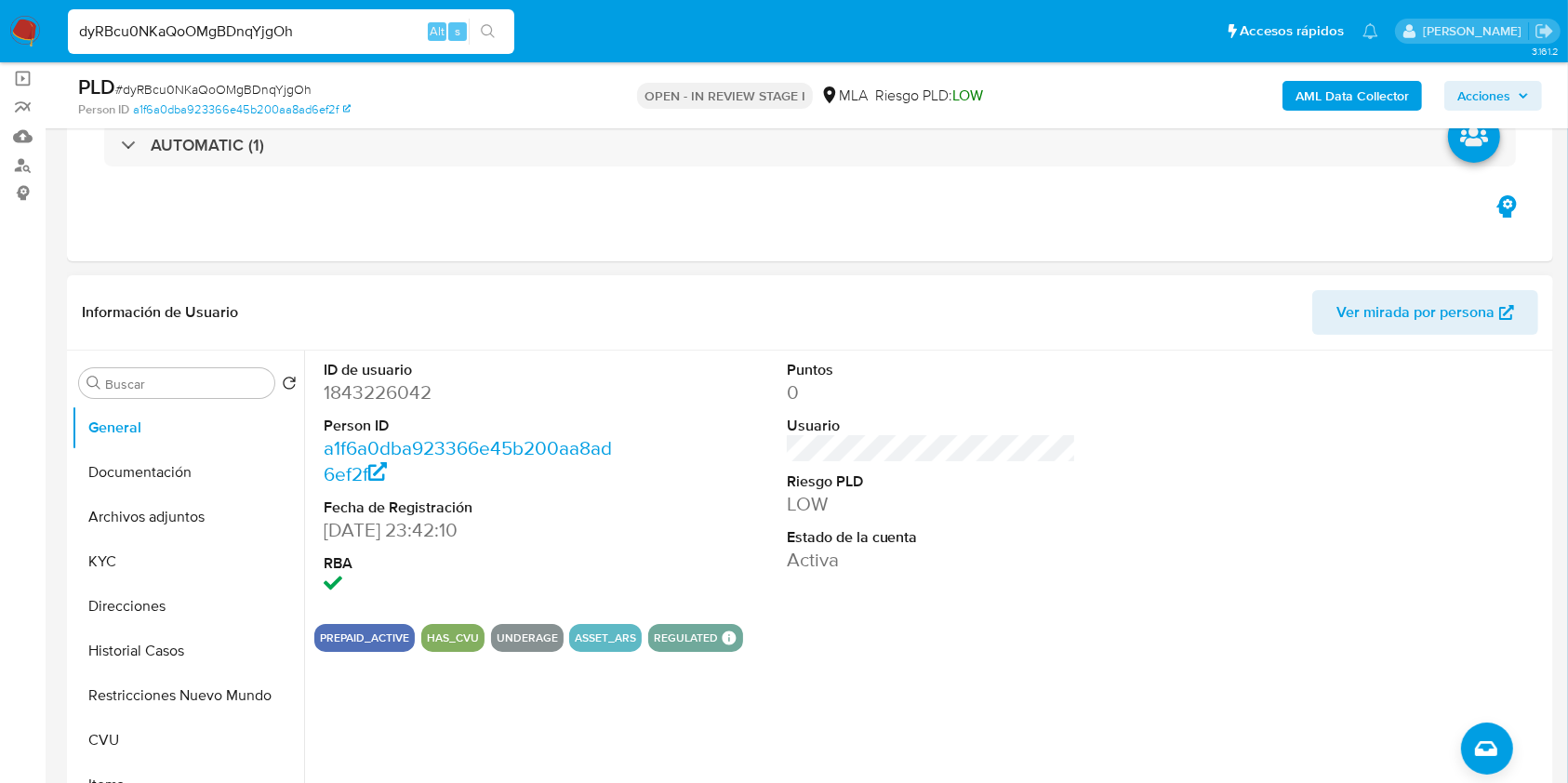
click at [415, 390] on dd "1843226042" at bounding box center [468, 392] width 290 height 26
copy dd "1843226042"
click at [180, 654] on button "Historial Casos" at bounding box center [181, 651] width 218 height 45
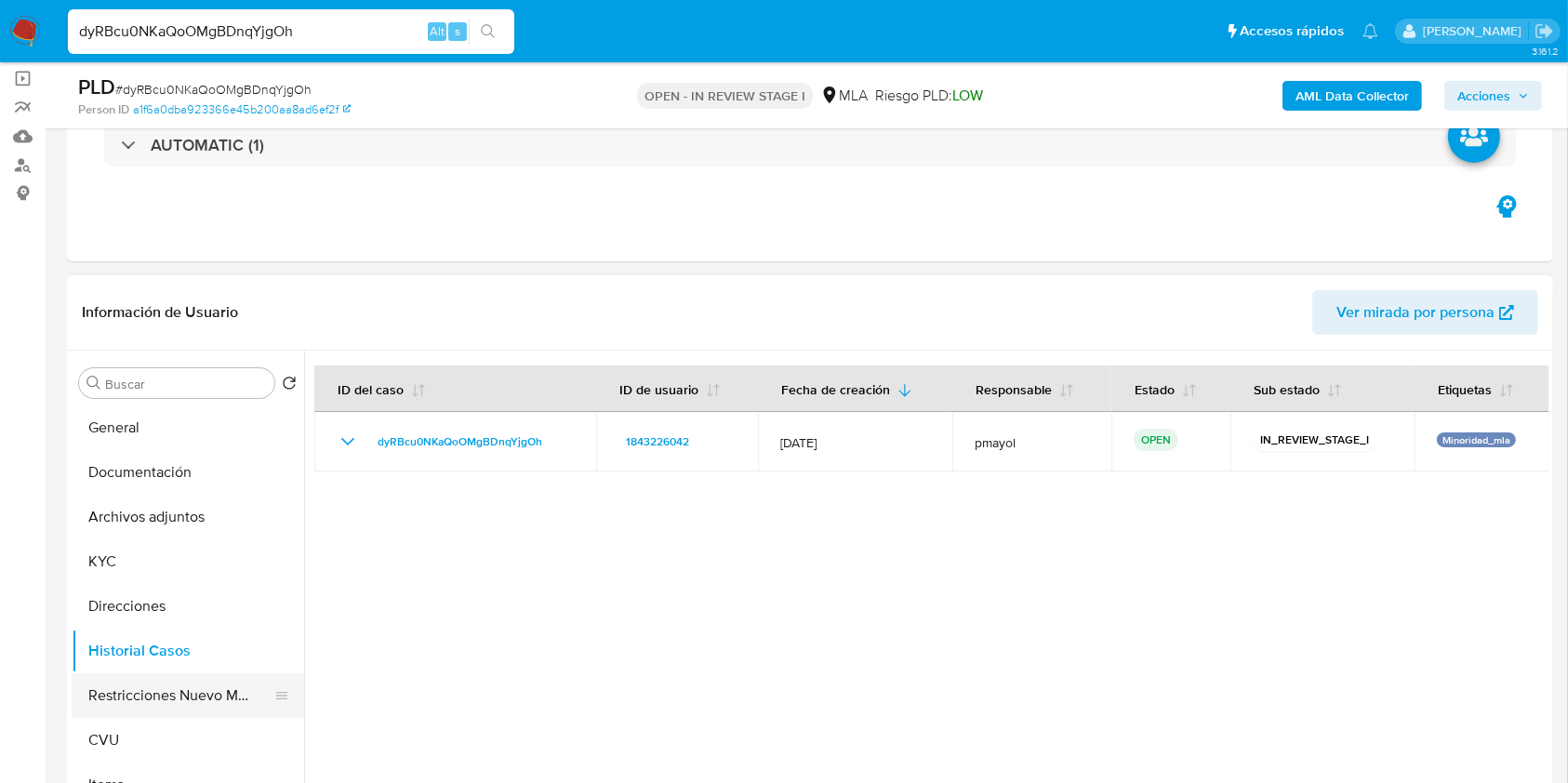
click at [183, 703] on button "Restricciones Nuevo Mundo" at bounding box center [181, 696] width 218 height 45
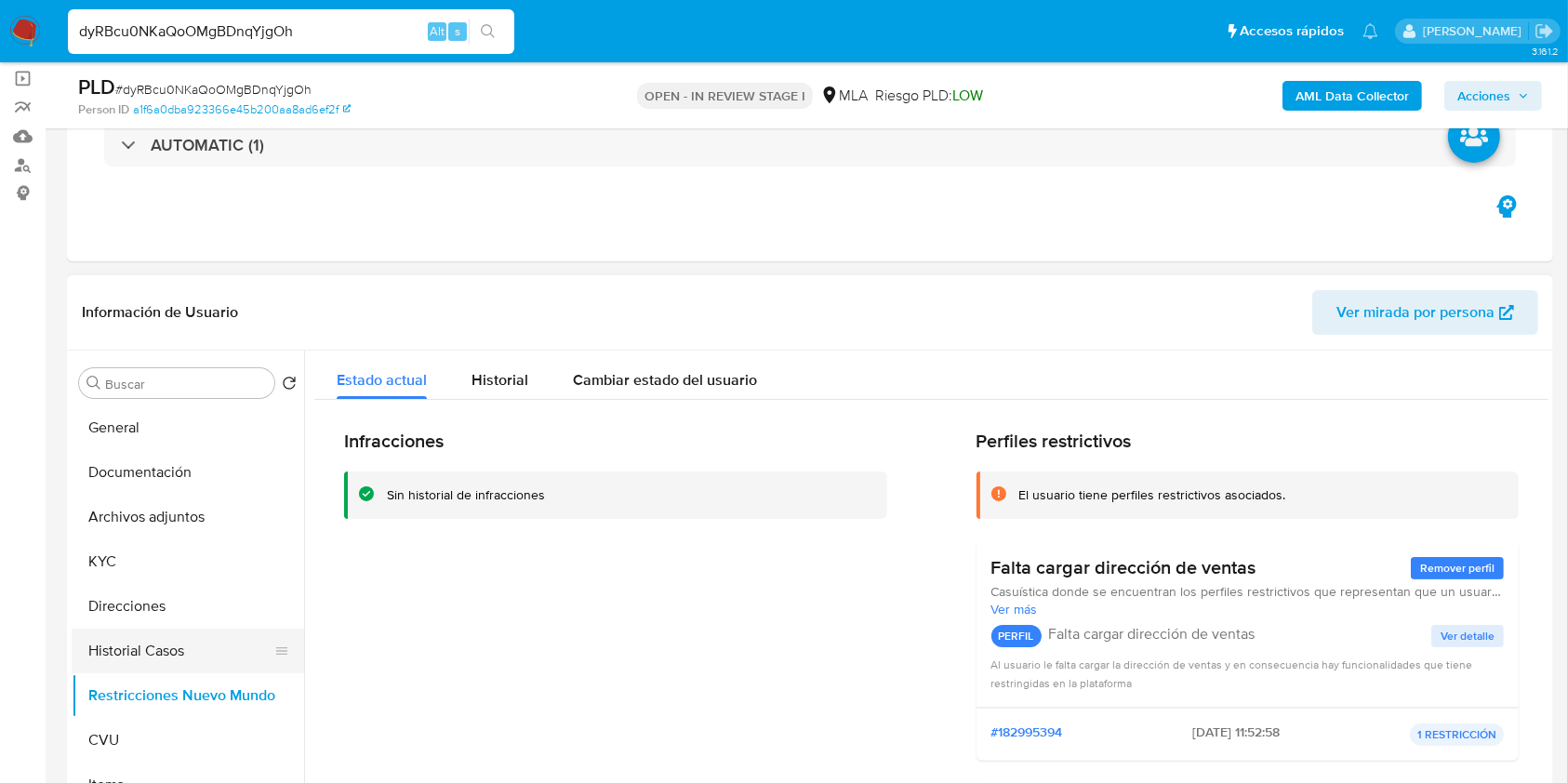
click at [153, 654] on button "Historial Casos" at bounding box center [181, 651] width 218 height 45
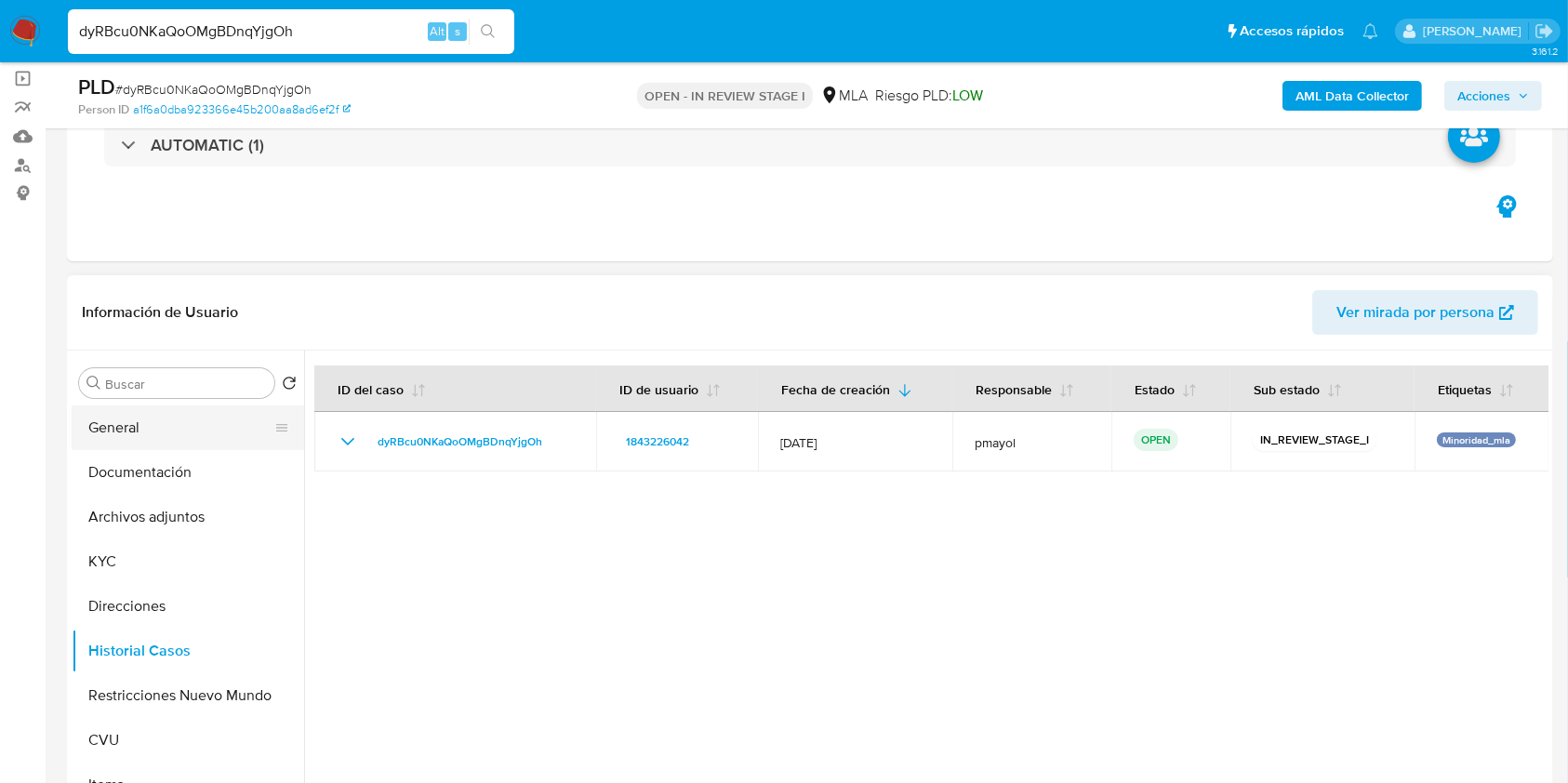
click at [184, 410] on button "General" at bounding box center [181, 427] width 218 height 45
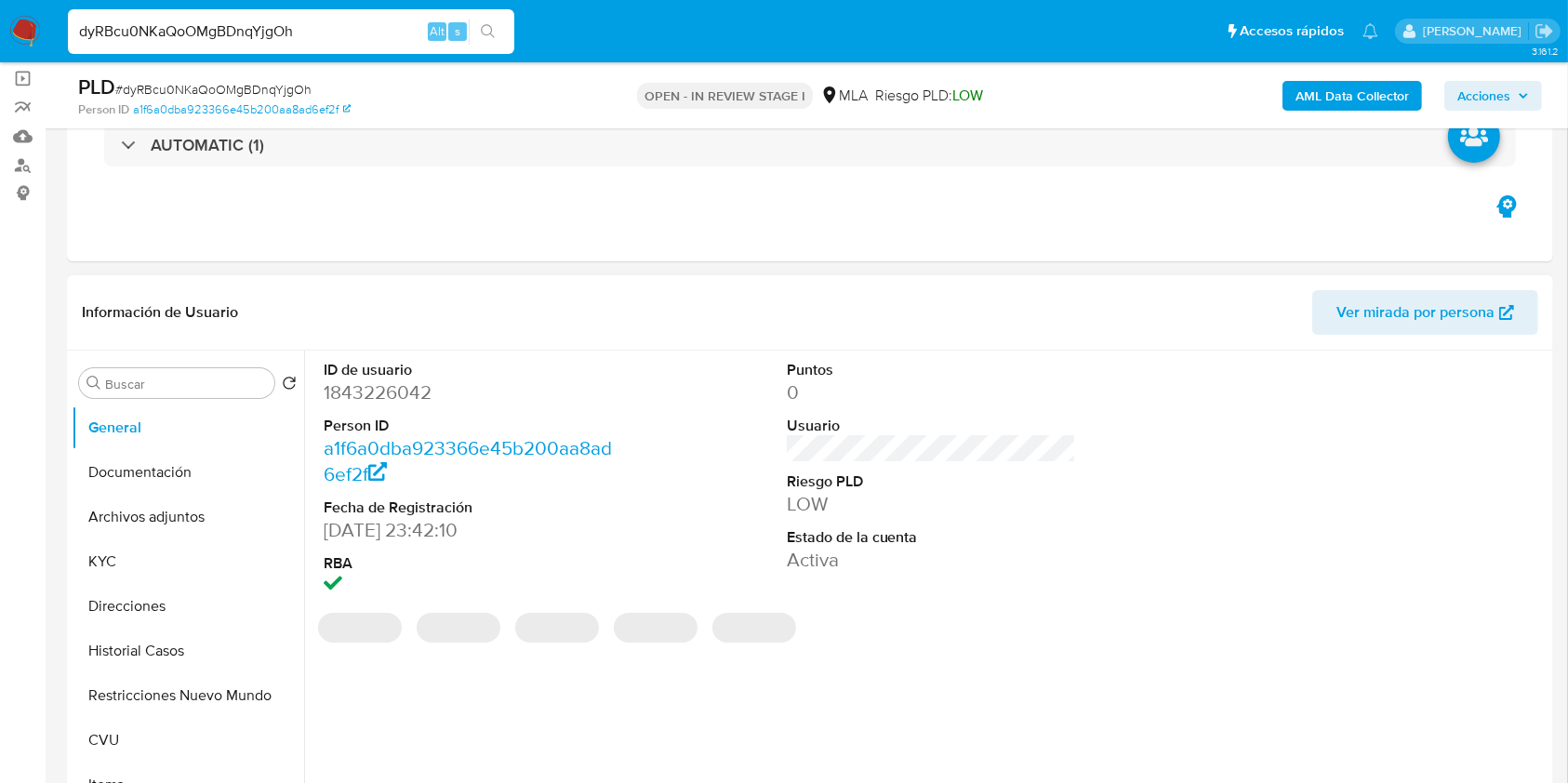
click at [383, 392] on dd "1843226042" at bounding box center [468, 392] width 290 height 26
copy dd "1843226042"
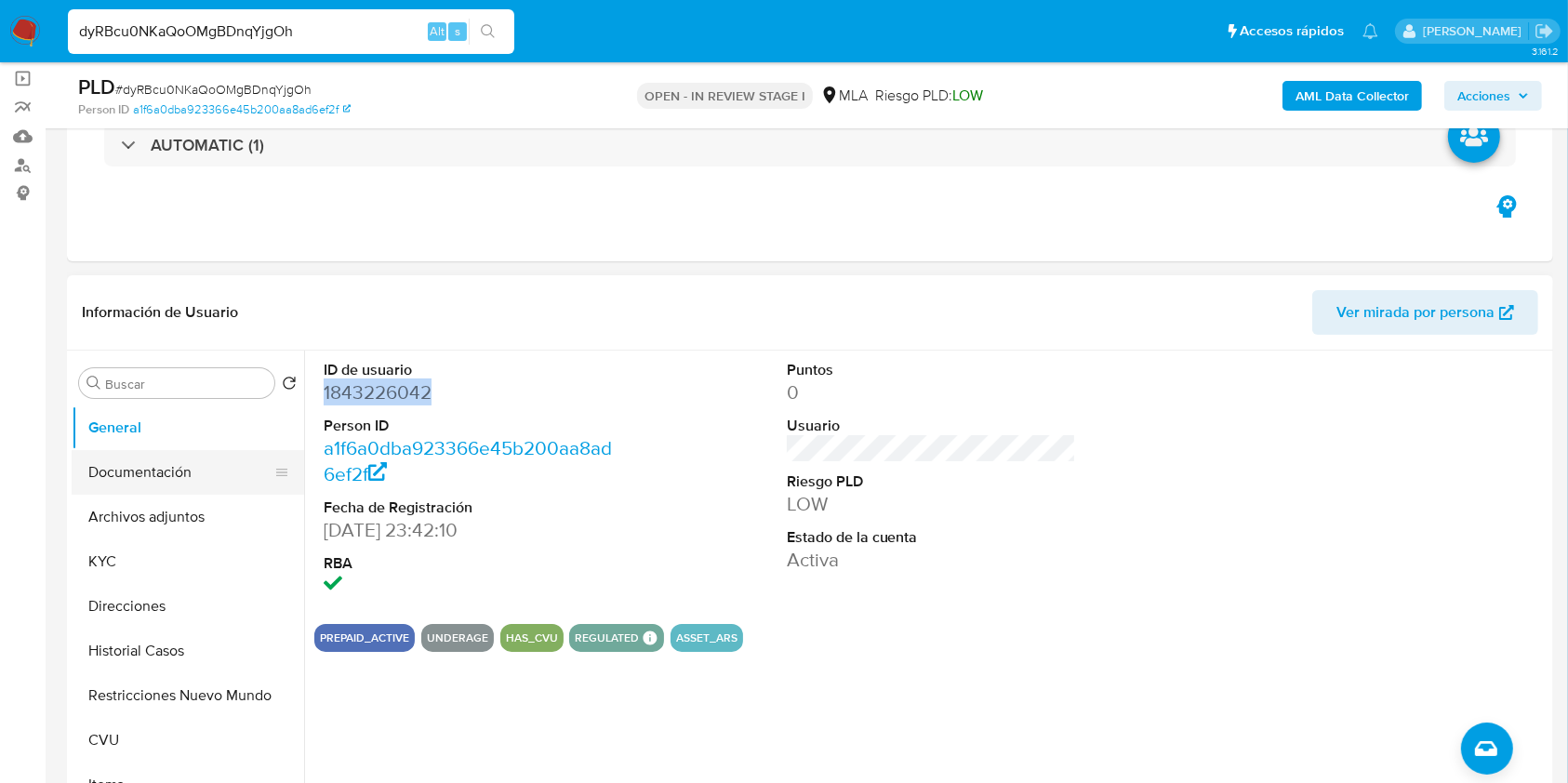
click at [157, 469] on button "Documentación" at bounding box center [181, 472] width 218 height 45
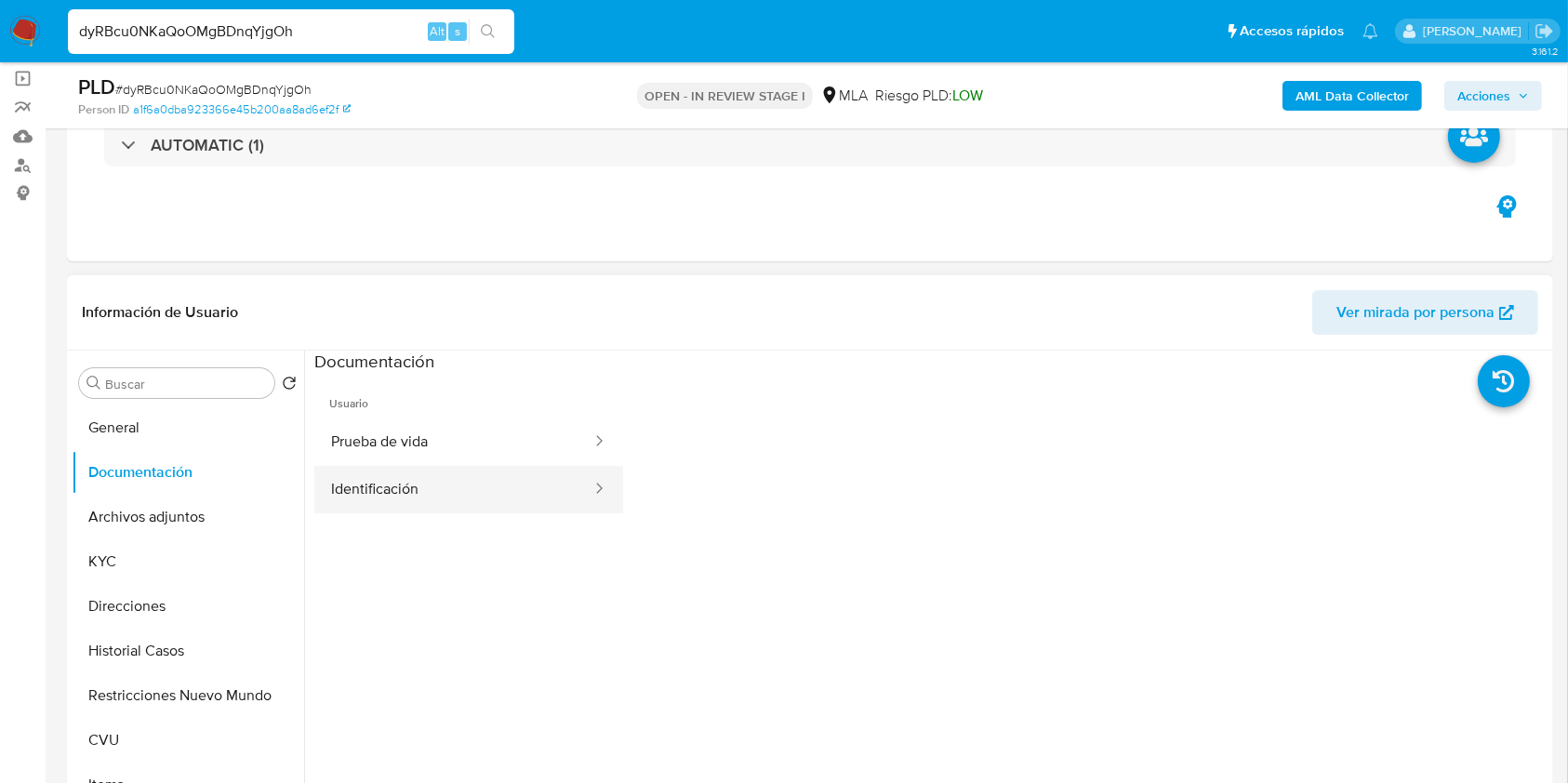
click at [459, 474] on button "Identificación" at bounding box center [454, 490] width 279 height 48
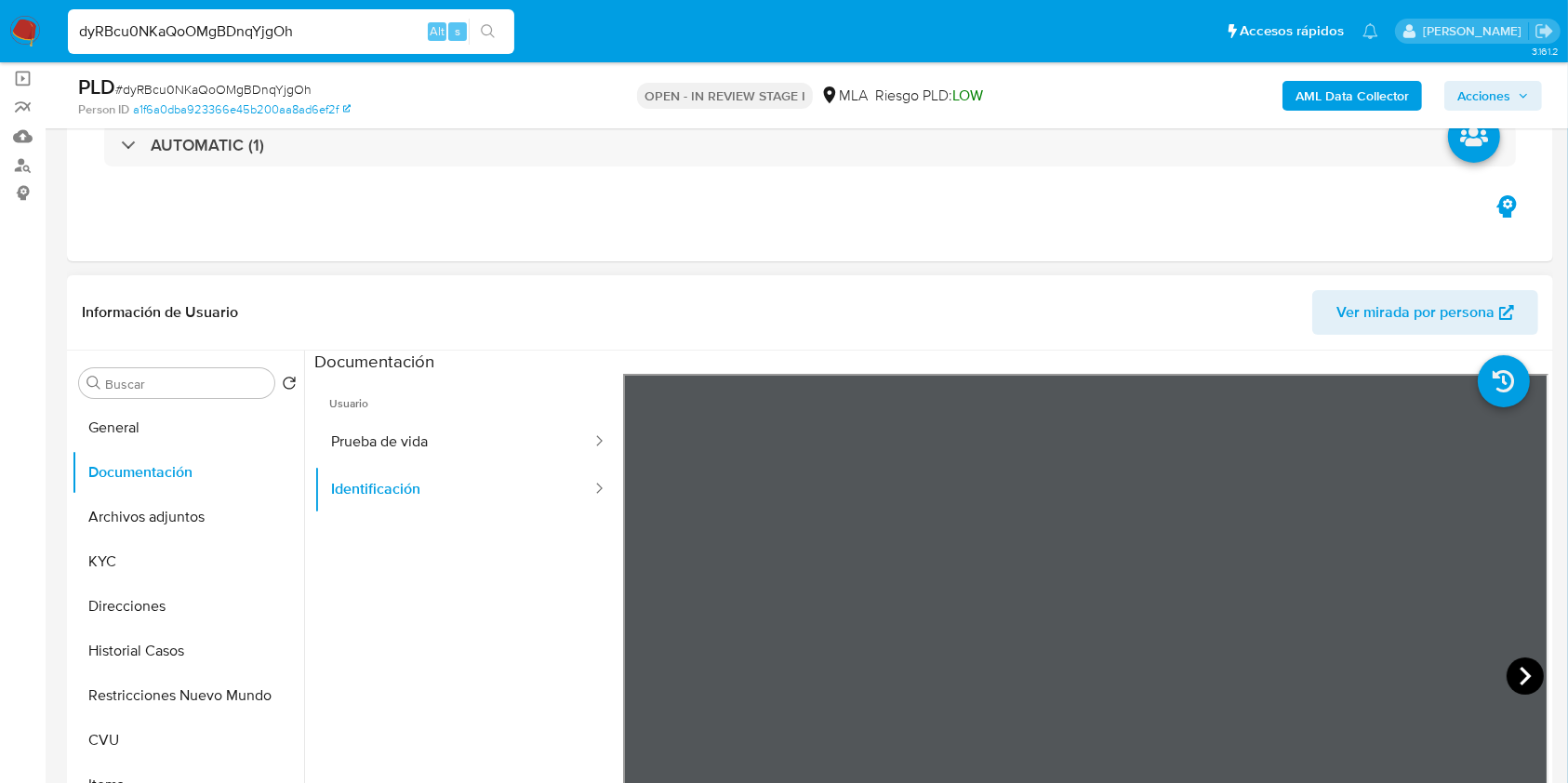
click at [1507, 669] on icon at bounding box center [1525, 676] width 37 height 37
click at [185, 391] on input "Buscar" at bounding box center [186, 384] width 162 height 17
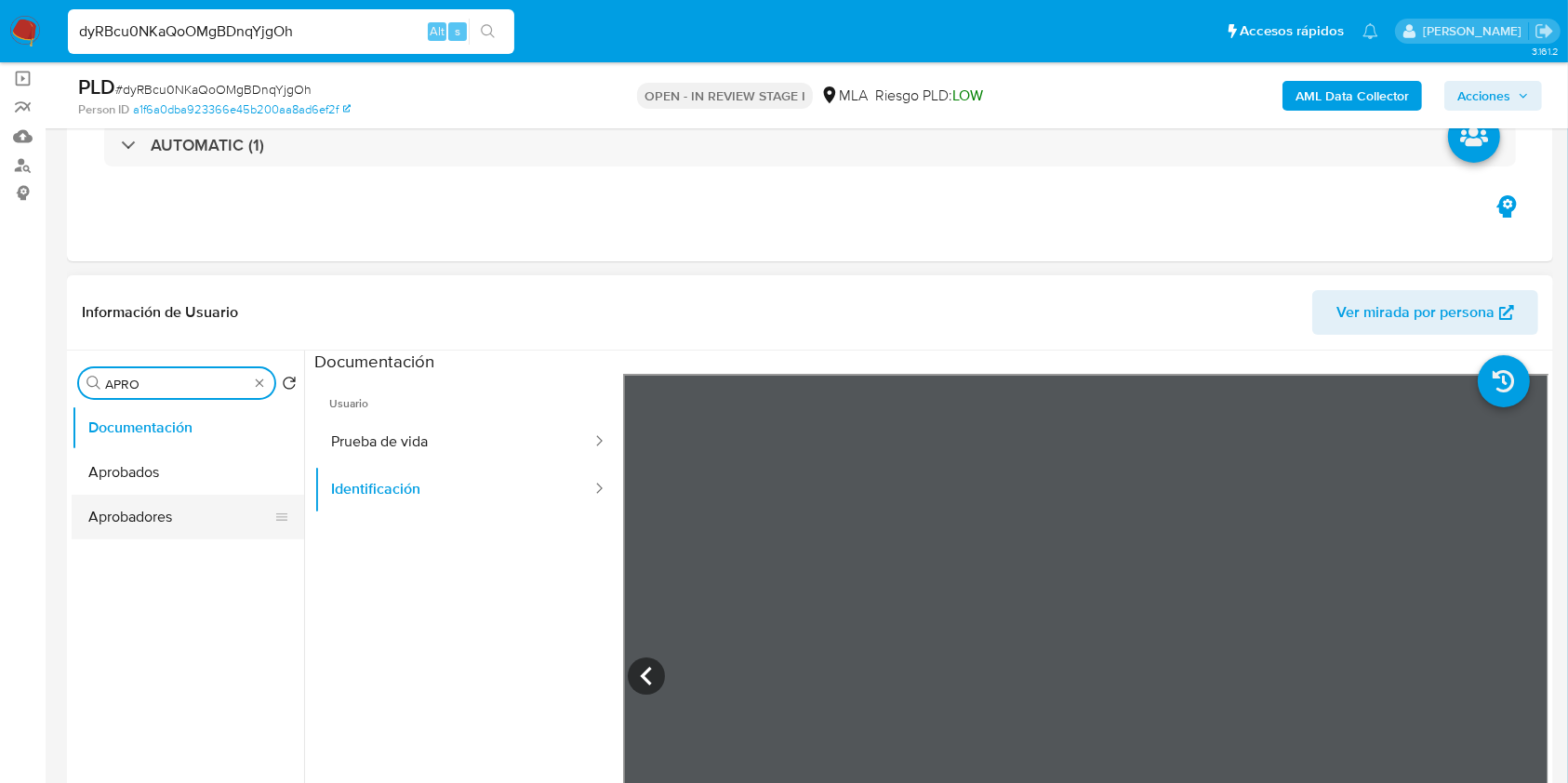
click at [177, 529] on button "Aprobadores" at bounding box center [181, 517] width 218 height 45
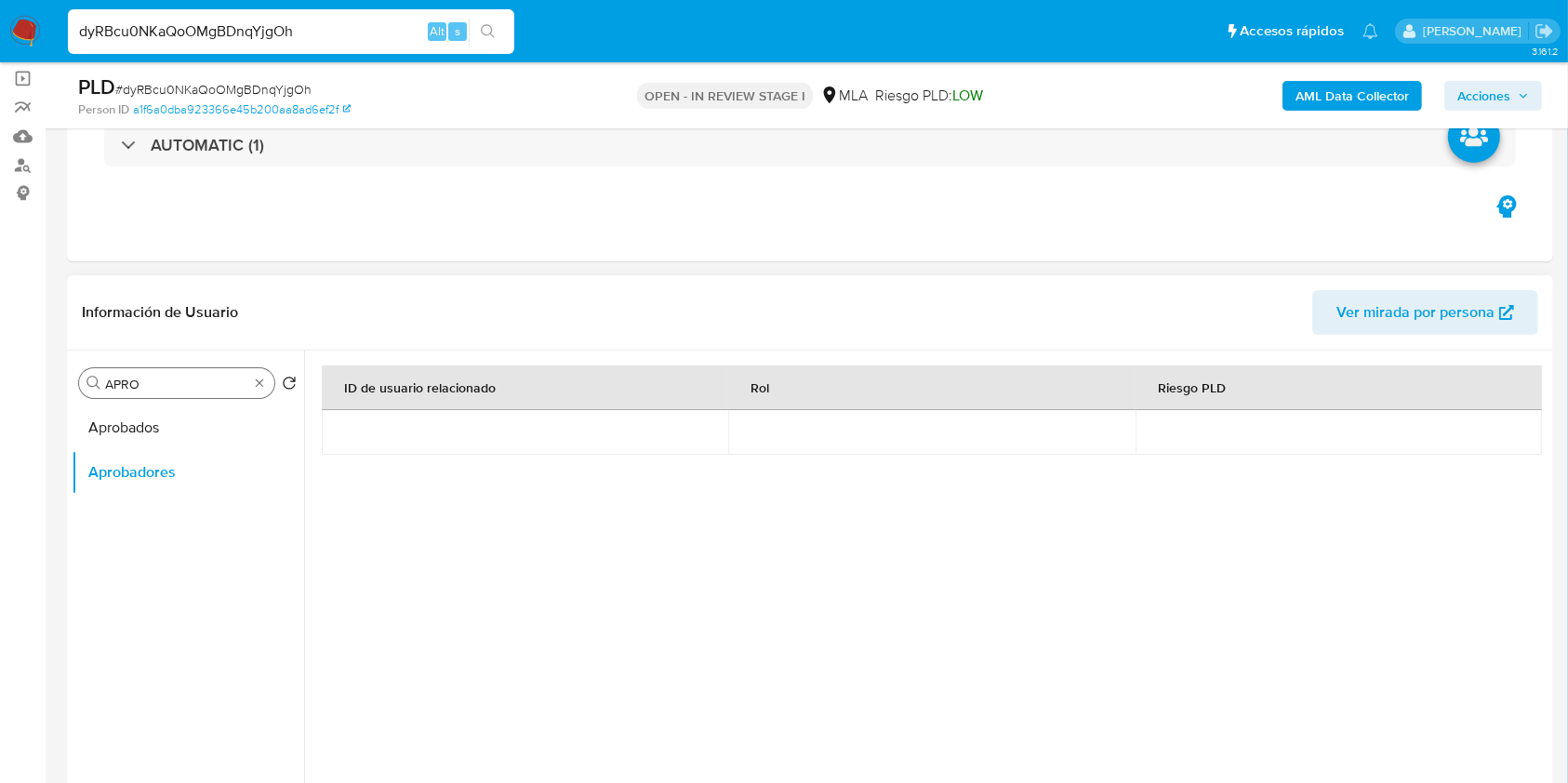
click at [163, 383] on input "APRO" at bounding box center [176, 384] width 143 height 17
type input "doc"
click at [163, 439] on button "Documentación" at bounding box center [181, 427] width 218 height 45
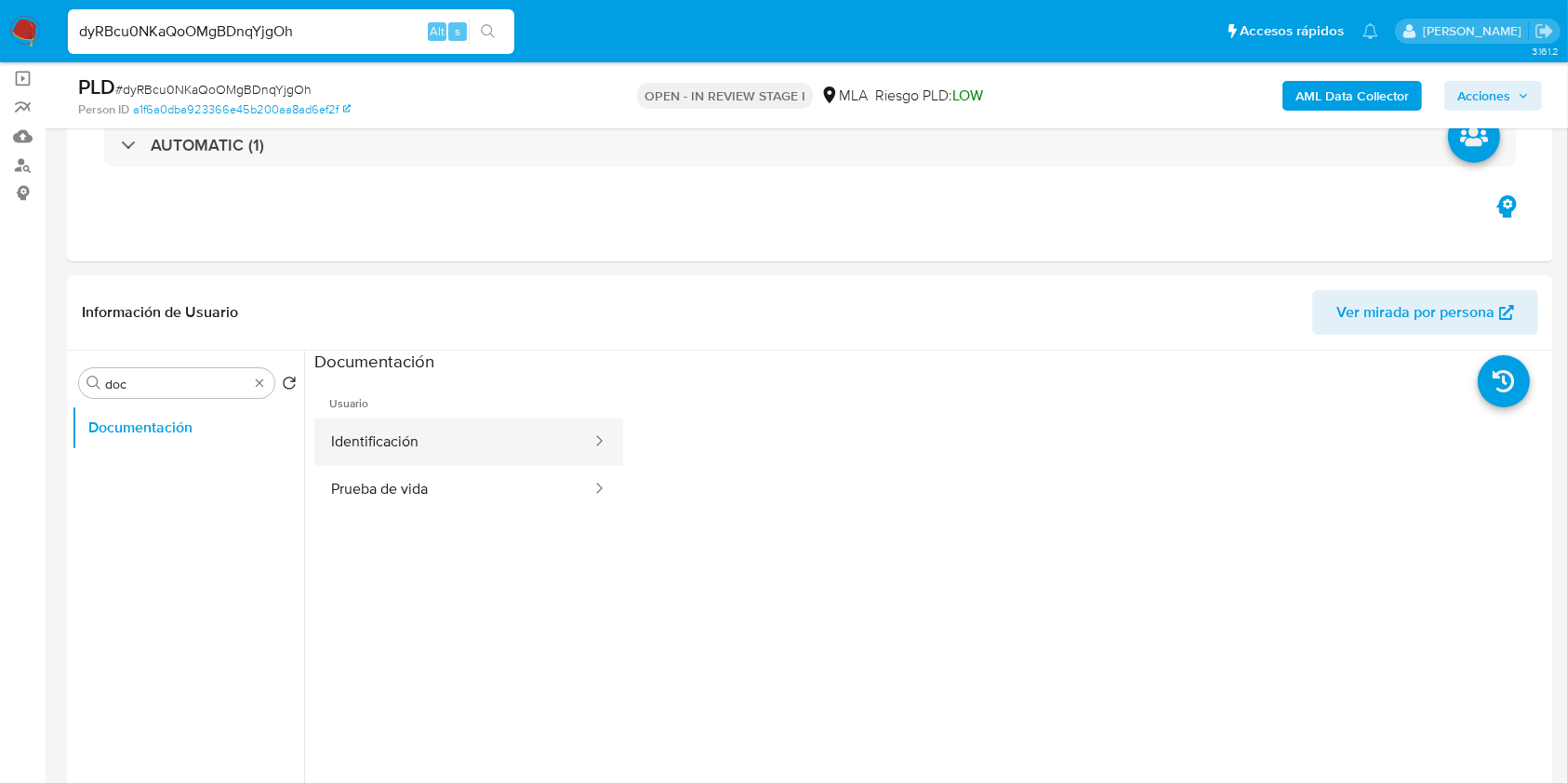
click at [484, 446] on button "Identificación" at bounding box center [454, 442] width 279 height 48
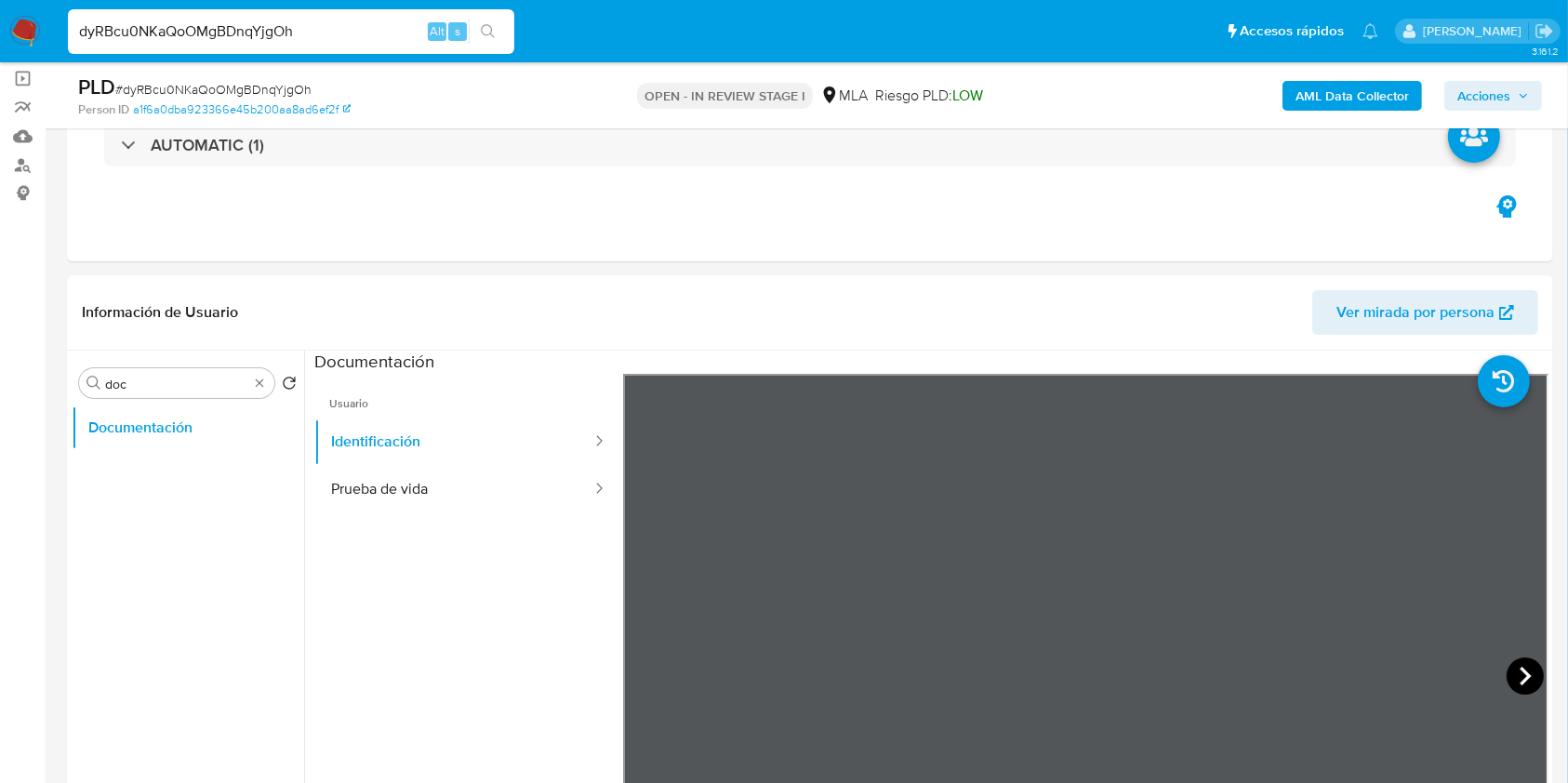
click at [1507, 662] on icon at bounding box center [1525, 676] width 37 height 37
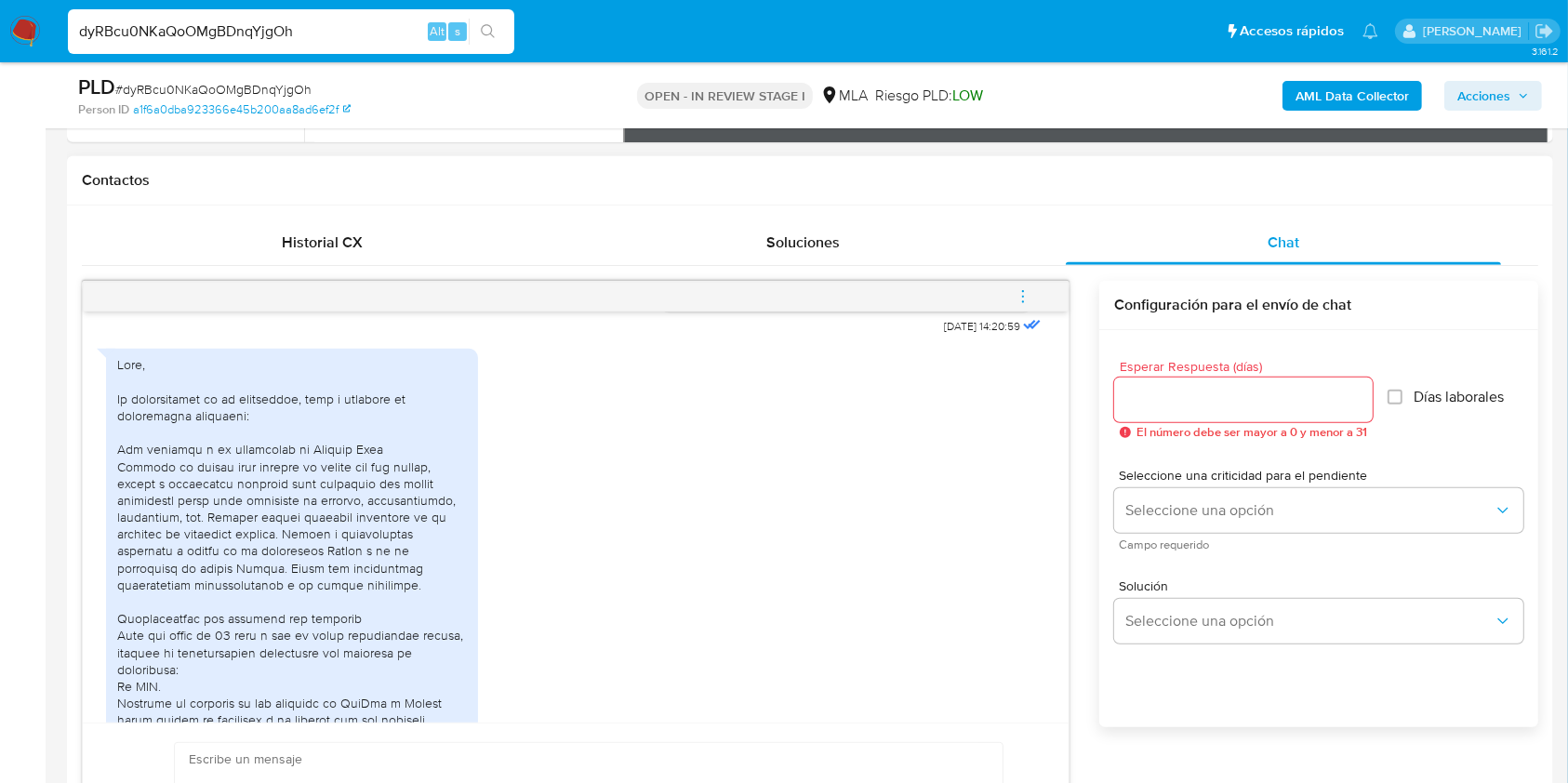
scroll to position [818, 0]
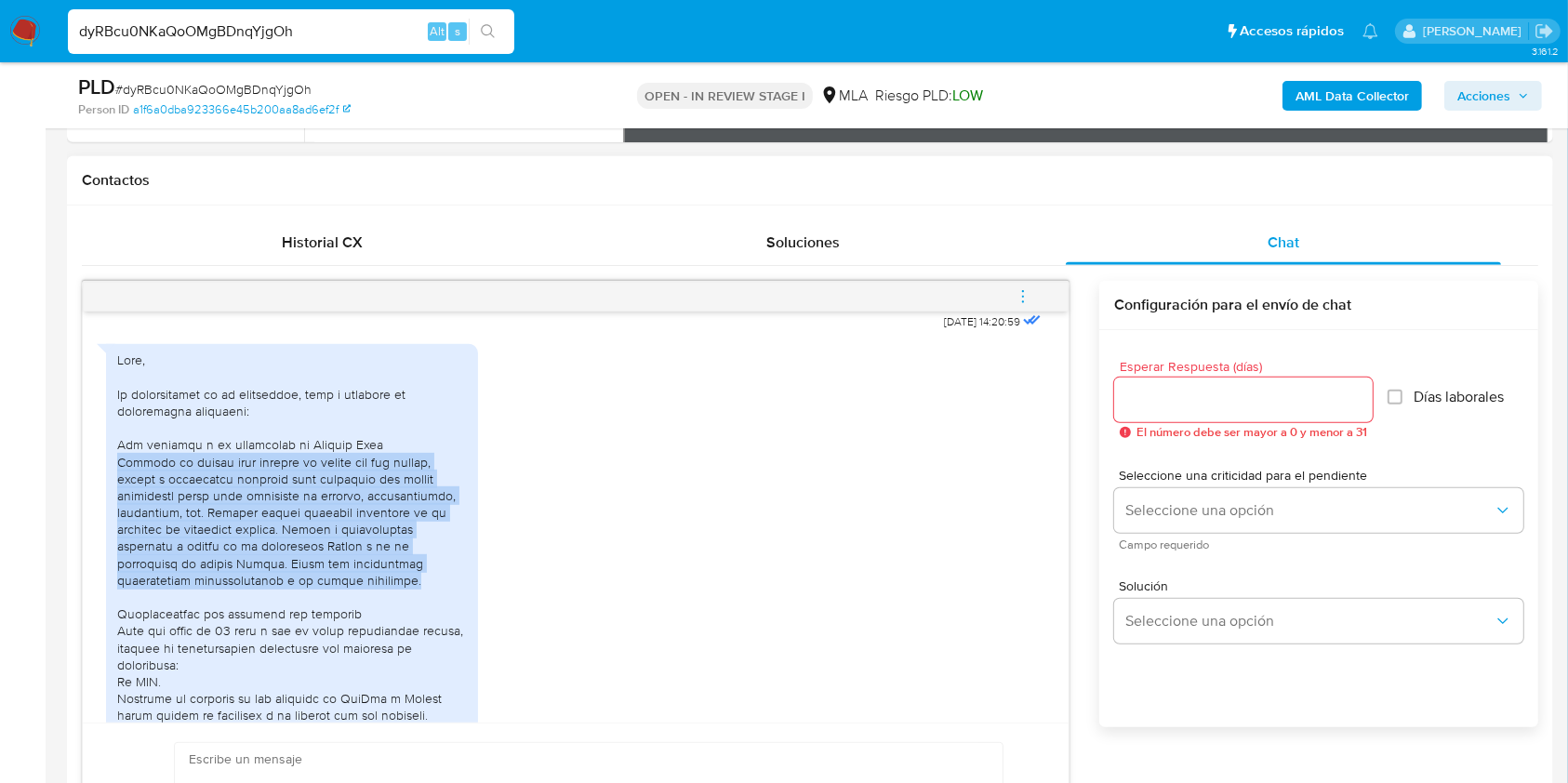
drag, startPoint x: 350, startPoint y: 595, endPoint x: 108, endPoint y: 478, distance: 268.8
click at [108, 478] on div at bounding box center [291, 664] width 372 height 641
copy div "Utilizo mi cuenta para recibir el aporte que mis padres, amigos y familiares re…"
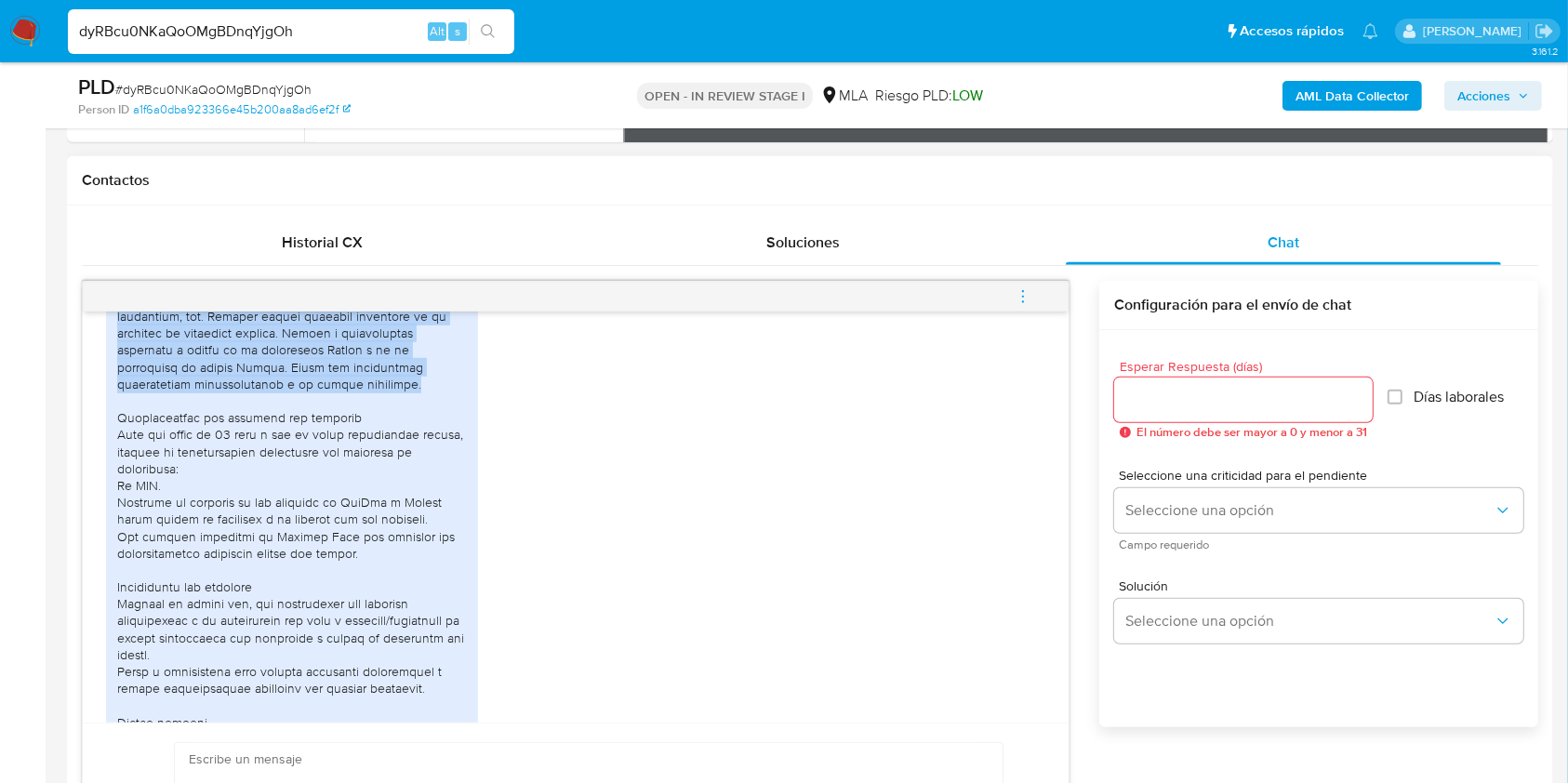
scroll to position [1035, 0]
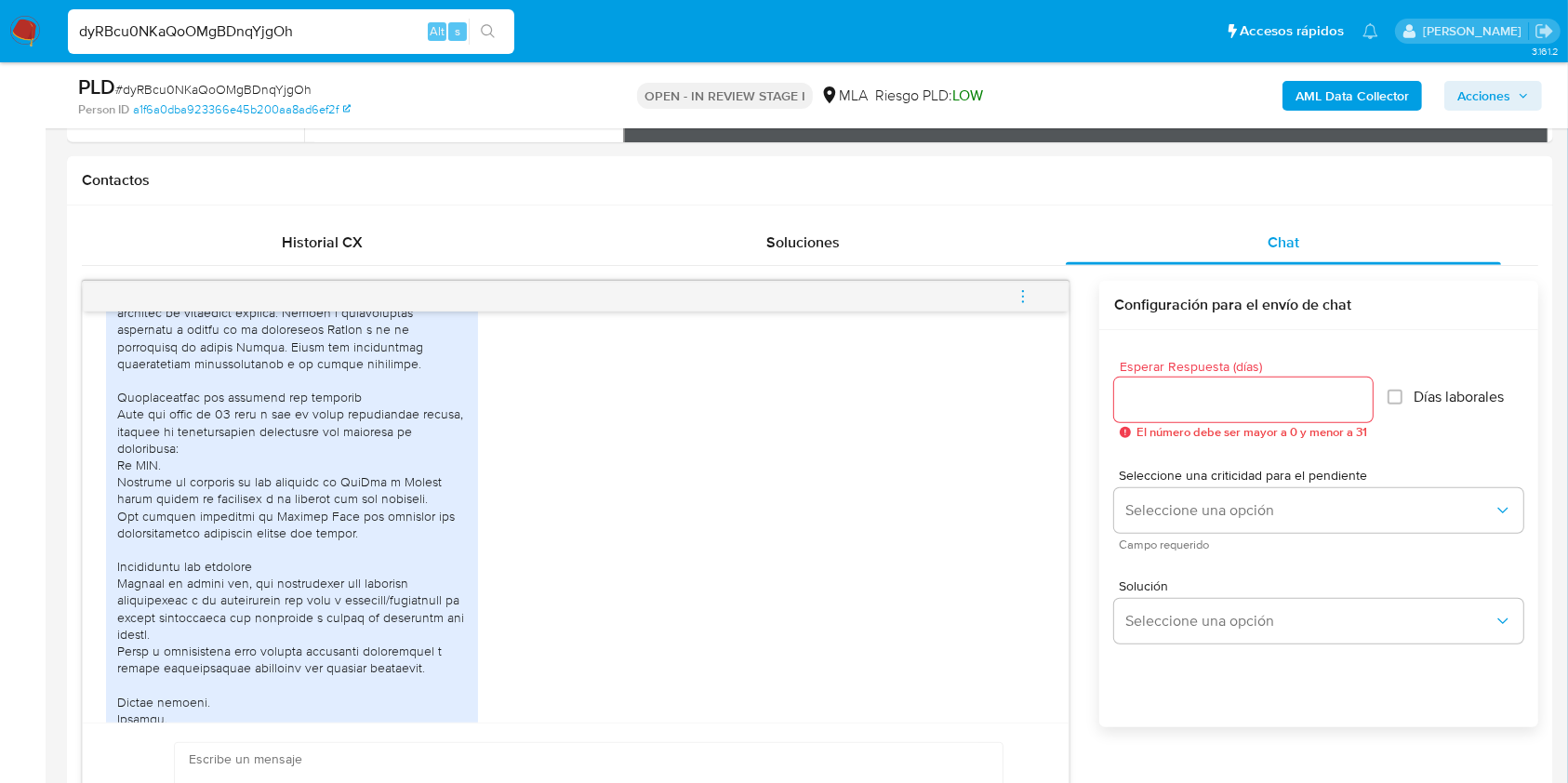
click at [198, 95] on span "# dyRBcu0NKaQoOMgBDnqYjgOh" at bounding box center [214, 88] width 196 height 18
copy span "dyRBcu0NKaQoOMgBDnqYjgOh"
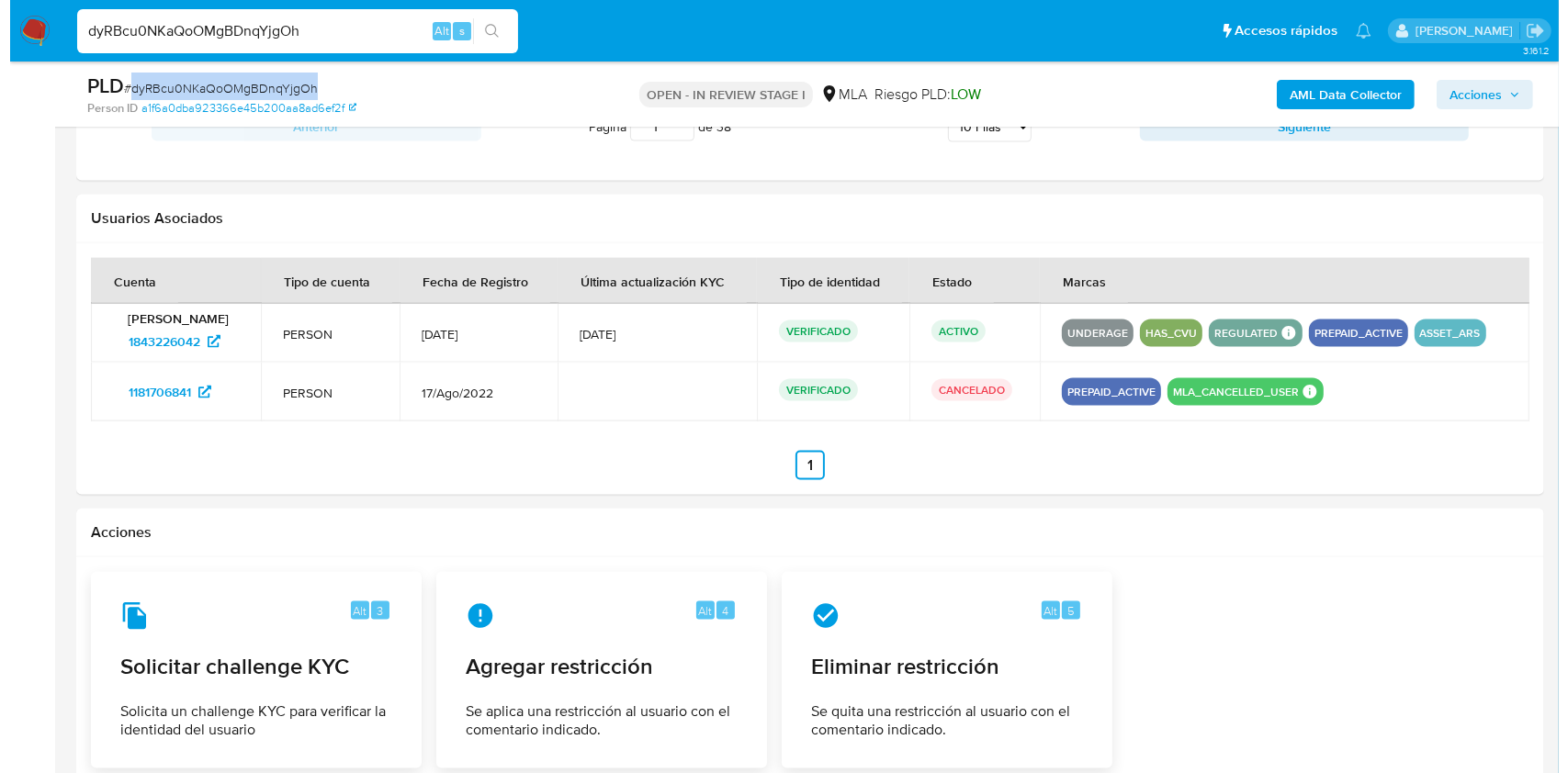
scroll to position [2666, 0]
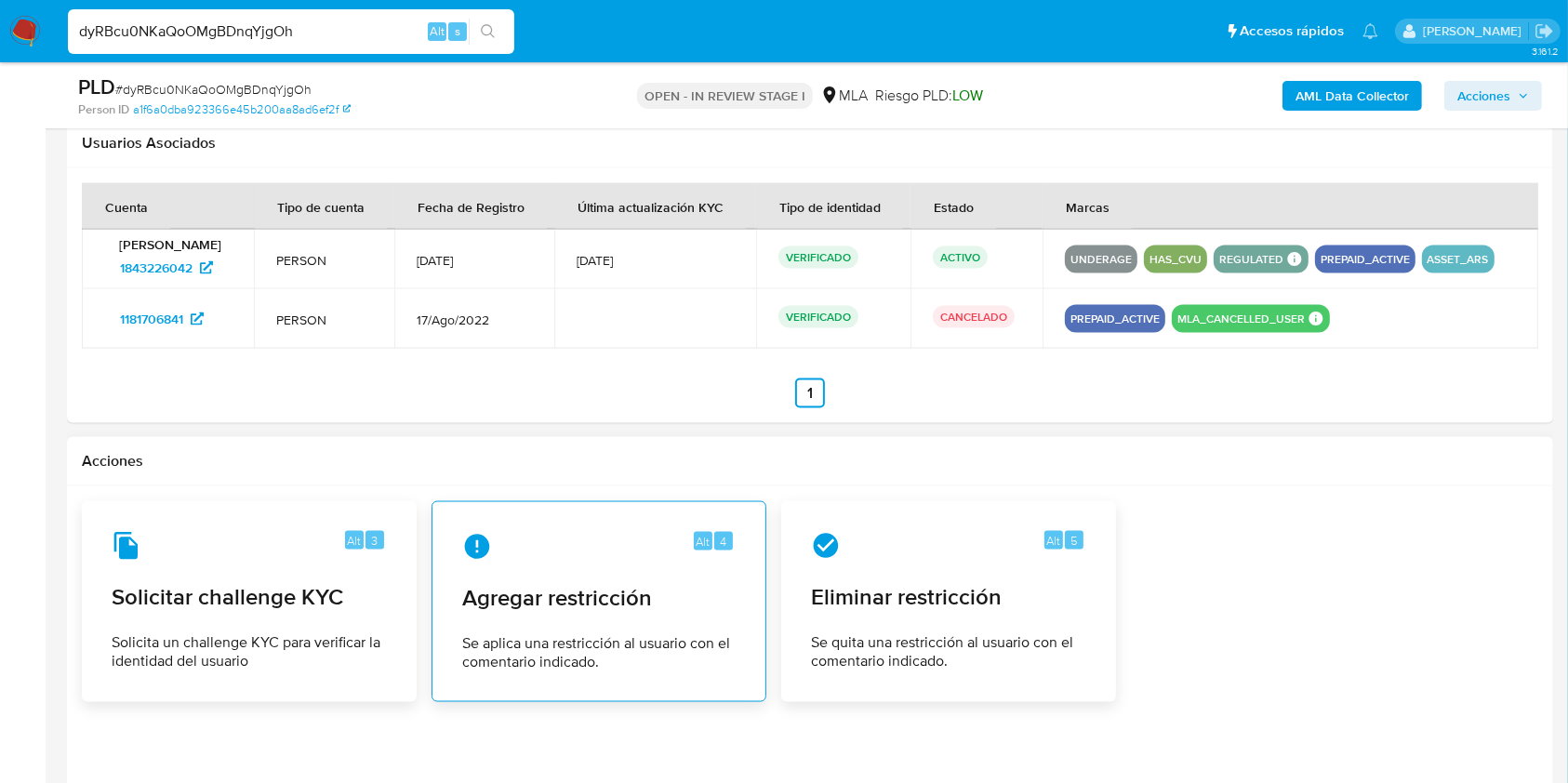
click at [450, 596] on div "Alt 4 Agregar restricción Se aplica una restricción al usuario con el comentari…" at bounding box center [598, 601] width 303 height 169
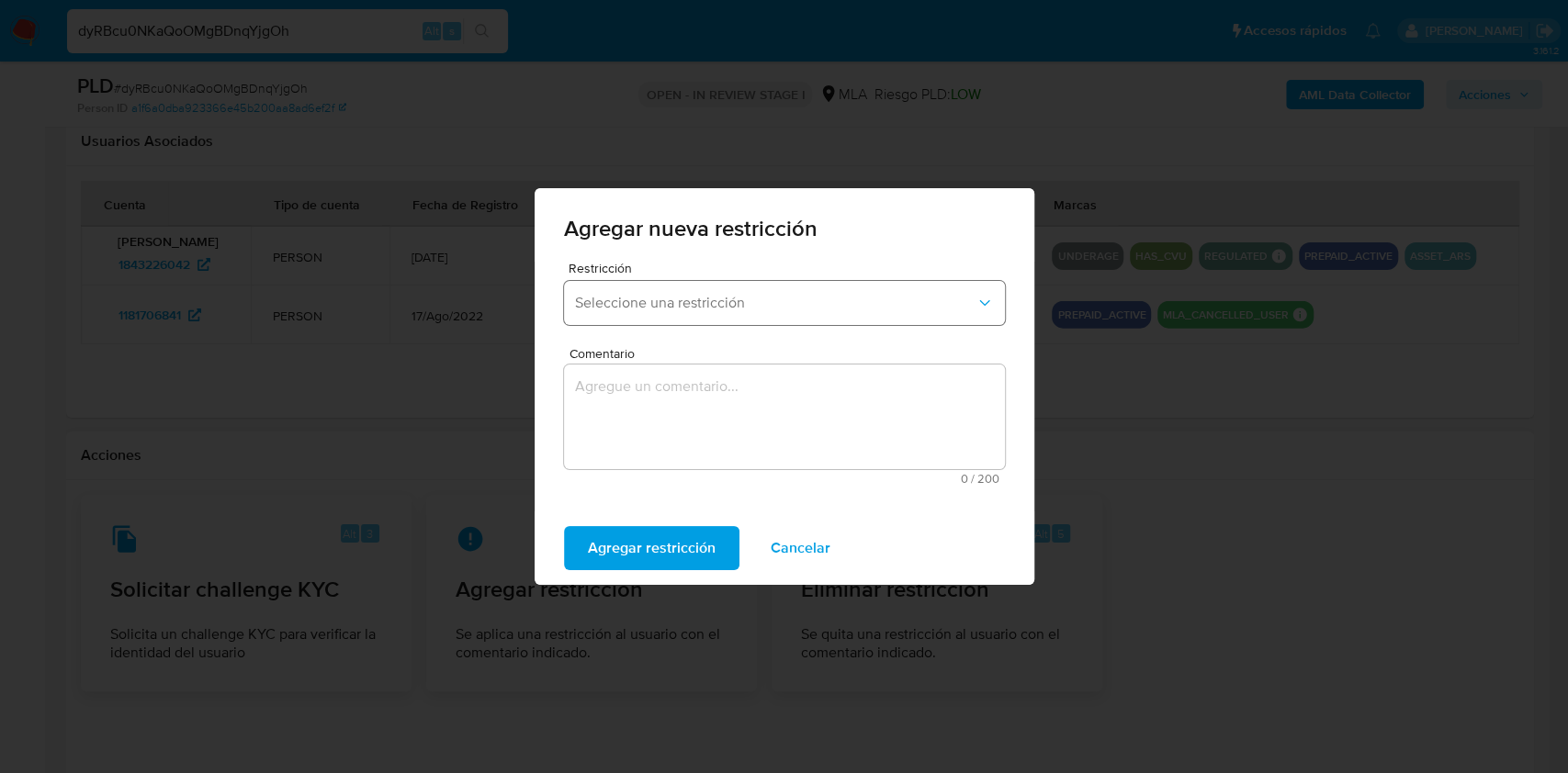
click at [867, 314] on button "Seleccione una restricción" at bounding box center [785, 303] width 441 height 44
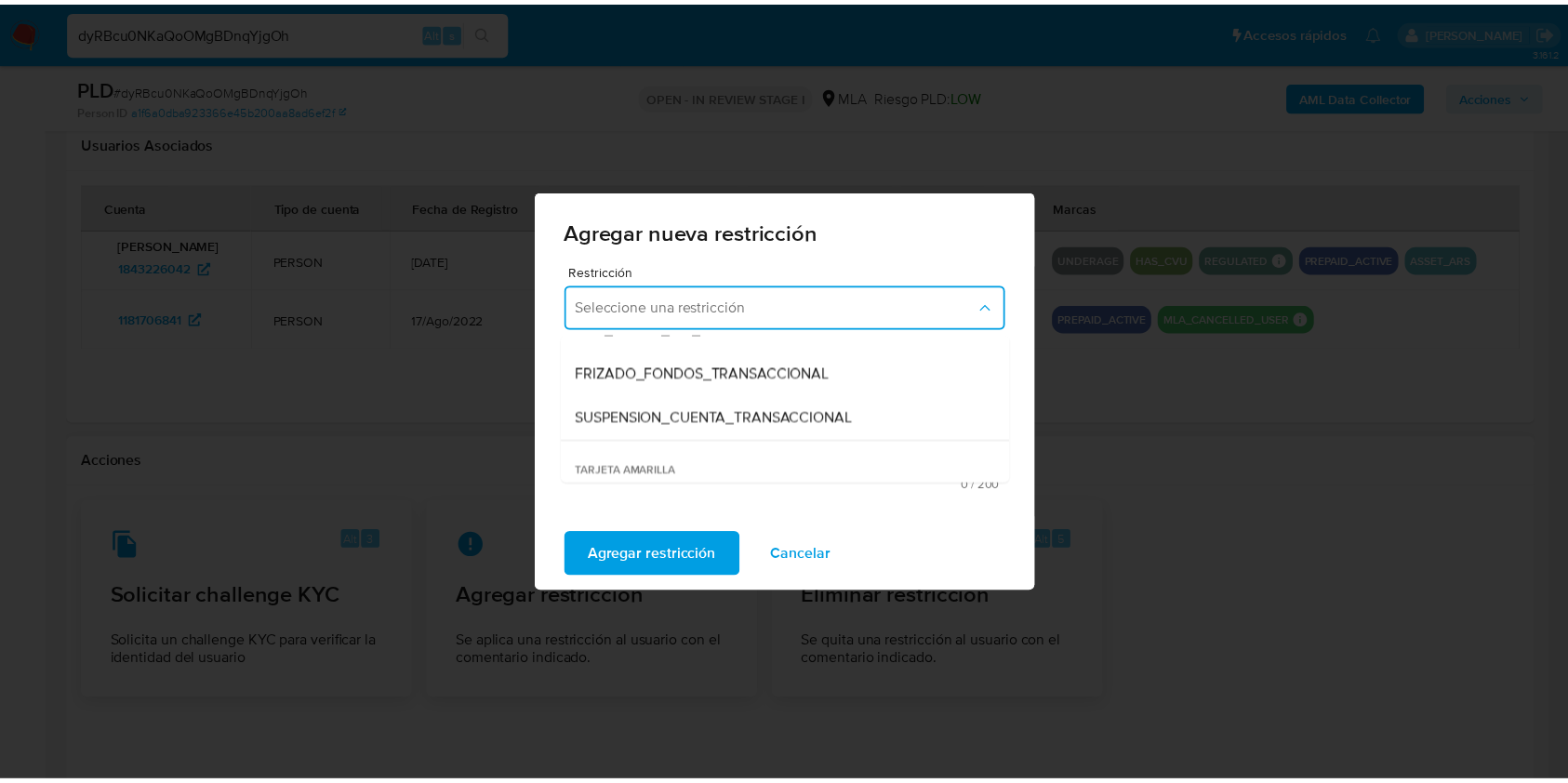
scroll to position [241, 0]
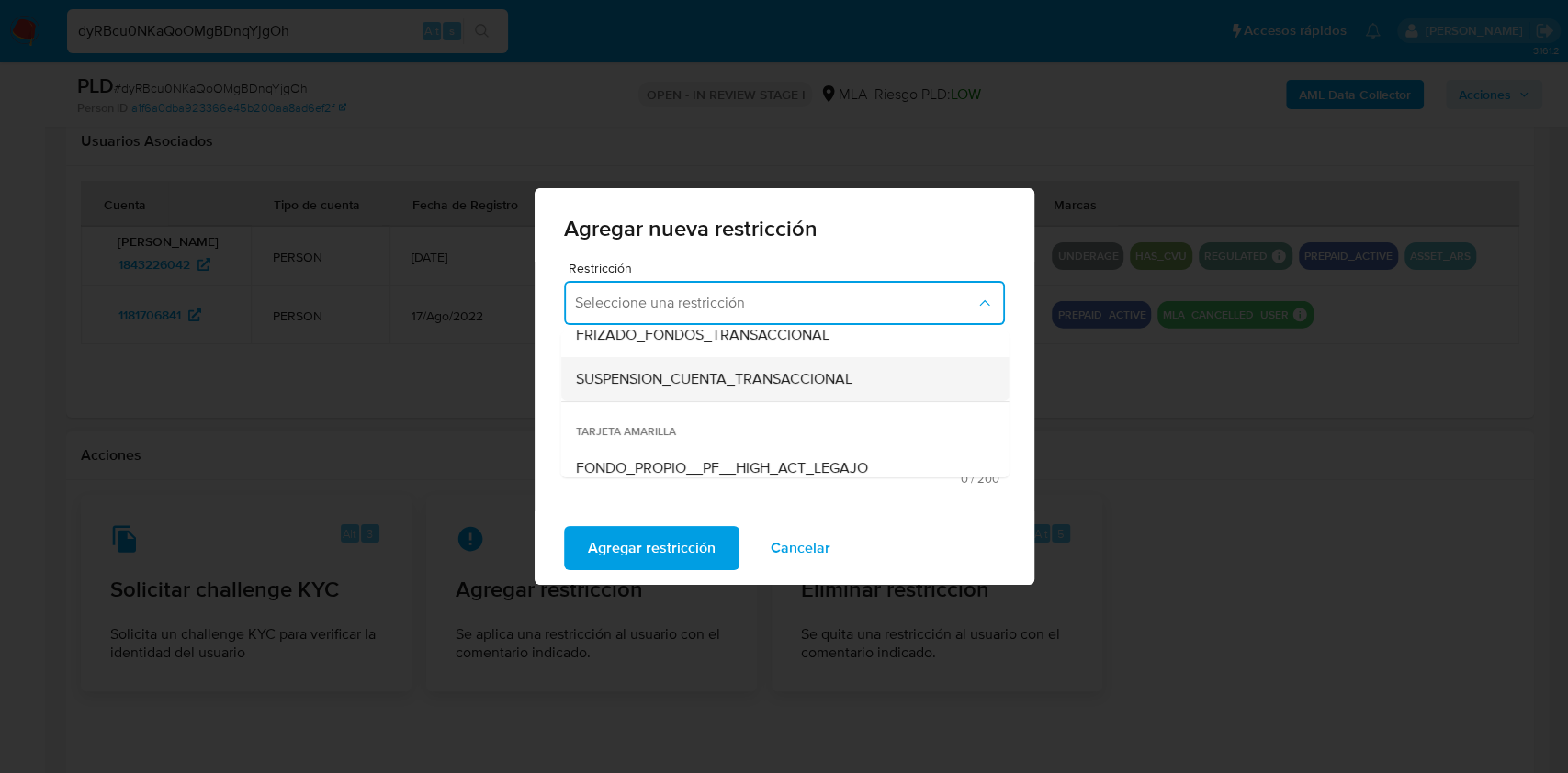
click at [876, 385] on div "SUSPENSION_CUENTA_TRANSACCIONAL" at bounding box center [778, 379] width 408 height 44
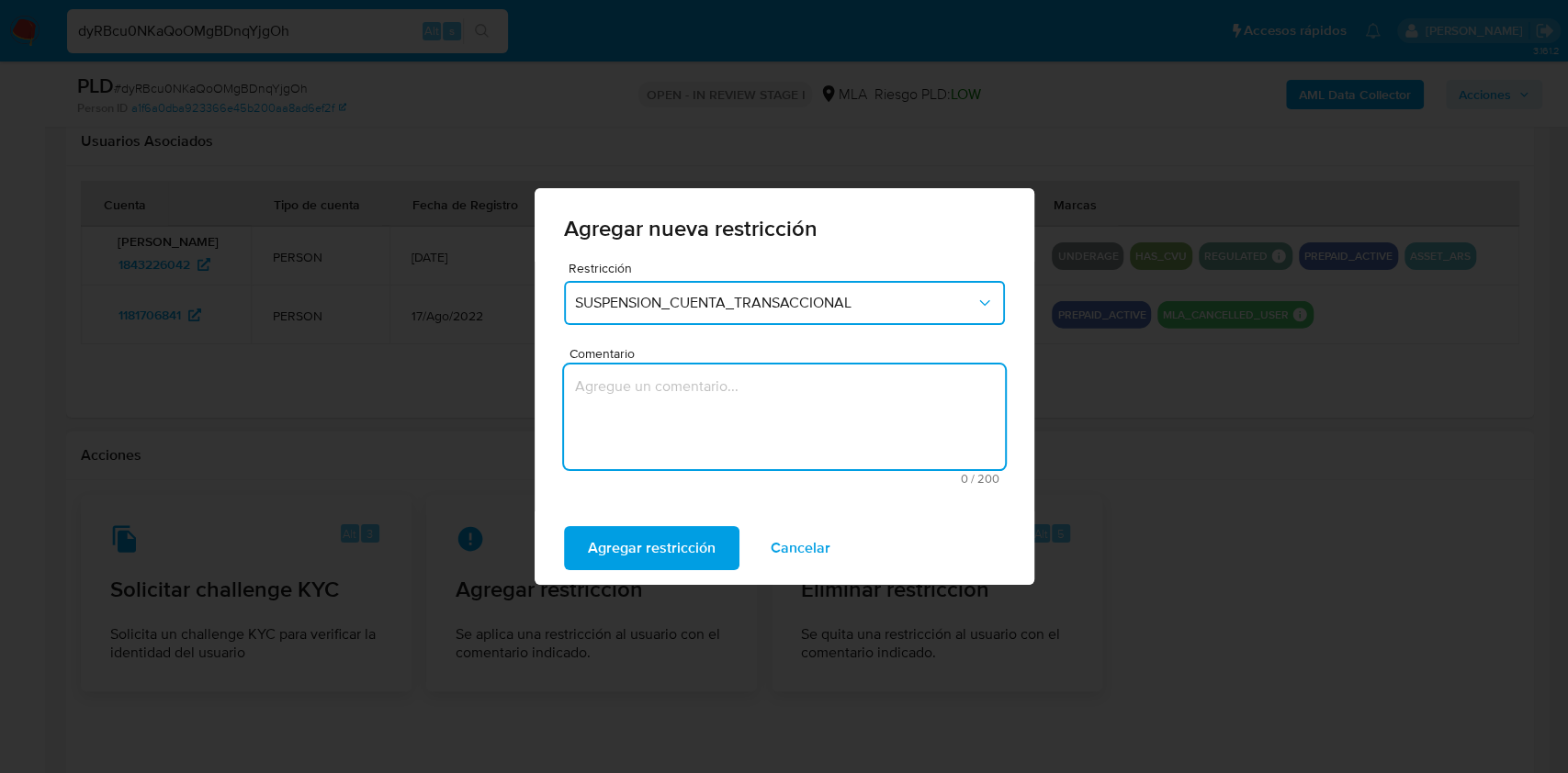
click at [825, 401] on textarea "Comentario" at bounding box center [785, 416] width 441 height 105
type textarea "AML"
click at [689, 528] on span "Agregar restricción" at bounding box center [652, 548] width 128 height 40
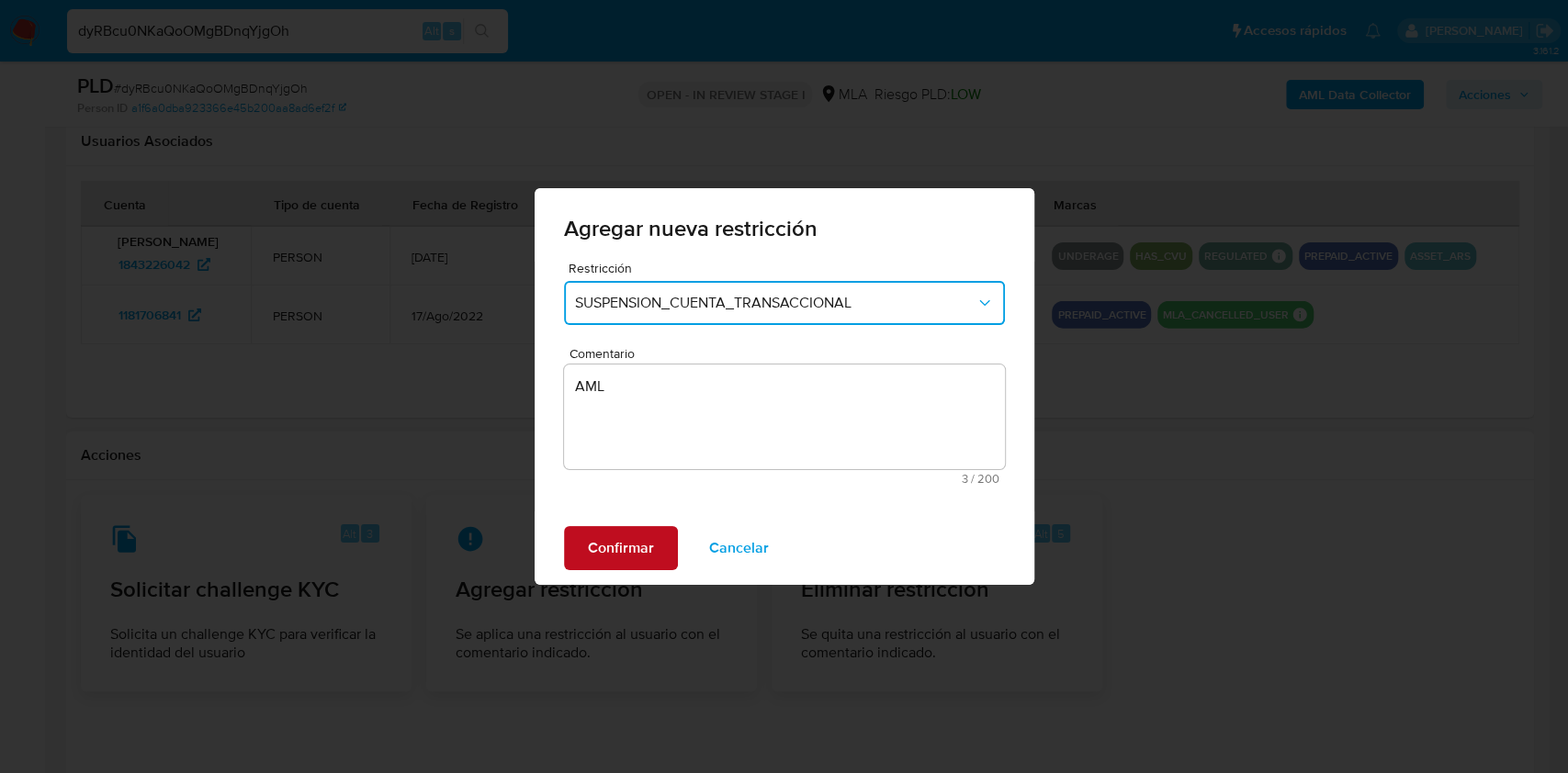
click at [632, 542] on span "Confirmar" at bounding box center [621, 548] width 66 height 40
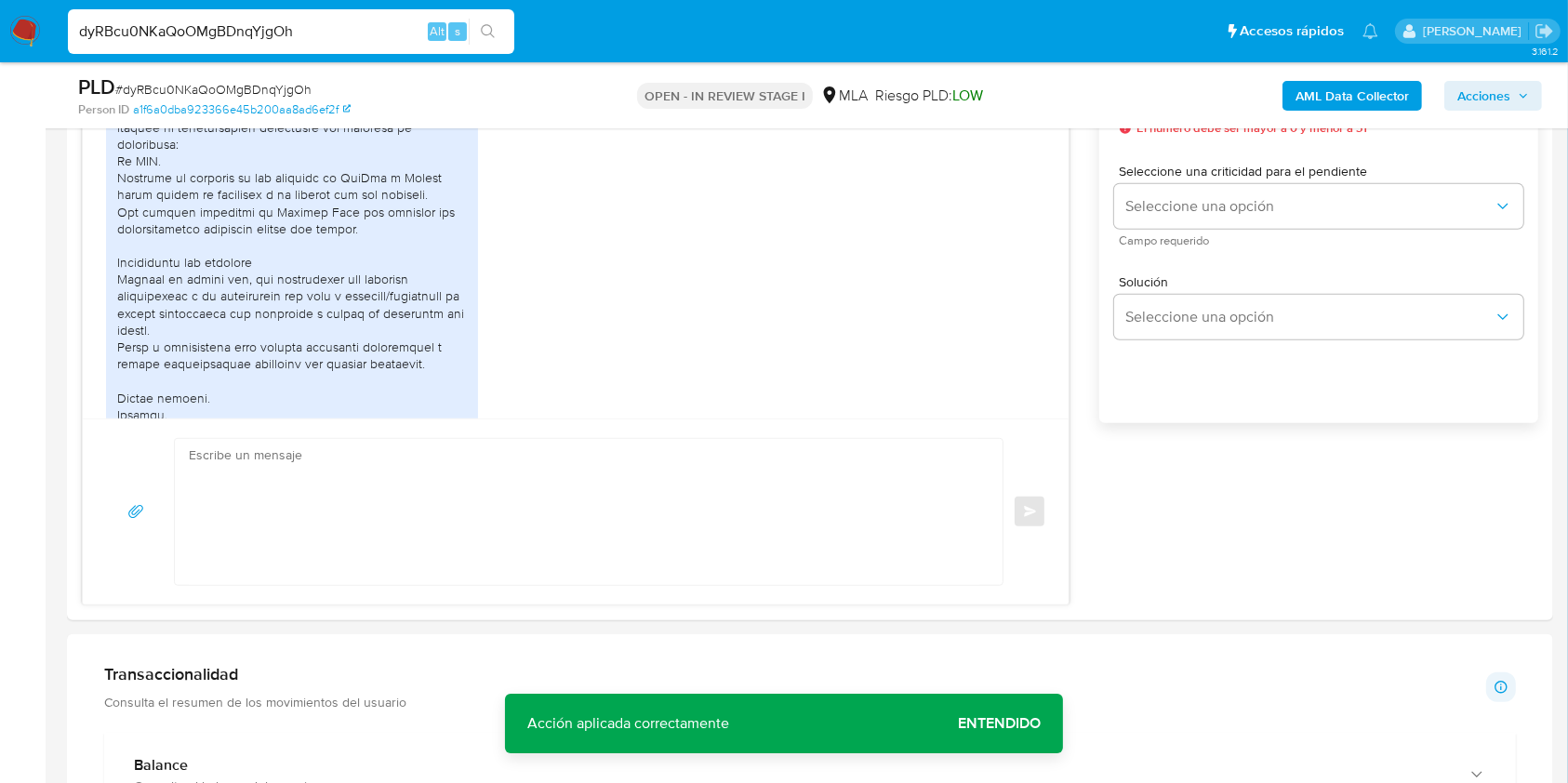
scroll to position [1124, 0]
click at [417, 561] on textarea at bounding box center [584, 508] width 791 height 146
paste textarea "Hola, ¡Muchas gracias por tu respuesta! Confirmamos la recepción de la document…"
type textarea "Hola, ¡Muchas gracias por tu respuesta! Confirmamos la recepción de la document…"
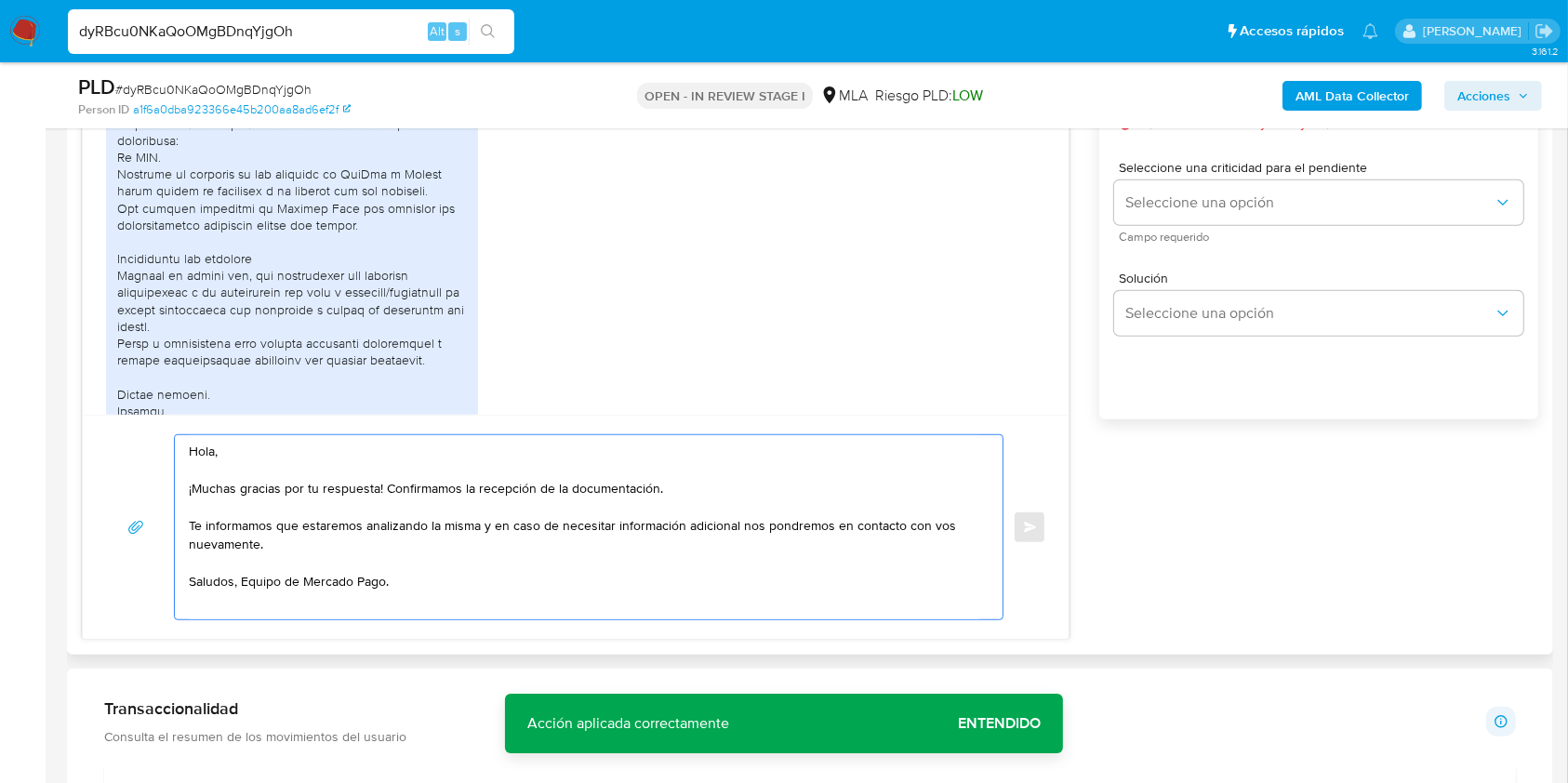
click at [485, 557] on textarea "Hola, ¡Muchas gracias por tu respuesta! Confirmamos la recepción de la document…" at bounding box center [584, 528] width 791 height 185
drag, startPoint x: 457, startPoint y: 585, endPoint x: 141, endPoint y: 430, distance: 352.0
click at [141, 430] on div "Hola, ¡Muchas gracias por tu respuesta! Confirmamos la recepción de la document…" at bounding box center [575, 527] width 986 height 224
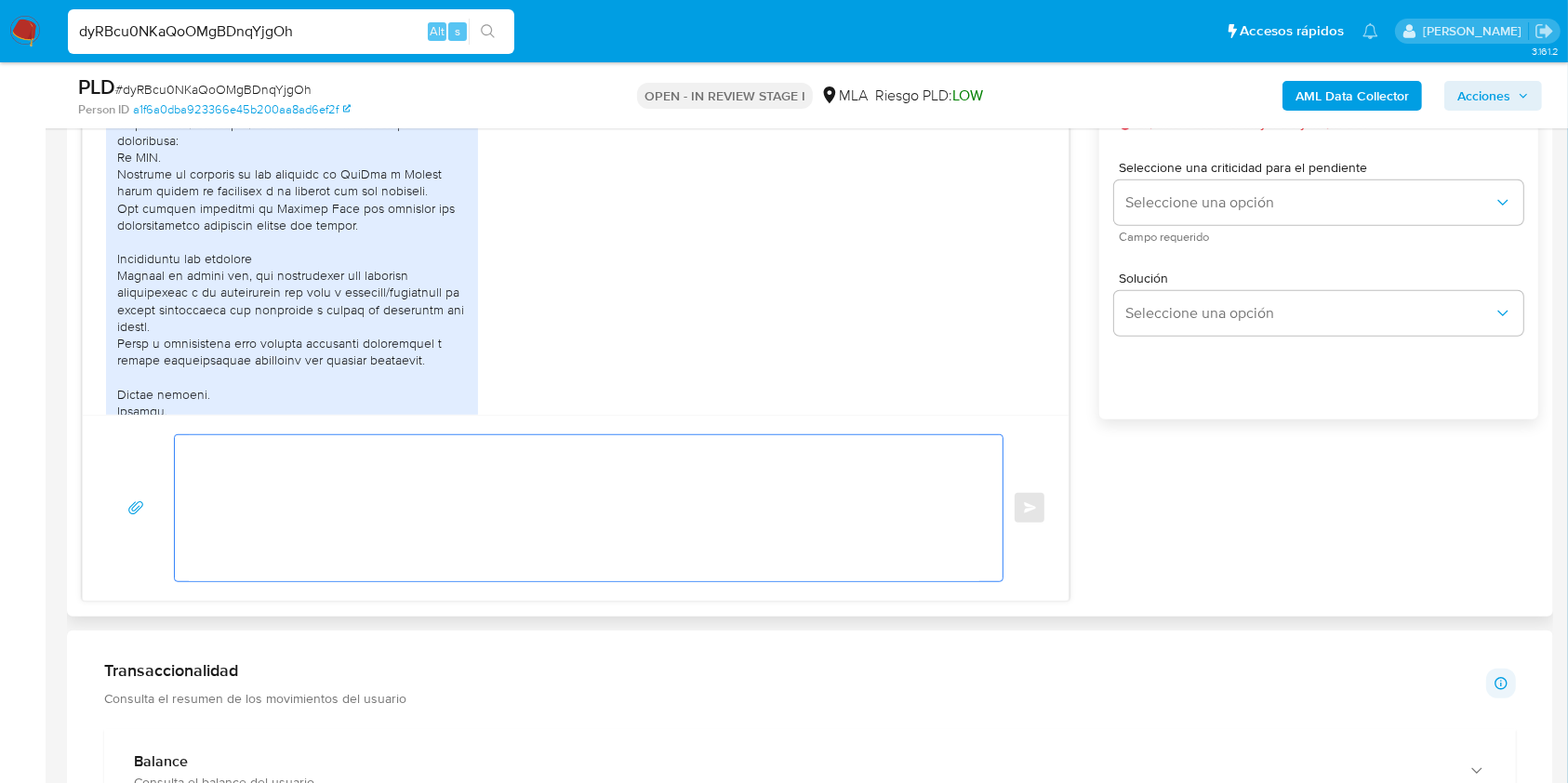
paste textarea "Hola, Muchas gracias por la respuesta. Analizamos tu caso y notamos que la info…"
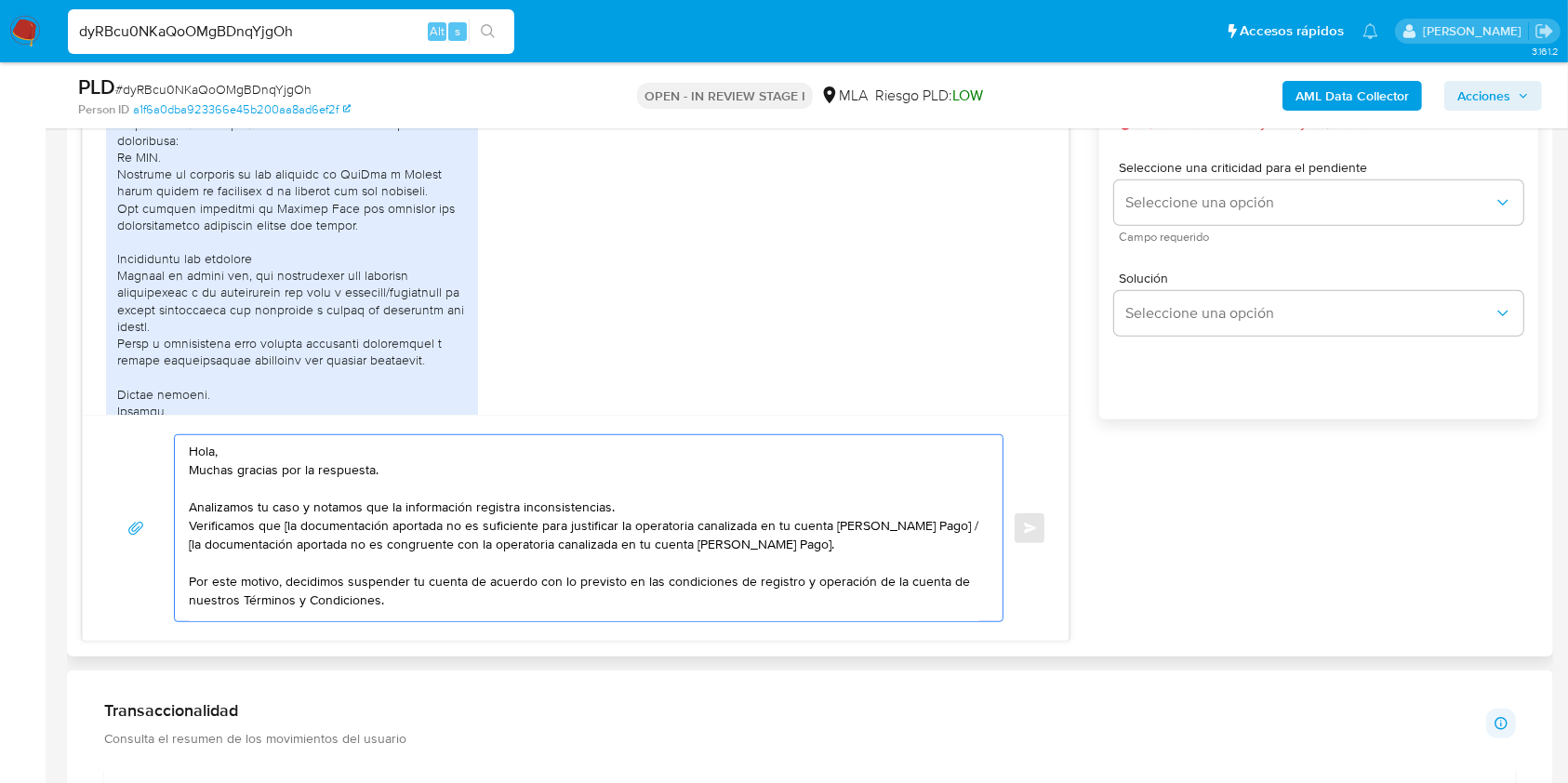
scroll to position [124, 0]
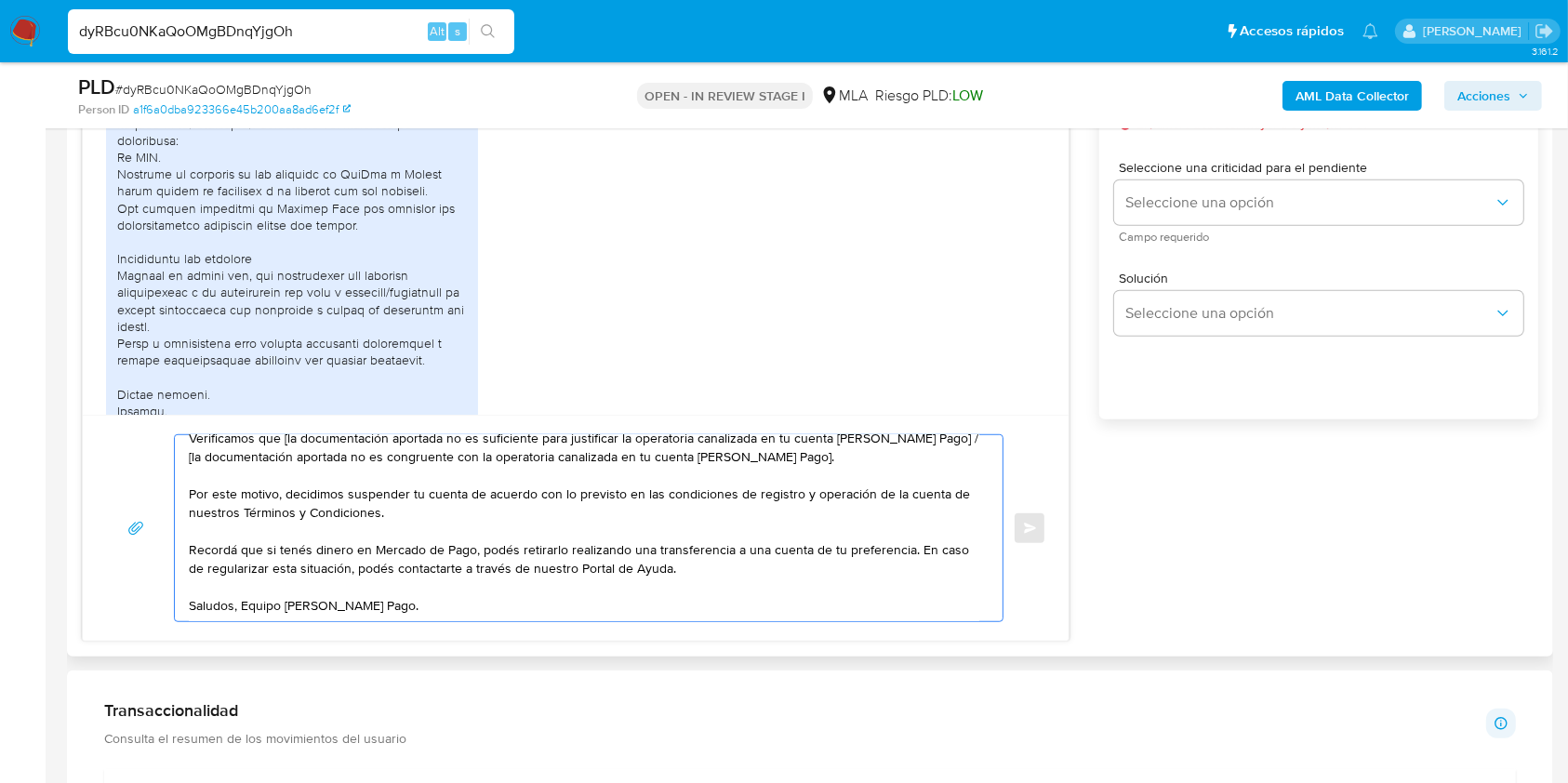
click at [238, 572] on textarea "Hola, Muchas gracias por la respuesta. Analizamos tu caso y notamos que la info…" at bounding box center [584, 528] width 791 height 186
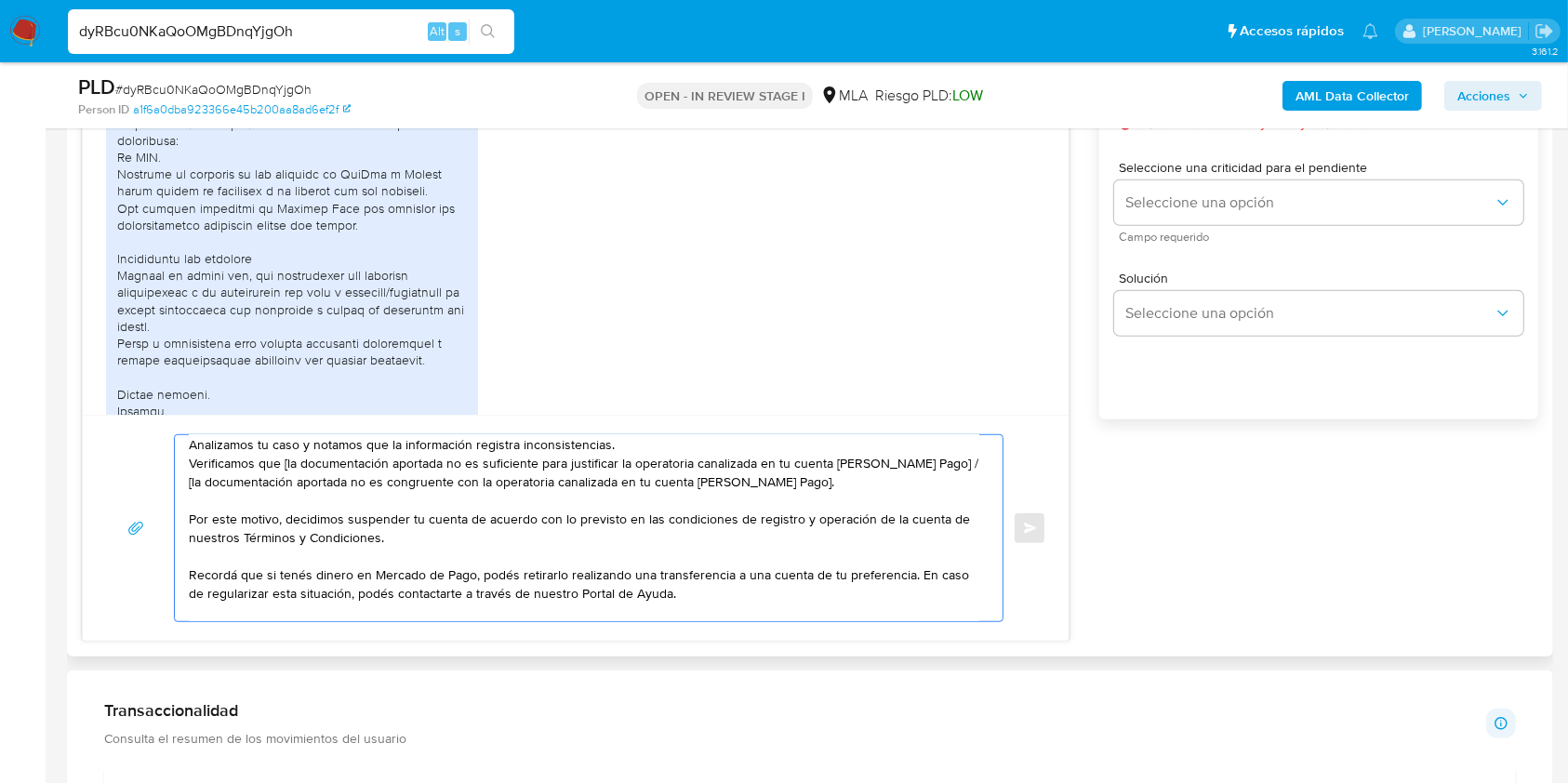
scroll to position [6, 0]
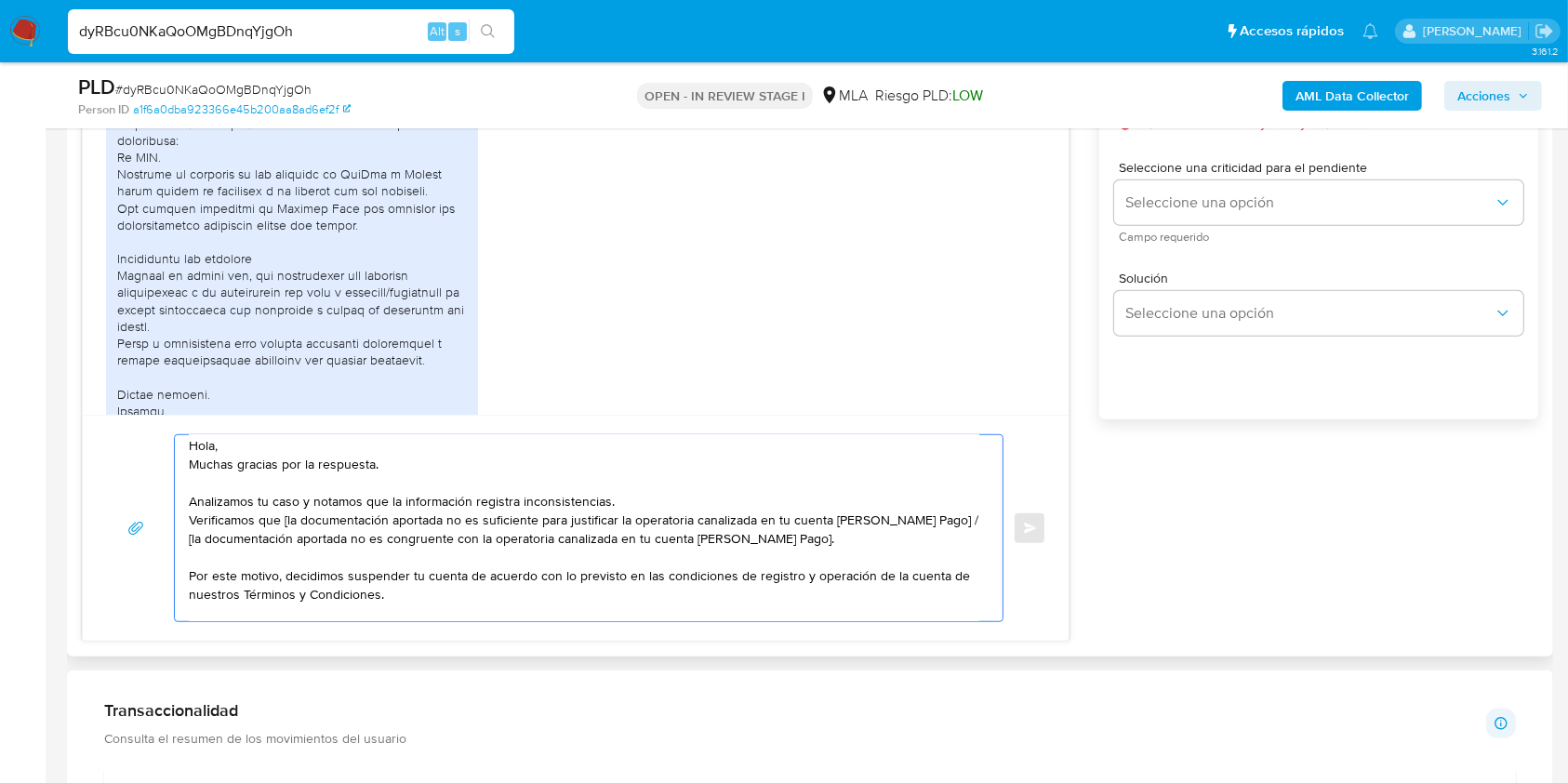
click at [194, 517] on textarea "Hola, Muchas gracias por la respuesta. Analizamos tu caso y notamos que la info…" at bounding box center [584, 528] width 791 height 186
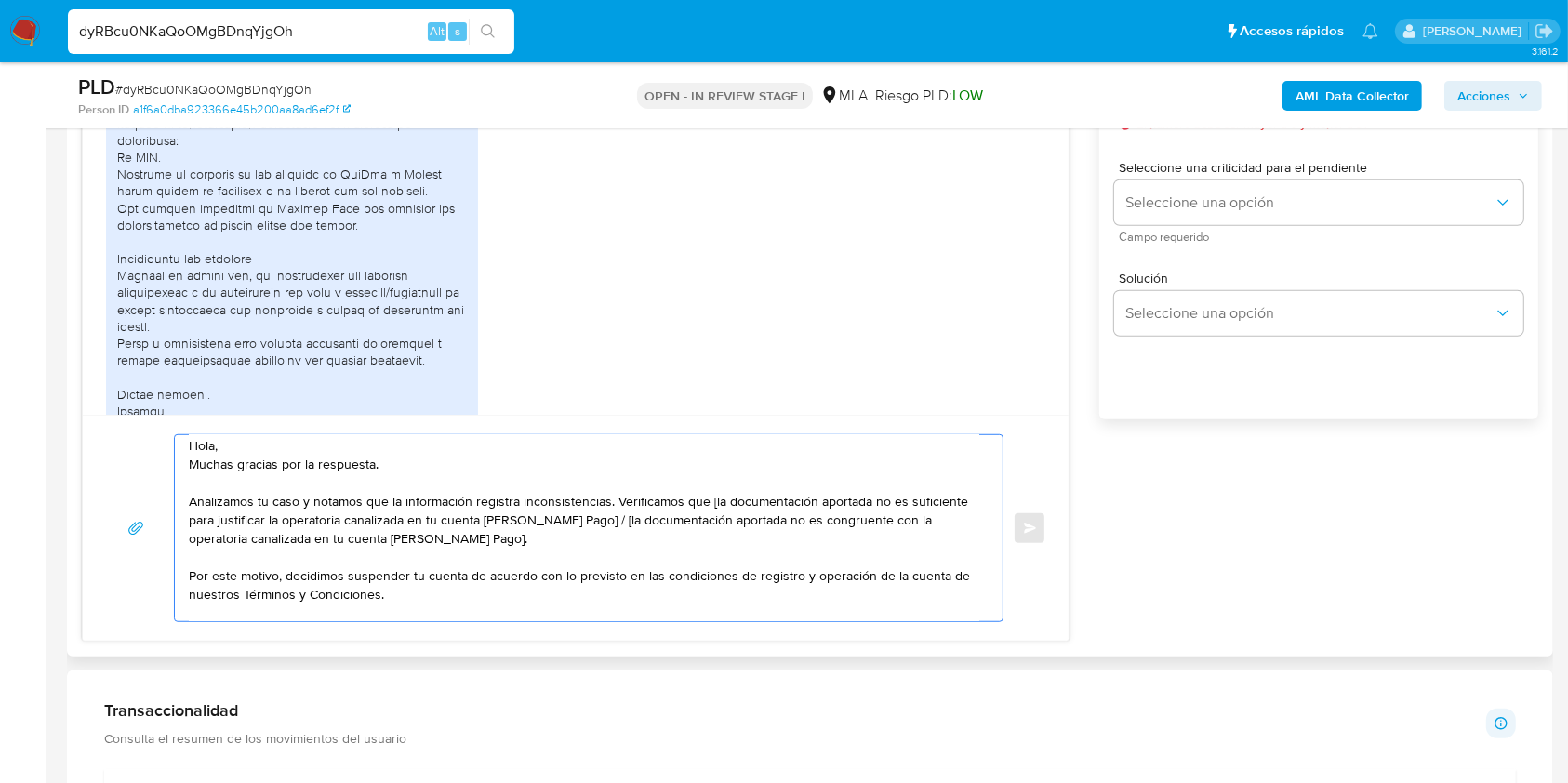
click at [713, 500] on textarea "Hola, Muchas gracias por la respuesta. Analizamos tu caso y notamos que la info…" at bounding box center [584, 528] width 791 height 186
drag, startPoint x: 807, startPoint y: 497, endPoint x: 724, endPoint y: 502, distance: 83.2
click at [724, 502] on textarea "Hola, Muchas gracias por la respuesta. Analizamos tu caso y notamos que la info…" at bounding box center [584, 528] width 791 height 186
drag, startPoint x: 521, startPoint y: 540, endPoint x: 585, endPoint y: 523, distance: 66.2
click at [585, 523] on textarea "Hola, Muchas gracias por la respuesta. Analizamos tu caso y notamos que la info…" at bounding box center [584, 528] width 791 height 186
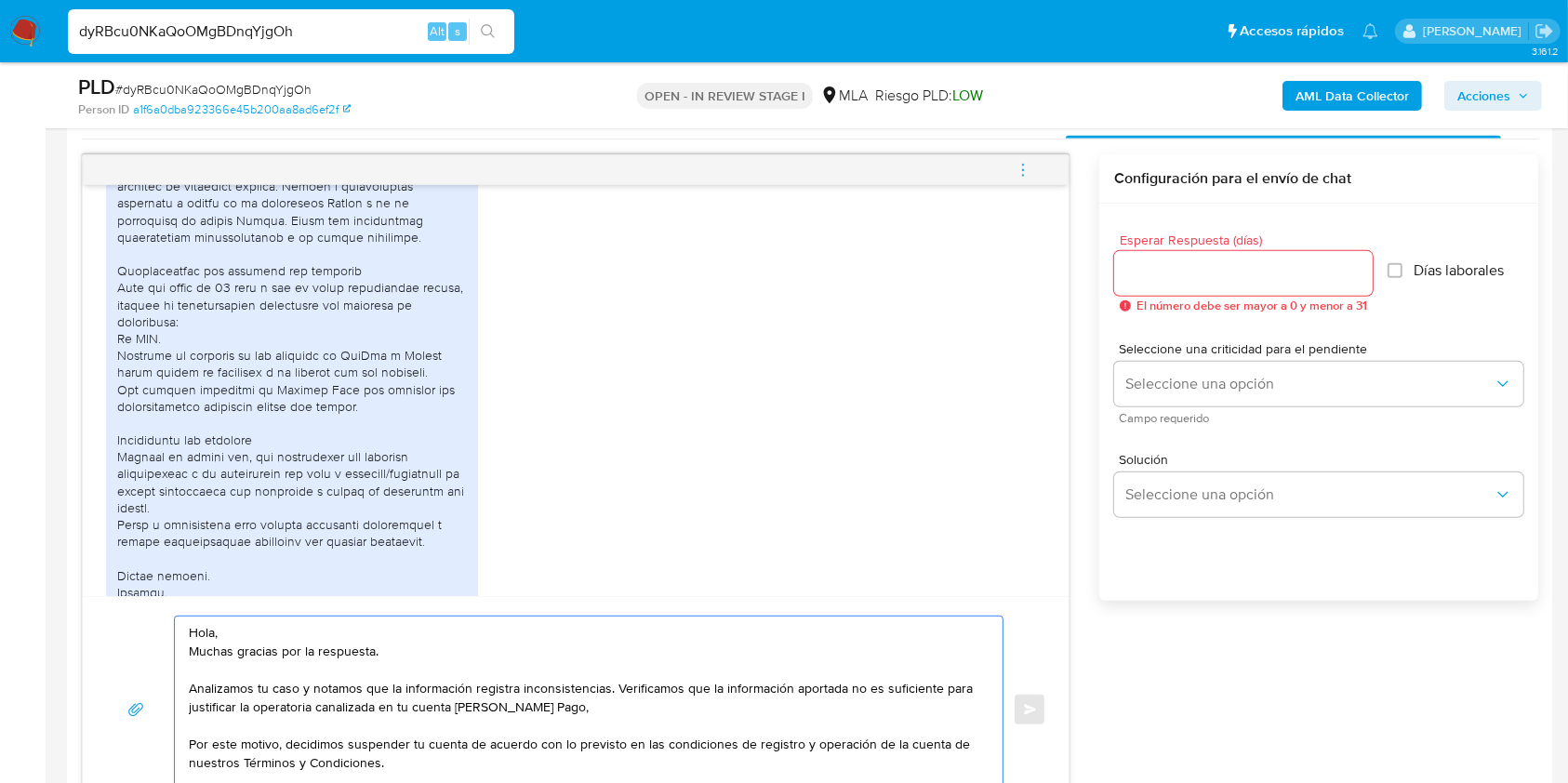
scroll to position [923, 0]
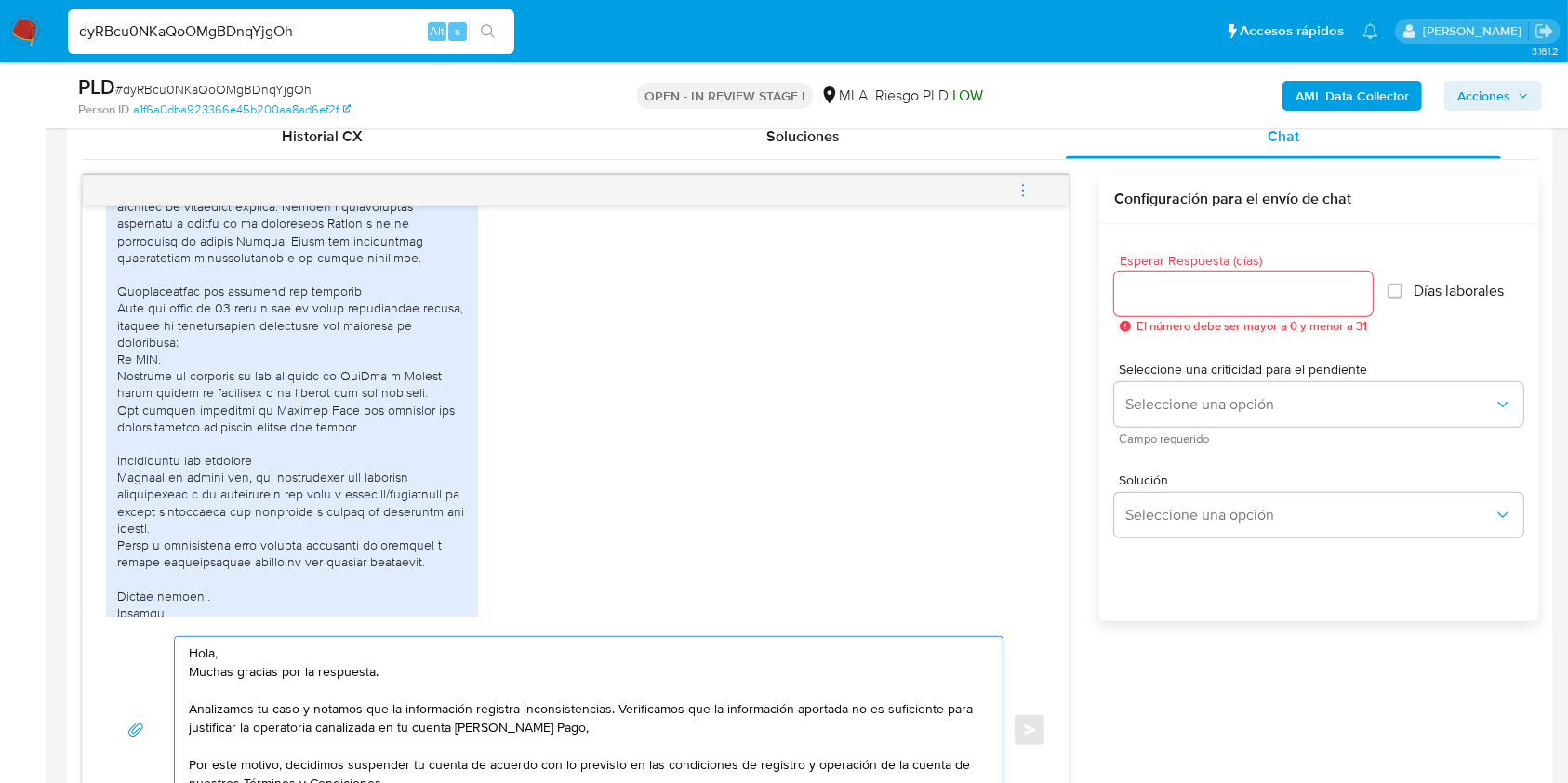
type textarea "Hola, Muchas gracias por la respuesta. Analizamos tu caso y notamos que la info…"
click at [1177, 290] on input "Esperar Respuesta (días)" at bounding box center [1244, 293] width 258 height 24
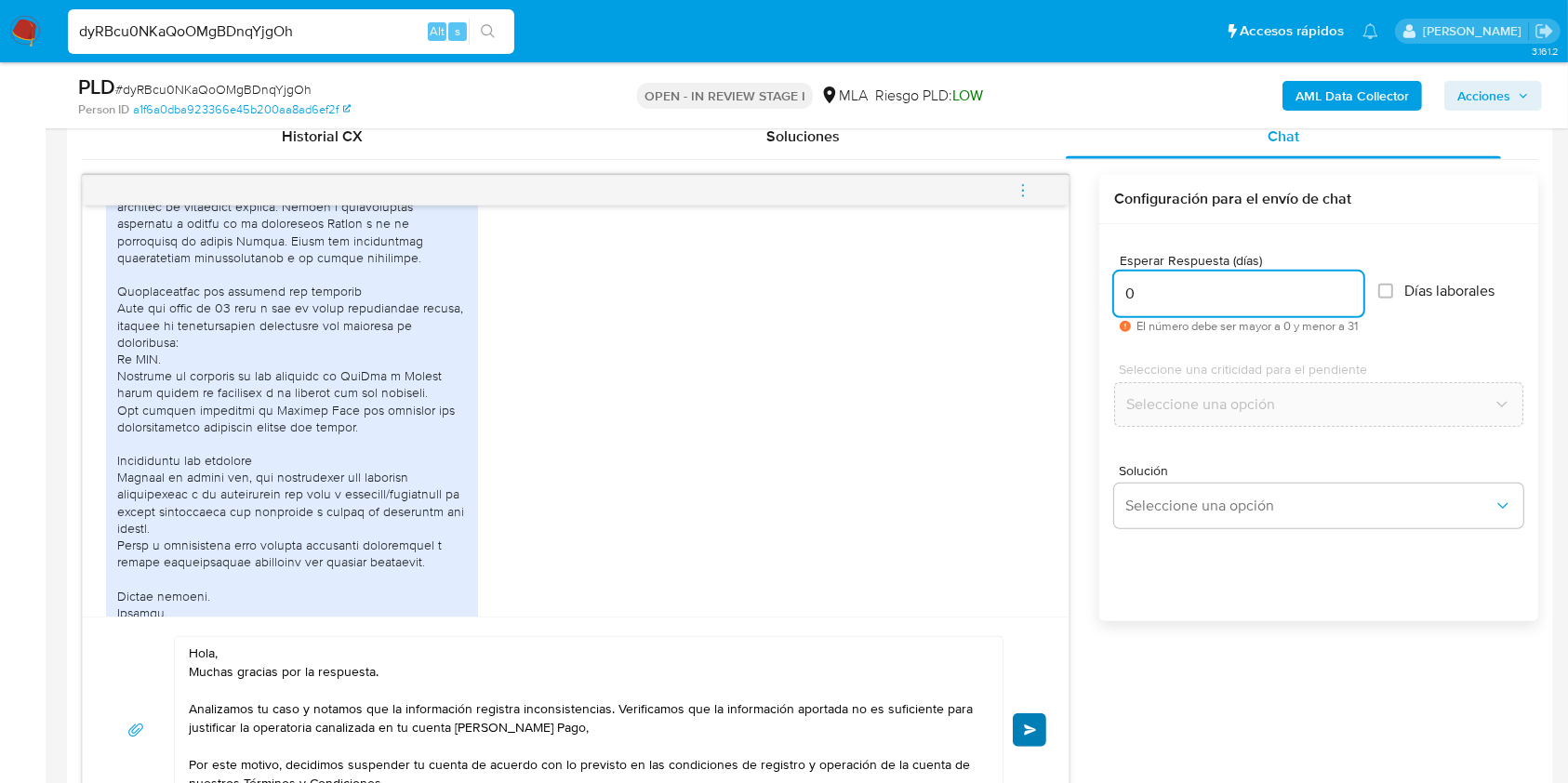
type input "0"
click at [1034, 725] on span "Enviar" at bounding box center [1030, 730] width 13 height 11
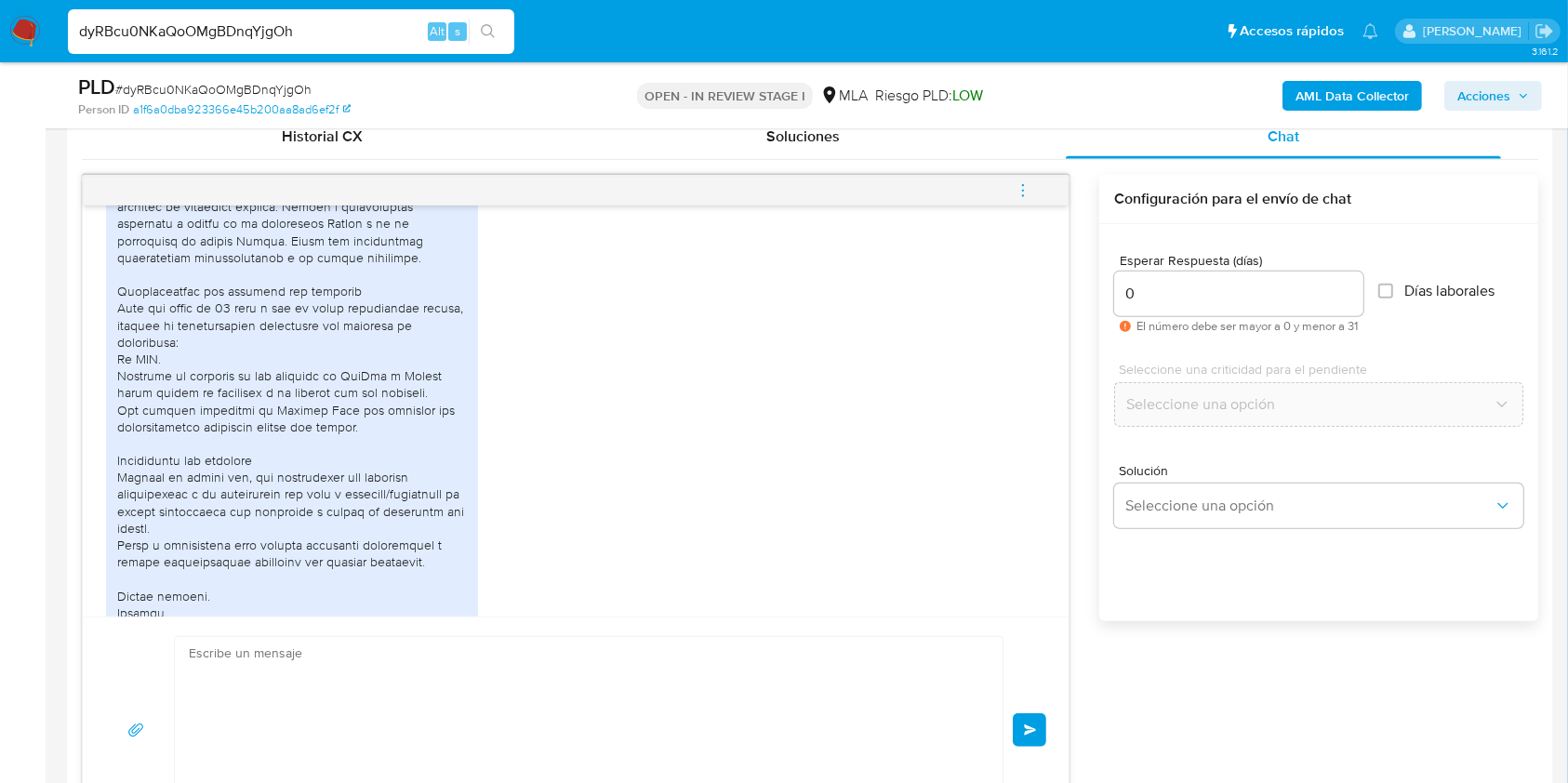
click at [1017, 186] on icon "menu-action" at bounding box center [1022, 190] width 17 height 17
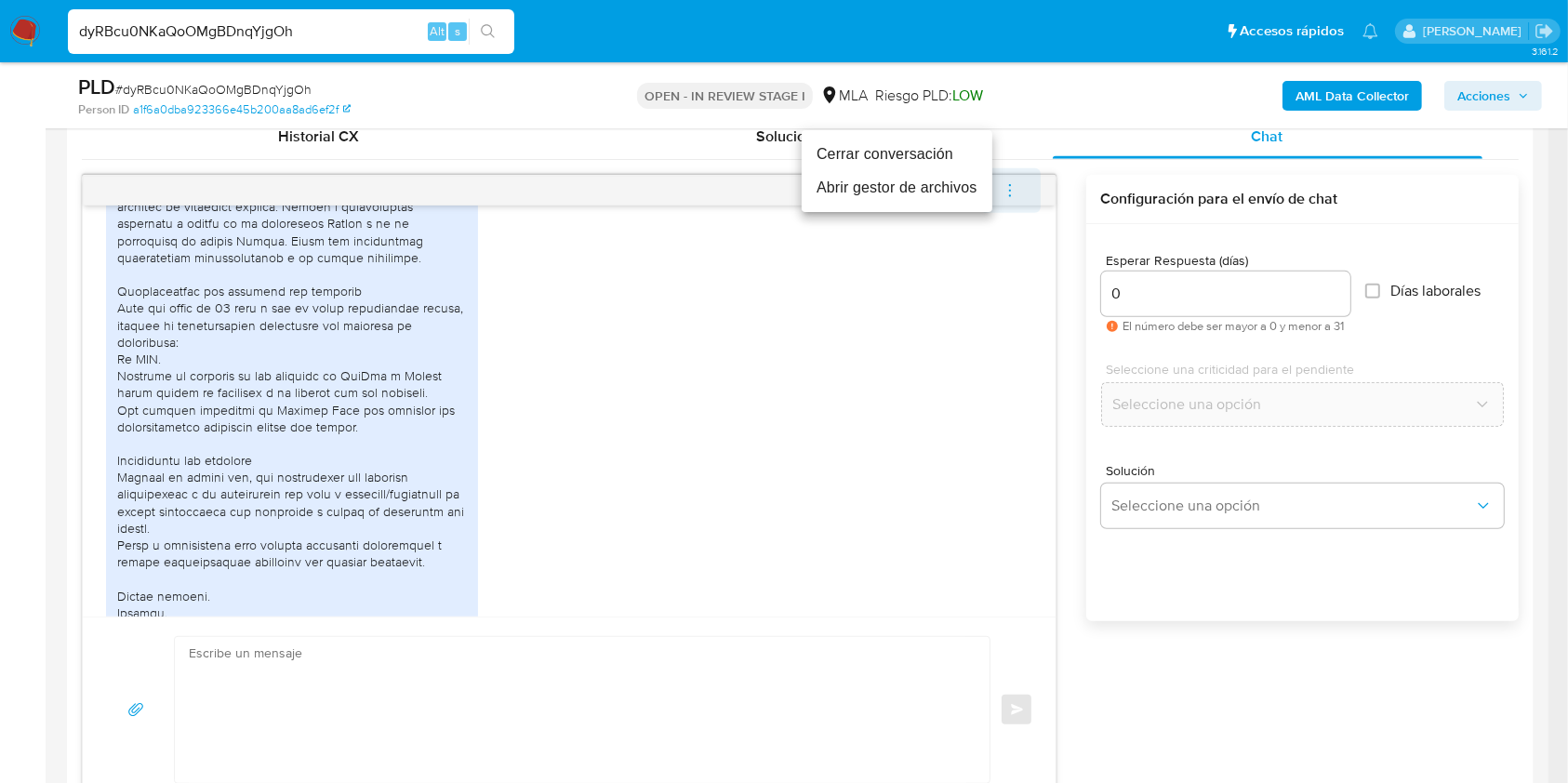
scroll to position [1531, 0]
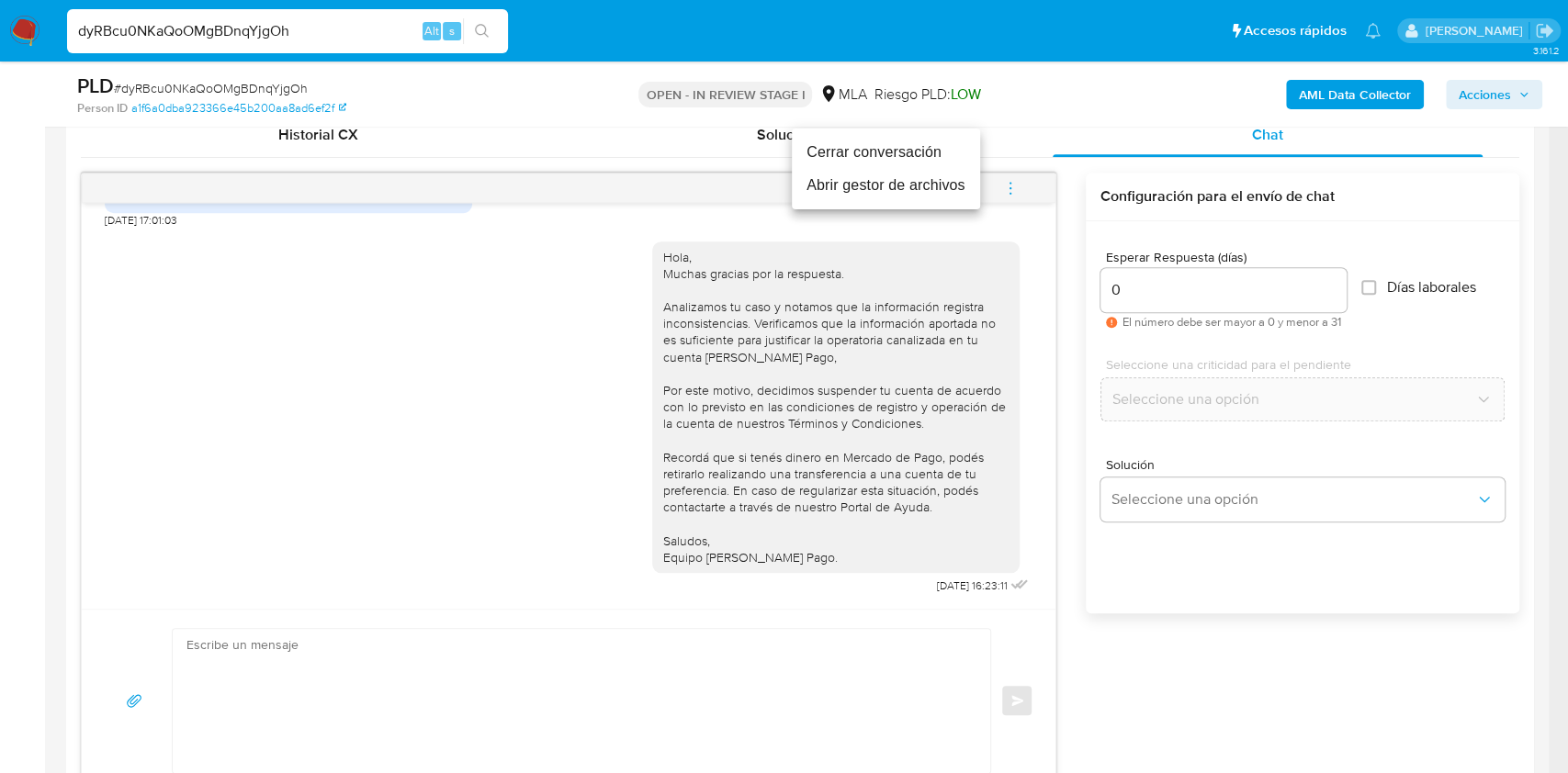
click at [873, 146] on li "Cerrar conversación" at bounding box center [886, 152] width 188 height 33
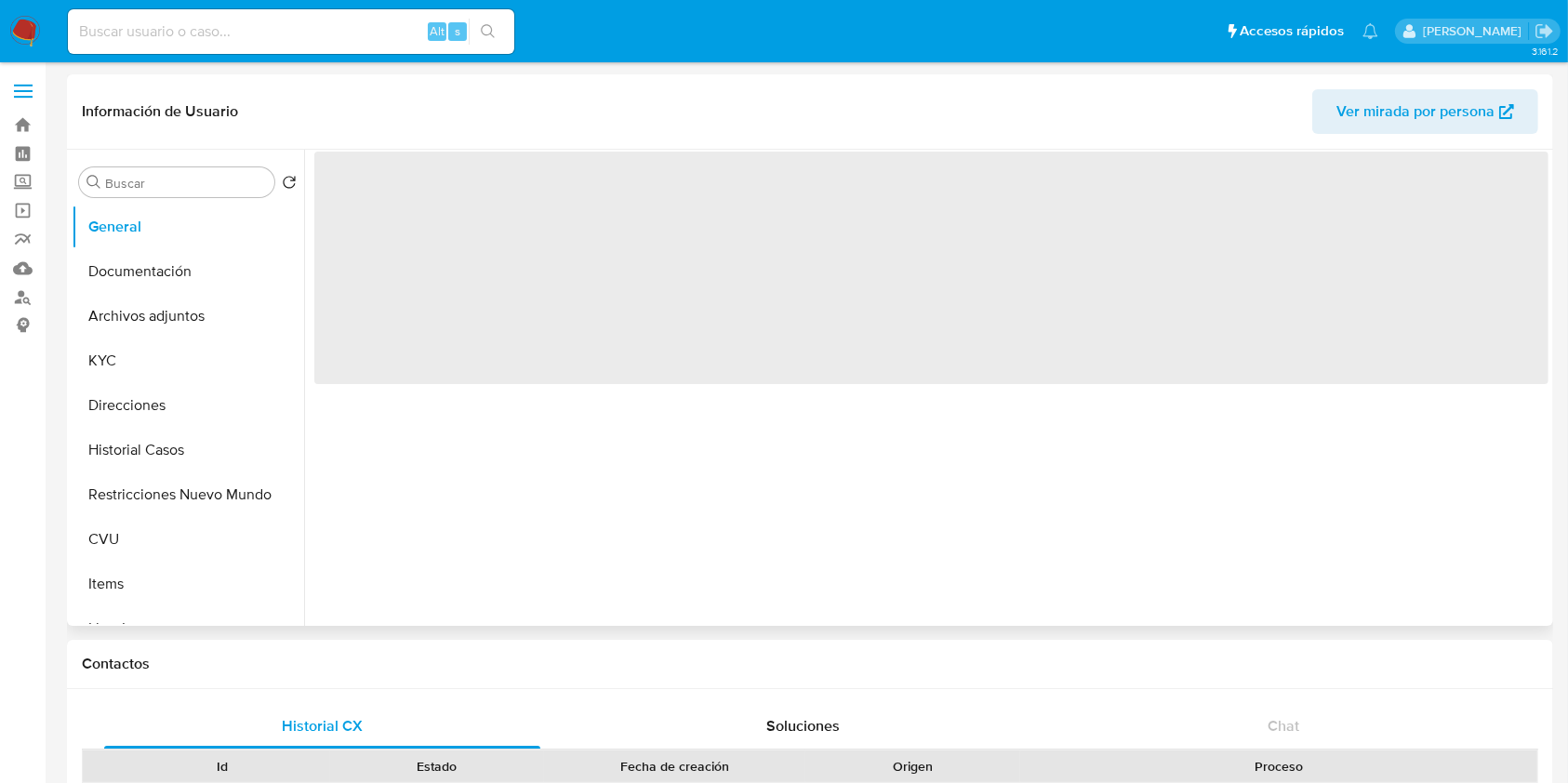
select select "10"
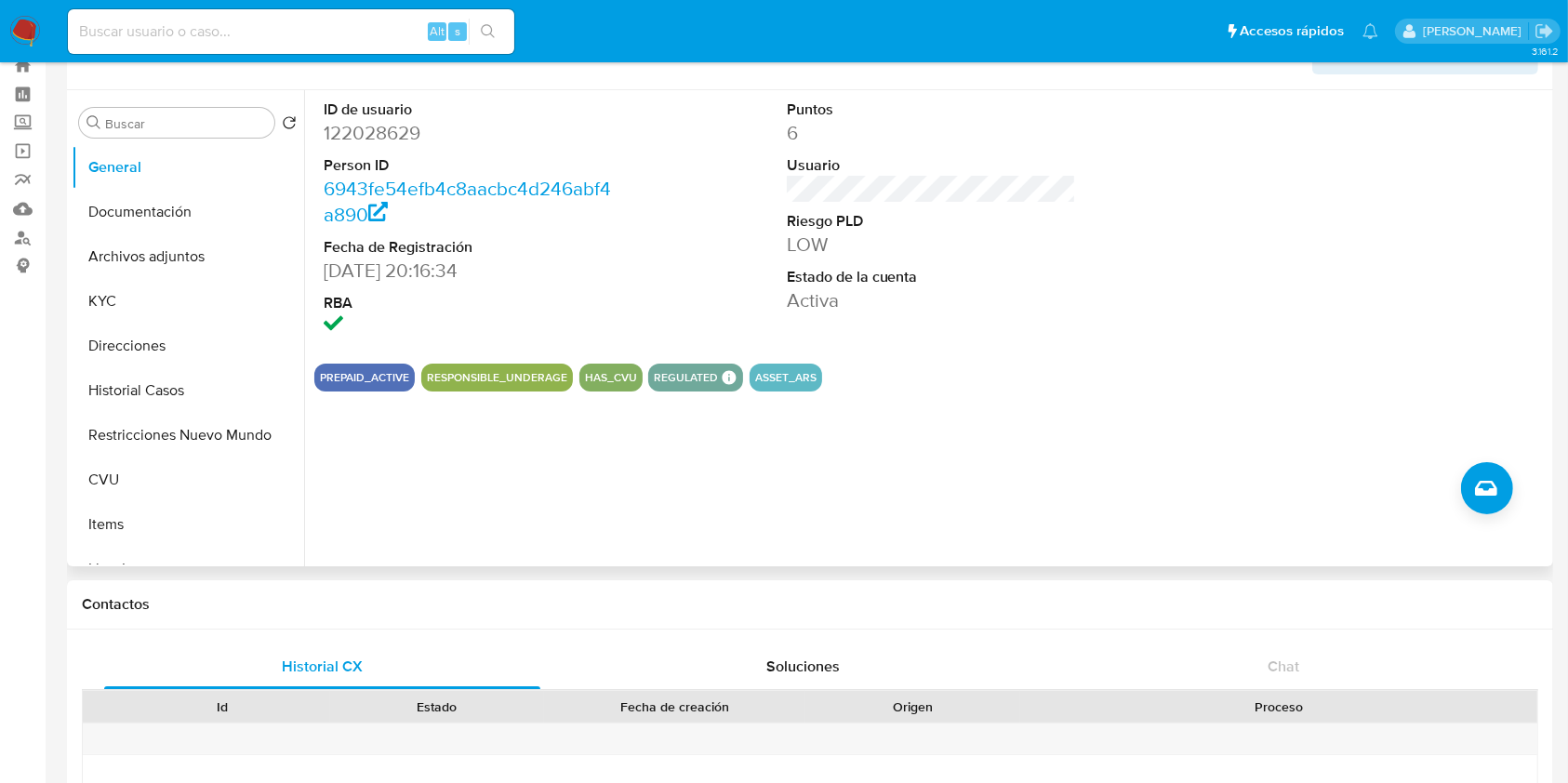
scroll to position [56, 0]
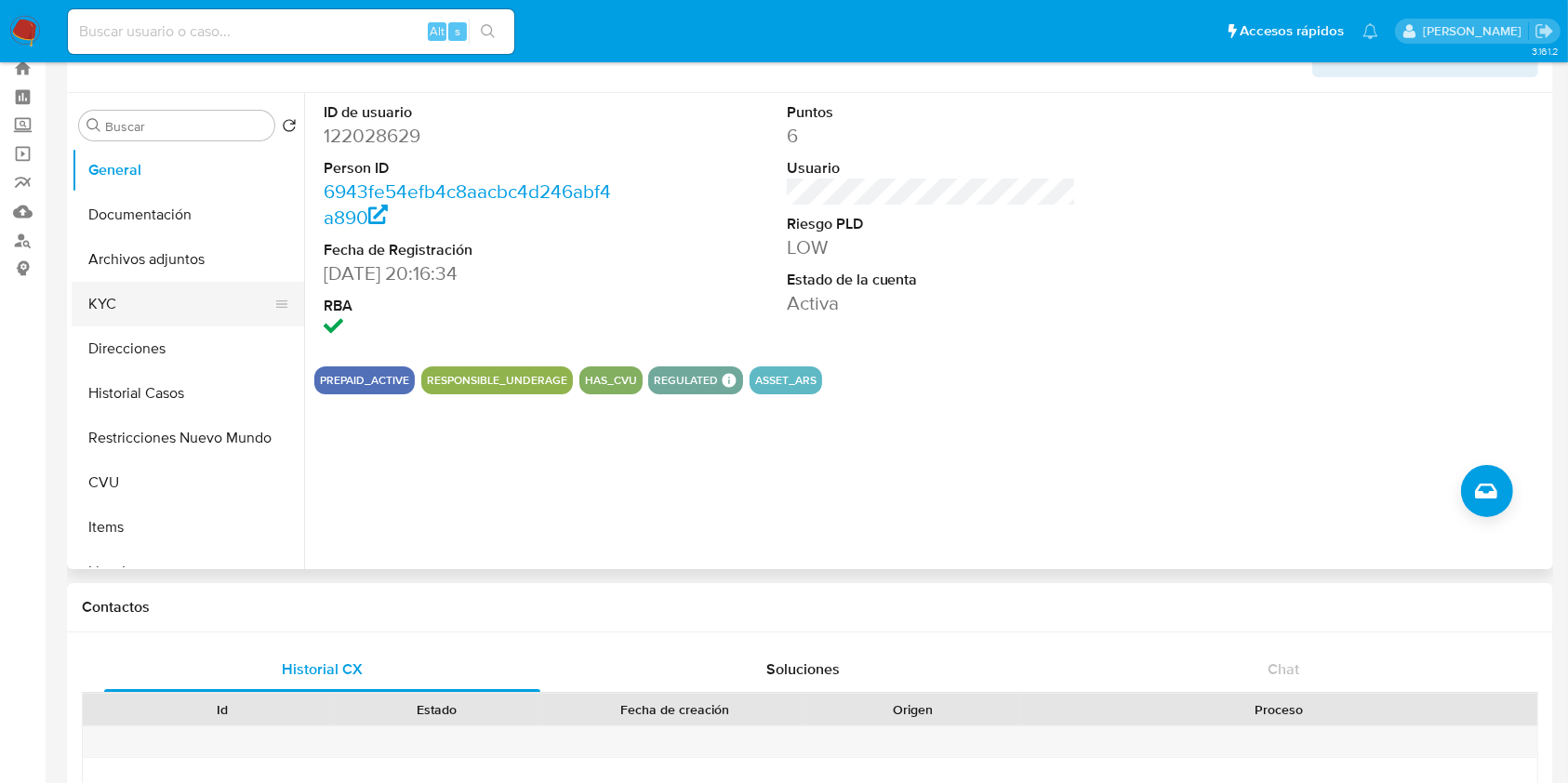
click at [123, 284] on button "KYC" at bounding box center [181, 304] width 218 height 45
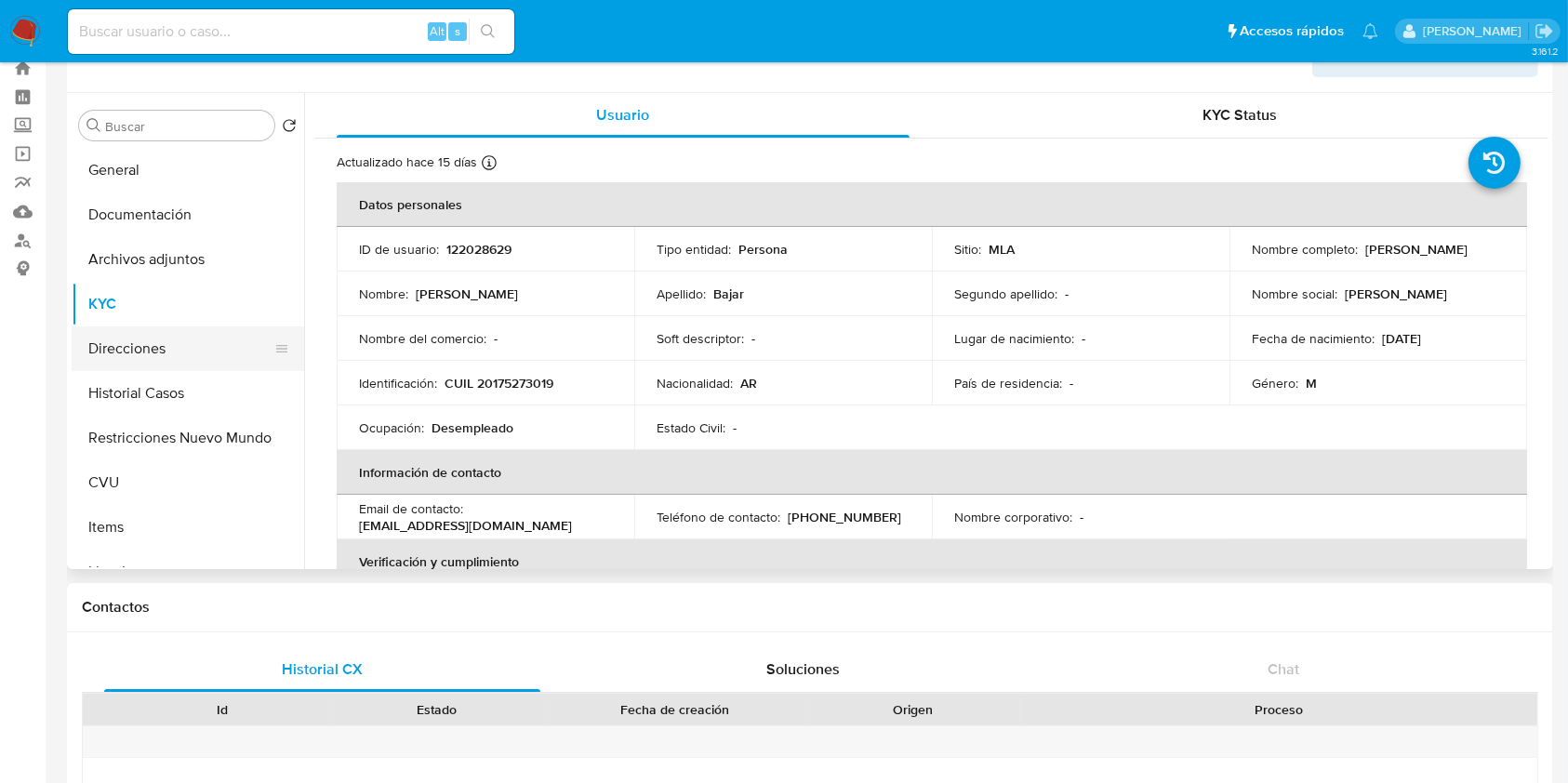
click at [152, 336] on button "Direcciones" at bounding box center [181, 349] width 218 height 45
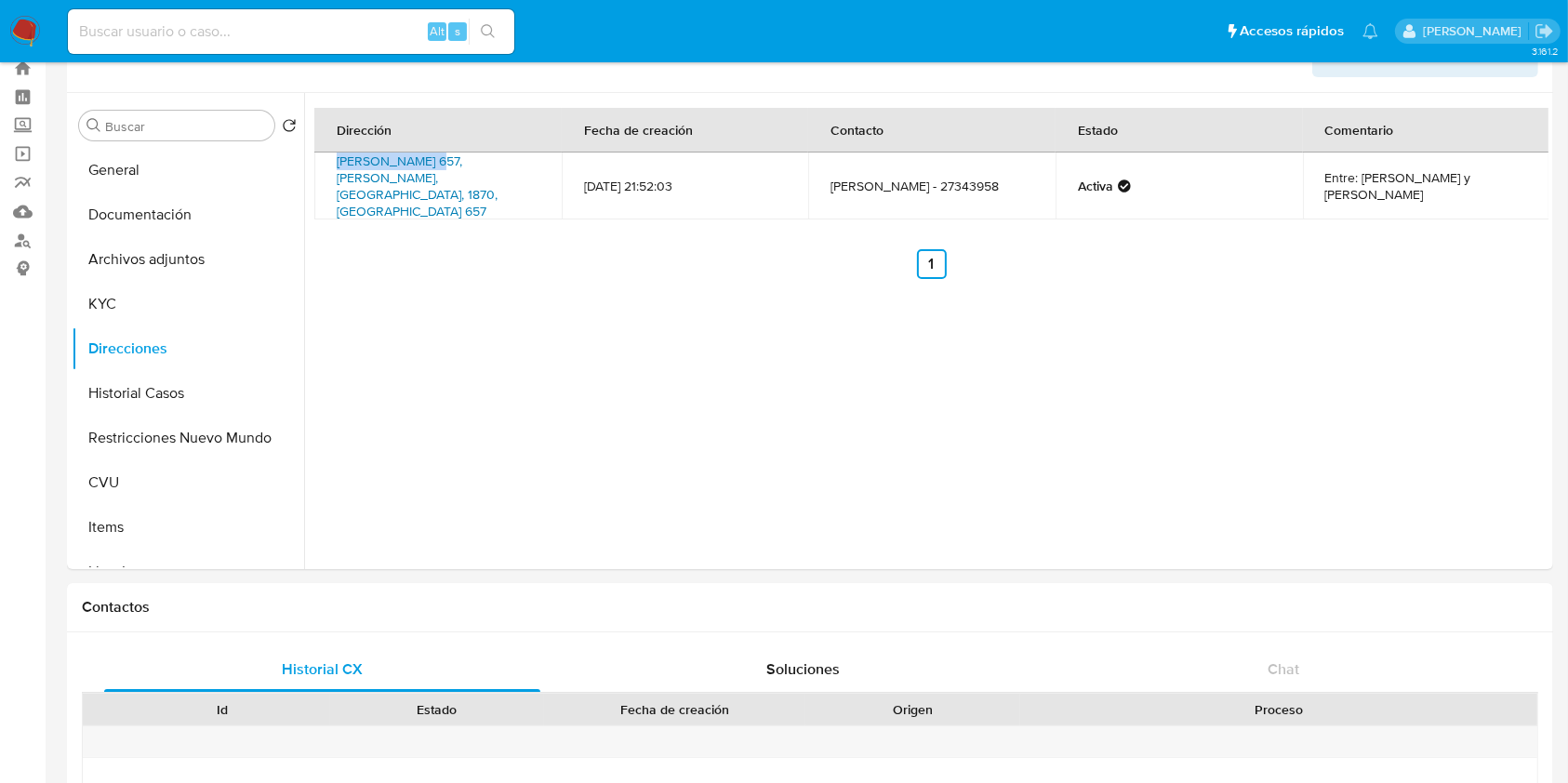
drag, startPoint x: 328, startPoint y: 165, endPoint x: 433, endPoint y: 164, distance: 105.0
click at [433, 164] on td "Dardo Rocha 657, Avellaneda, Buenos Aires, 1870, Argentina 657" at bounding box center [438, 186] width 248 height 67
copy link "Dardo Rocha 657"
click at [131, 296] on button "KYC" at bounding box center [181, 304] width 218 height 45
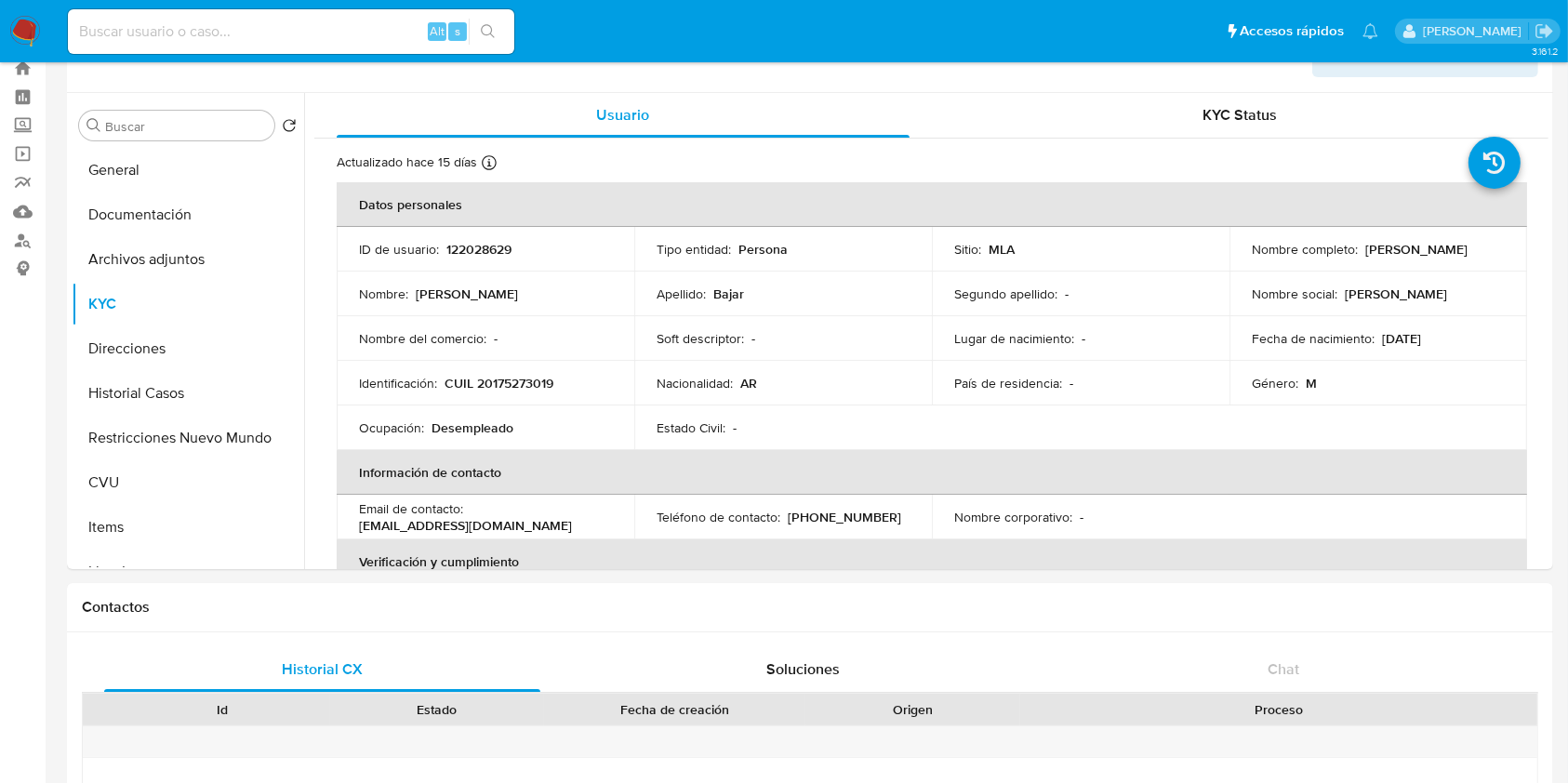
click at [486, 389] on p "CUIL 20175273019" at bounding box center [499, 383] width 109 height 17
copy p "20175273019"
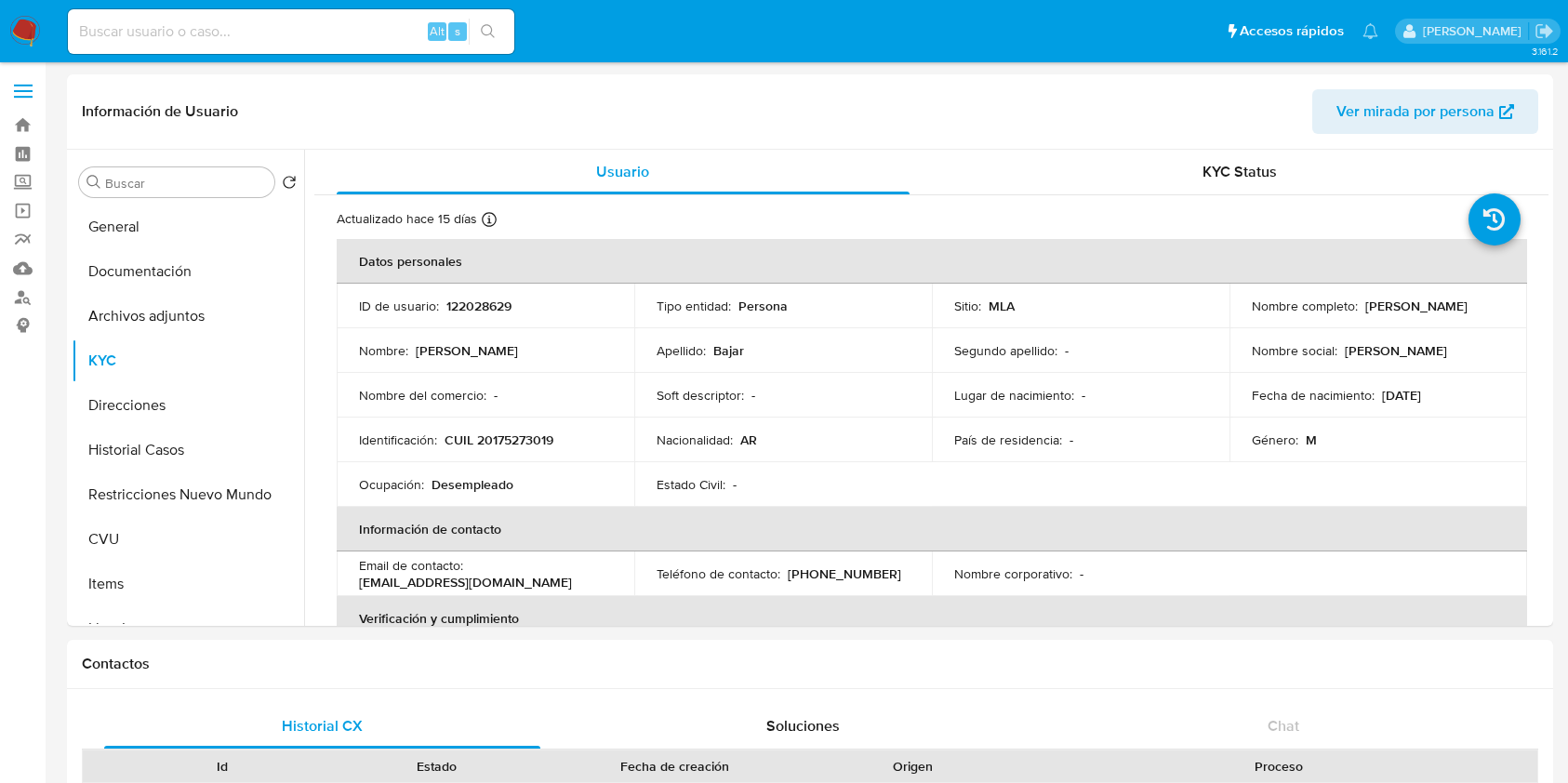
select select "10"
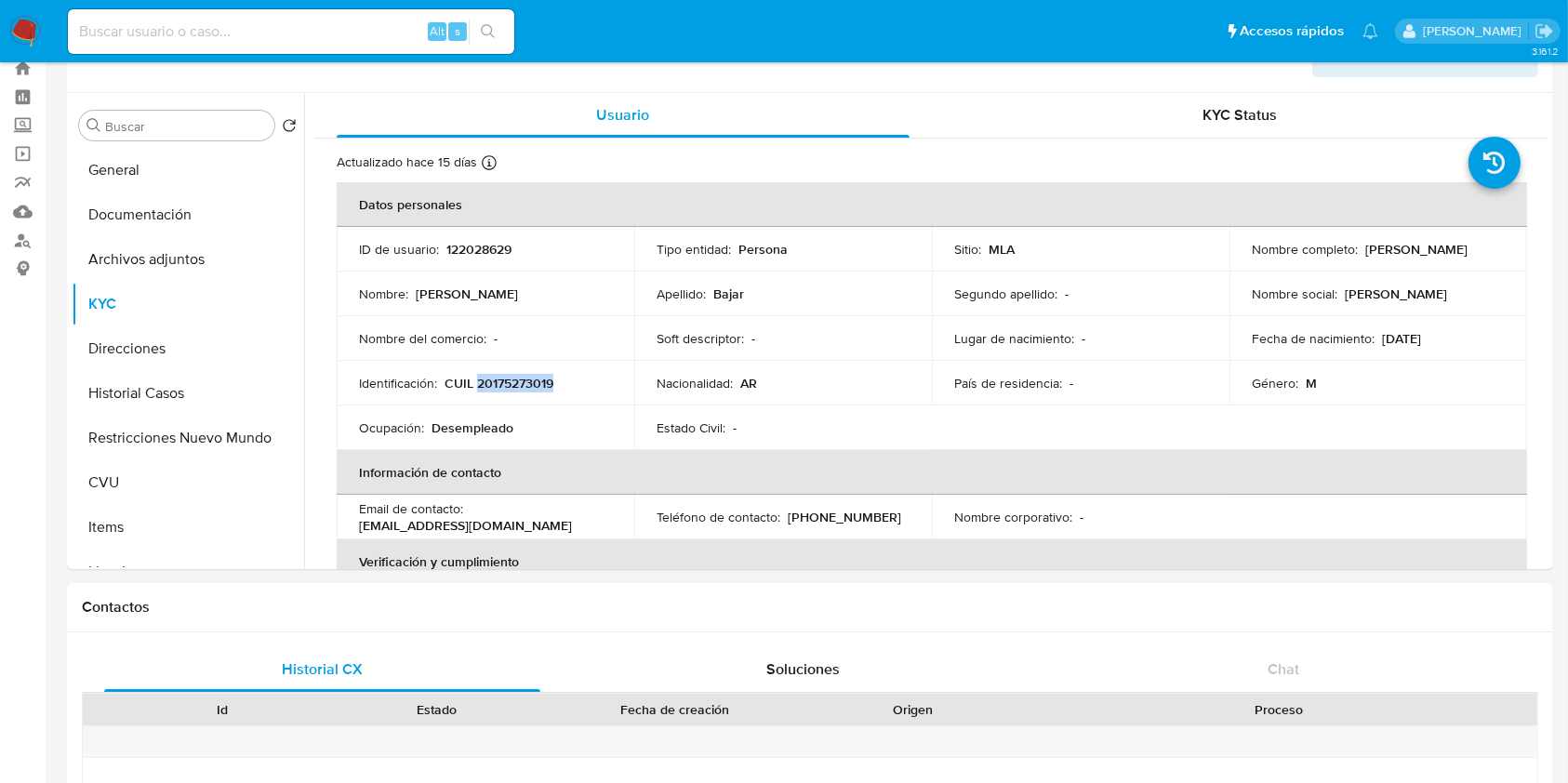
click at [33, 34] on img at bounding box center [25, 31] width 32 height 32
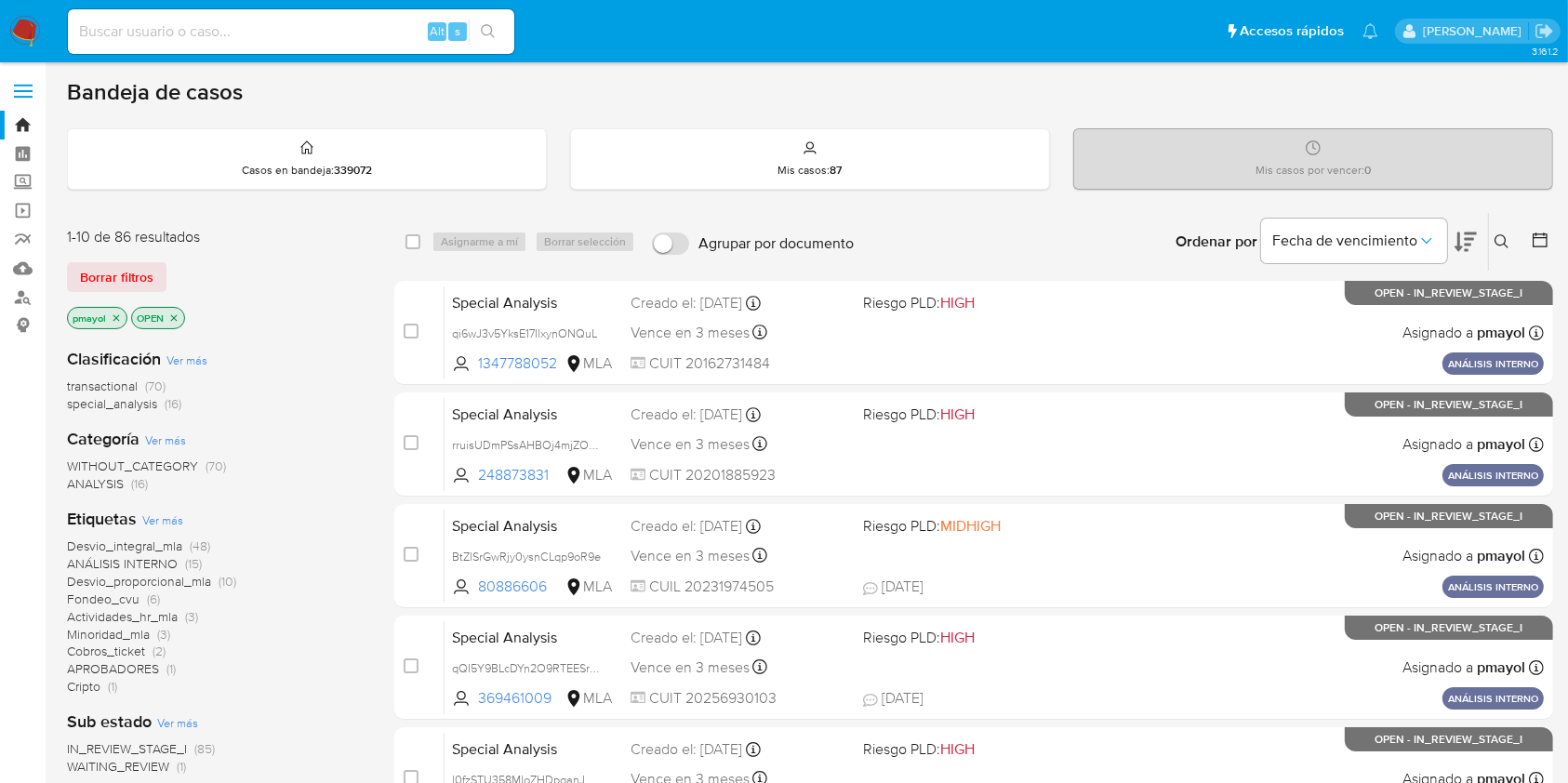
click at [1498, 234] on icon at bounding box center [1502, 241] width 14 height 14
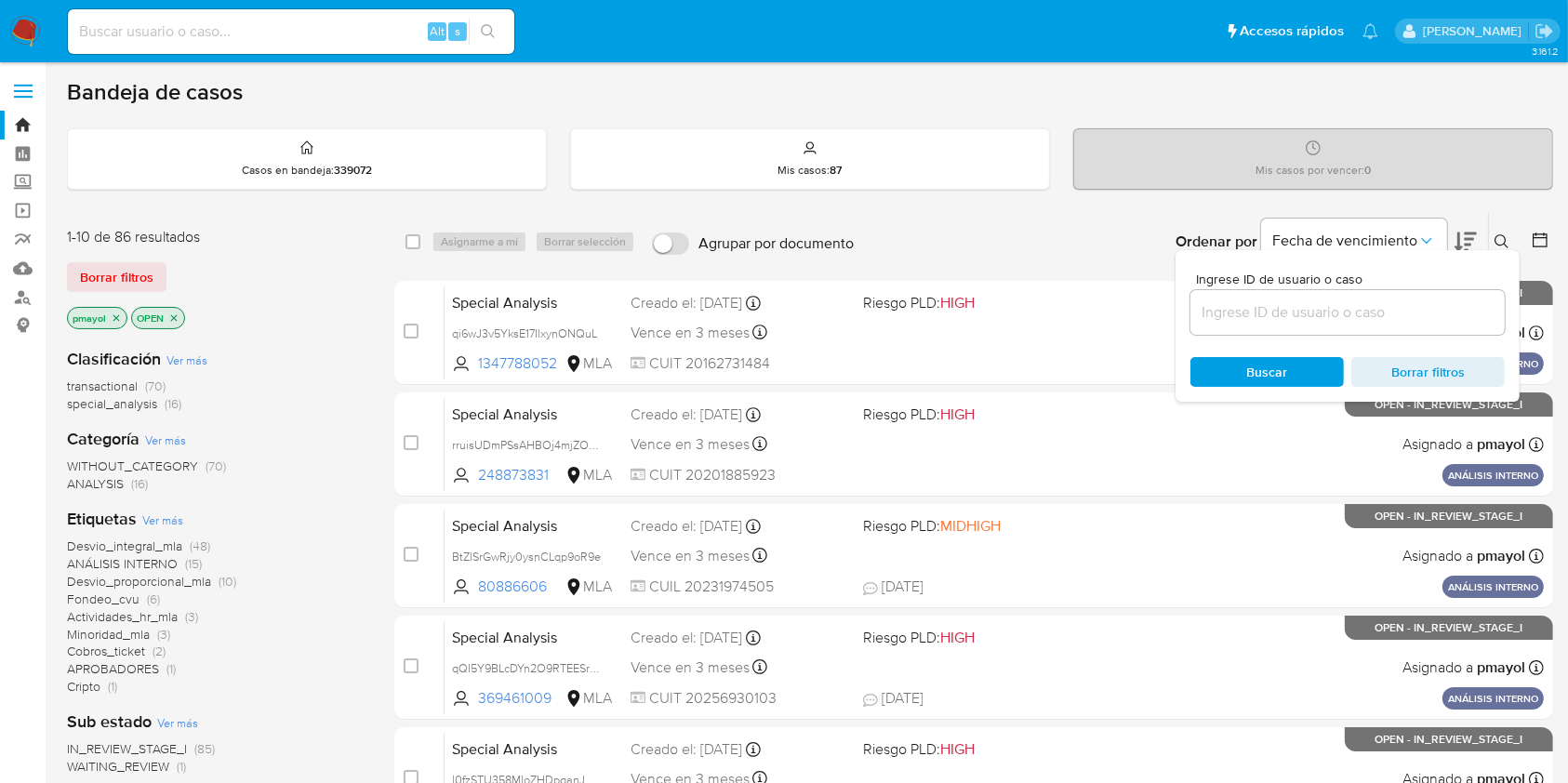
click at [1339, 315] on input at bounding box center [1347, 312] width 315 height 24
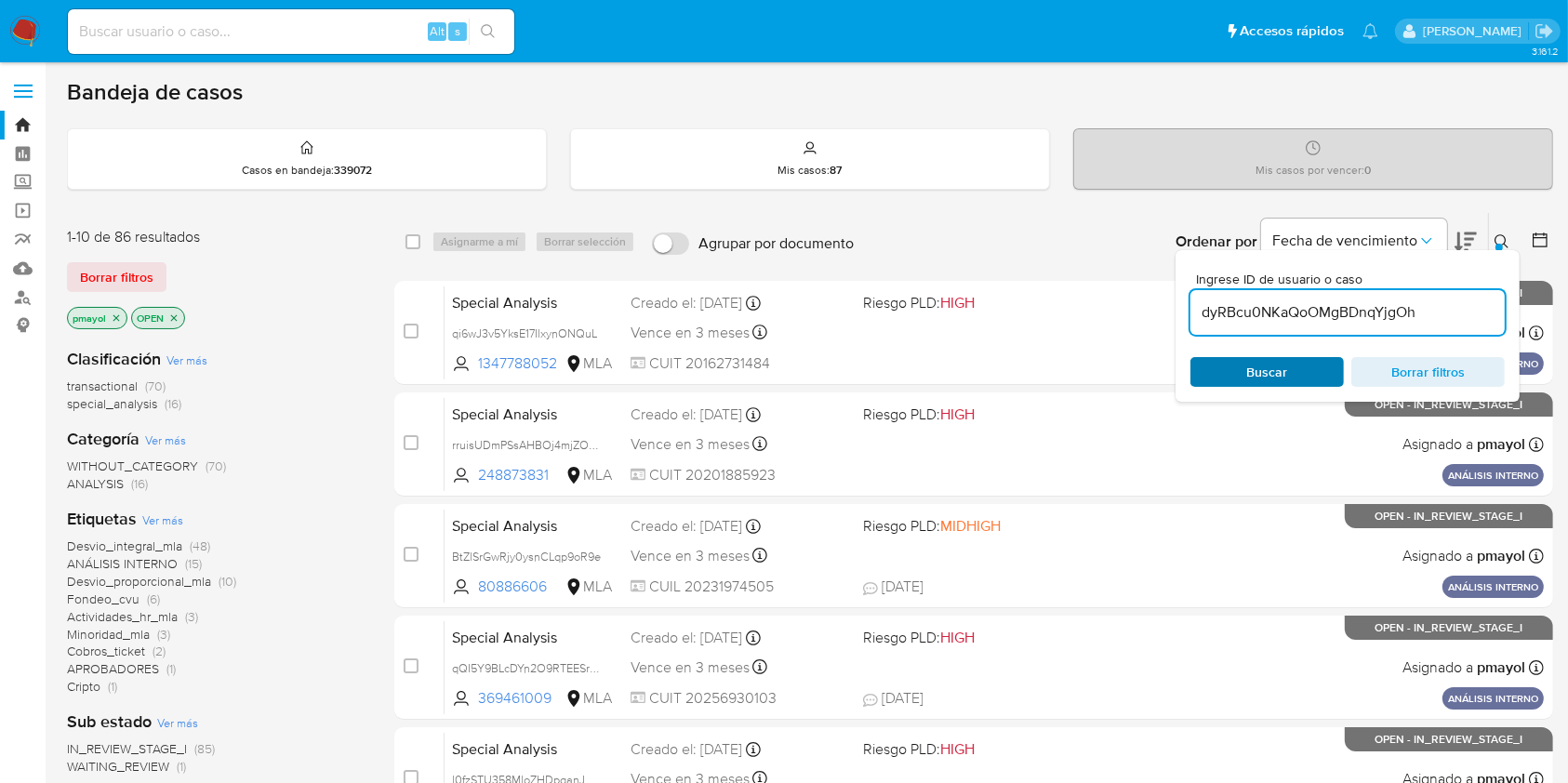
type input "dyRBcu0NKaQoOMgBDnqYjgOh"
click at [1270, 372] on span "Buscar" at bounding box center [1268, 372] width 41 height 30
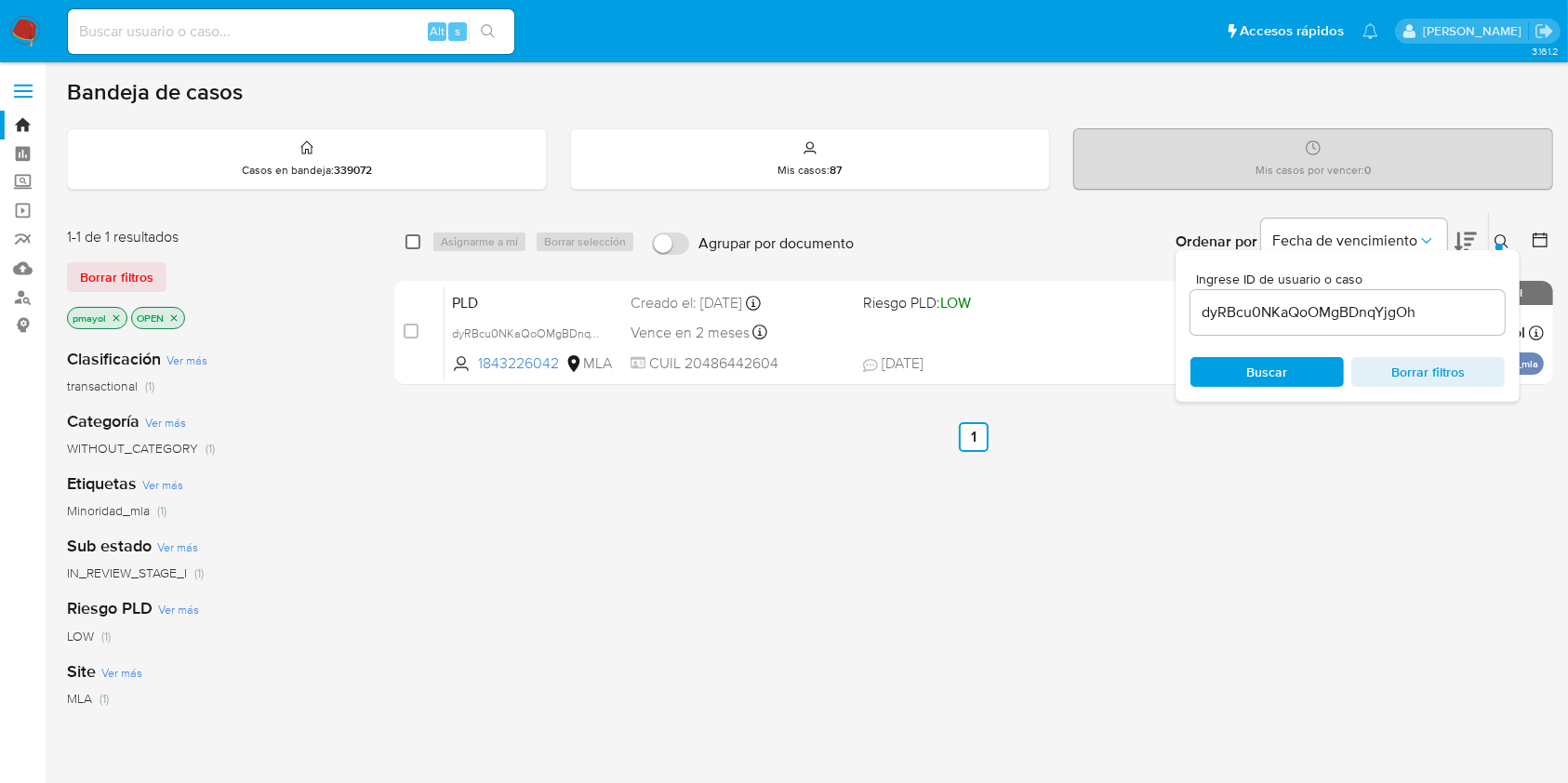
click at [407, 239] on input "checkbox" at bounding box center [412, 241] width 15 height 15
checkbox input "true"
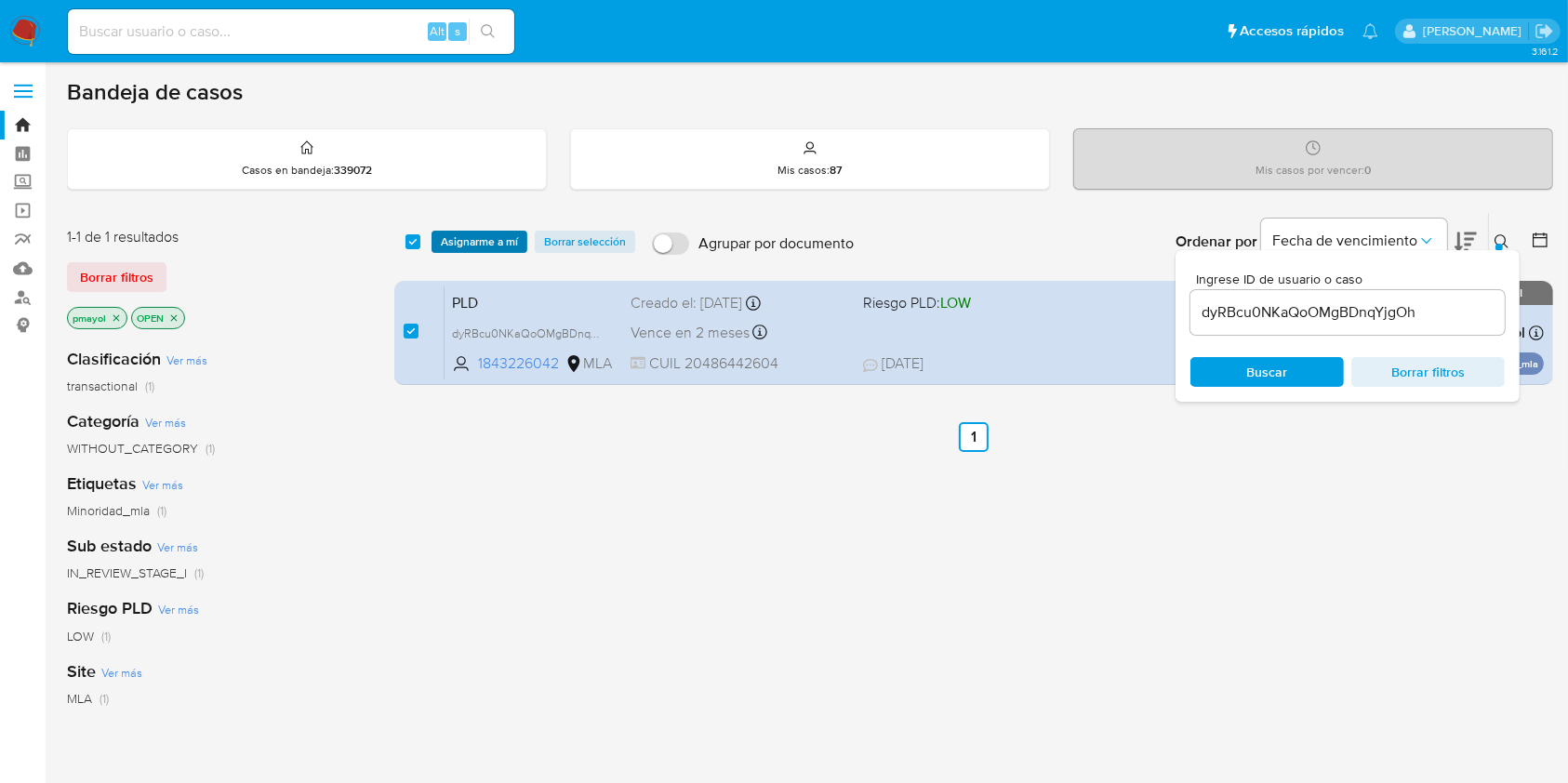
click at [463, 242] on span "Asignarme a mí" at bounding box center [479, 241] width 77 height 18
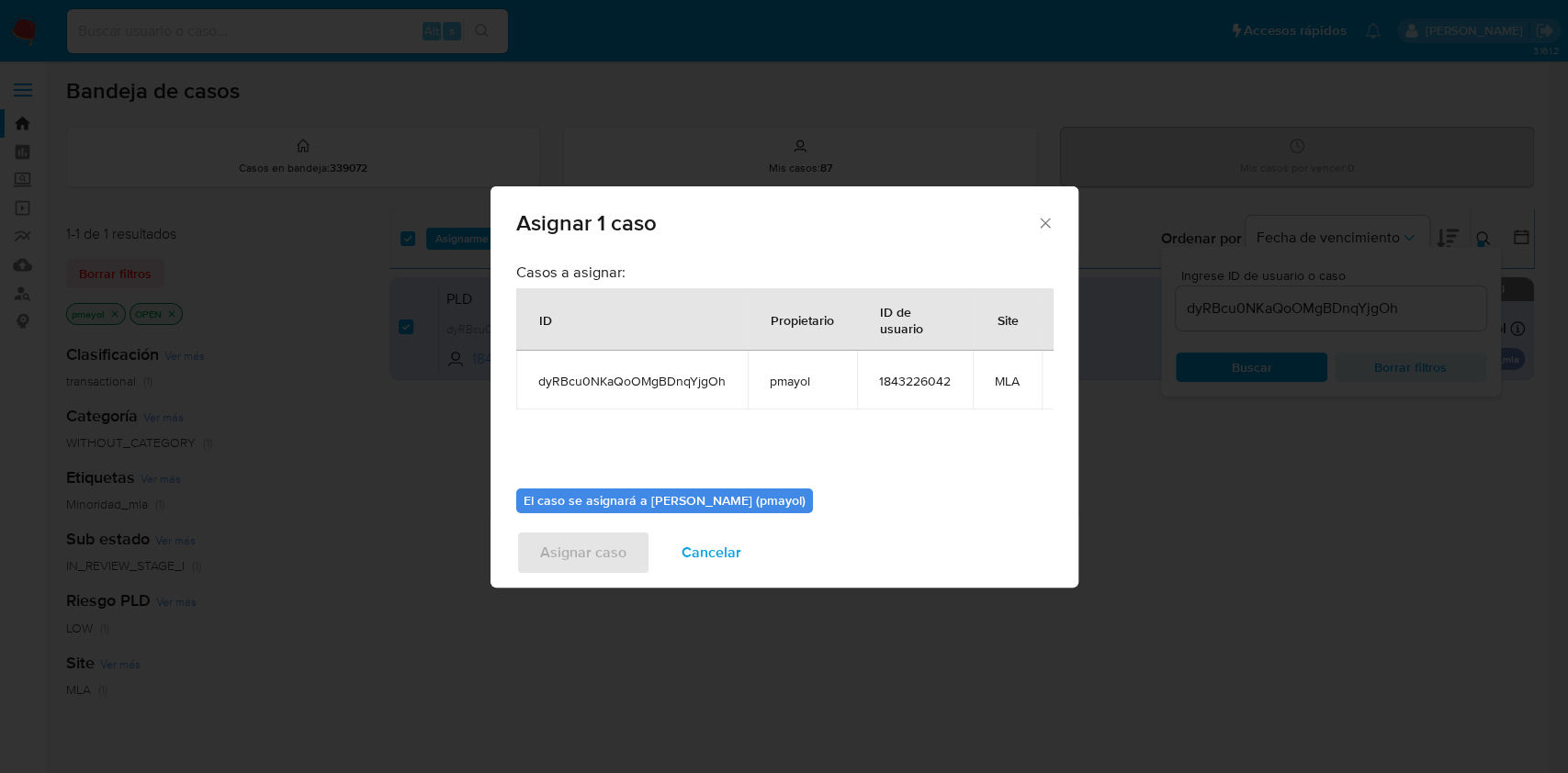
scroll to position [112, 0]
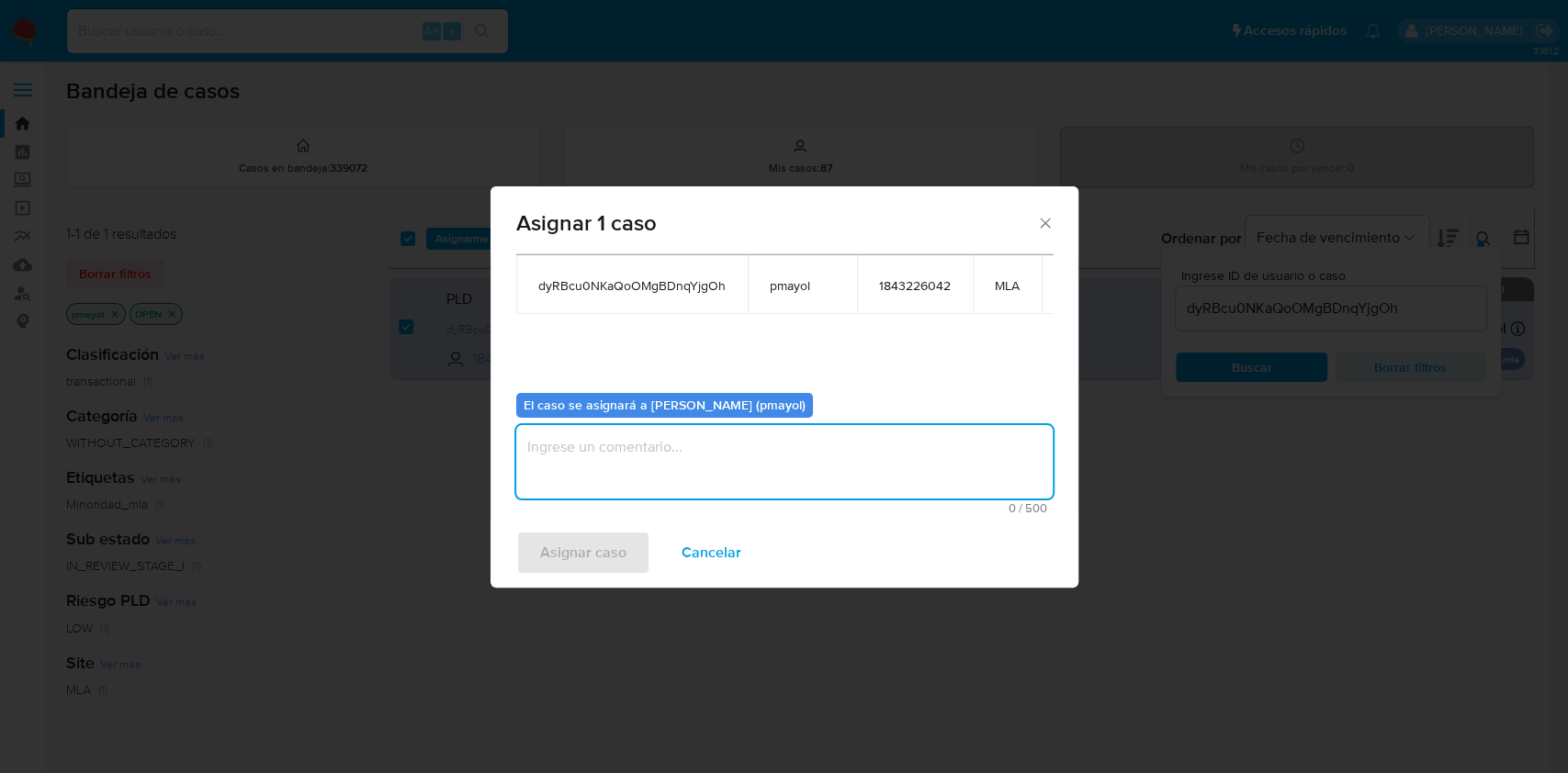
click at [951, 463] on textarea "assign-modal" at bounding box center [784, 461] width 536 height 74
type textarea "Asignación"
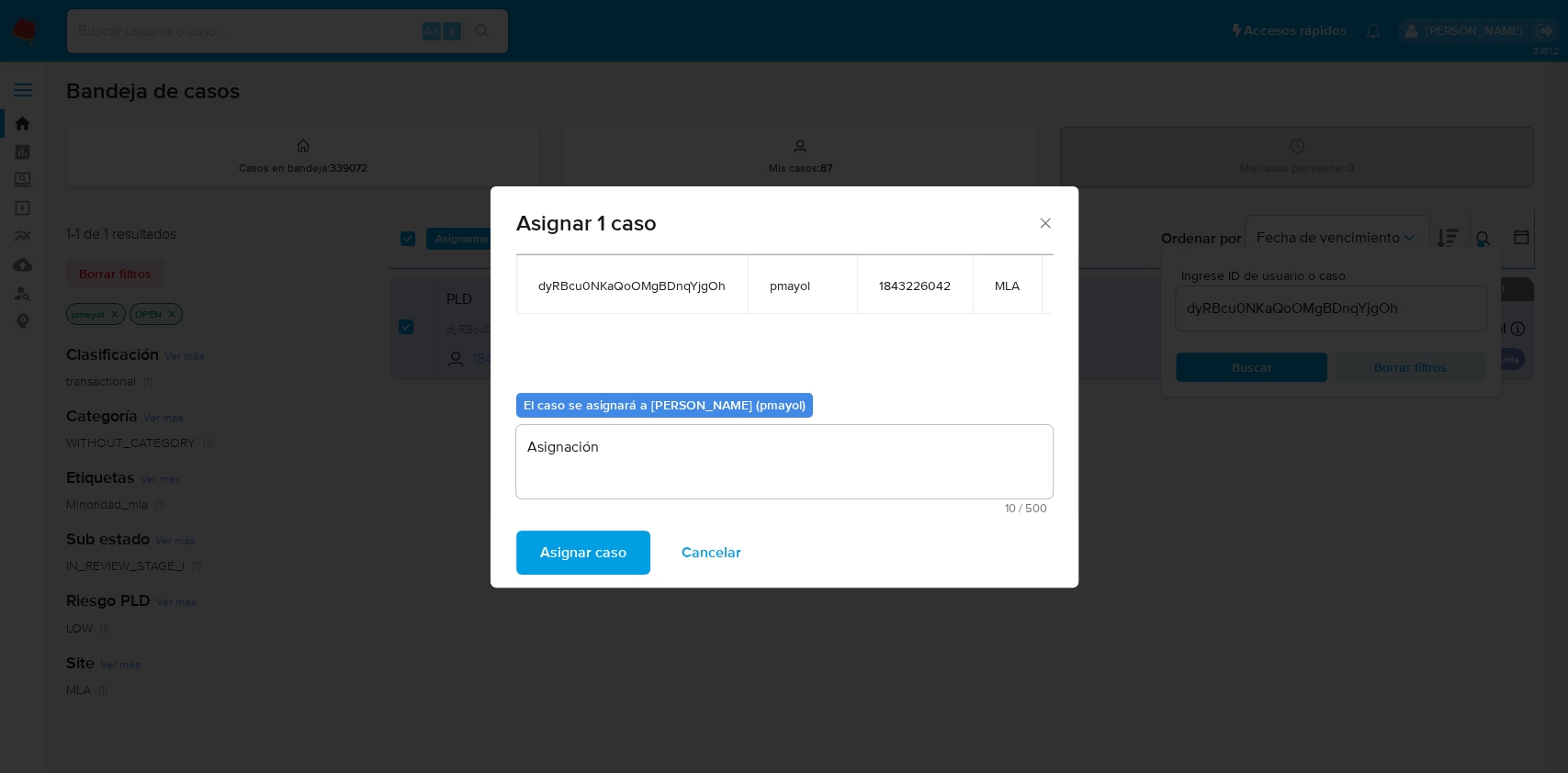
click at [586, 559] on span "Asignar caso" at bounding box center [583, 552] width 86 height 40
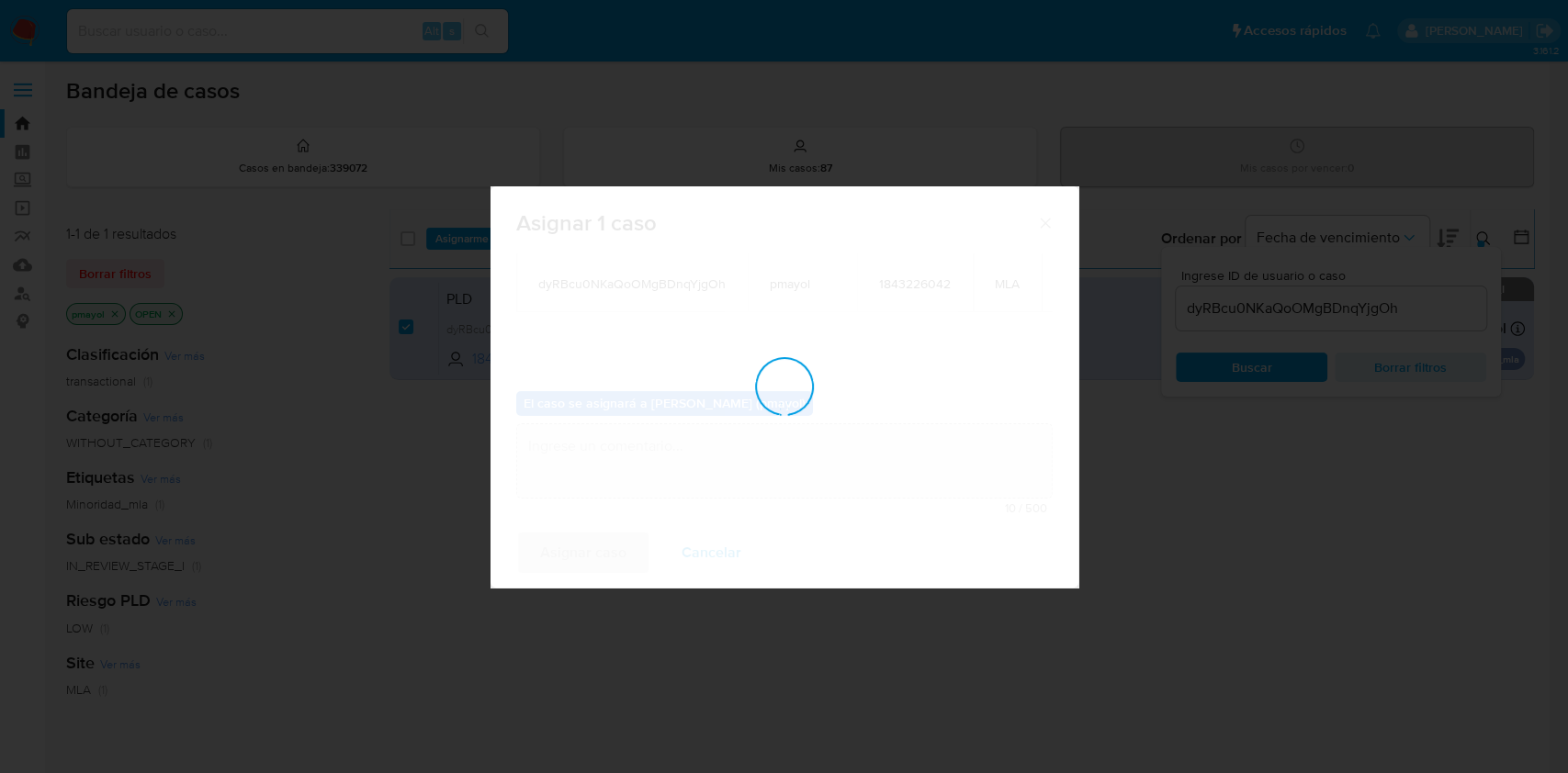
checkbox input "false"
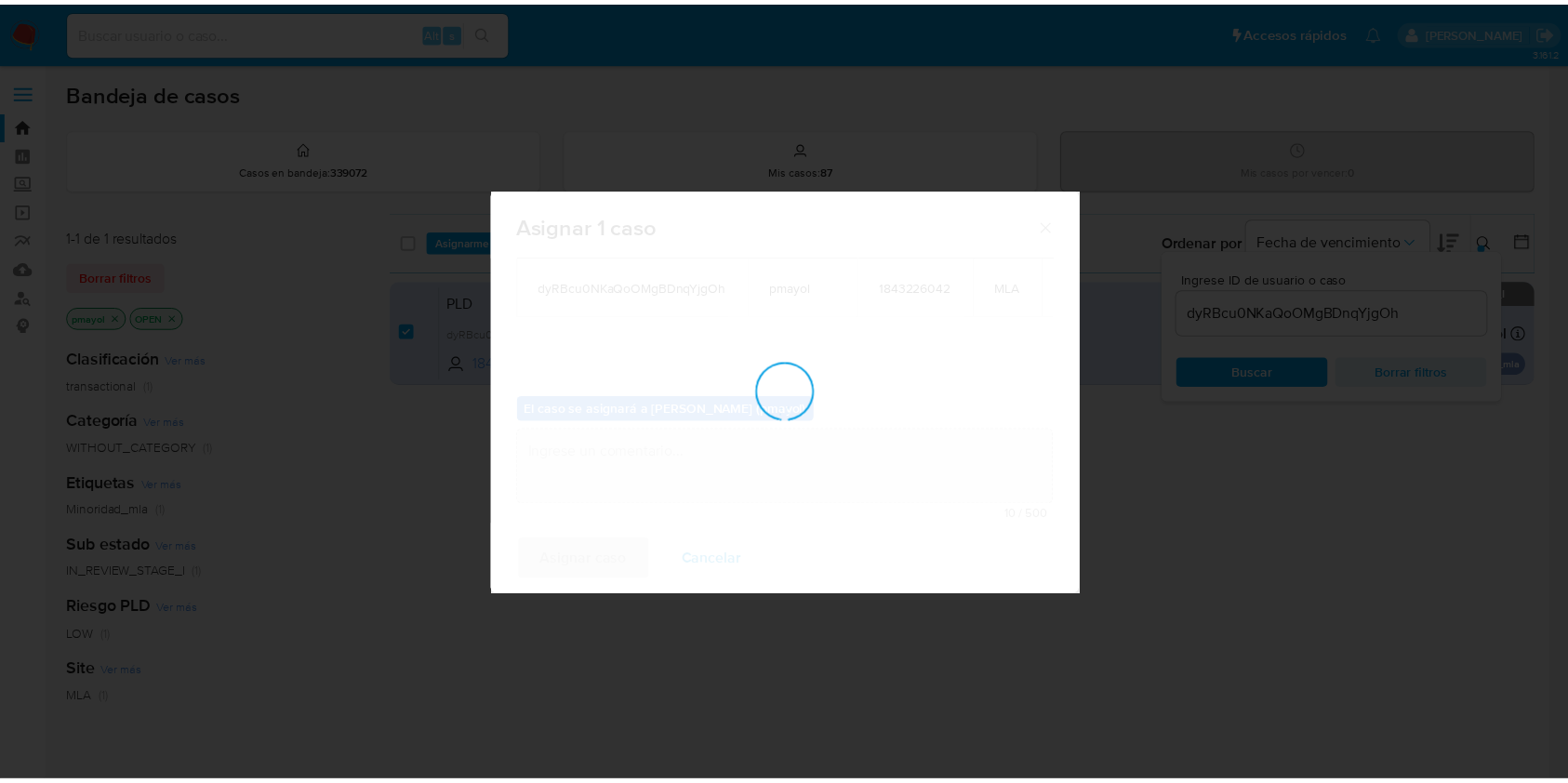
scroll to position [112, 0]
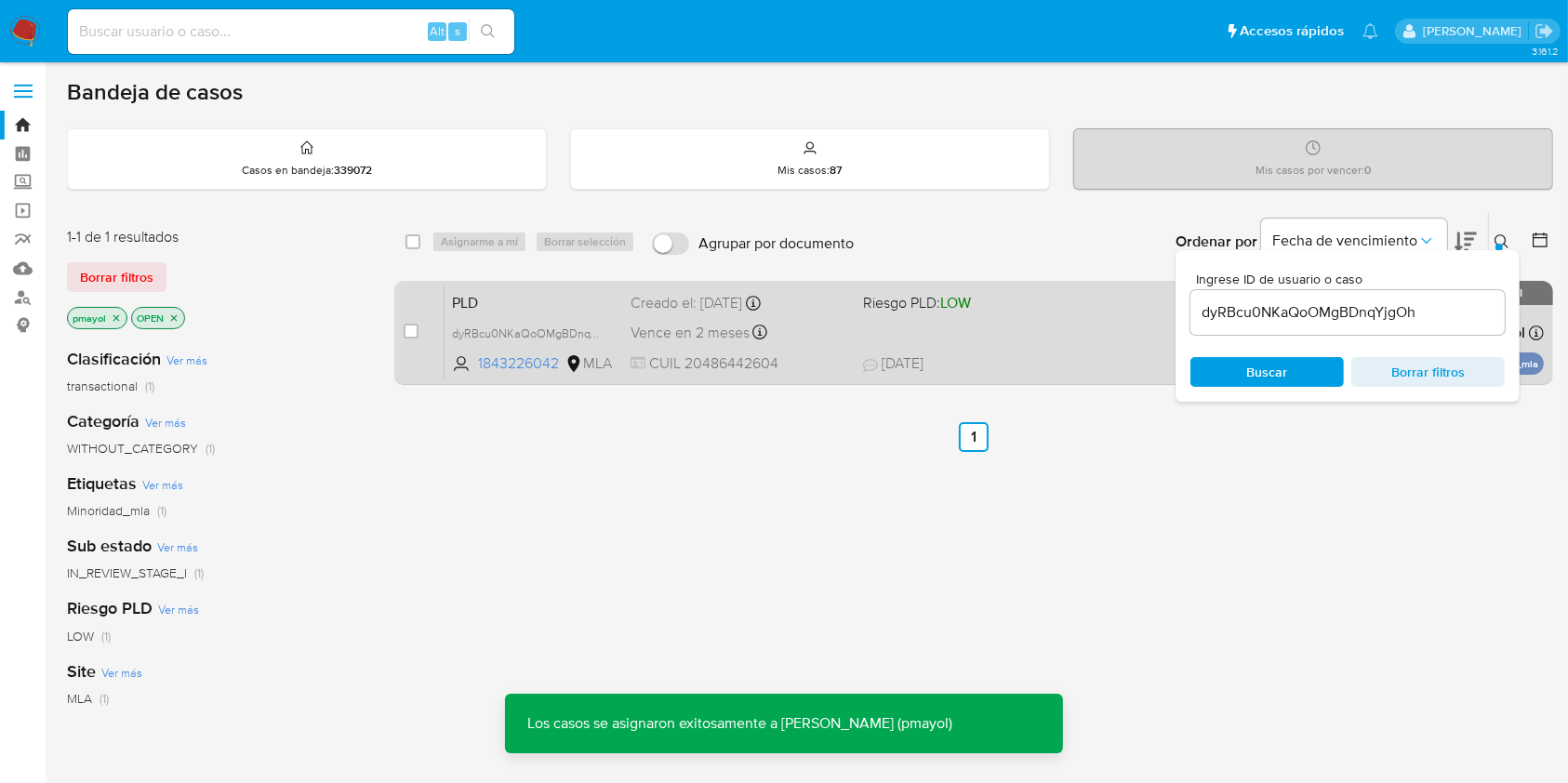
click at [905, 328] on div "PLD dyRBcu0NKaQoOMgBDnqYjgOh 1843226042 MLA Riesgo PLD: LOW Creado el: 12/09/20…" at bounding box center [995, 332] width 1100 height 94
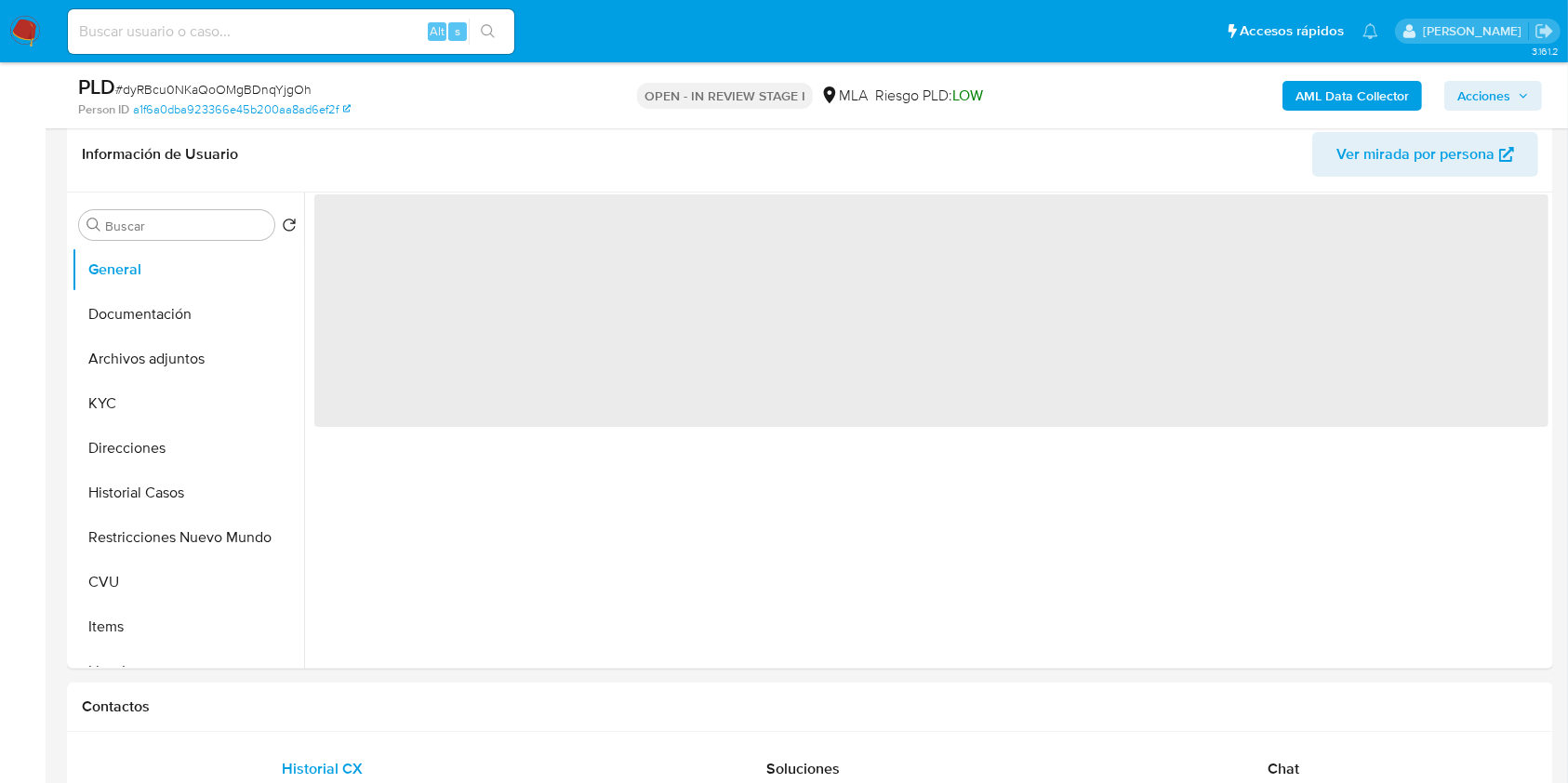
scroll to position [304, 0]
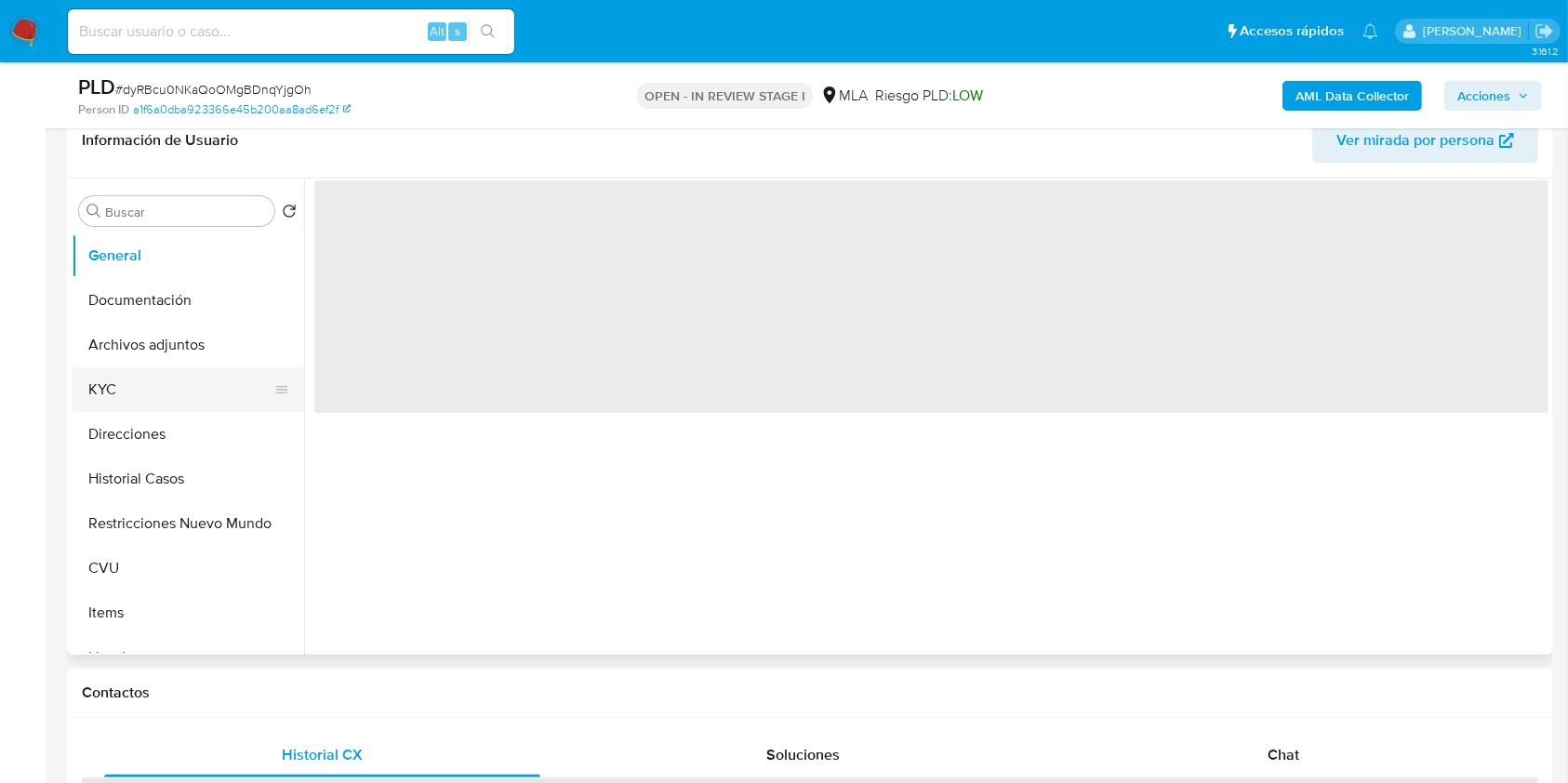
select select "10"
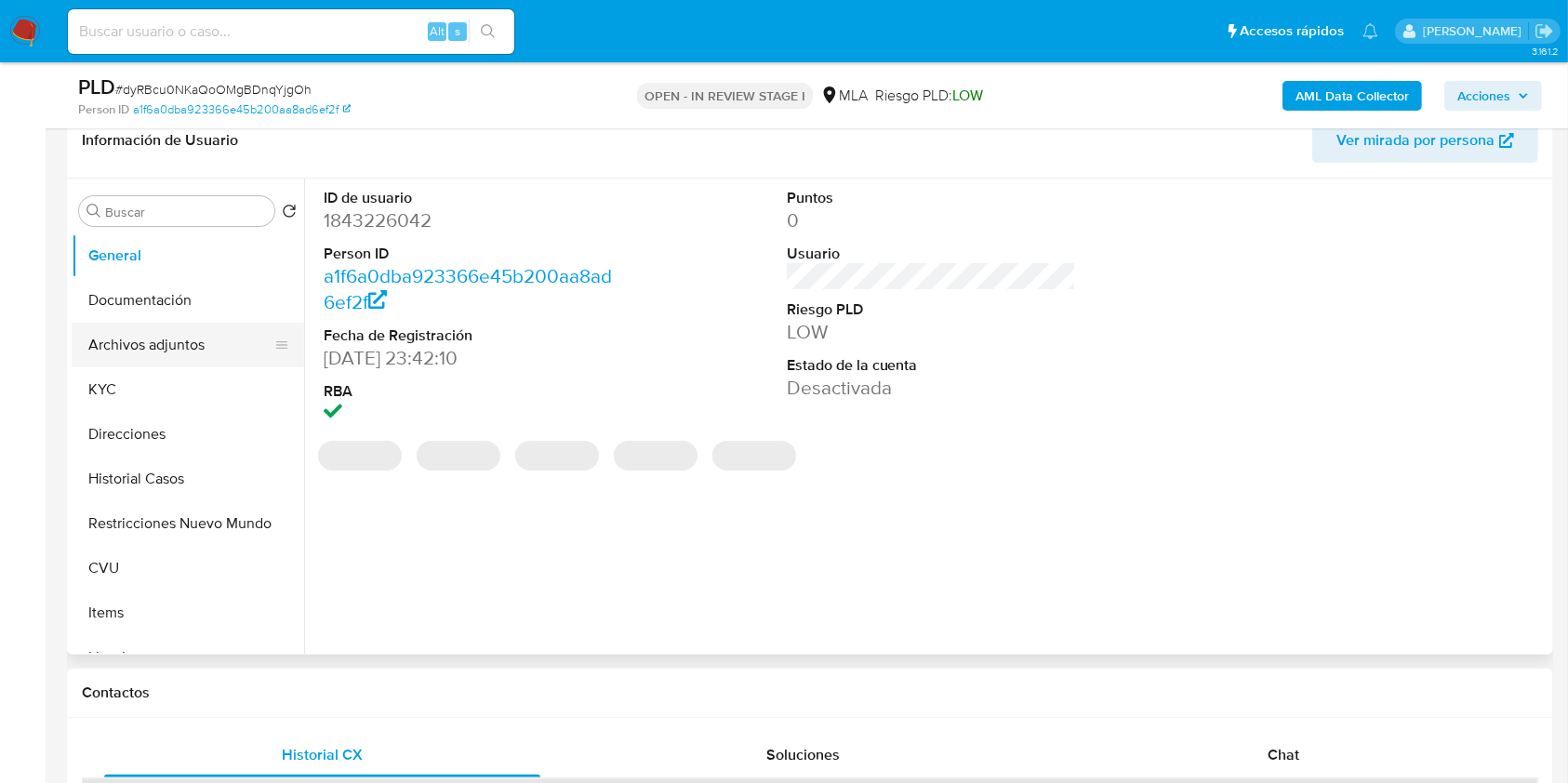
click at [187, 350] on button "Archivos adjuntos" at bounding box center [181, 345] width 218 height 45
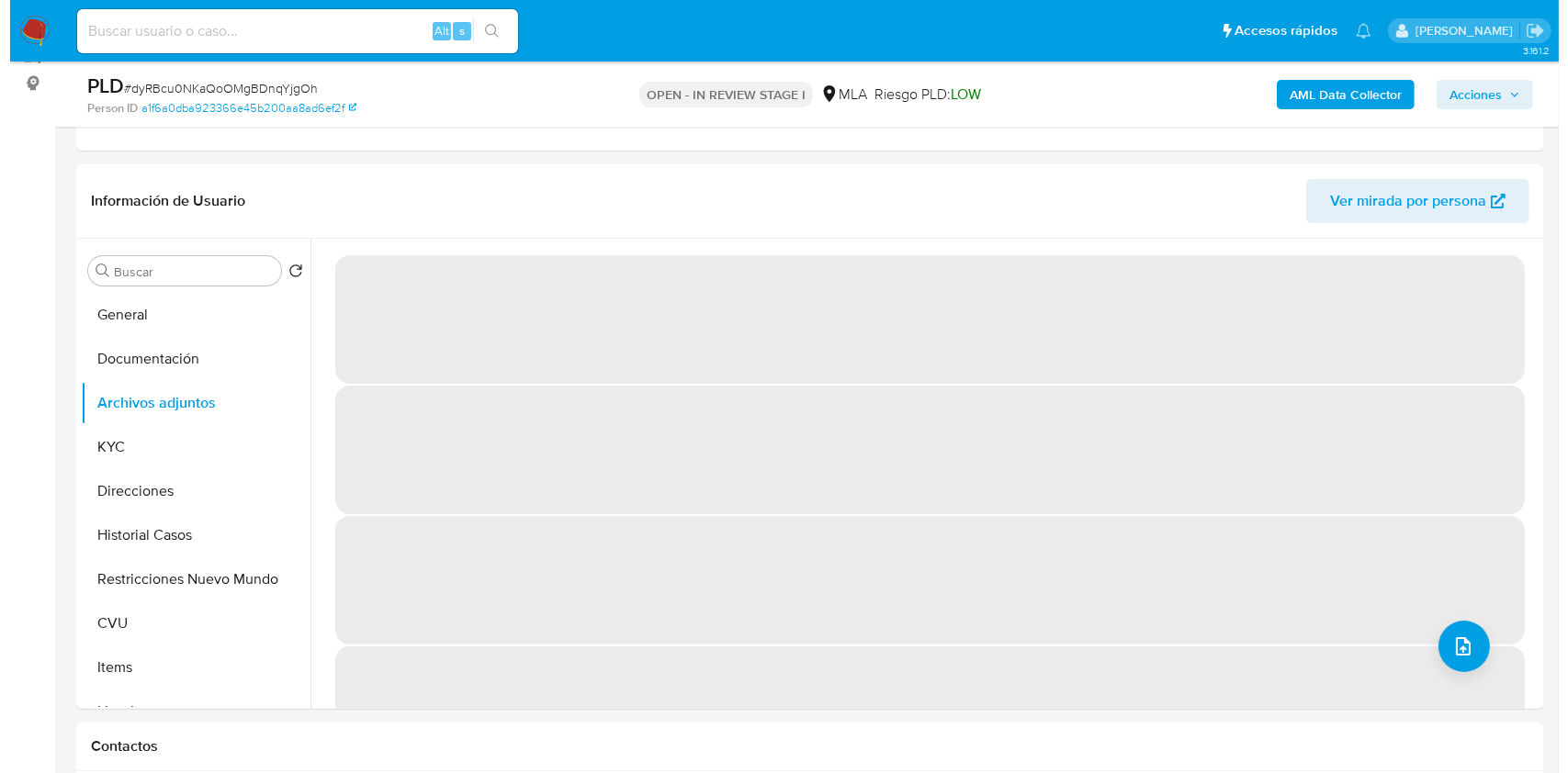
scroll to position [243, 0]
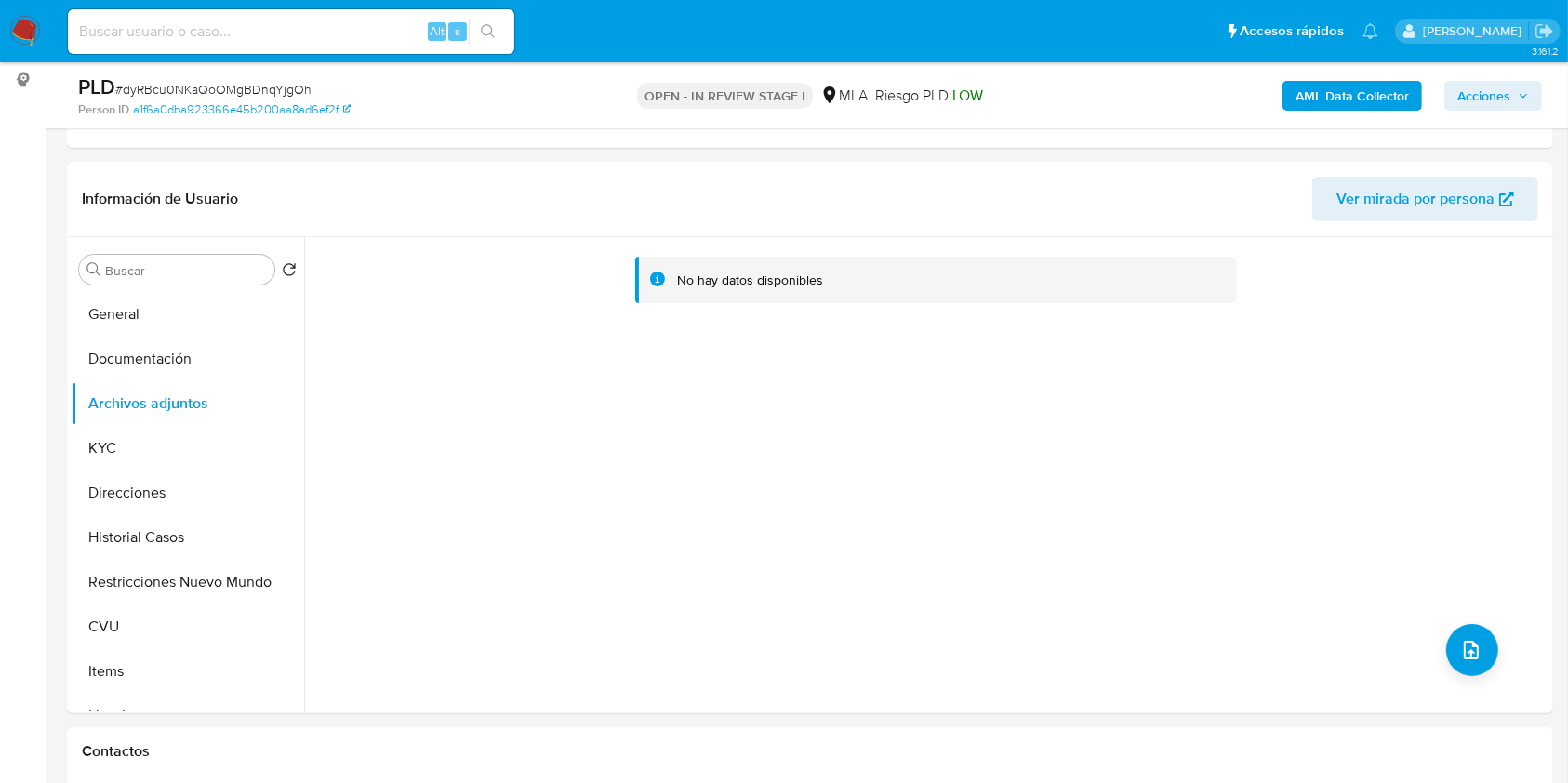
click at [1353, 85] on b "AML Data Collector" at bounding box center [1352, 95] width 114 height 30
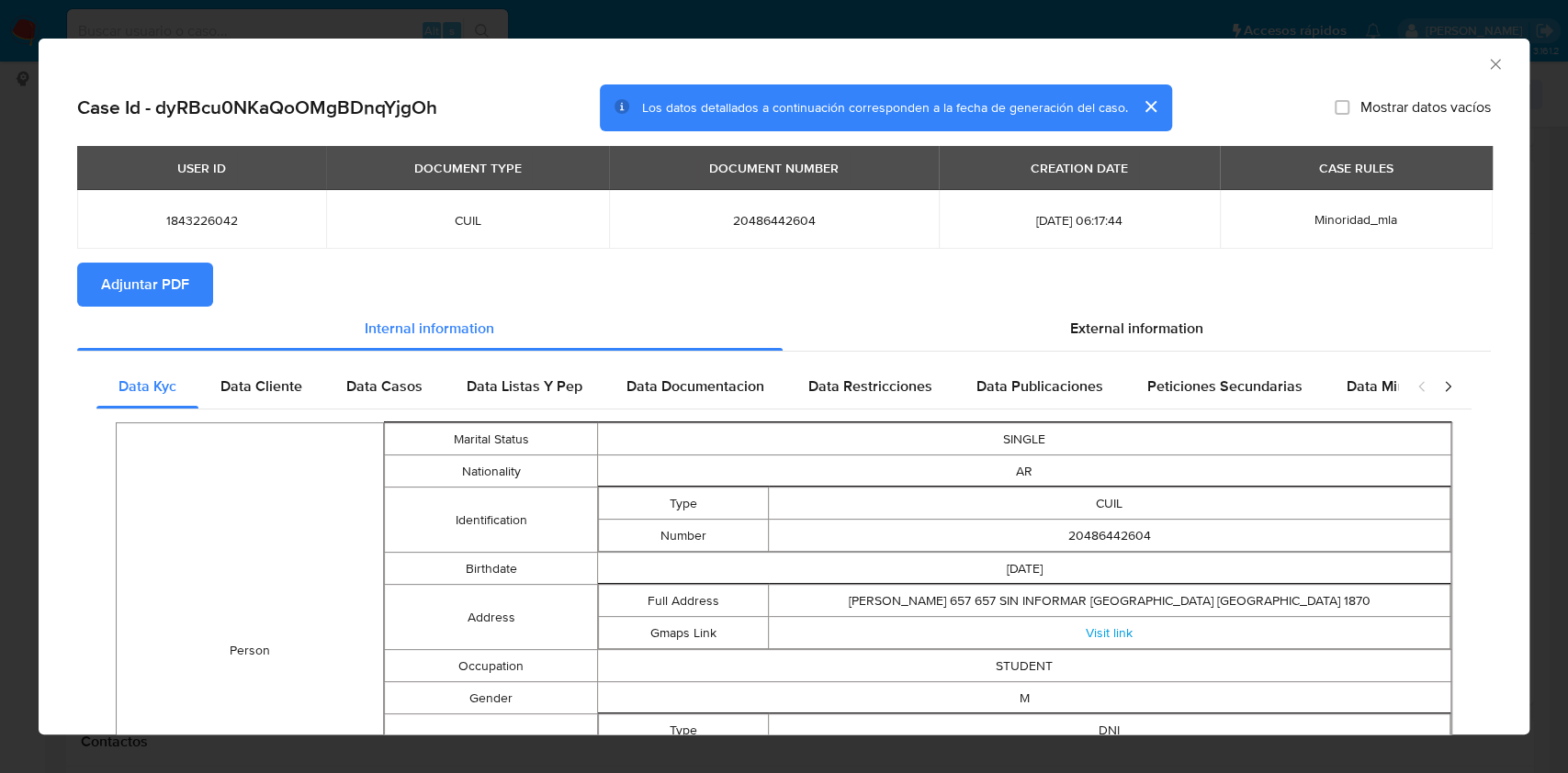
click at [140, 291] on span "Adjuntar PDF" at bounding box center [145, 285] width 88 height 40
click at [1470, 76] on div "AML Data Collector" at bounding box center [784, 61] width 1491 height 46
click at [1486, 59] on icon "Cerrar ventana" at bounding box center [1495, 63] width 18 height 18
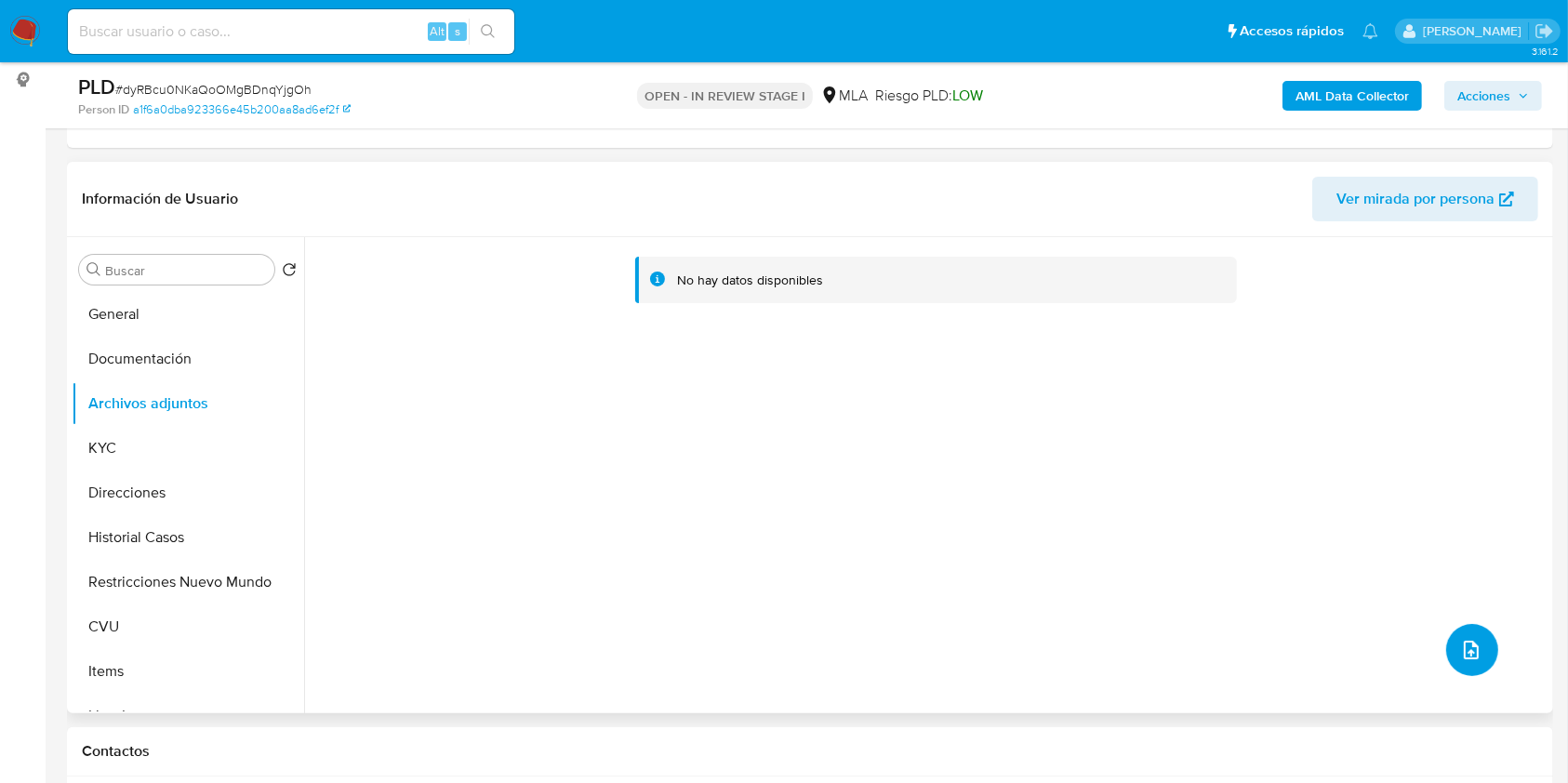
click at [1461, 630] on button "upload-file" at bounding box center [1473, 650] width 52 height 52
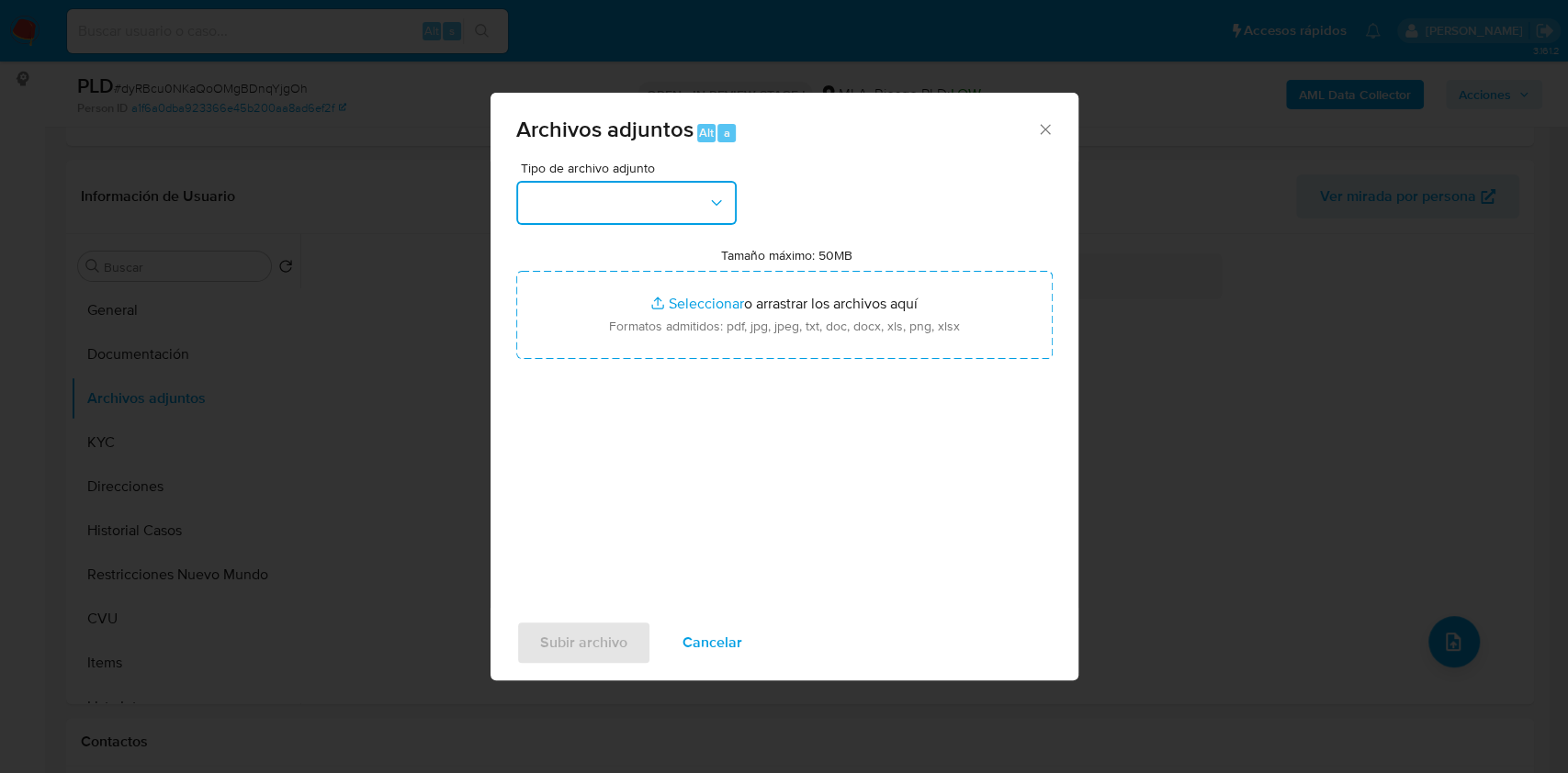
click at [733, 217] on button "button" at bounding box center [627, 203] width 221 height 44
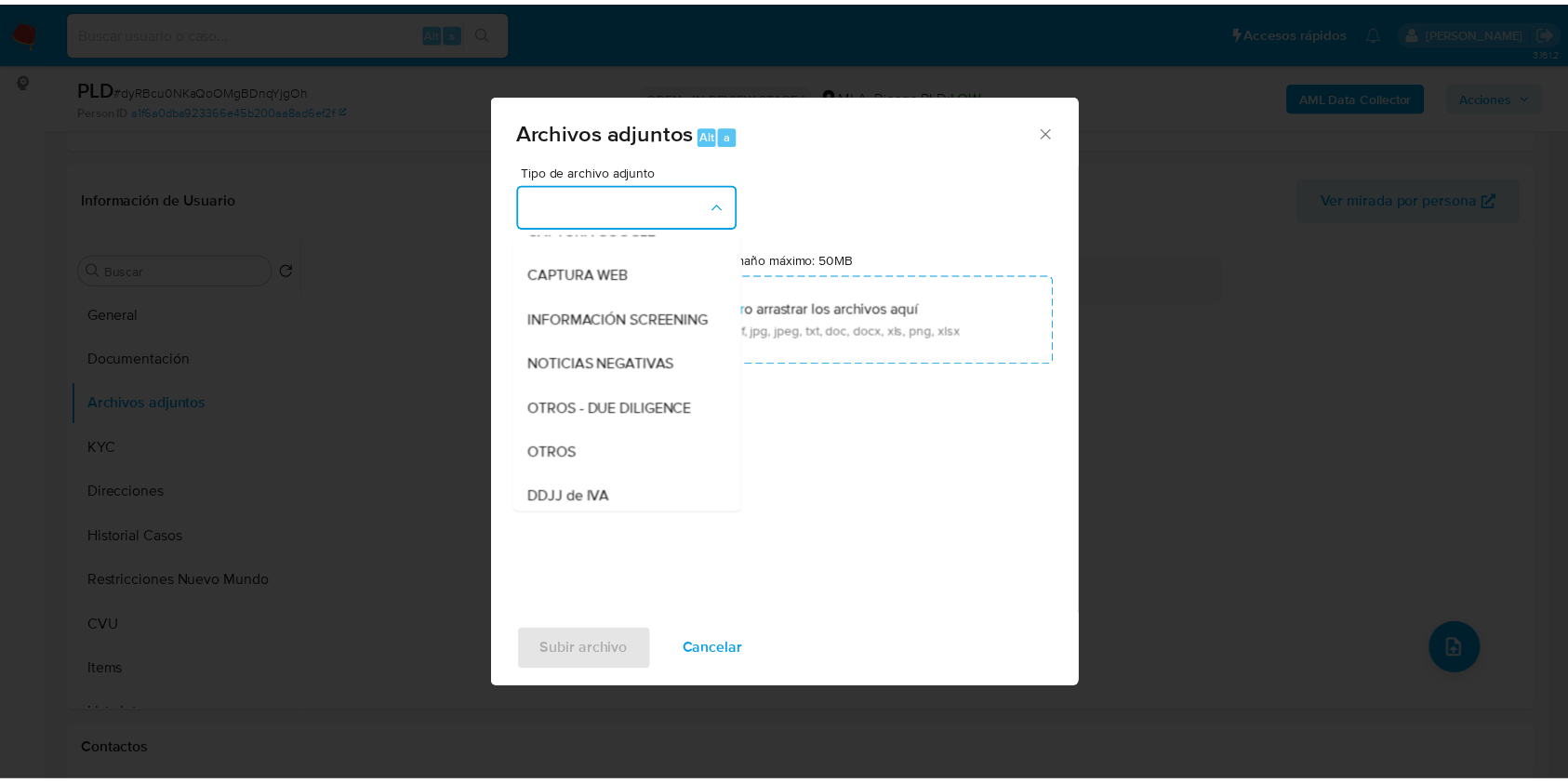
scroll to position [180, 0]
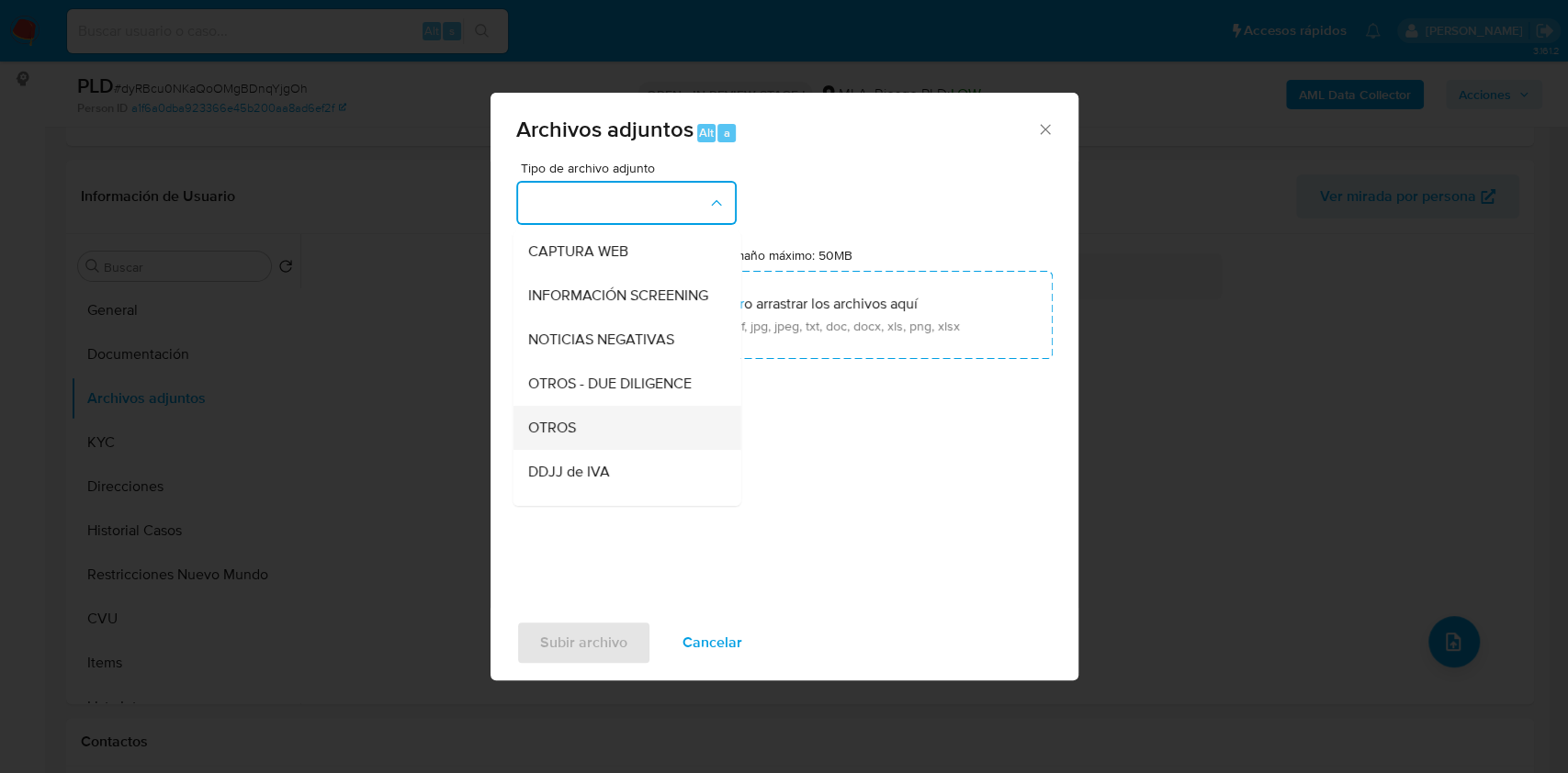
click at [596, 450] on div "OTROS" at bounding box center [621, 428] width 187 height 44
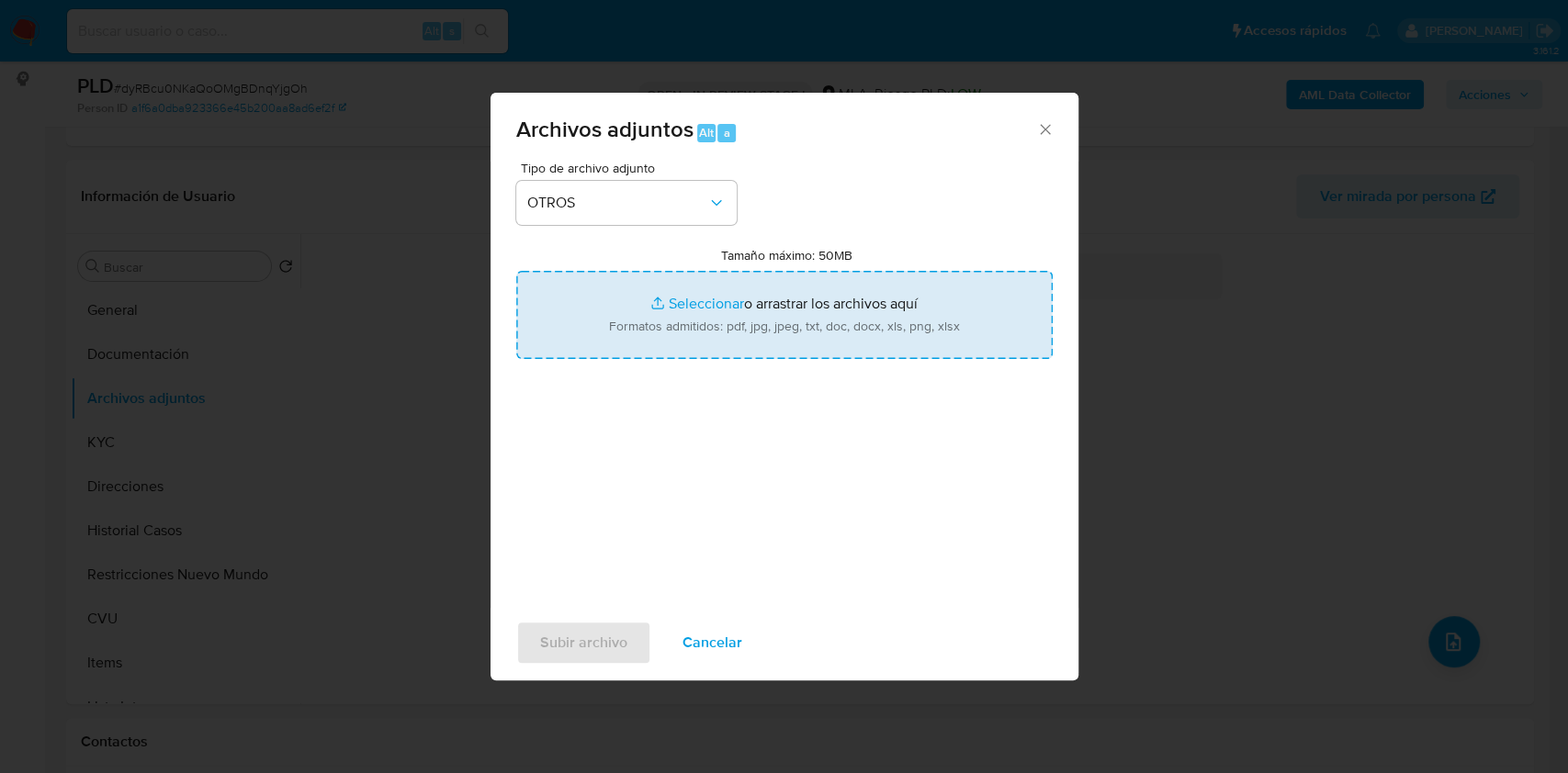
click at [733, 332] on input "Tamaño máximo: 50MB Seleccionar archivos" at bounding box center [784, 315] width 536 height 88
type input "C:\fakepath\Caselog dyRBcu0NKaQoOMgBDnqYjgOh.docx"
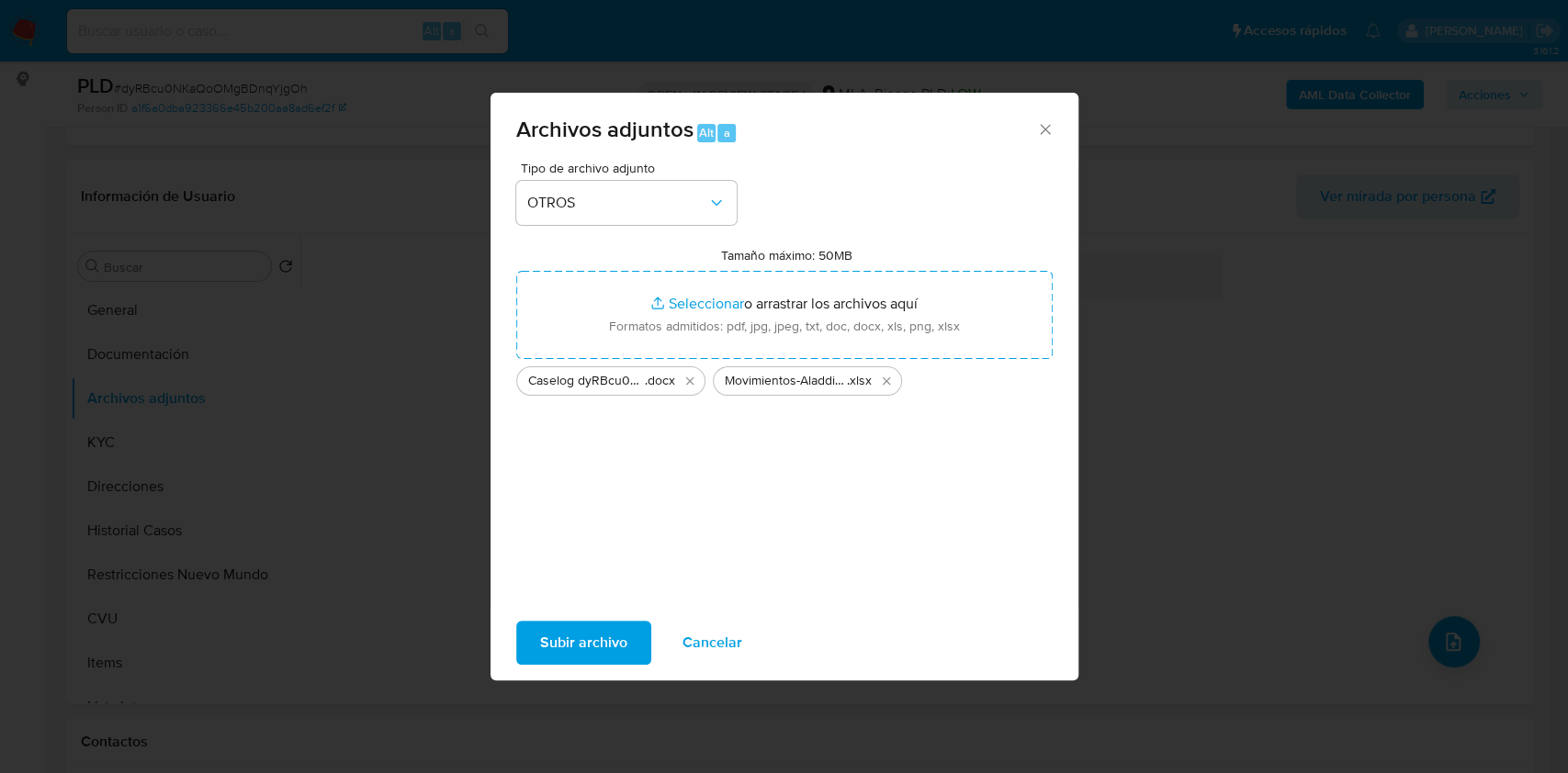
click at [584, 649] on span "Subir archivo" at bounding box center [583, 643] width 87 height 40
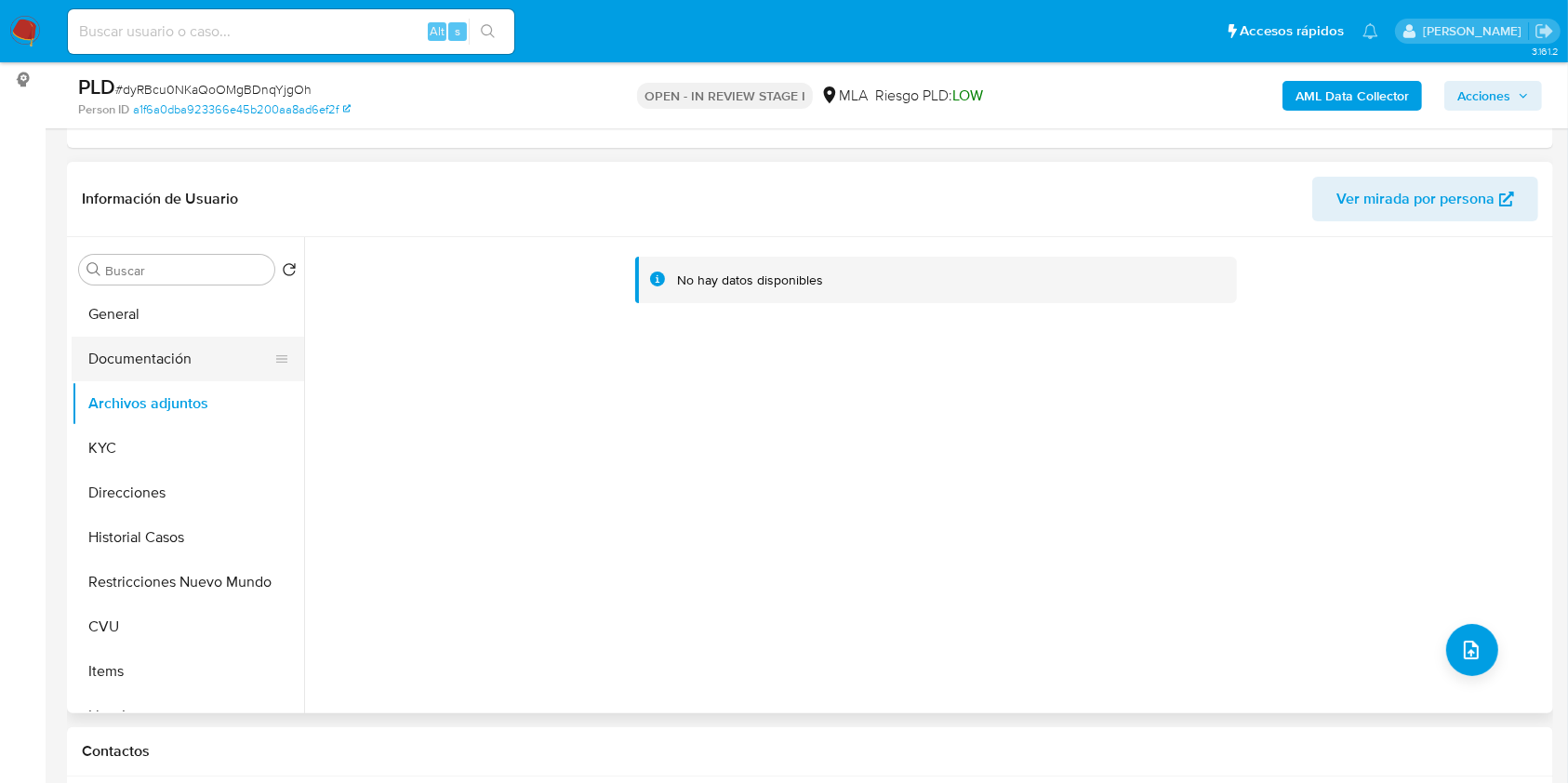
click at [142, 369] on button "Documentación" at bounding box center [181, 359] width 218 height 45
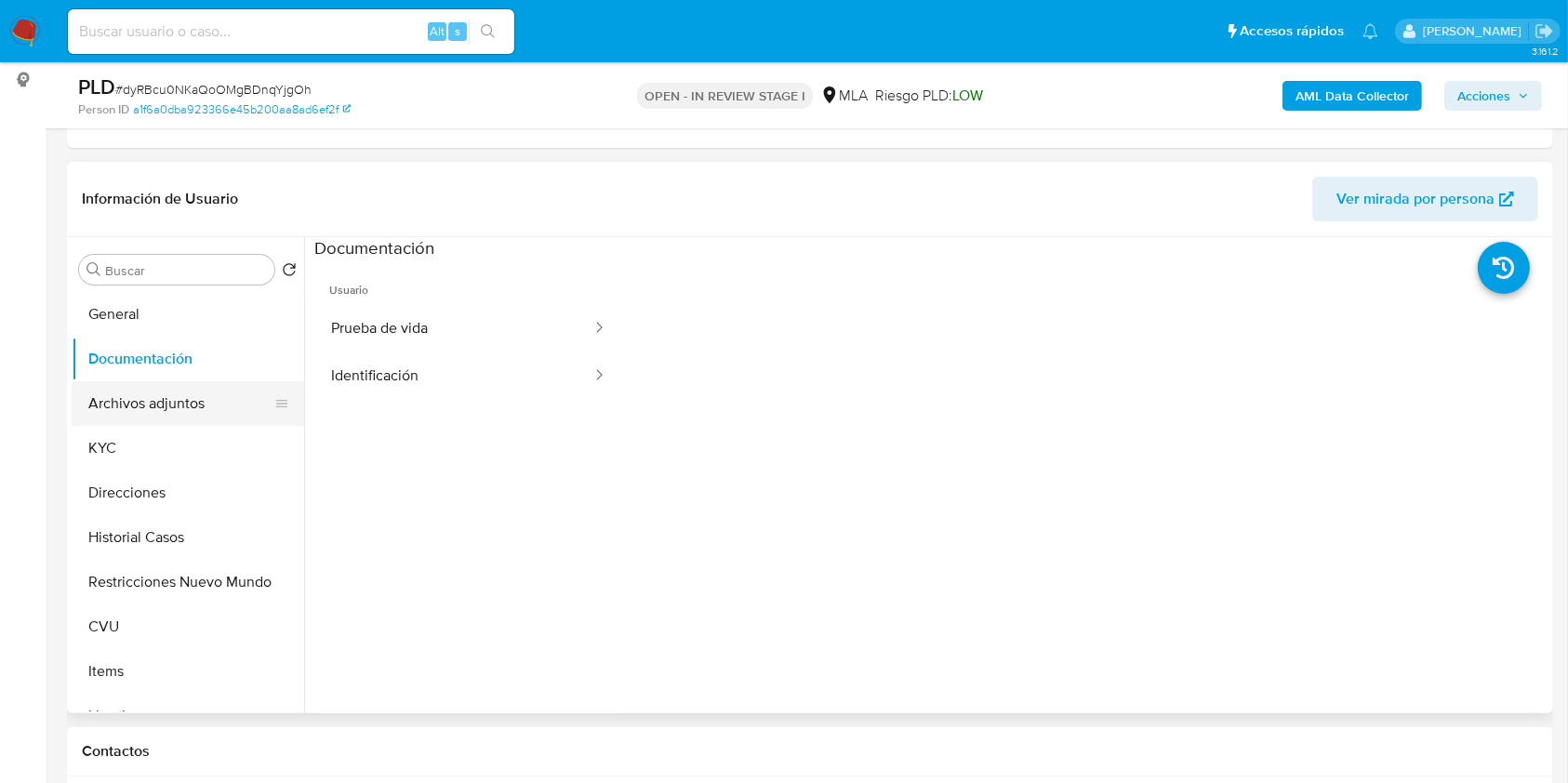
click at [145, 387] on button "Archivos adjuntos" at bounding box center [181, 404] width 218 height 45
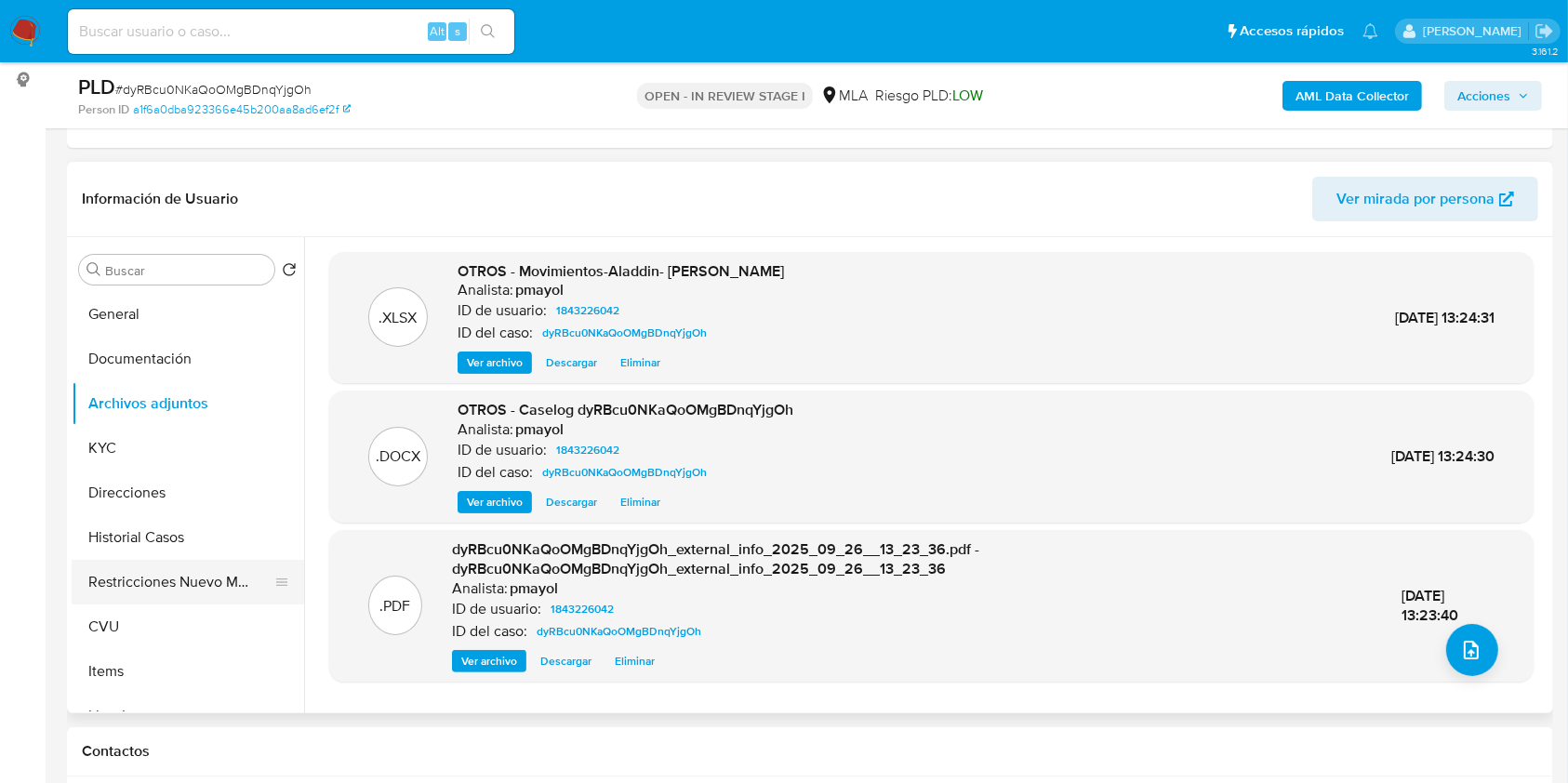
click at [151, 580] on button "Restricciones Nuevo Mundo" at bounding box center [181, 582] width 218 height 45
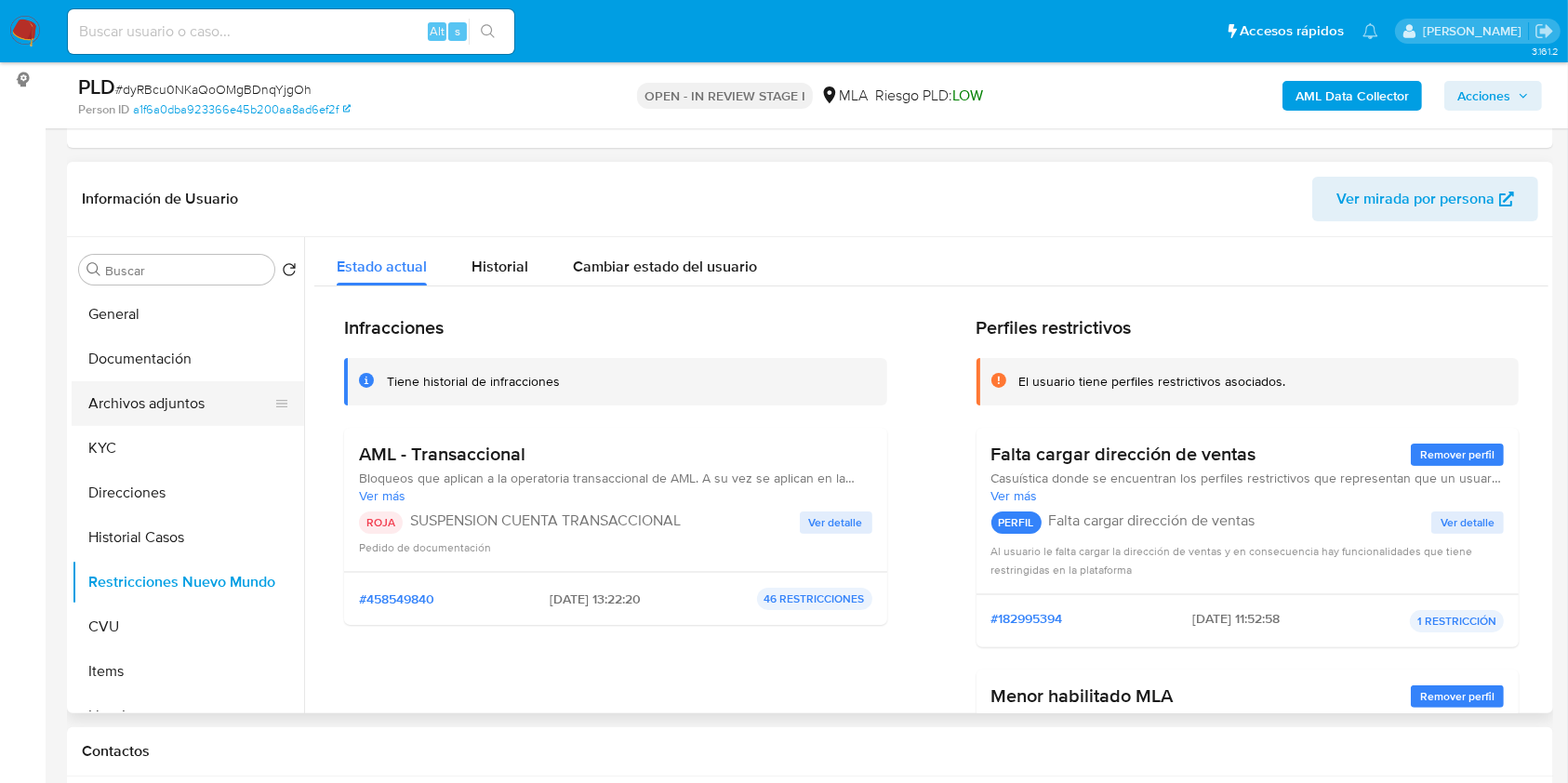
click at [167, 398] on button "Archivos adjuntos" at bounding box center [181, 404] width 218 height 45
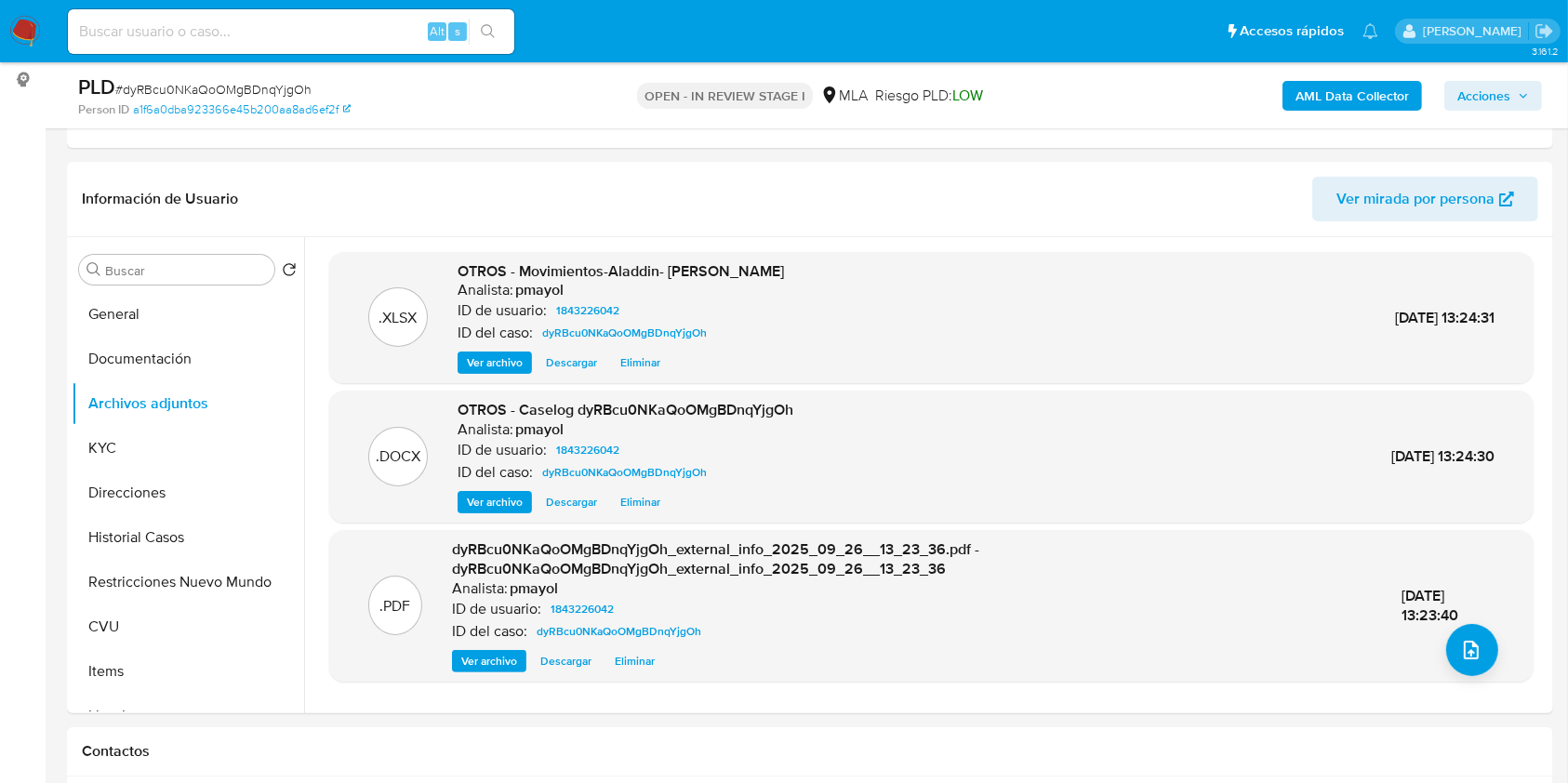
click at [1494, 88] on span "Acciones" at bounding box center [1483, 95] width 53 height 30
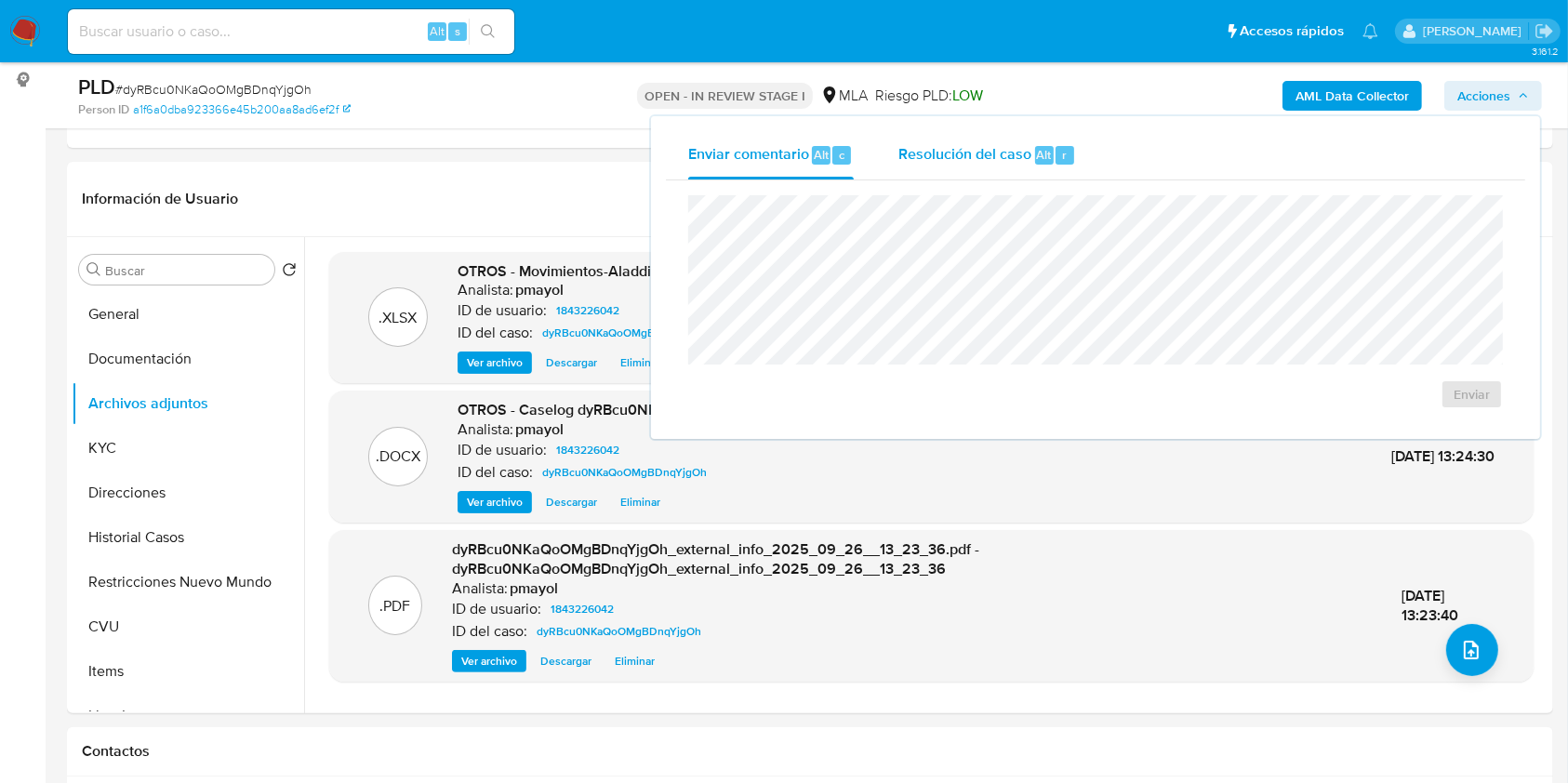
click at [1014, 141] on div "Resolución del caso Alt r" at bounding box center [987, 155] width 178 height 49
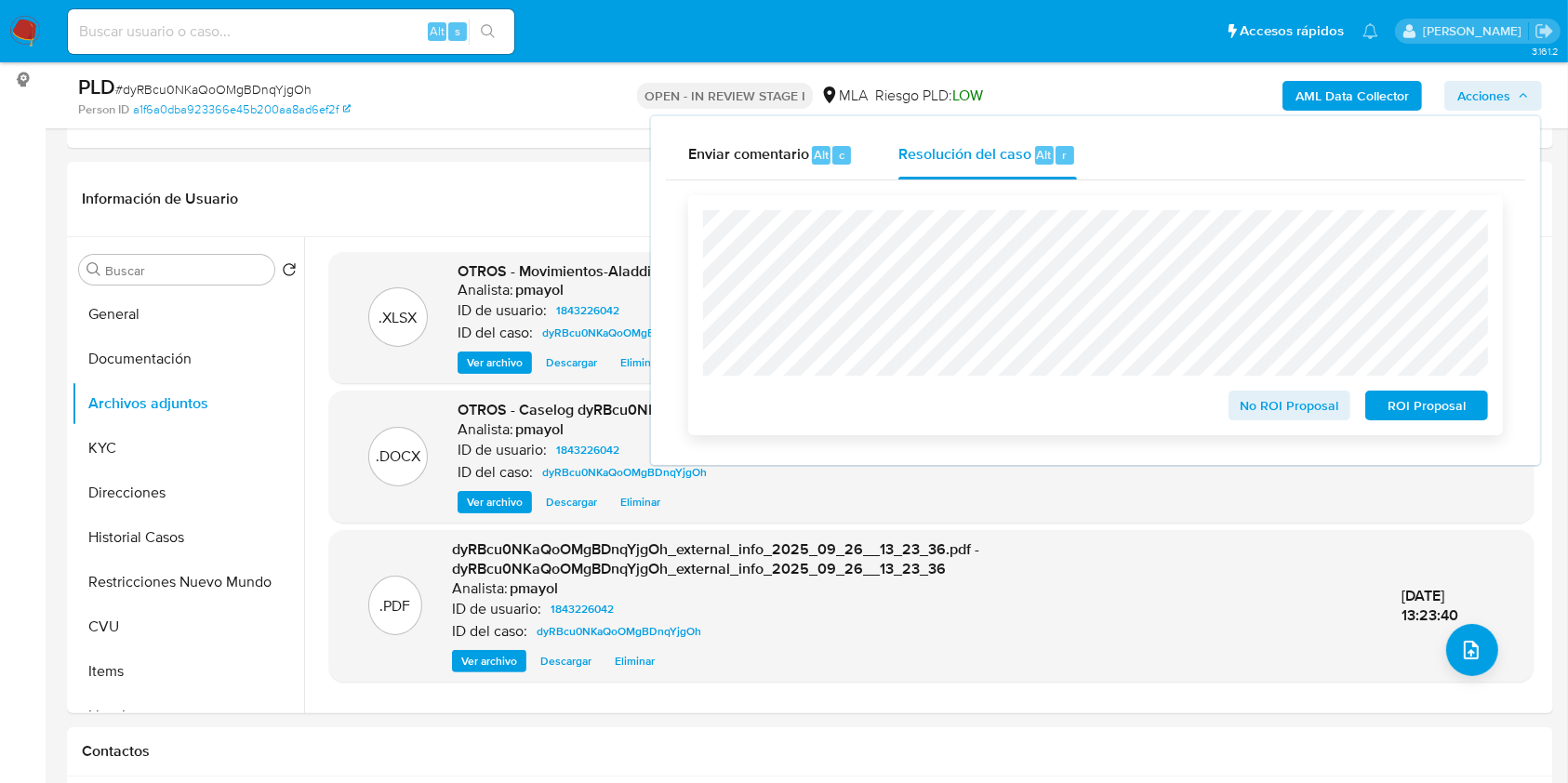
click at [1383, 399] on span "ROI Proposal" at bounding box center [1427, 405] width 97 height 26
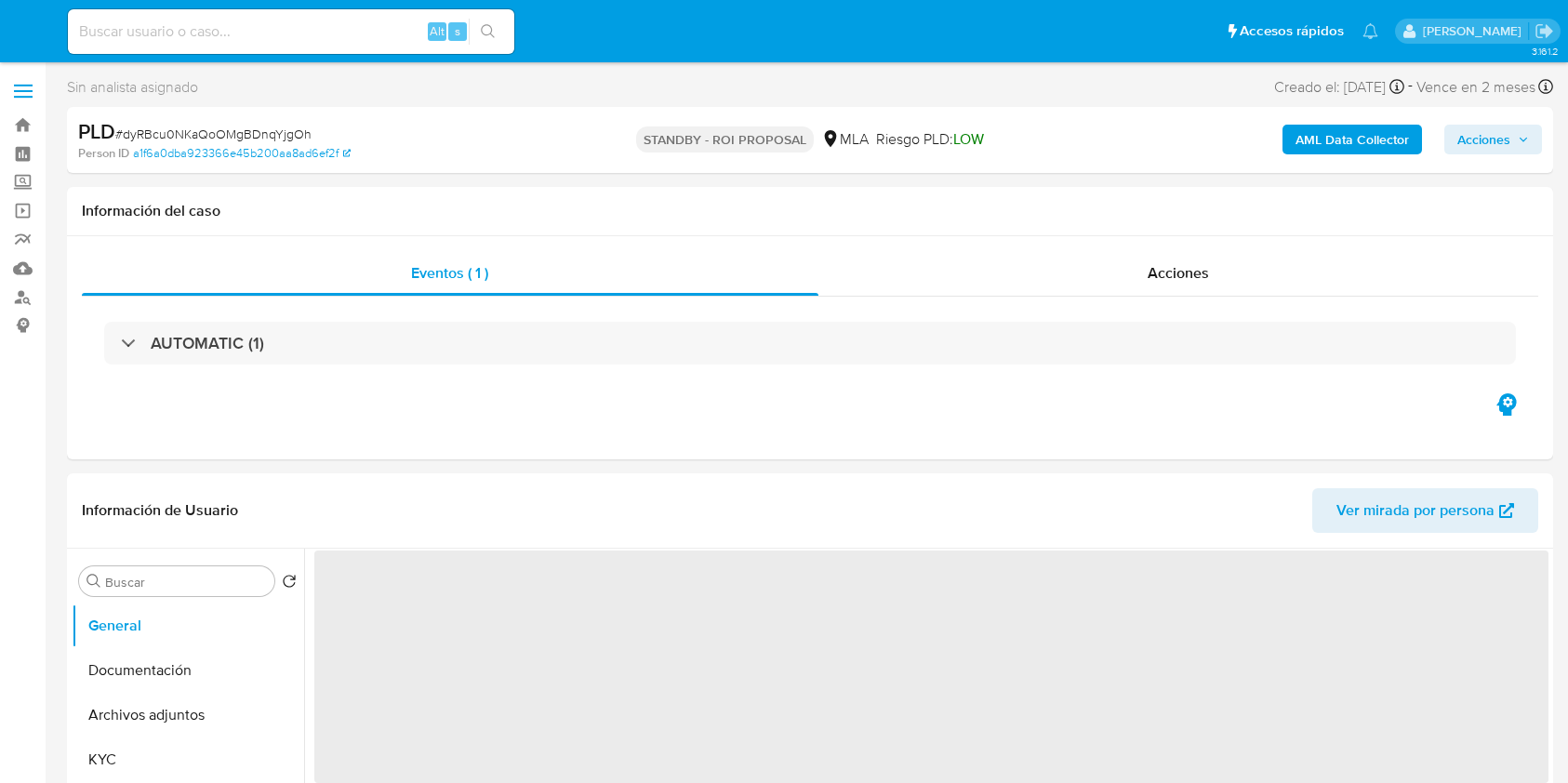
select select "10"
